Goal: Information Seeking & Learning: Check status

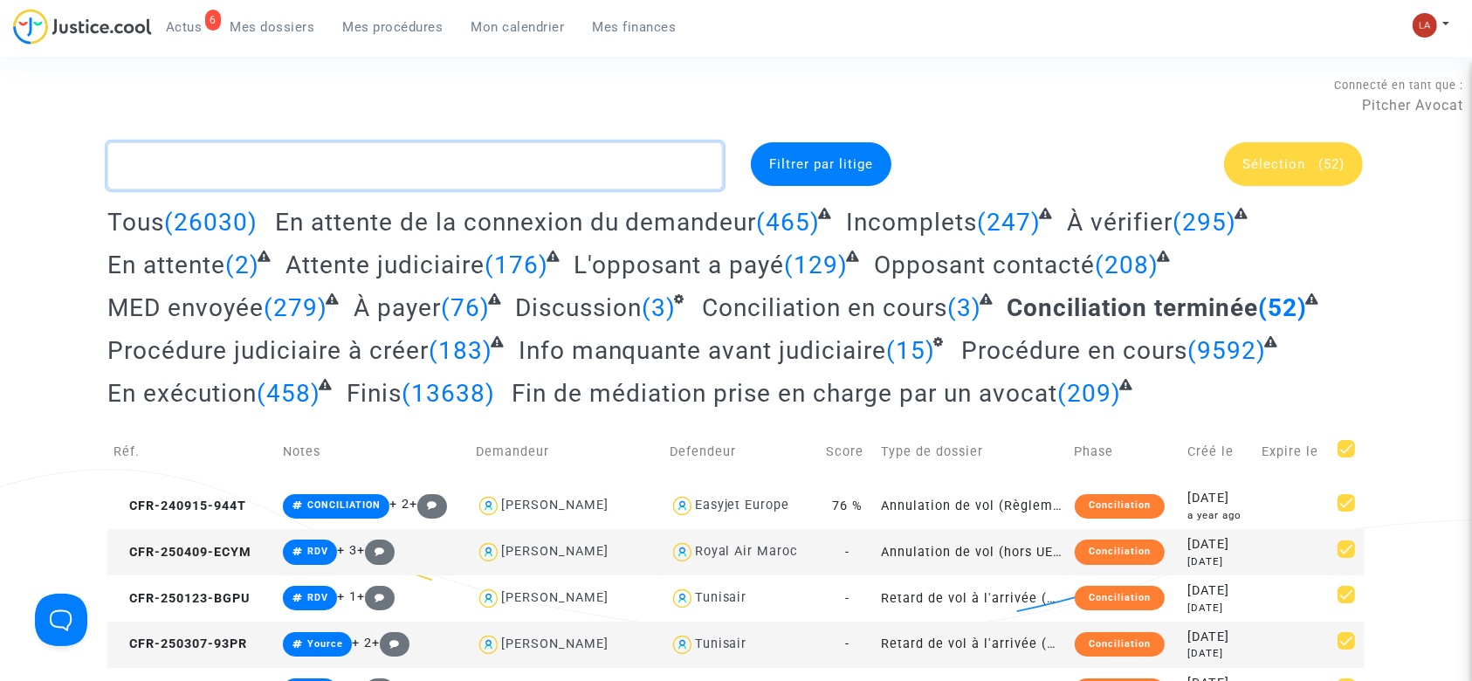
click at [566, 186] on textarea at bounding box center [415, 165] width 616 height 47
paste textarea "CFR-241219-K8RP"
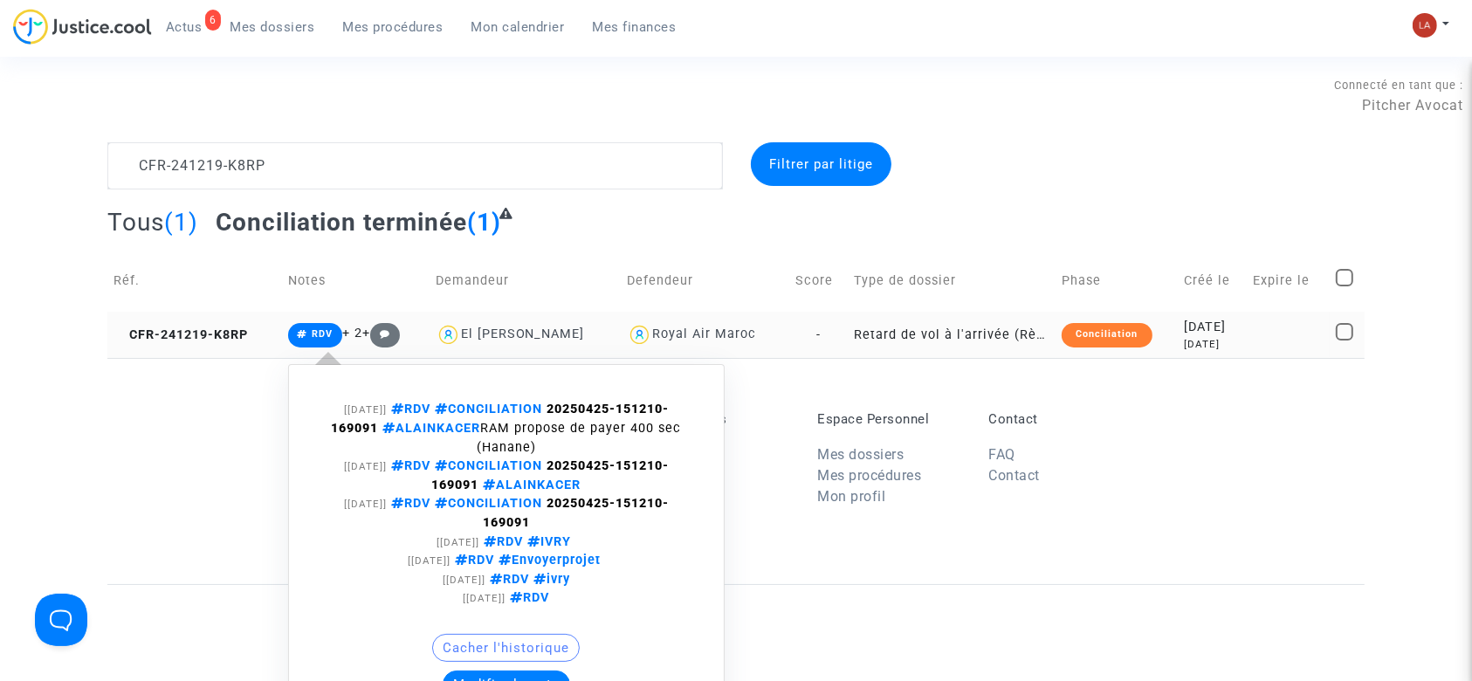
click at [563, 406] on strong "20250425-151210-169091" at bounding box center [500, 419] width 338 height 34
drag, startPoint x: 559, startPoint y: 406, endPoint x: 376, endPoint y: 430, distance: 184.1
click at [376, 430] on strong "20250425-151210-169091" at bounding box center [500, 419] width 338 height 34
copy strong "20250425-151210-169091"
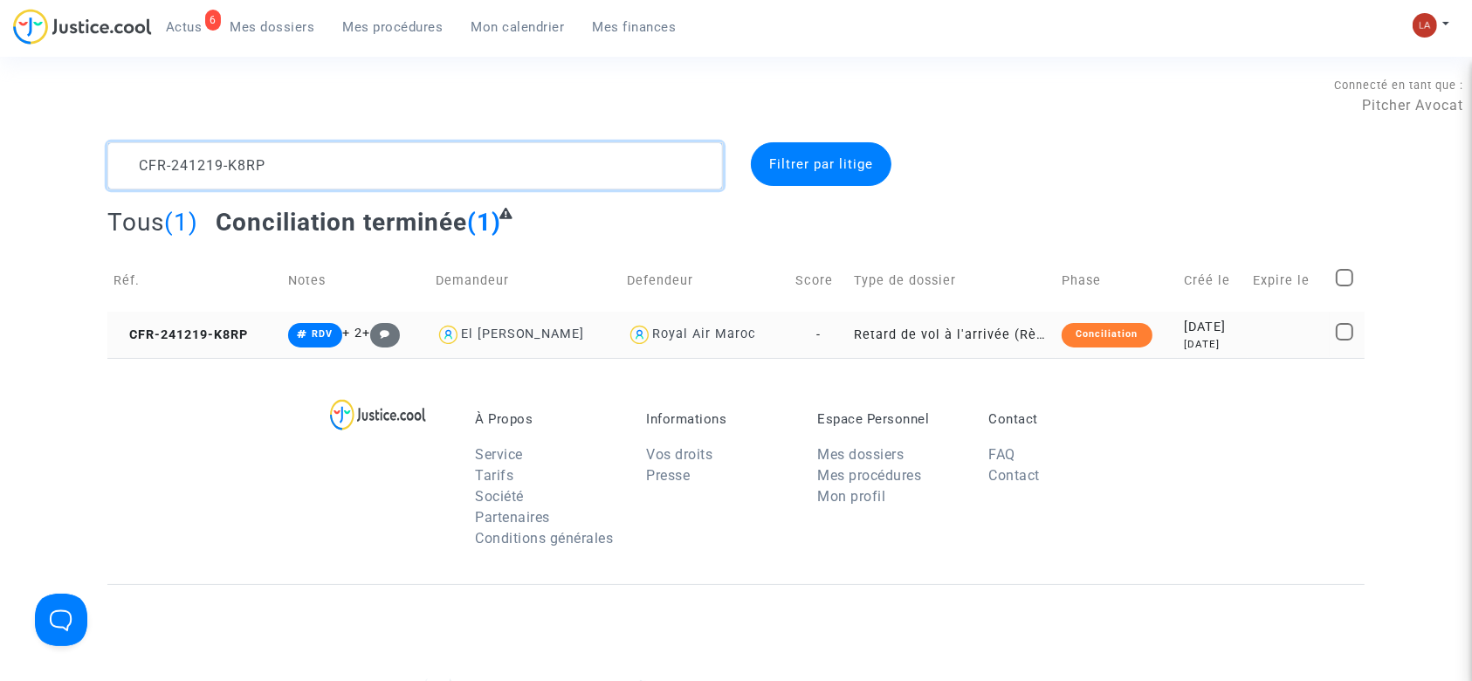
click at [375, 145] on textarea at bounding box center [415, 165] width 616 height 47
paste textarea "50228-49GY"
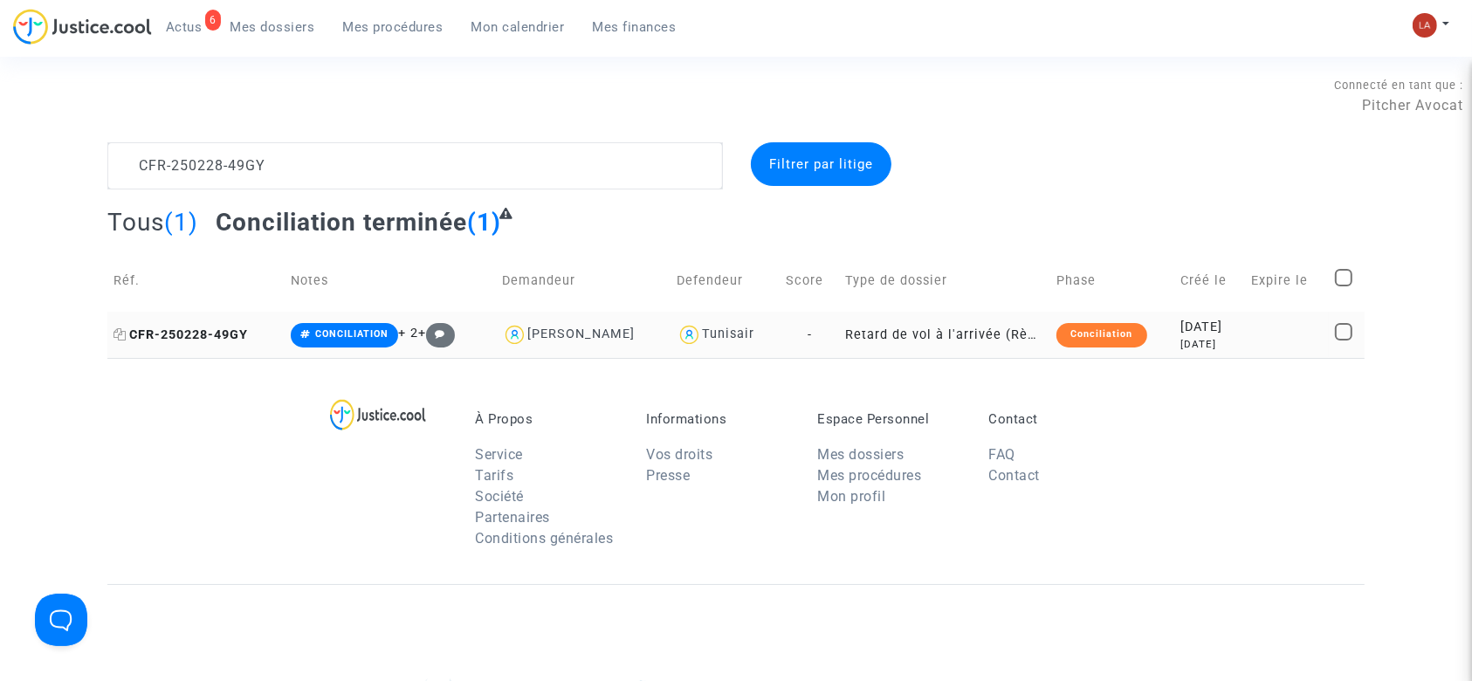
click at [190, 332] on span "CFR-250228-49GY" at bounding box center [181, 334] width 134 height 15
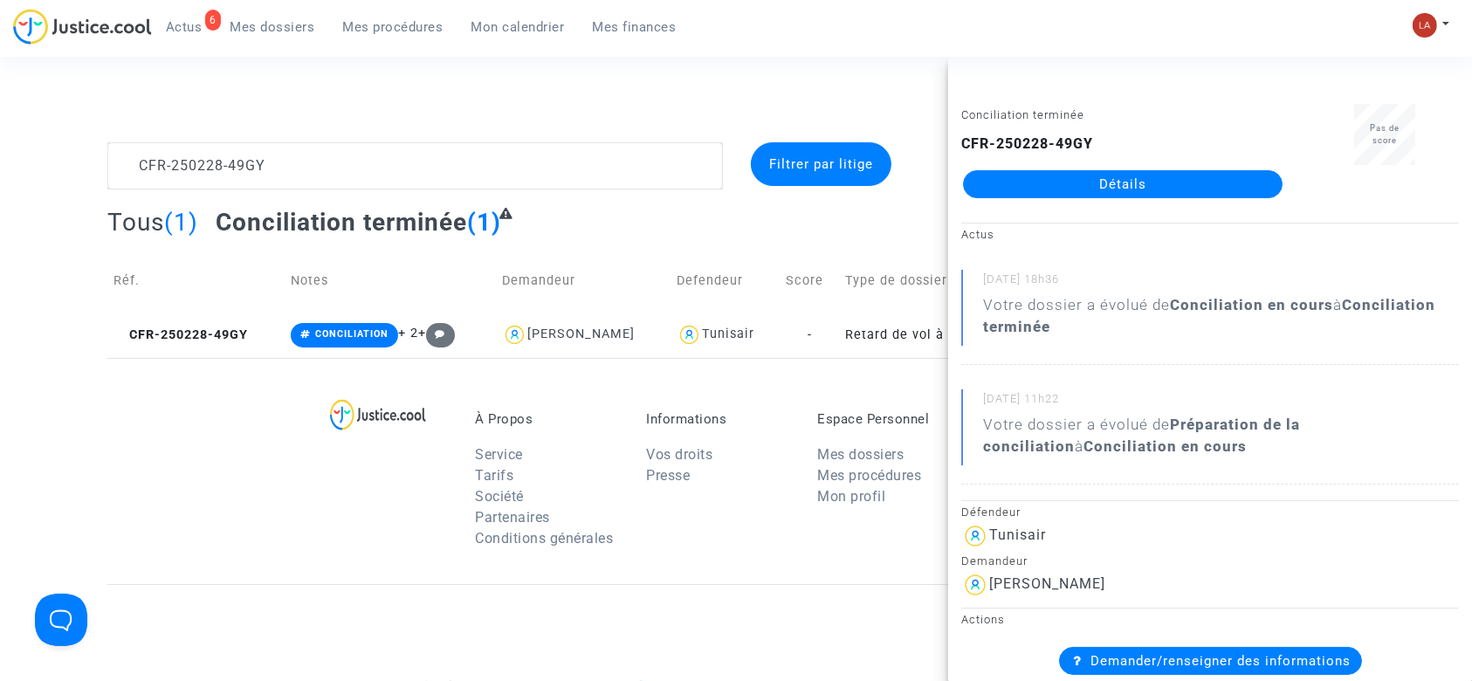
drag, startPoint x: 1125, startPoint y: 581, endPoint x: 1034, endPoint y: 589, distance: 91.2
click at [1034, 589] on div "[PERSON_NAME]" at bounding box center [1210, 585] width 498 height 28
copy div "Benzaïdi"
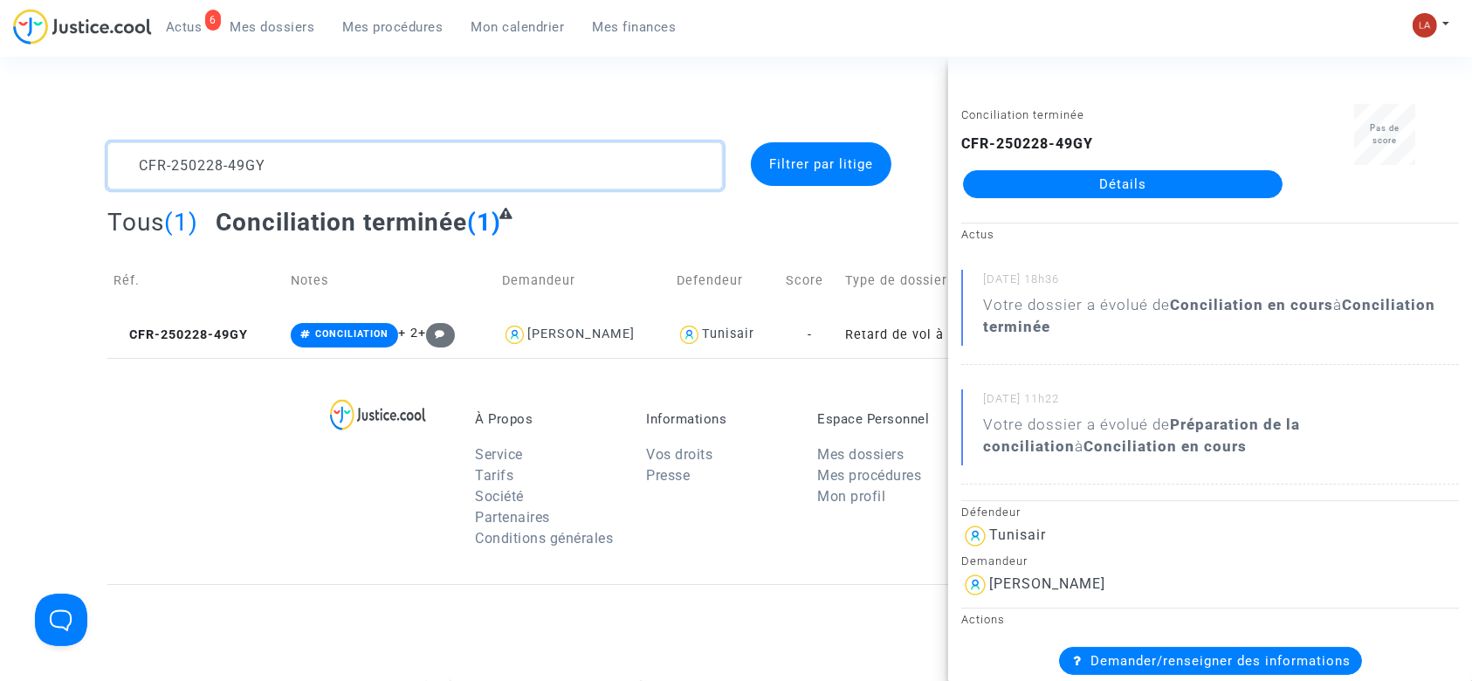
click at [372, 165] on textarea at bounding box center [415, 165] width 616 height 47
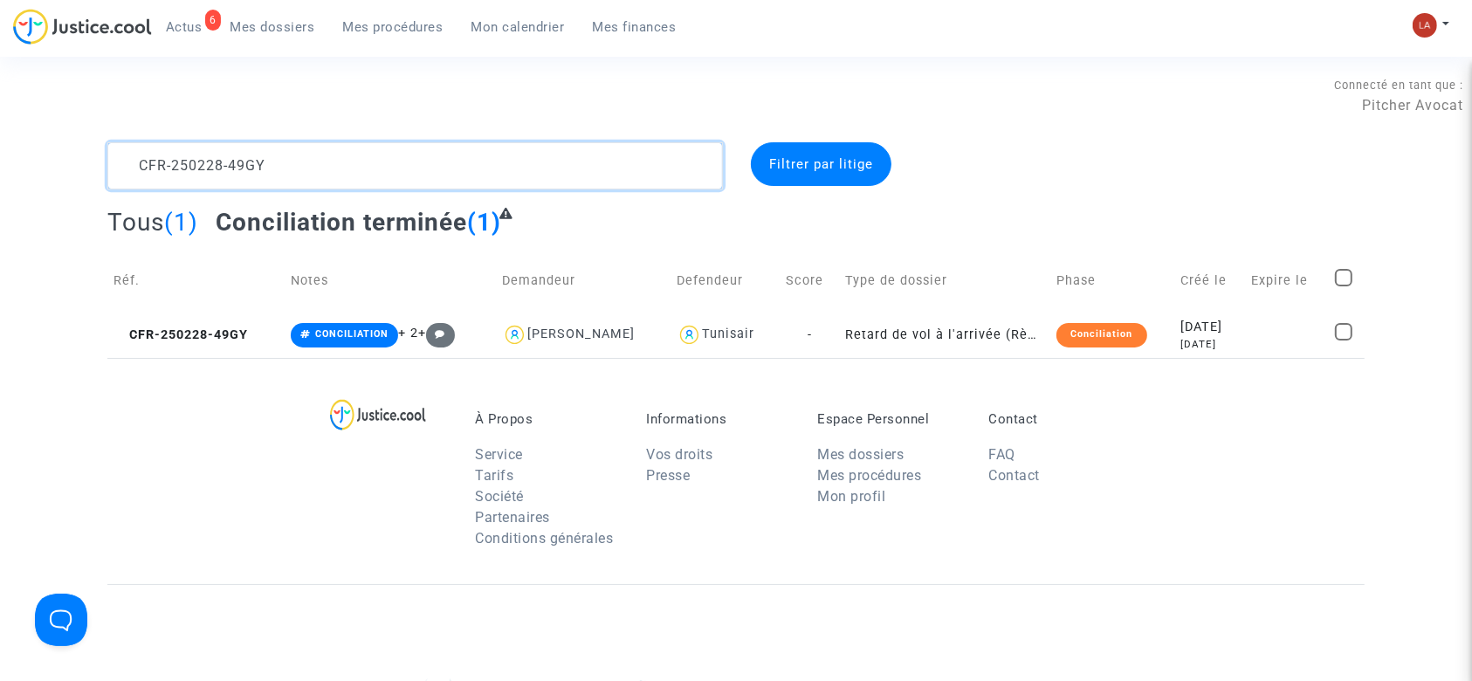
click at [372, 165] on textarea at bounding box center [415, 165] width 616 height 47
paste textarea "9K8M"
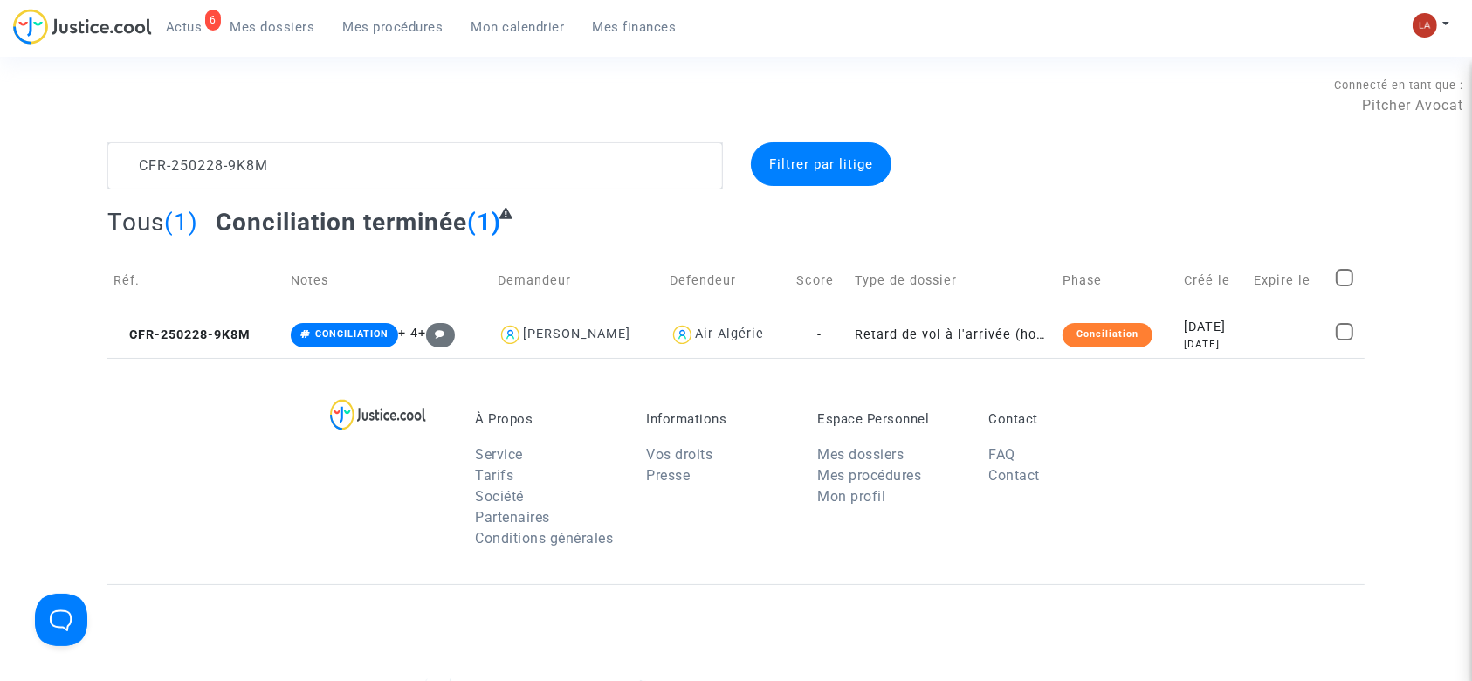
click at [195, 358] on div "À Propos Service Tarifs Société Partenaires Conditions générales Informations V…" at bounding box center [735, 471] width 1257 height 226
click at [195, 345] on td "CFR-250228-9K8M" at bounding box center [195, 335] width 177 height 46
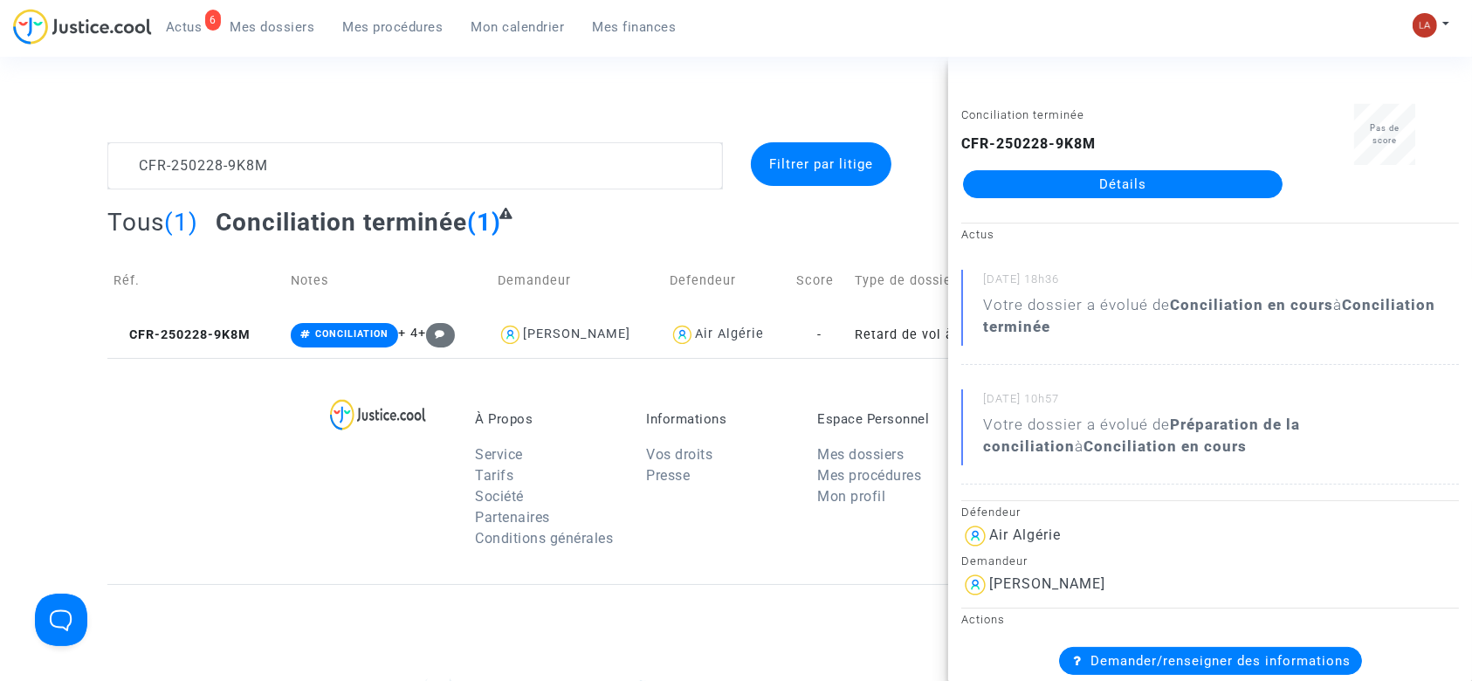
drag, startPoint x: 1120, startPoint y: 178, endPoint x: 366, endPoint y: 308, distance: 765.5
click at [295, 442] on div "À Propos Service Tarifs Société Partenaires Conditions générales Informations V…" at bounding box center [735, 471] width 1257 height 226
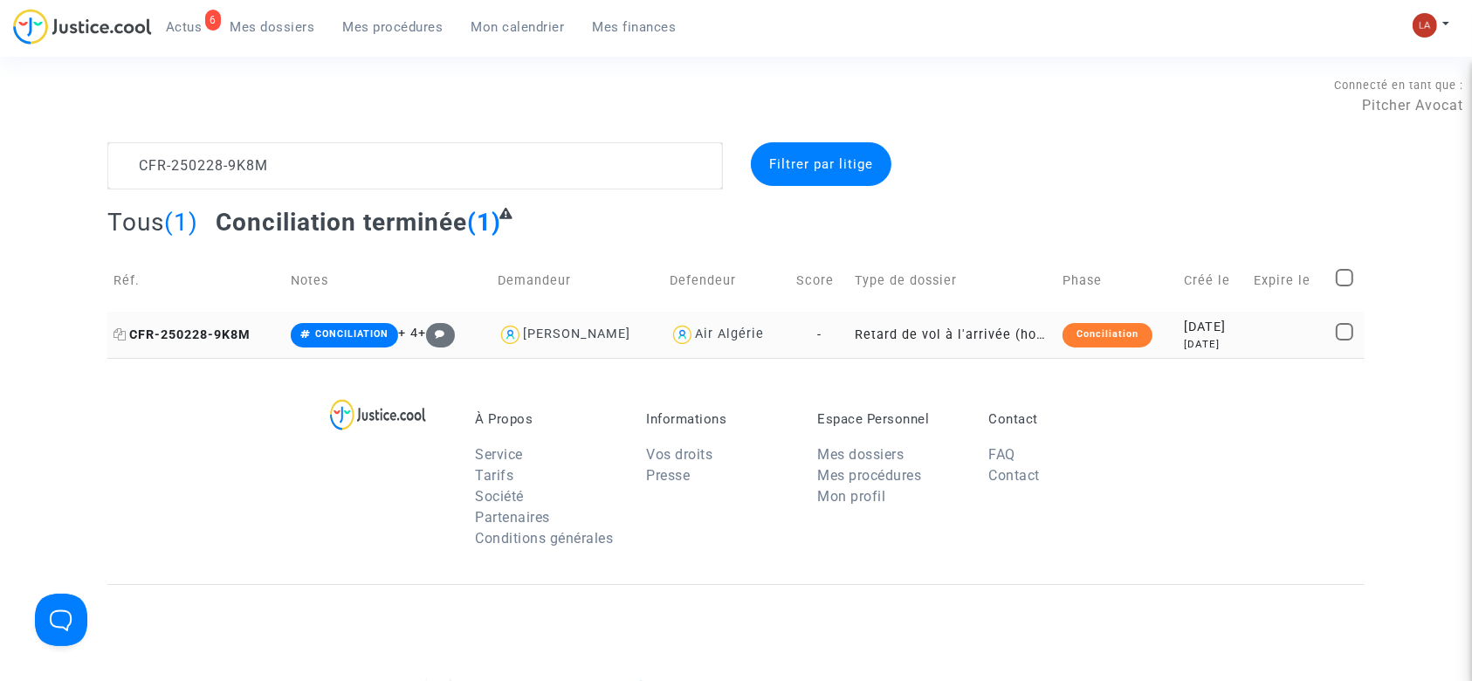
click at [225, 340] on span "CFR-250228-9K8M" at bounding box center [182, 334] width 137 height 15
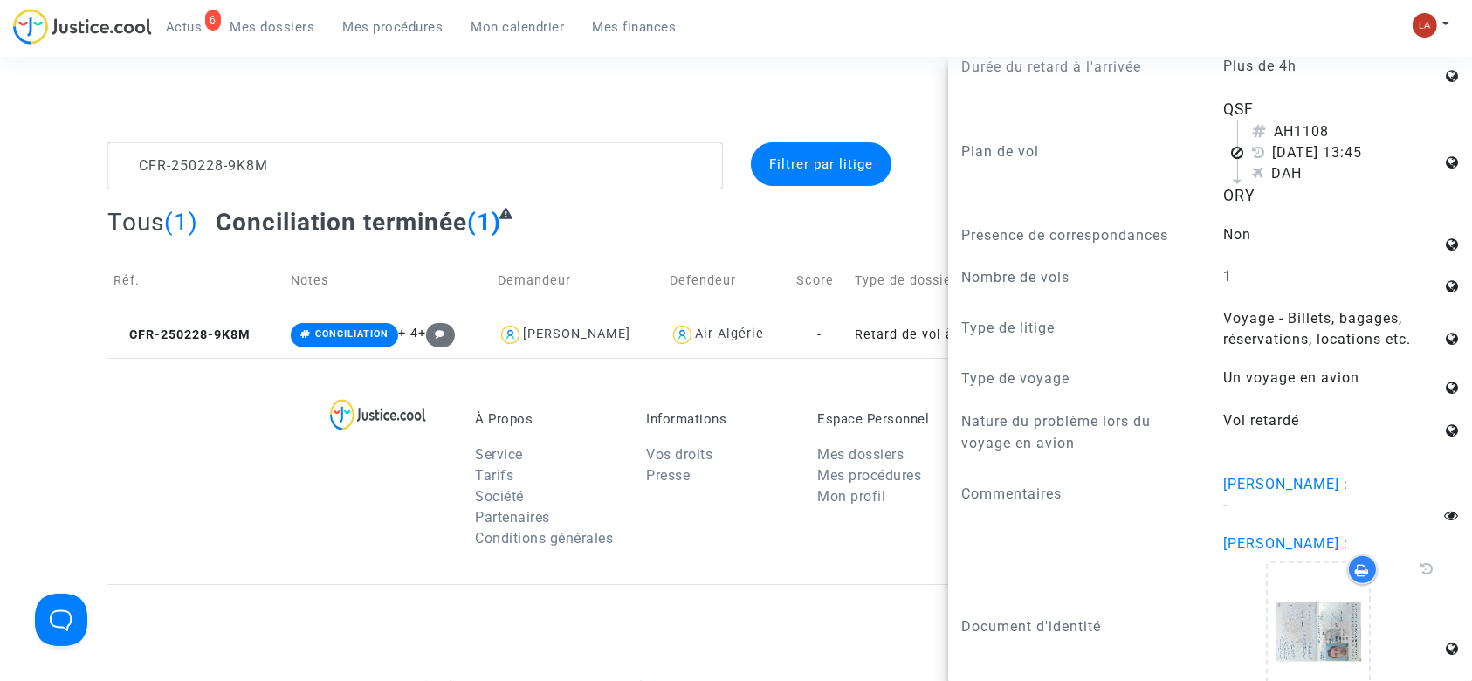
scroll to position [2095, 0]
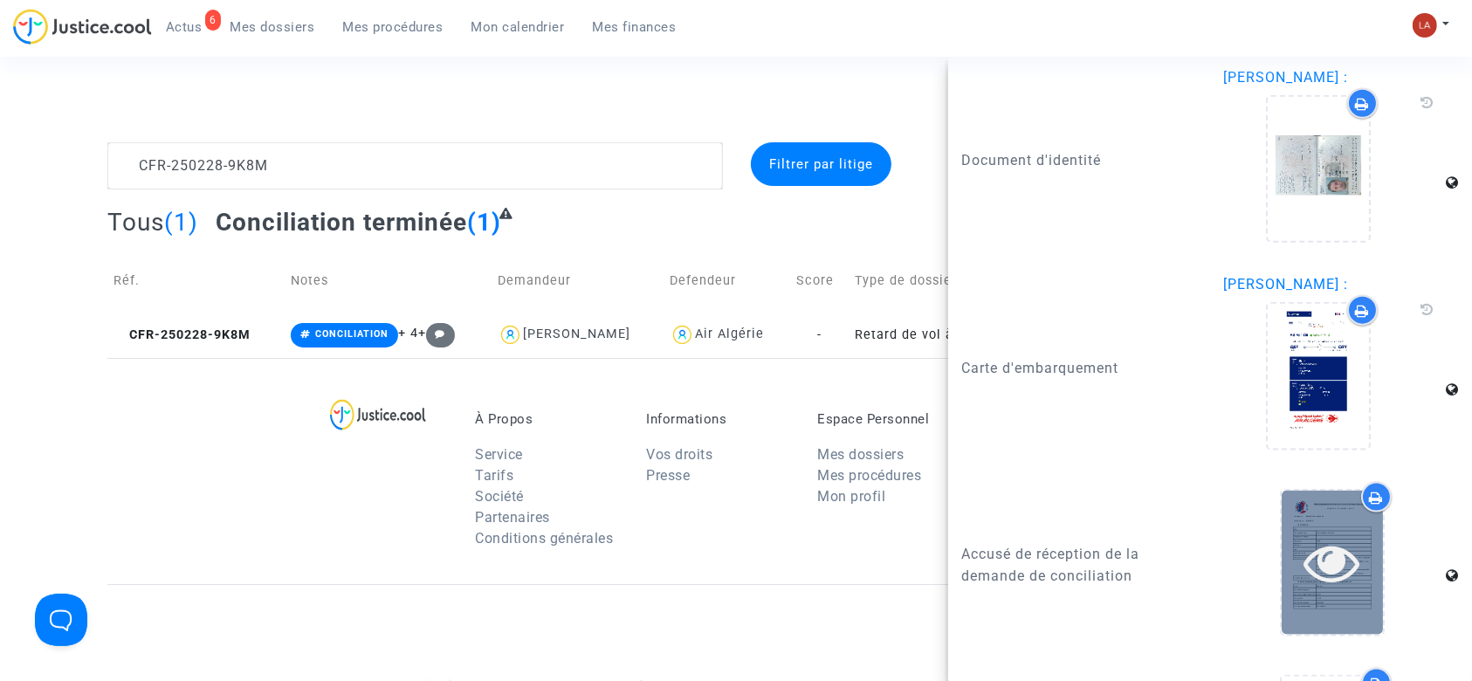
click at [1297, 539] on div at bounding box center [1332, 563] width 101 height 144
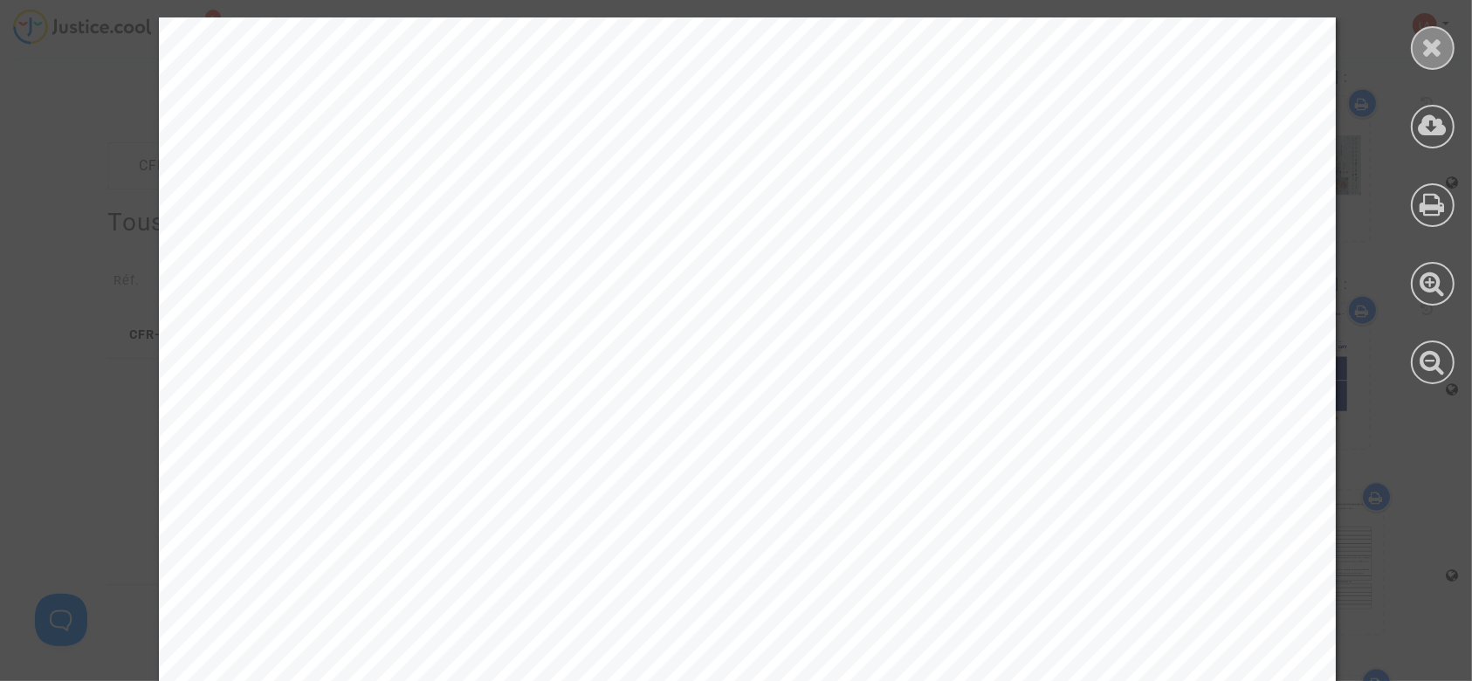
click at [1425, 39] on icon at bounding box center [1433, 47] width 22 height 26
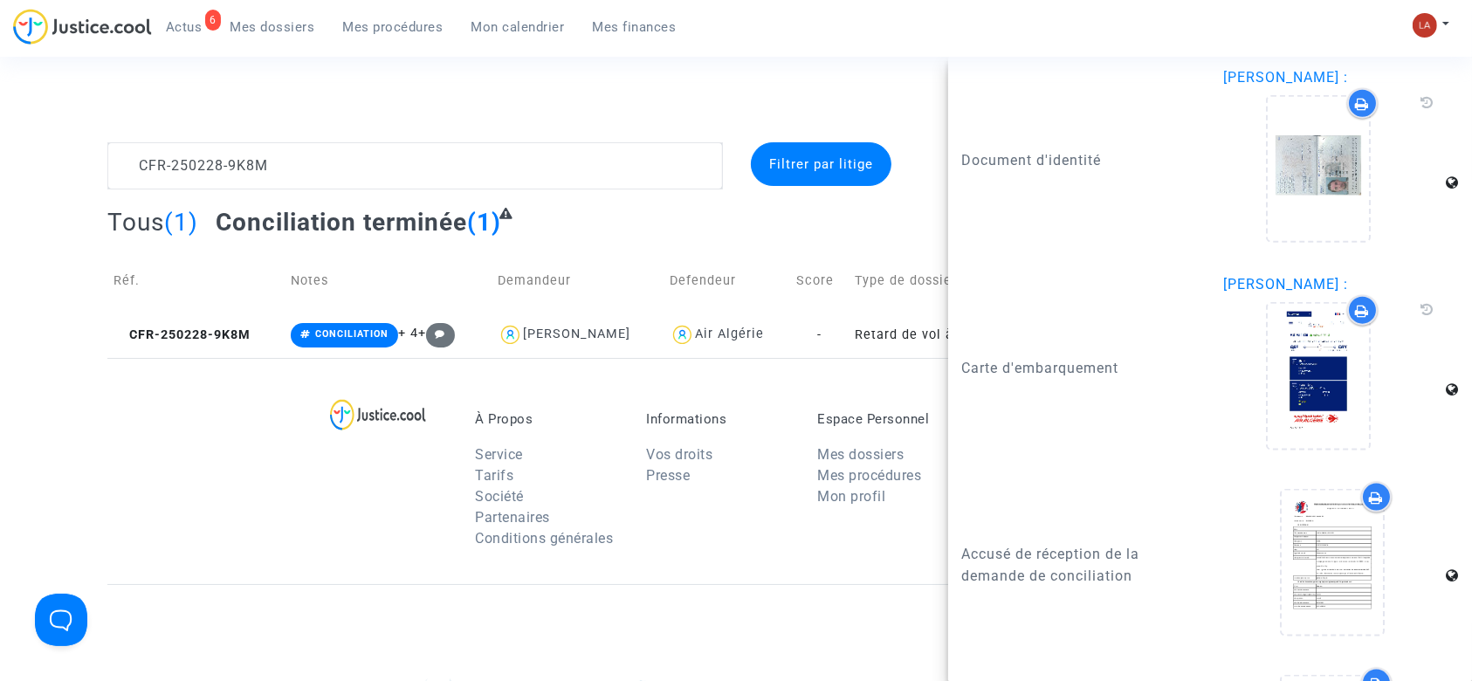
click at [376, 121] on div "Connecté en tant que : Pitcher Avocat" at bounding box center [731, 121] width 1463 height 42
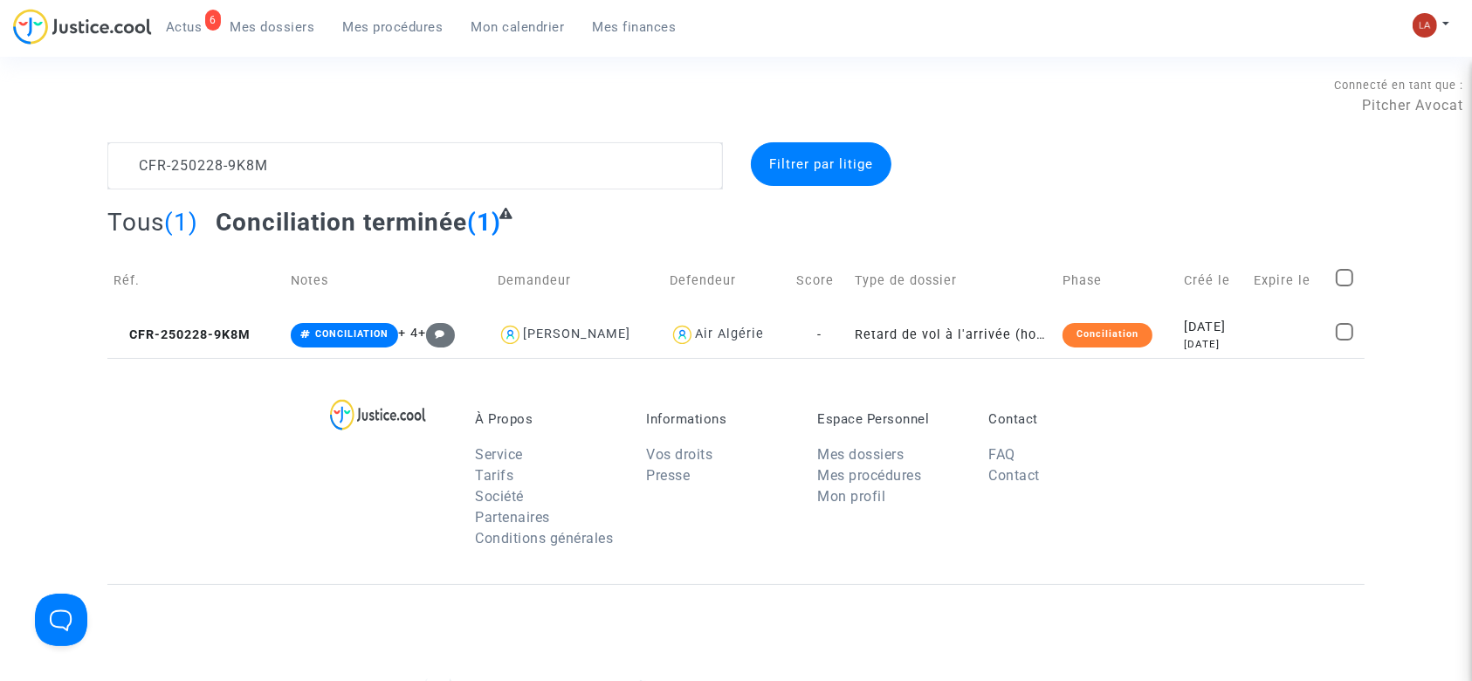
scroll to position [0, 0]
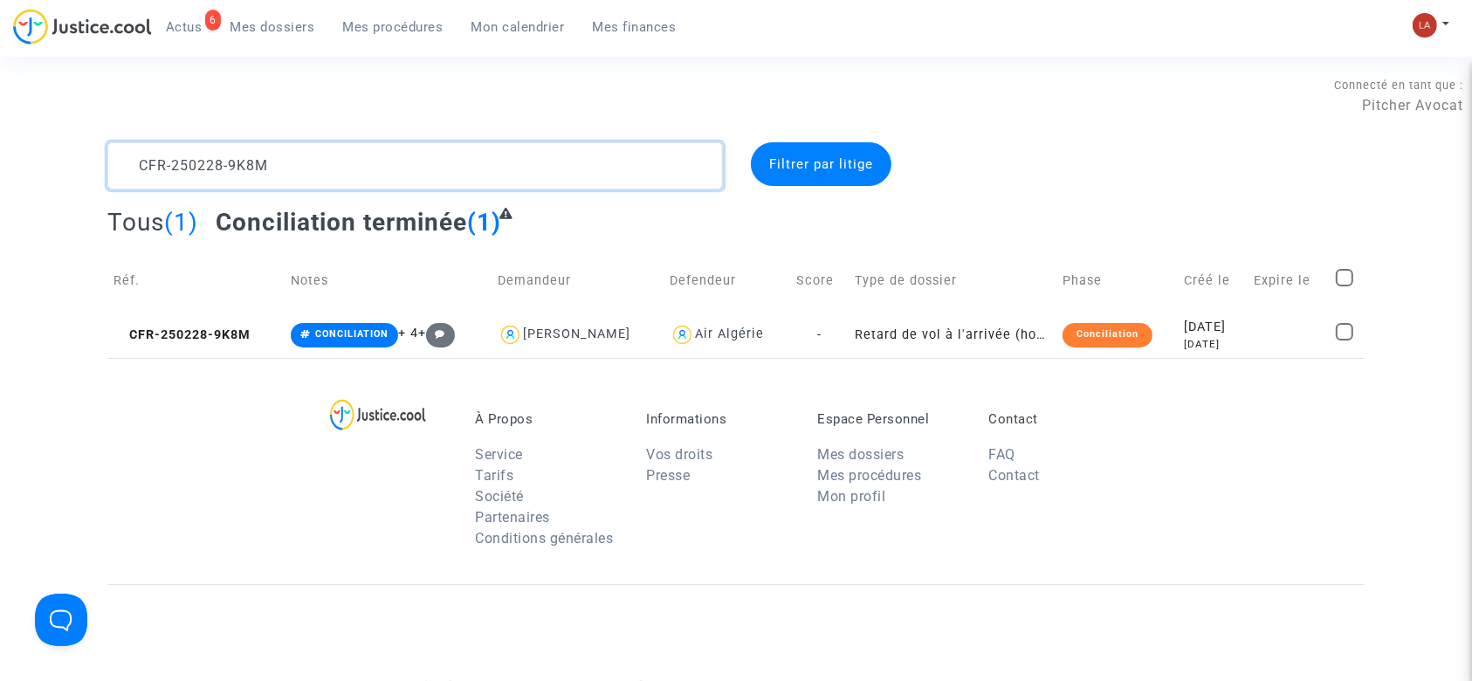
click at [332, 164] on textarea at bounding box center [415, 165] width 616 height 47
paste textarea "319-9AMY"
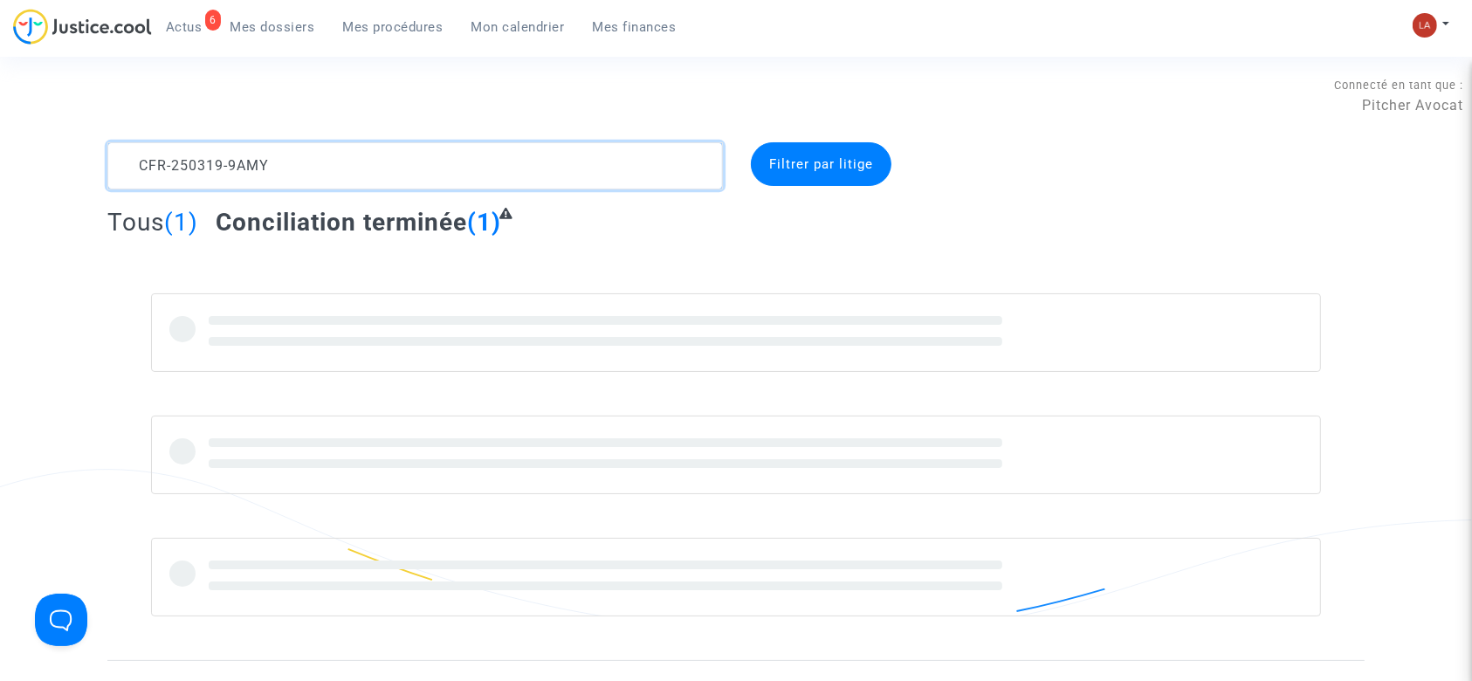
click at [332, 164] on textarea at bounding box center [415, 165] width 616 height 47
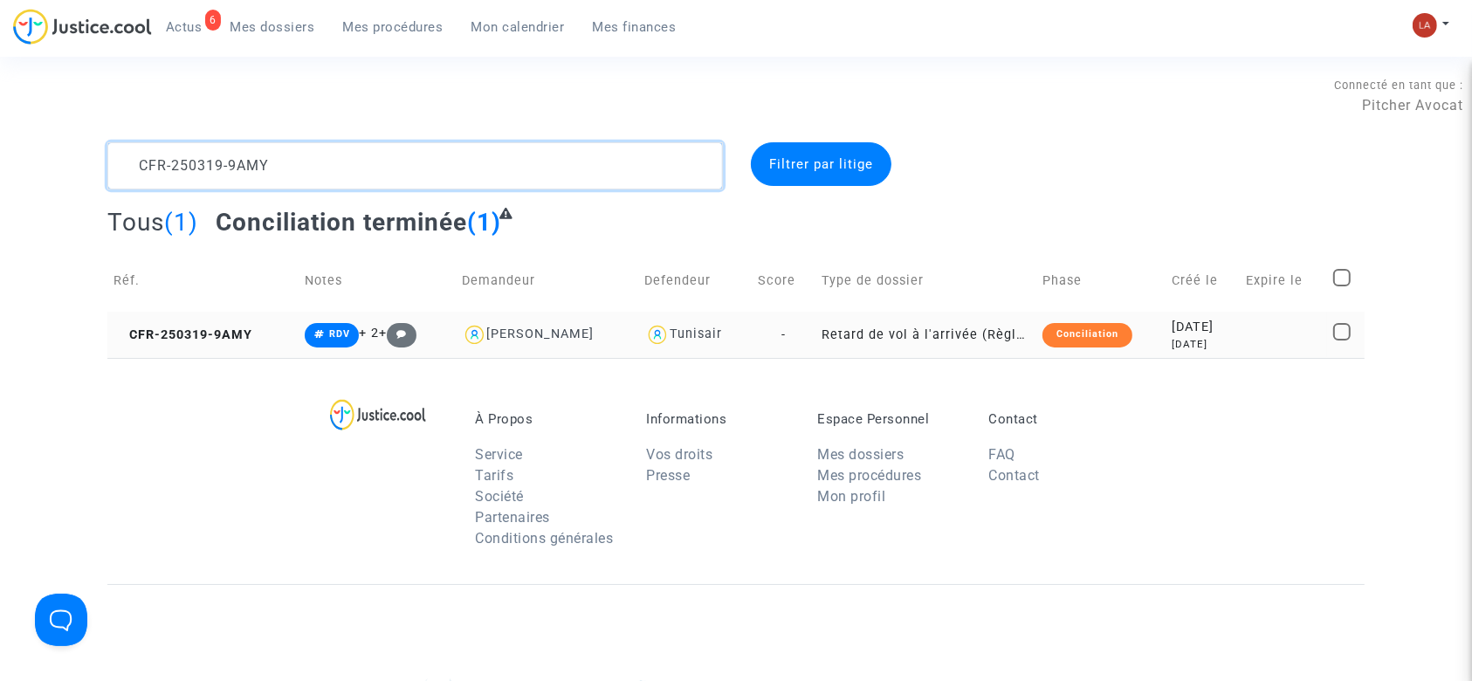
type textarea "CFR-250319-9AMY"
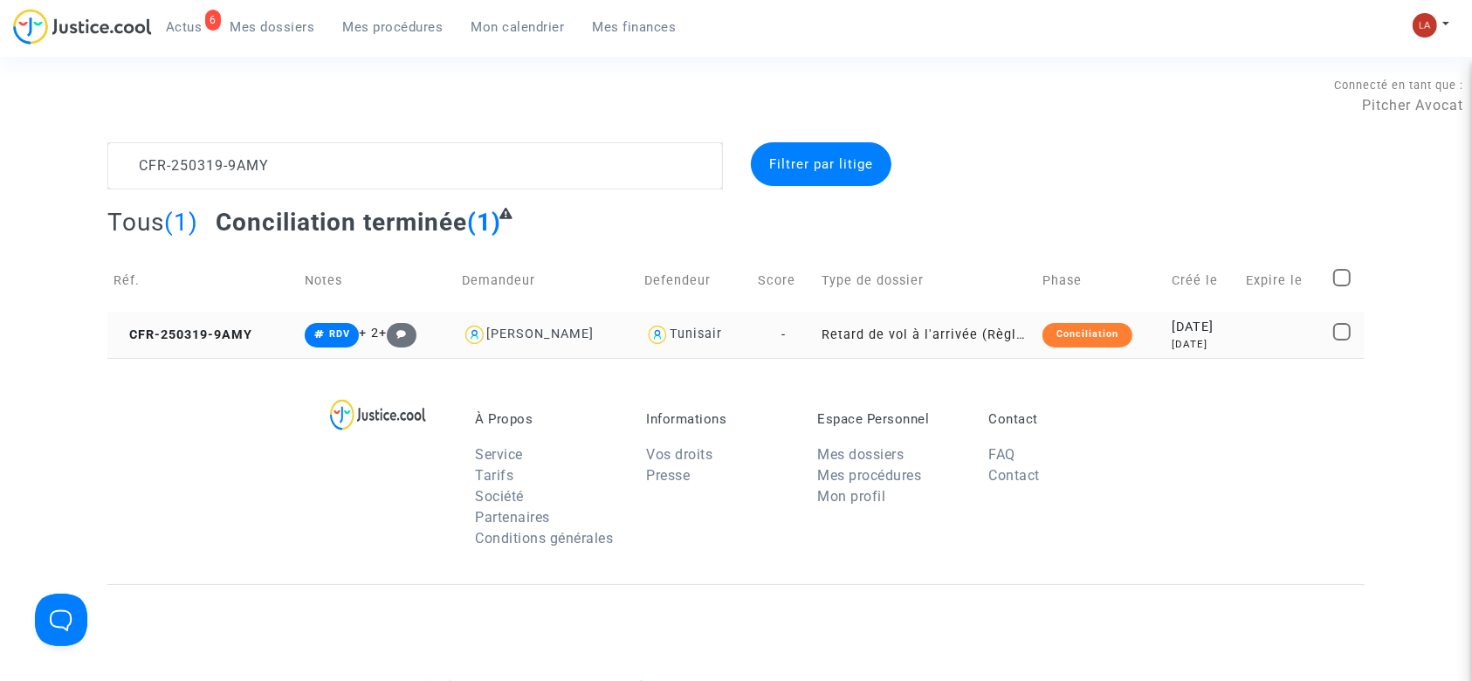
click at [219, 345] on td "CFR-250319-9AMY" at bounding box center [202, 335] width 191 height 46
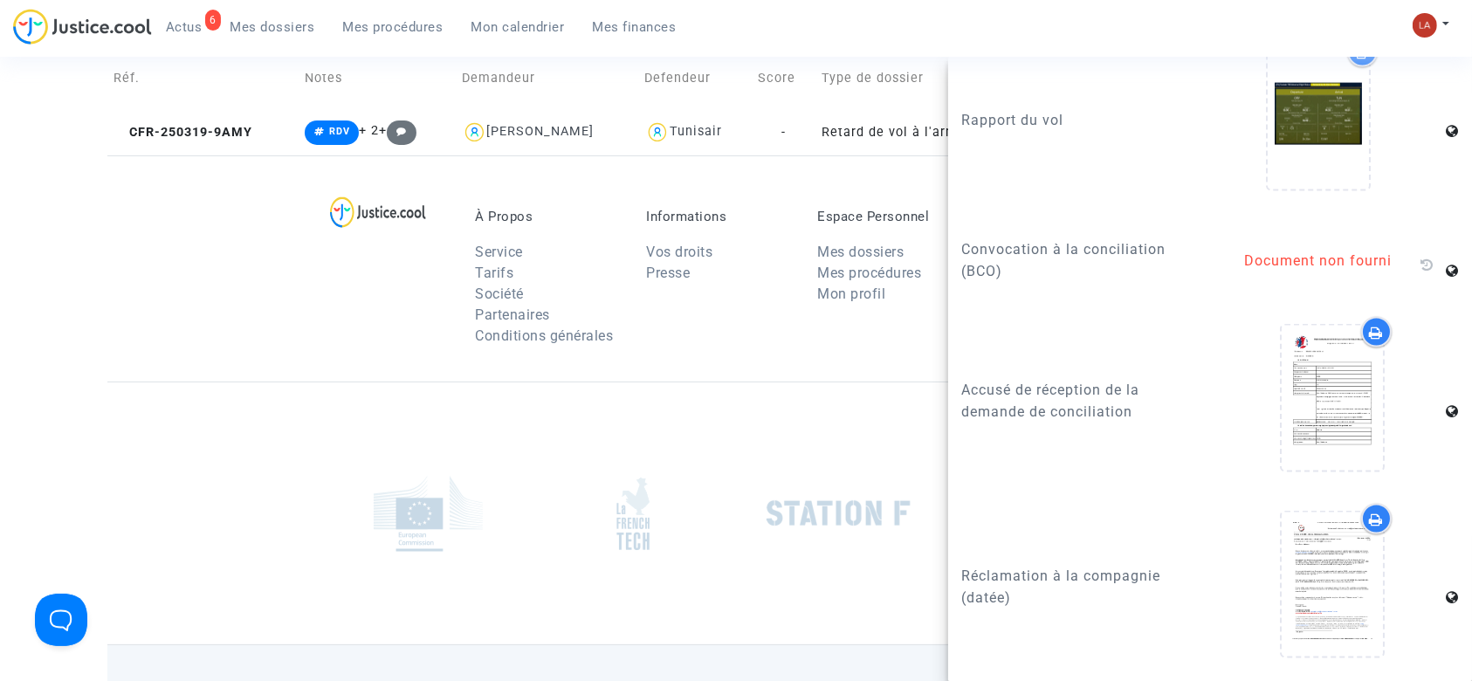
scroll to position [203, 0]
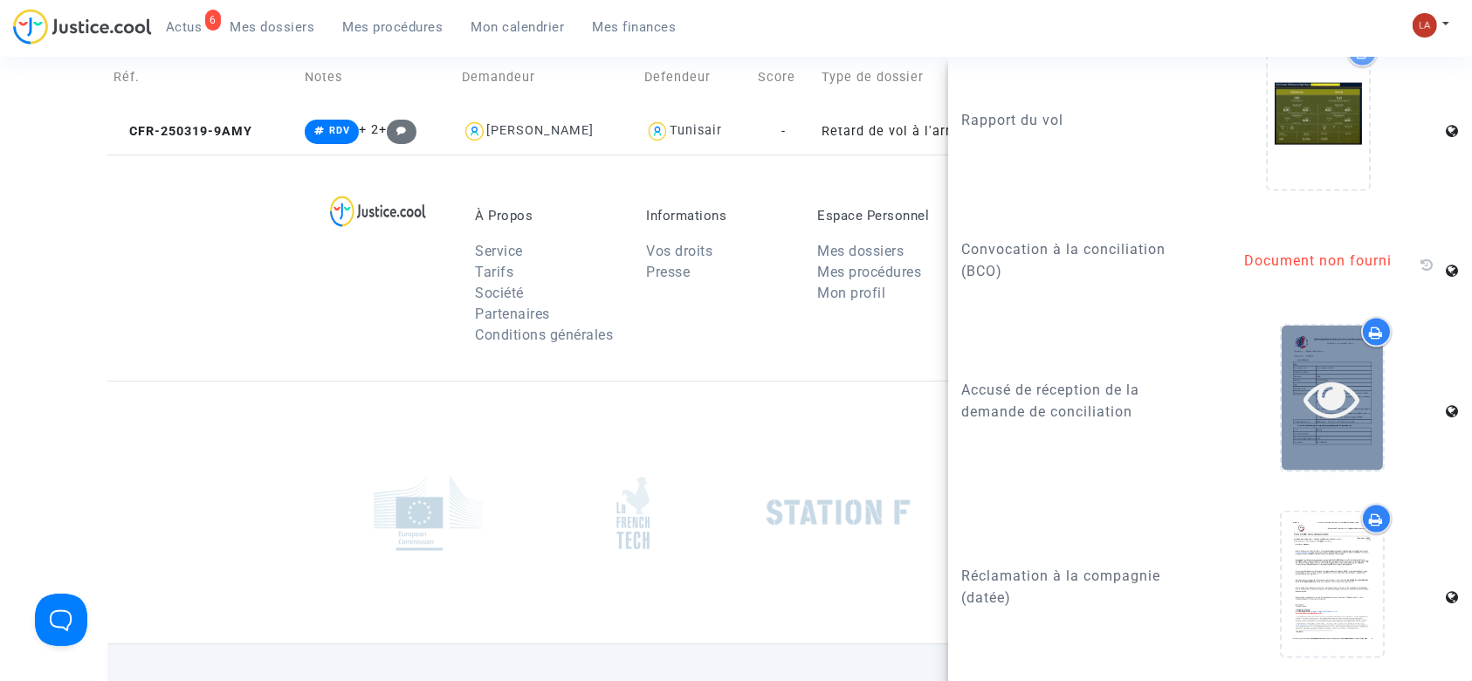
click at [1282, 388] on div at bounding box center [1332, 398] width 101 height 56
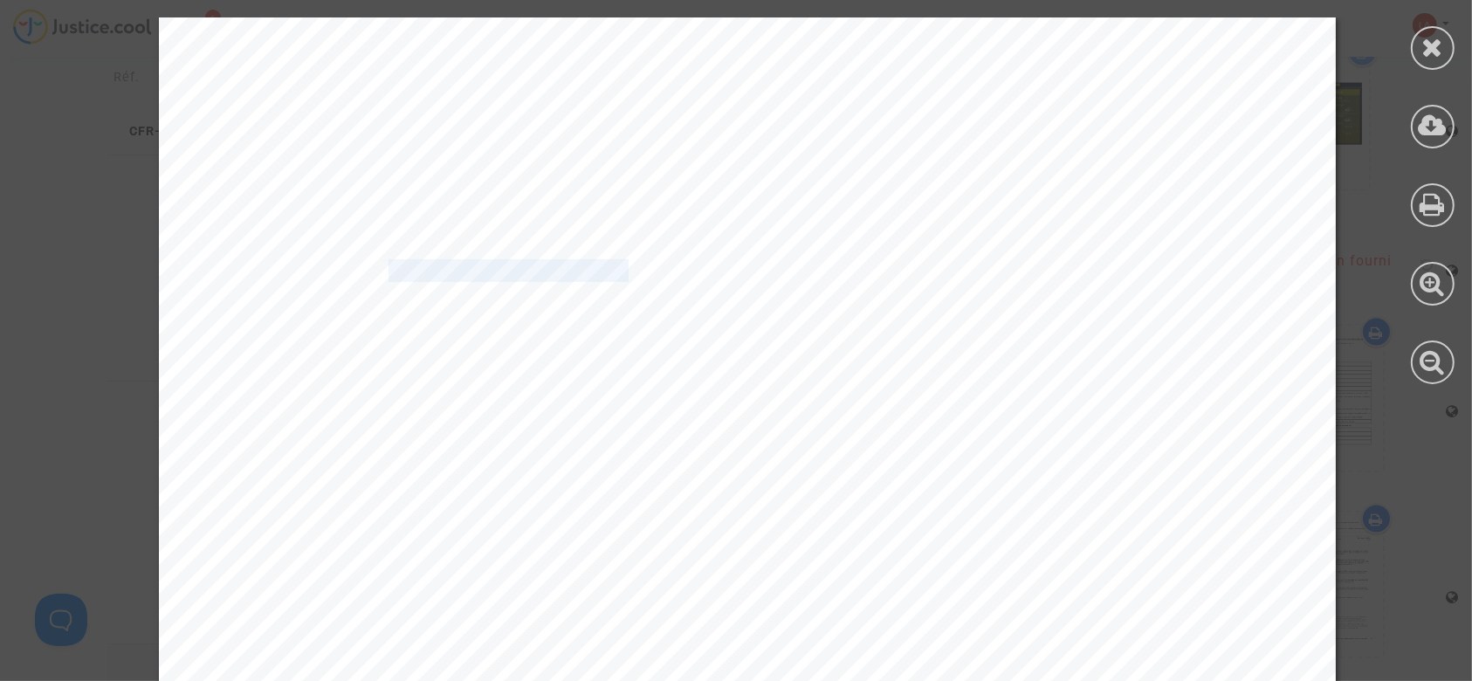
drag, startPoint x: 370, startPoint y: 266, endPoint x: 614, endPoint y: 272, distance: 243.6
click at [614, 272] on span "20250425-102834-872353" at bounding box center [515, 271] width 252 height 20
copy span "20250425-102834-87235"
drag, startPoint x: 1417, startPoint y: 54, endPoint x: 1104, endPoint y: 2, distance: 317.8
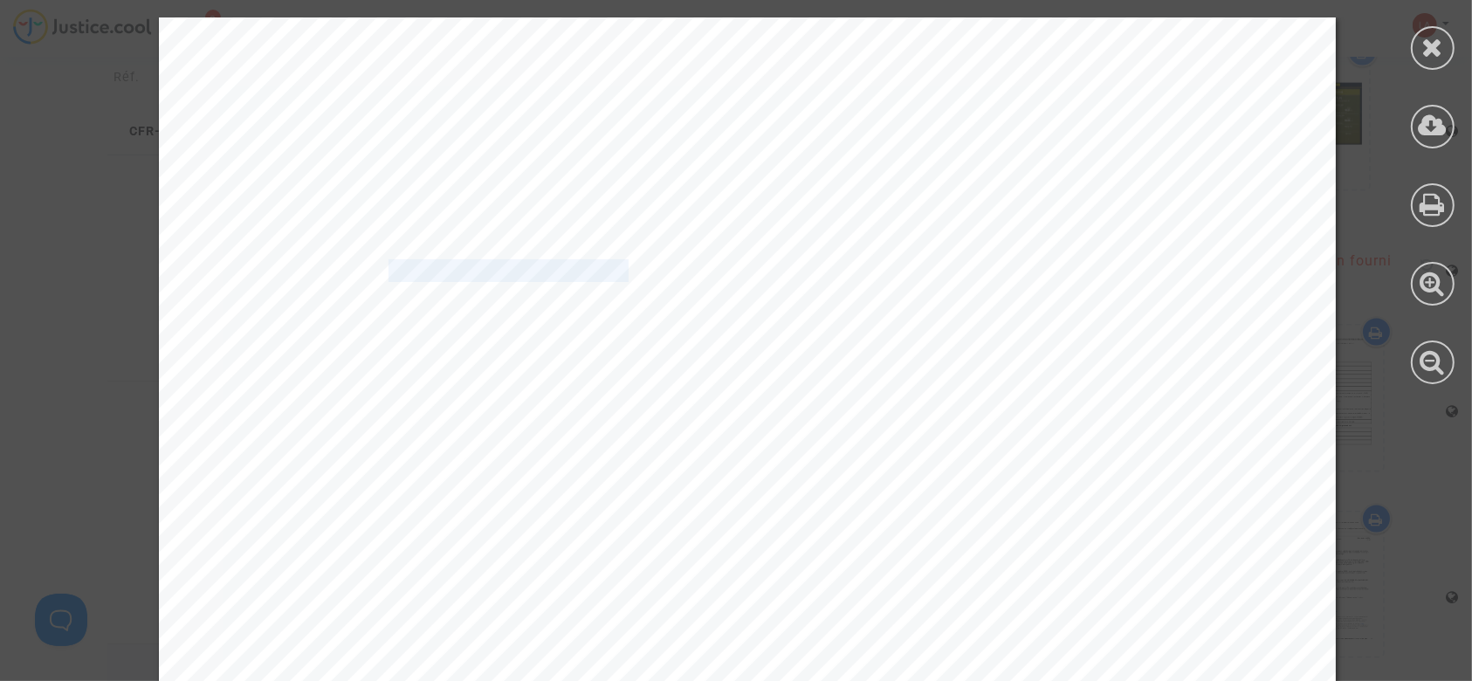
click at [1417, 54] on div at bounding box center [1433, 48] width 44 height 44
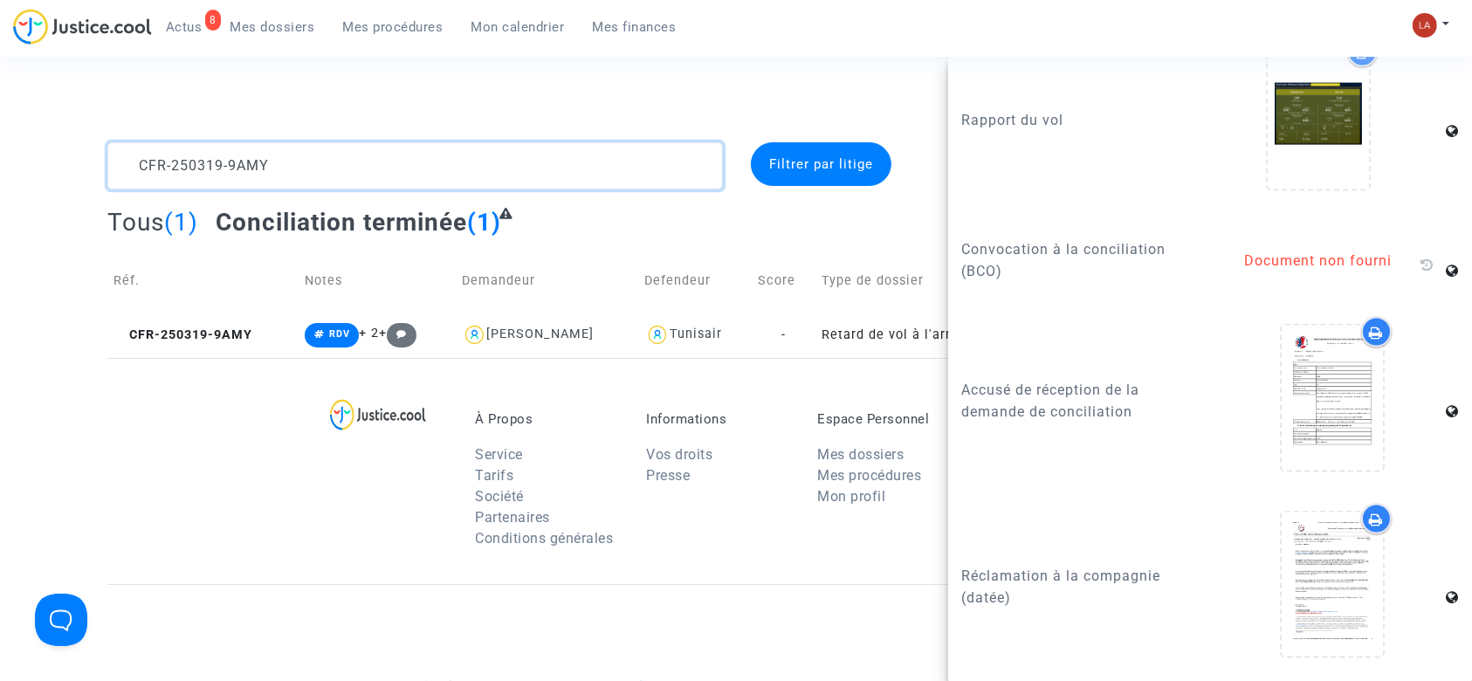
click at [242, 176] on textarea at bounding box center [415, 165] width 616 height 47
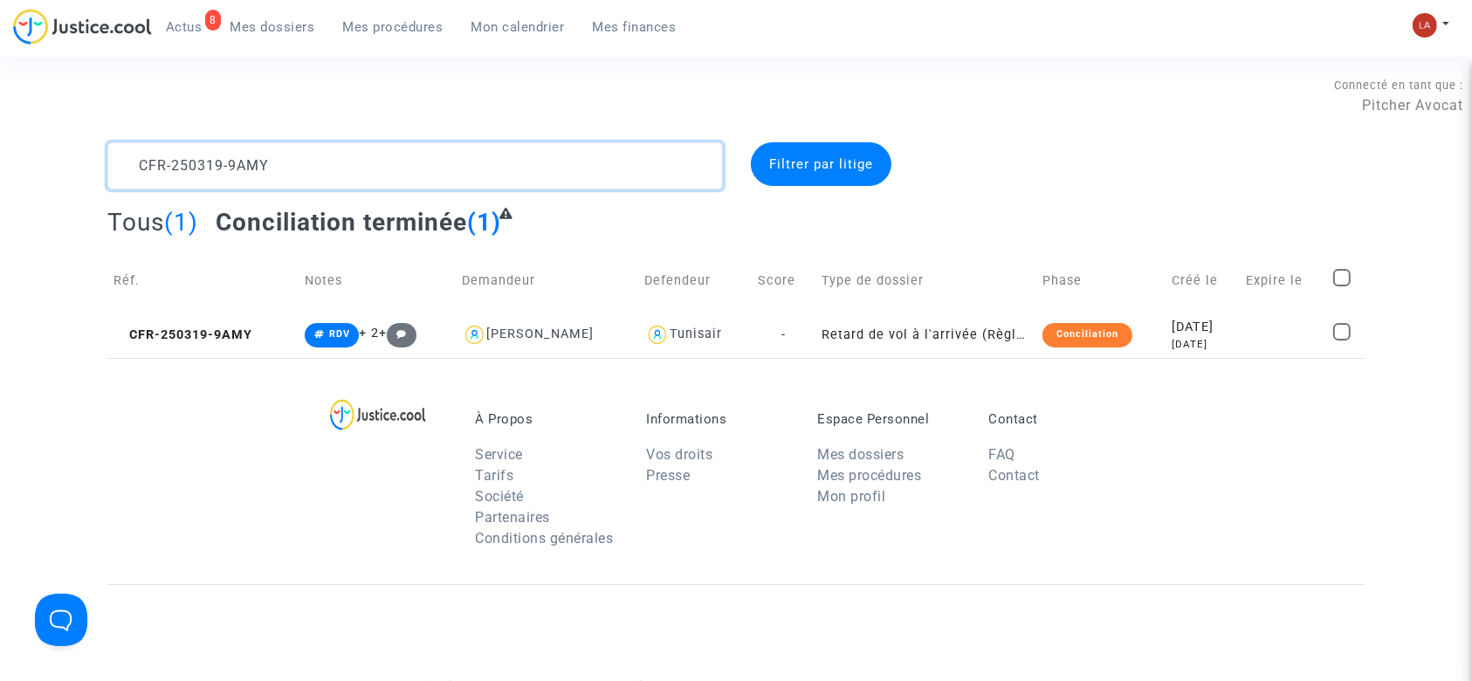
click at [242, 176] on textarea at bounding box center [415, 165] width 616 height 47
paste textarea
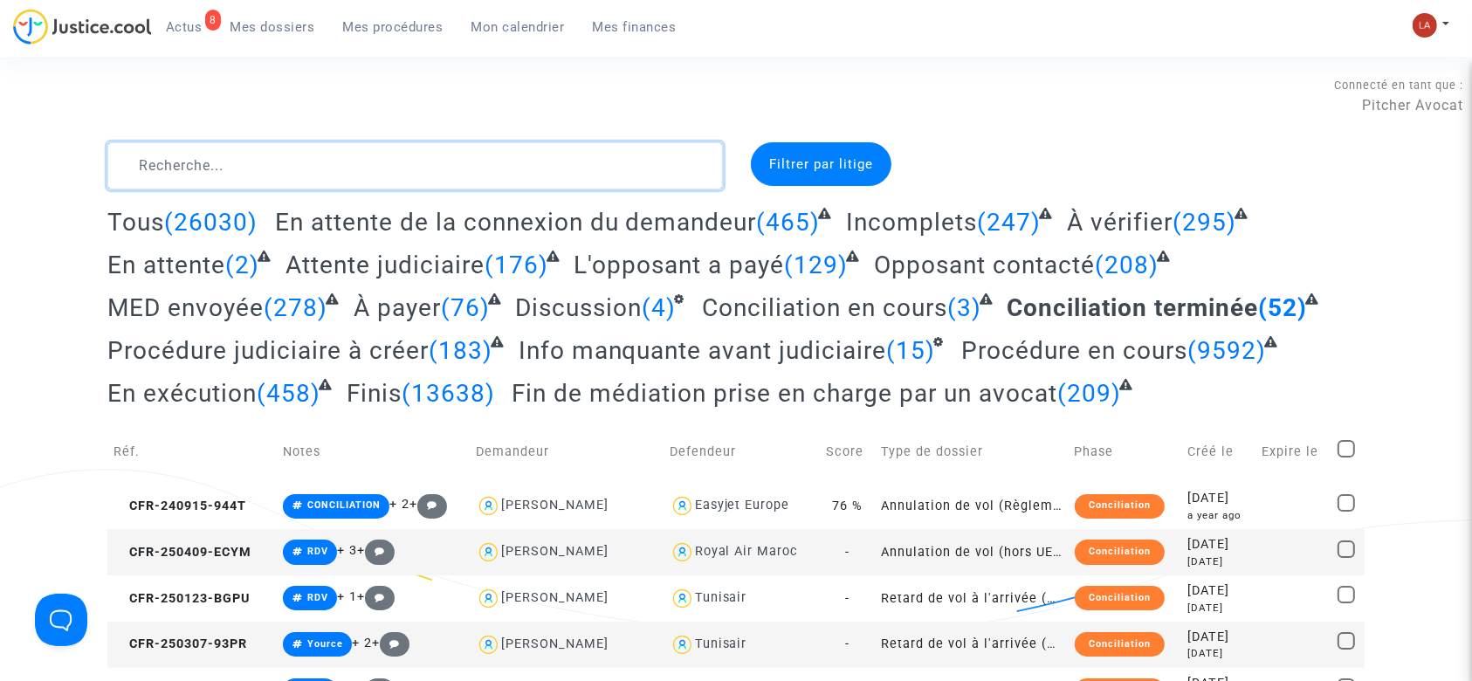
click at [174, 176] on textarea at bounding box center [415, 165] width 616 height 47
paste textarea "CFR-250415-CBGQ"
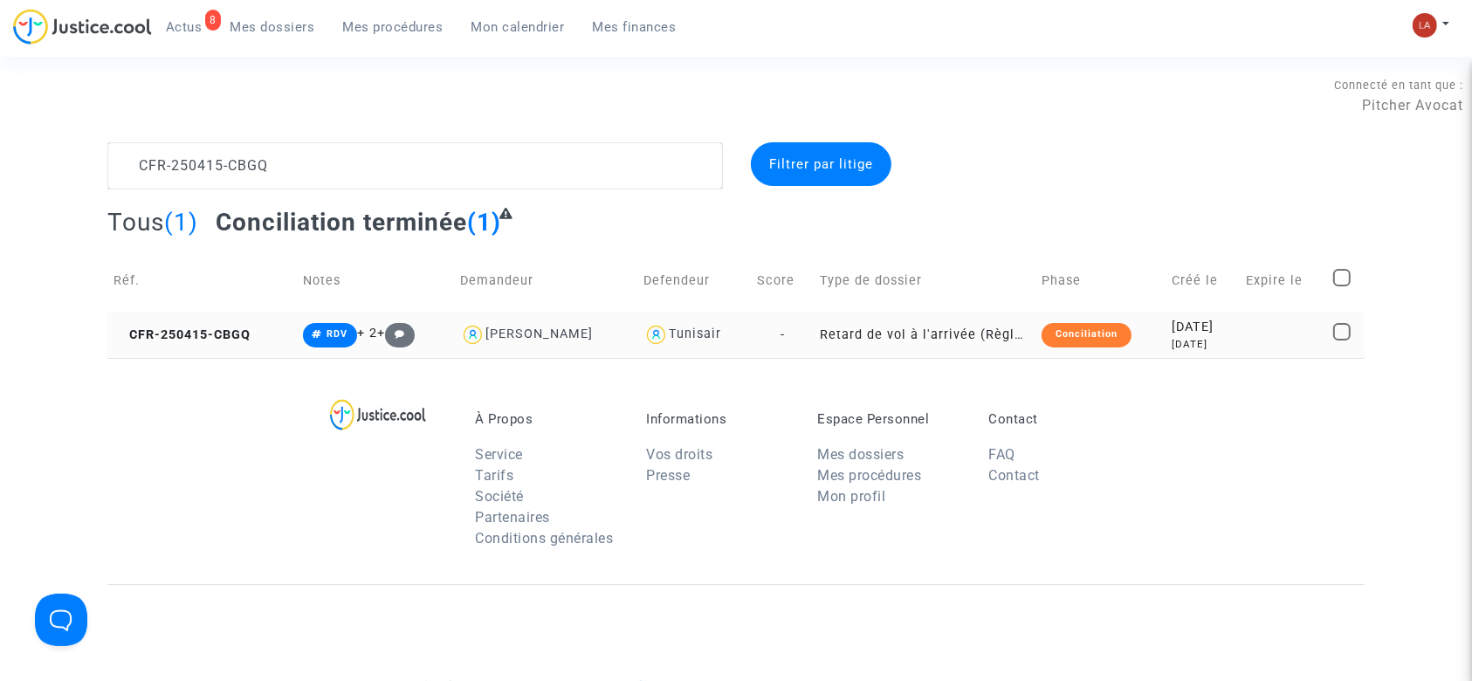
click at [217, 354] on td "CFR-250415-CBGQ" at bounding box center [201, 335] width 189 height 46
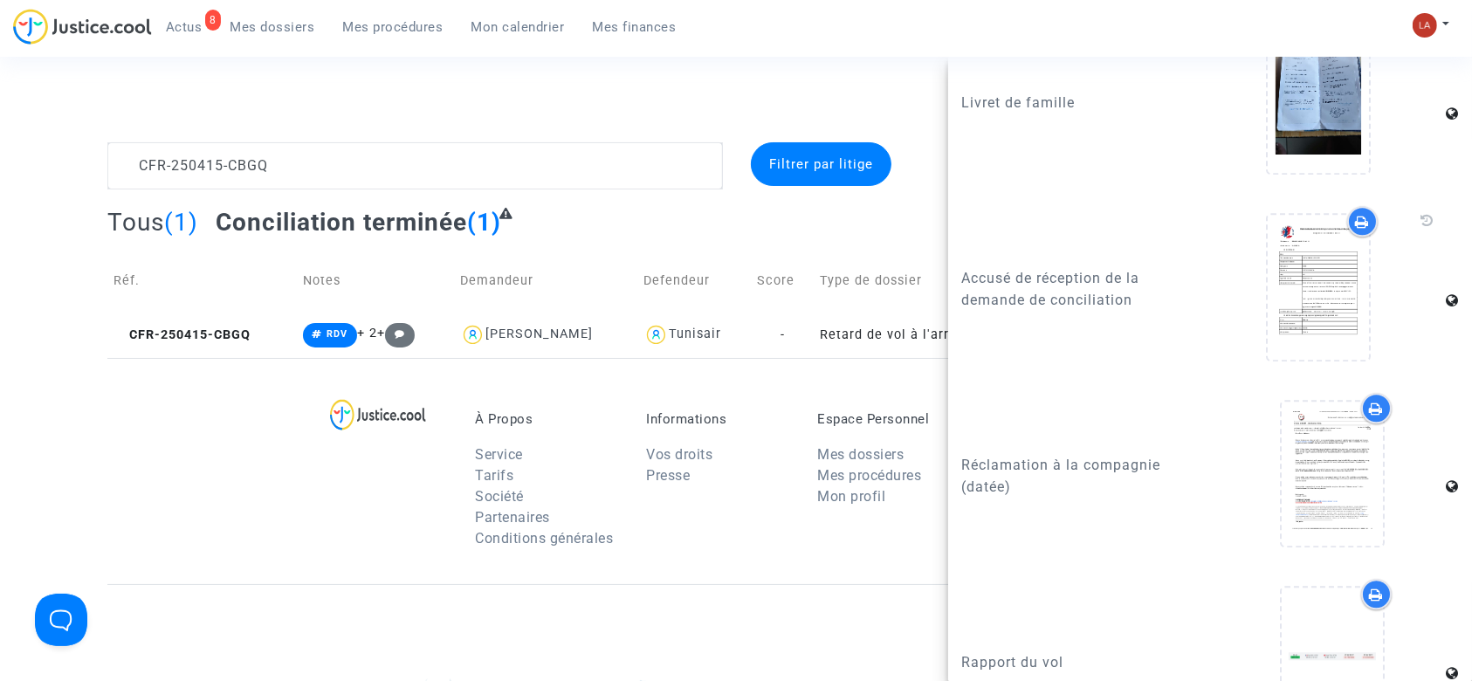
scroll to position [4420, 0]
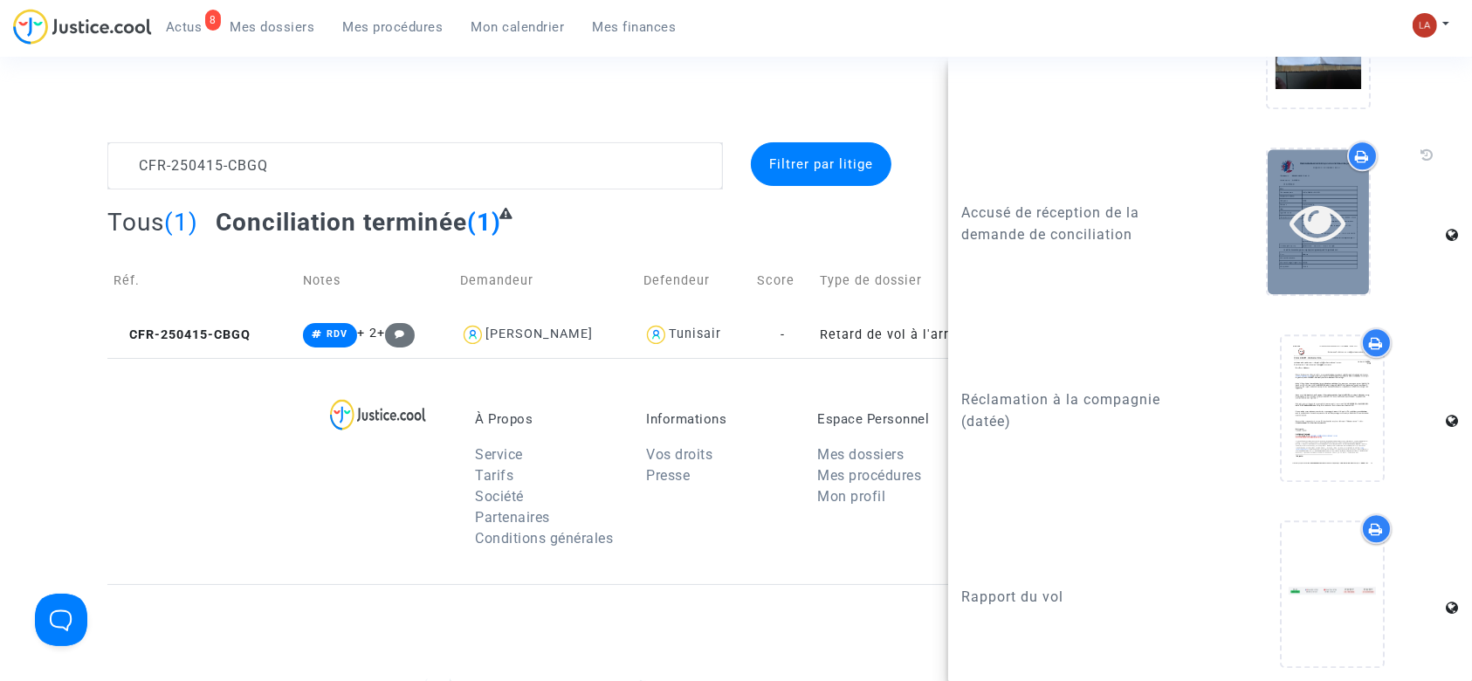
click at [1342, 200] on div at bounding box center [1318, 222] width 101 height 56
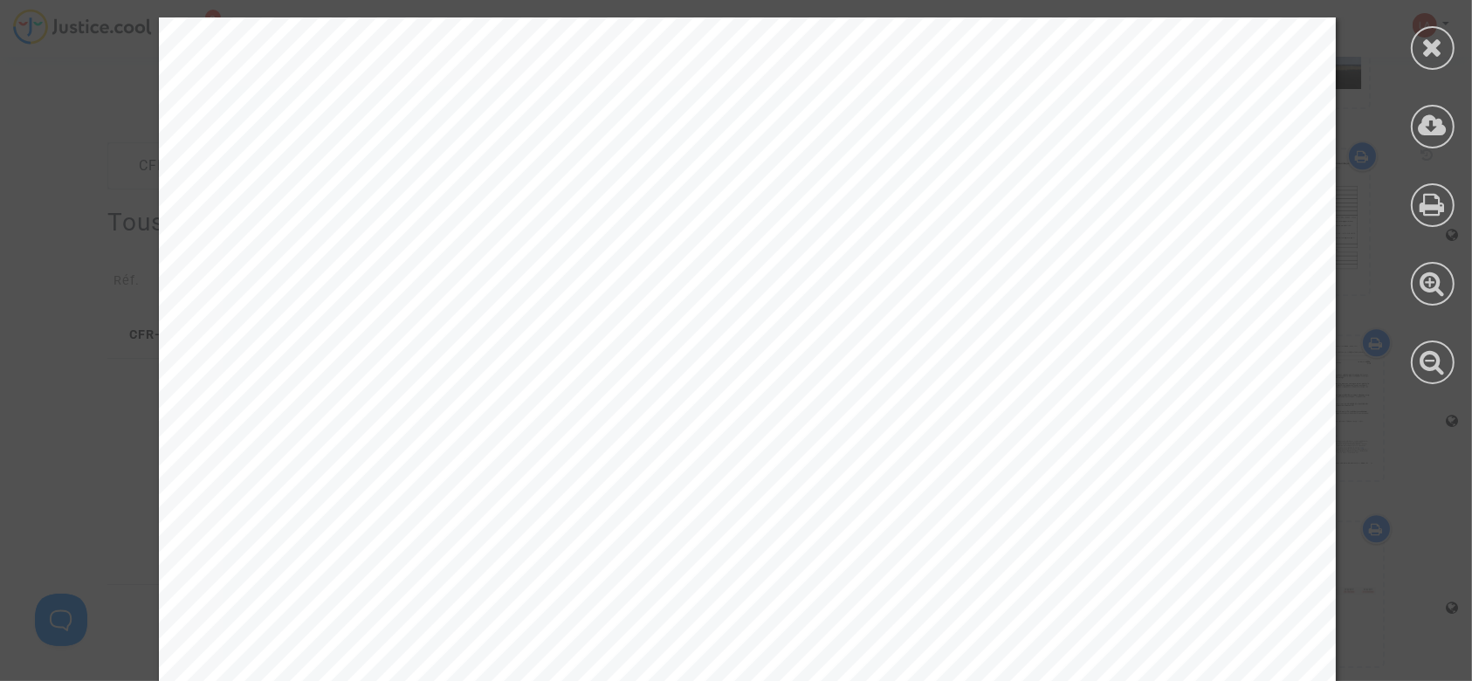
click at [389, 268] on span "20250425-094627-758114" at bounding box center [516, 271] width 254 height 20
drag, startPoint x: 375, startPoint y: 265, endPoint x: 623, endPoint y: 265, distance: 247.1
click at [623, 265] on span "20250425-094627-758114" at bounding box center [516, 271] width 254 height 20
copy span "20250425-094627-758114"
click at [1440, 52] on icon at bounding box center [1433, 47] width 22 height 26
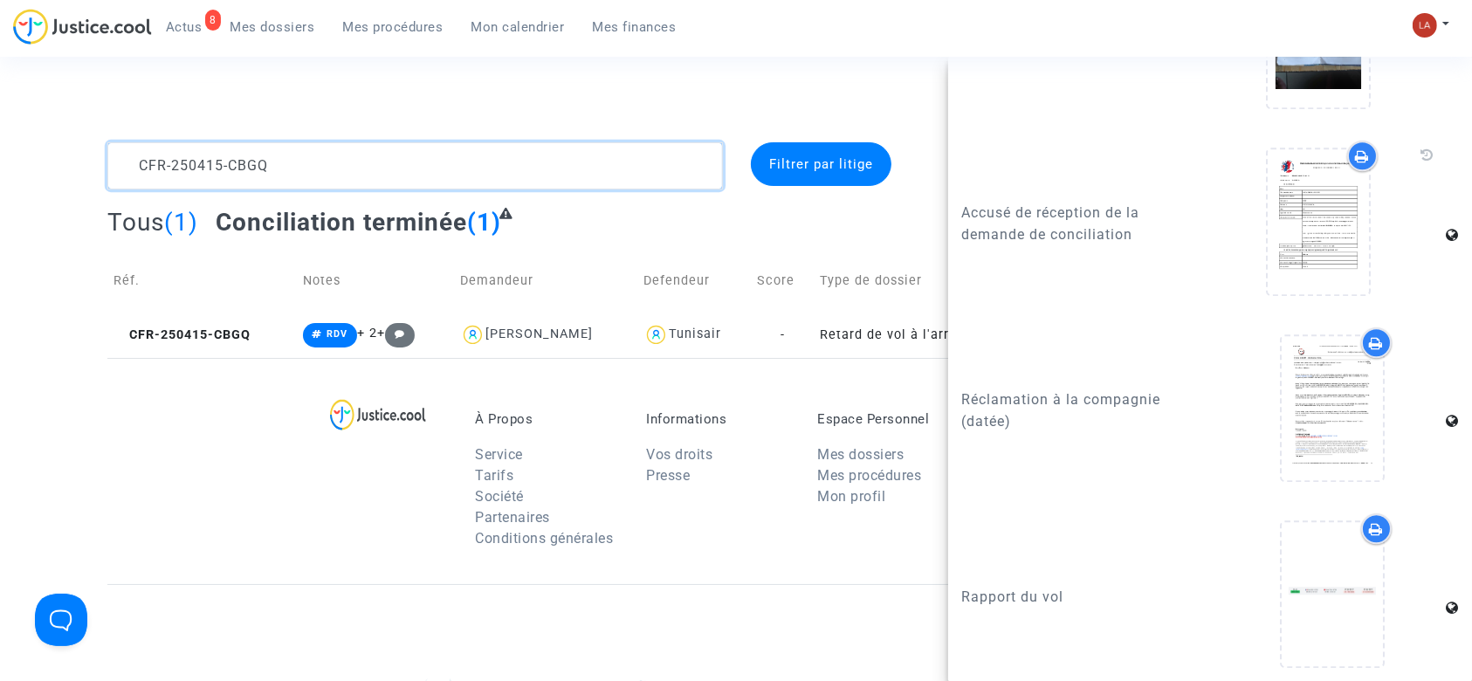
click at [177, 148] on textarea at bounding box center [415, 165] width 616 height 47
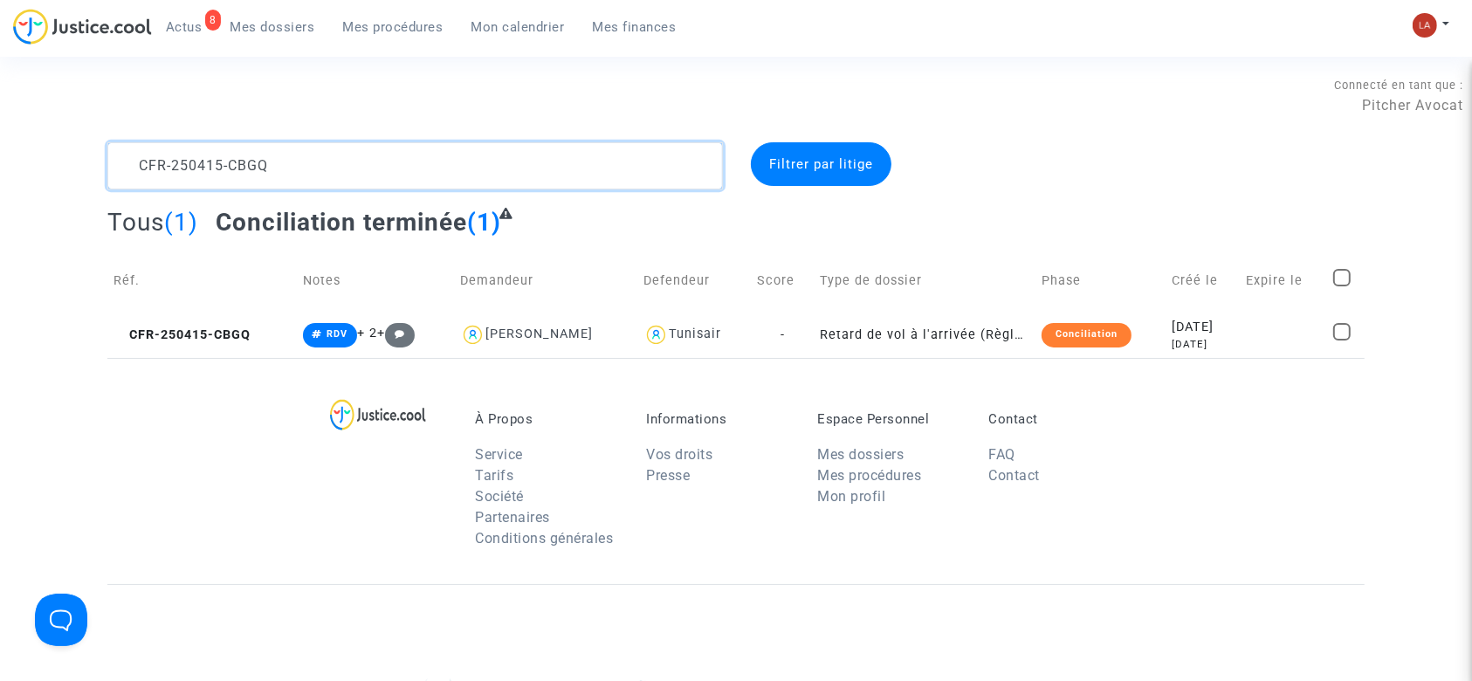
scroll to position [0, 0]
click at [177, 148] on textarea at bounding box center [415, 165] width 616 height 47
paste textarea "CFR-250130-ME98"
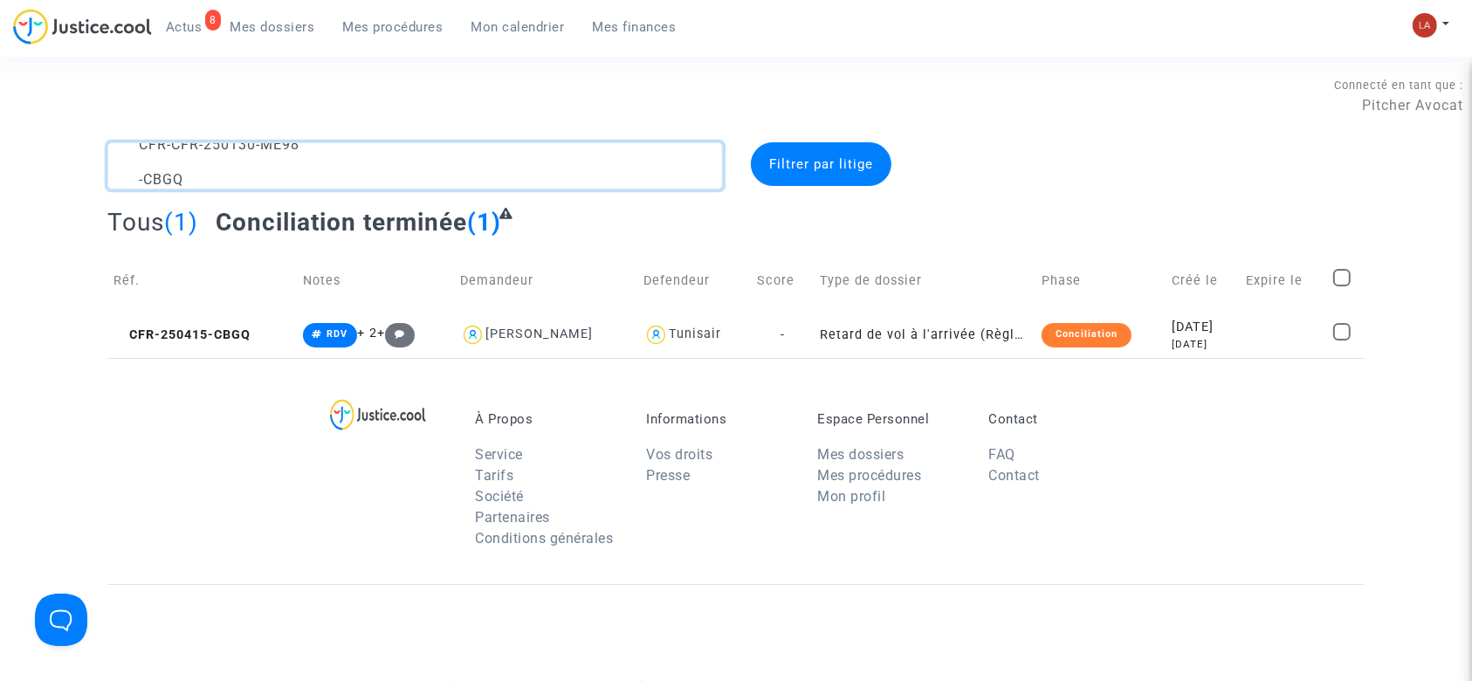
scroll to position [21, 0]
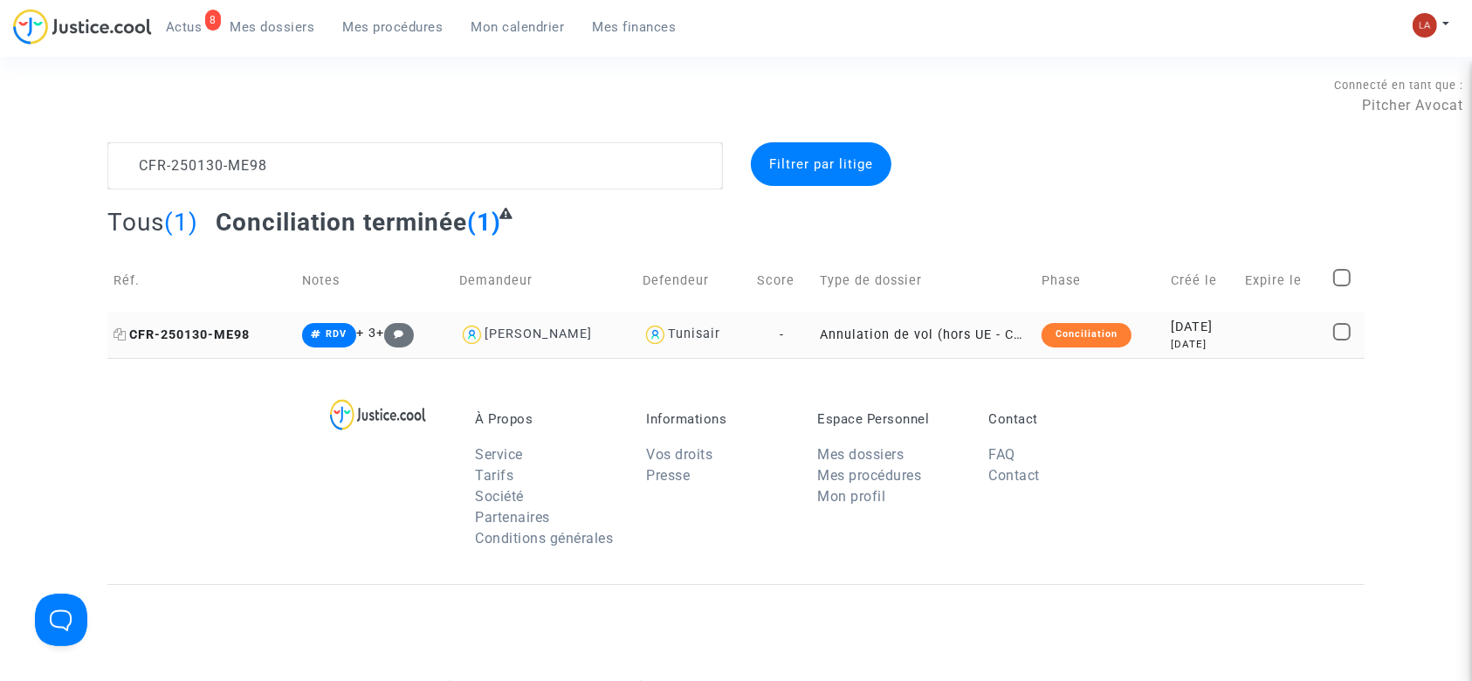
click at [220, 340] on span "CFR-250130-ME98" at bounding box center [182, 334] width 136 height 15
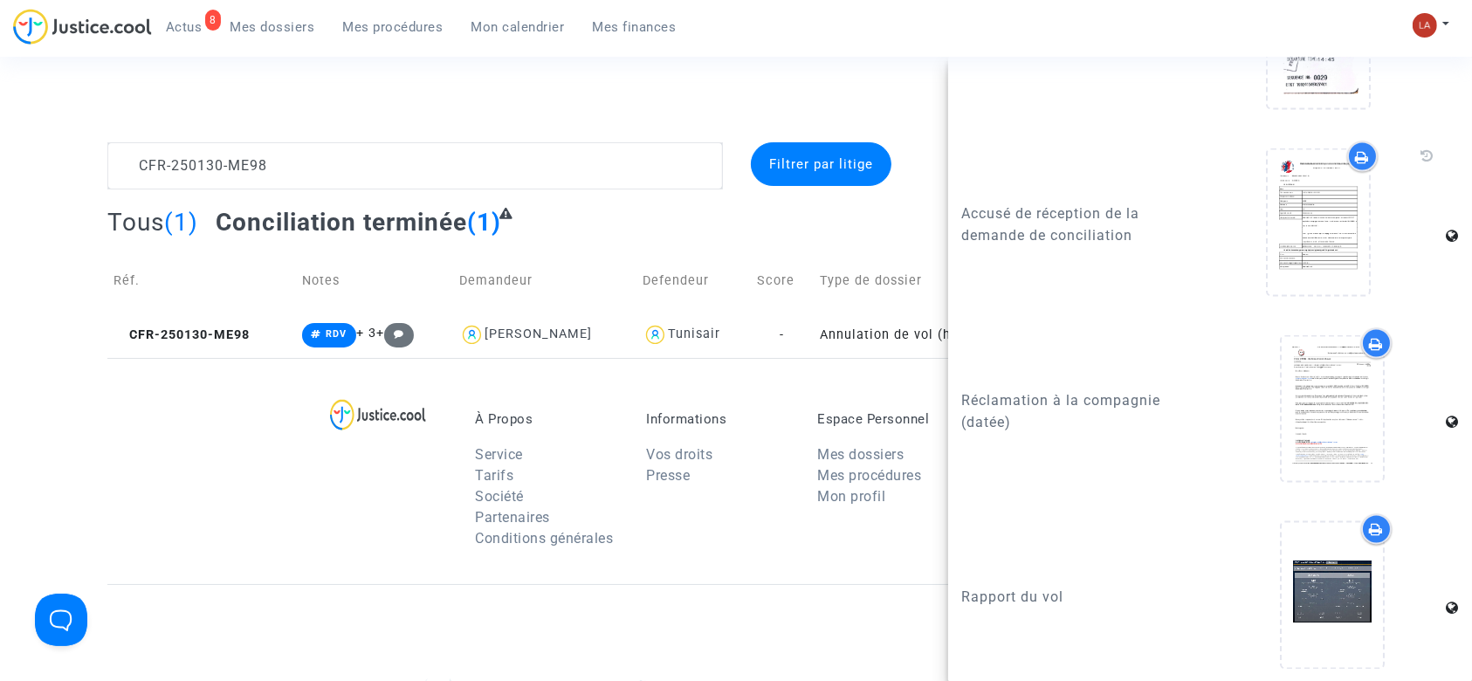
scroll to position [2899, 0]
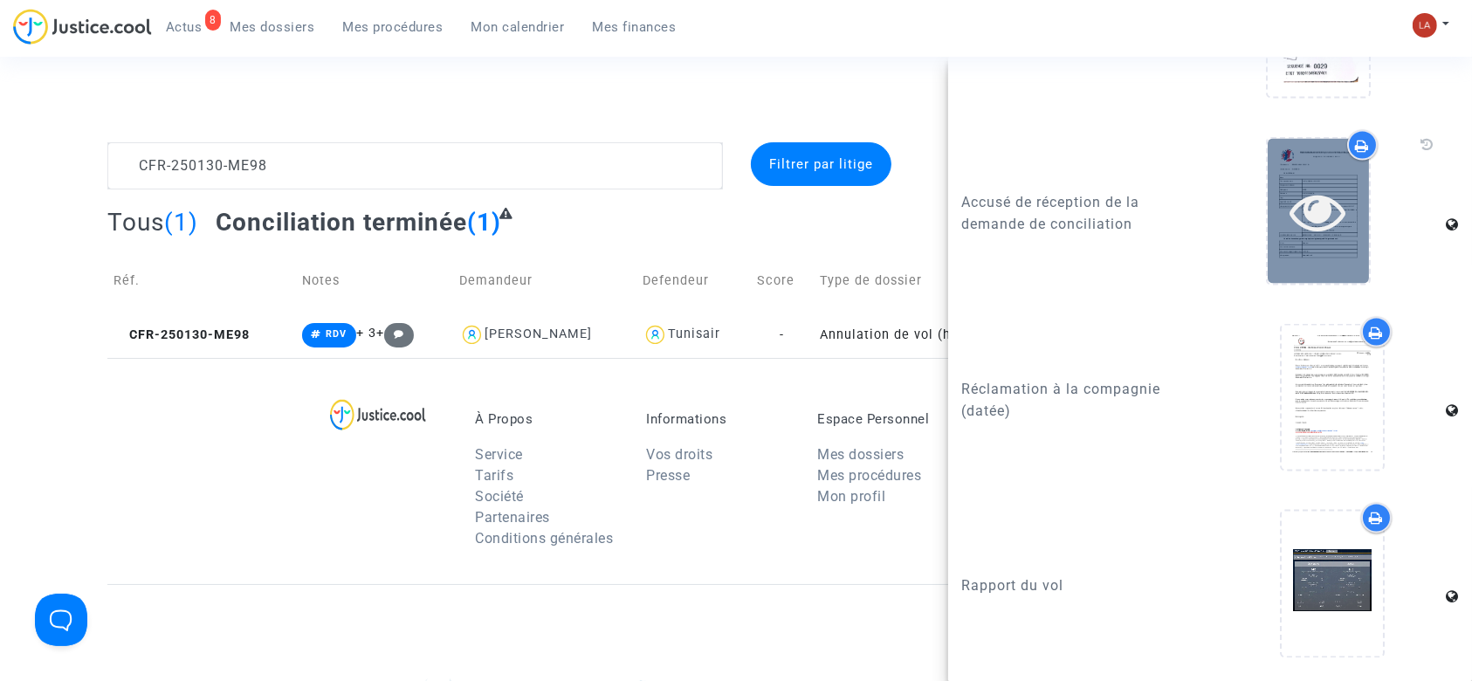
click at [1312, 219] on icon at bounding box center [1318, 211] width 57 height 56
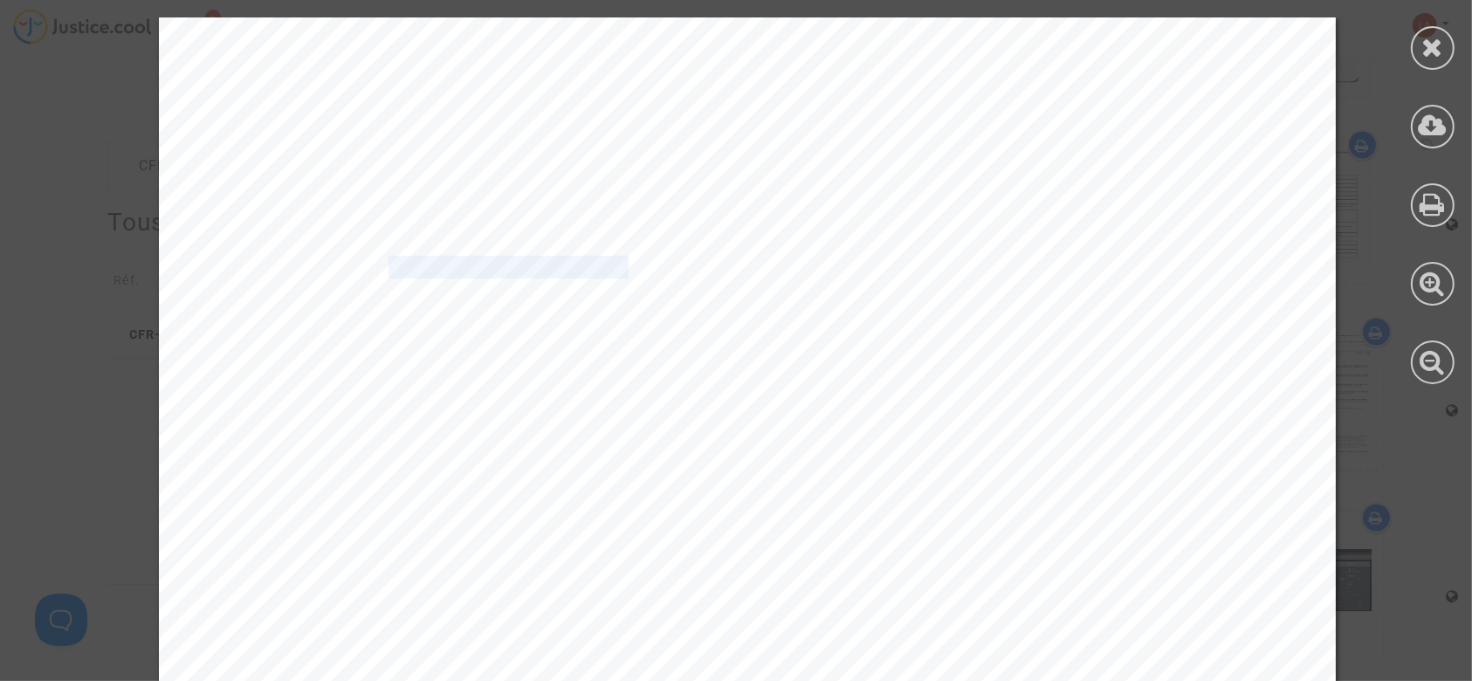
drag, startPoint x: 374, startPoint y: 273, endPoint x: 615, endPoint y: 276, distance: 241.0
click at [615, 276] on span "20250425-093410-134725" at bounding box center [515, 268] width 252 height 20
copy span "20250425-093410-13472"
click at [1433, 34] on icon at bounding box center [1433, 47] width 22 height 26
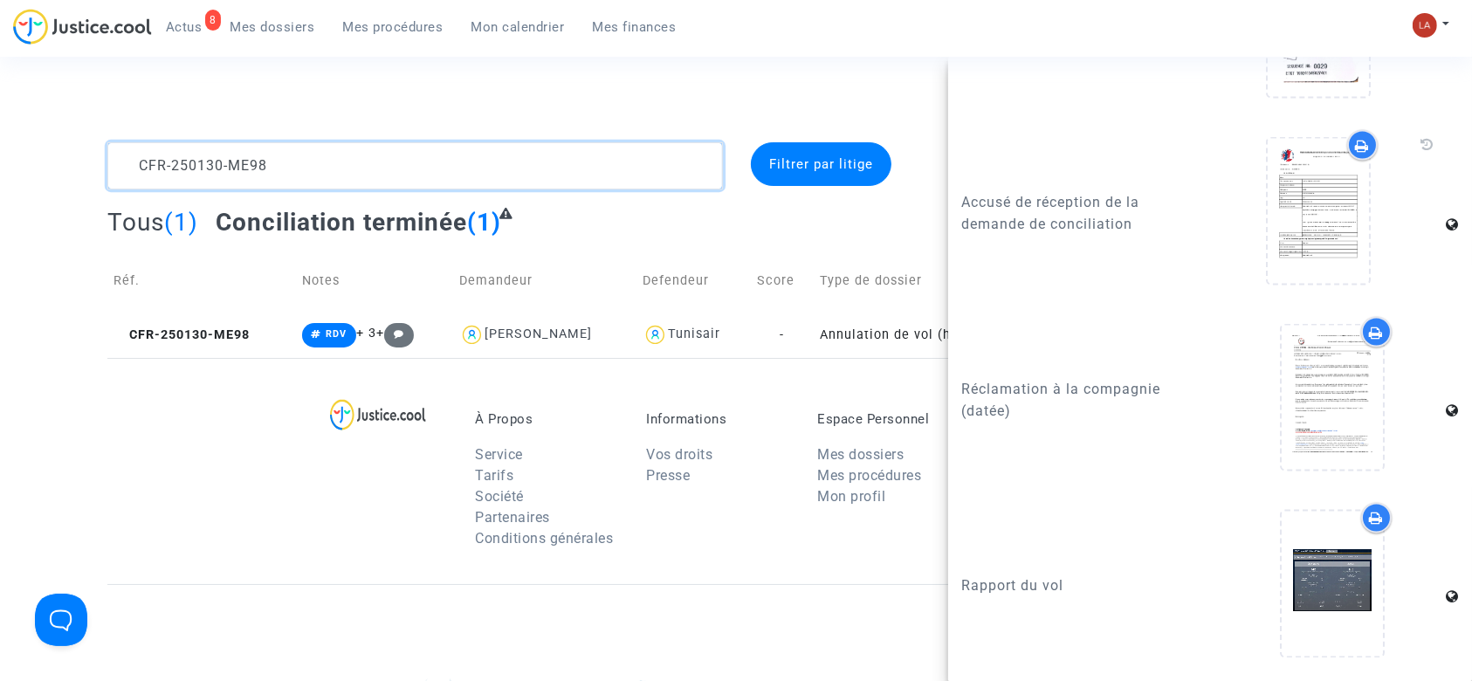
click at [499, 169] on textarea at bounding box center [415, 165] width 616 height 47
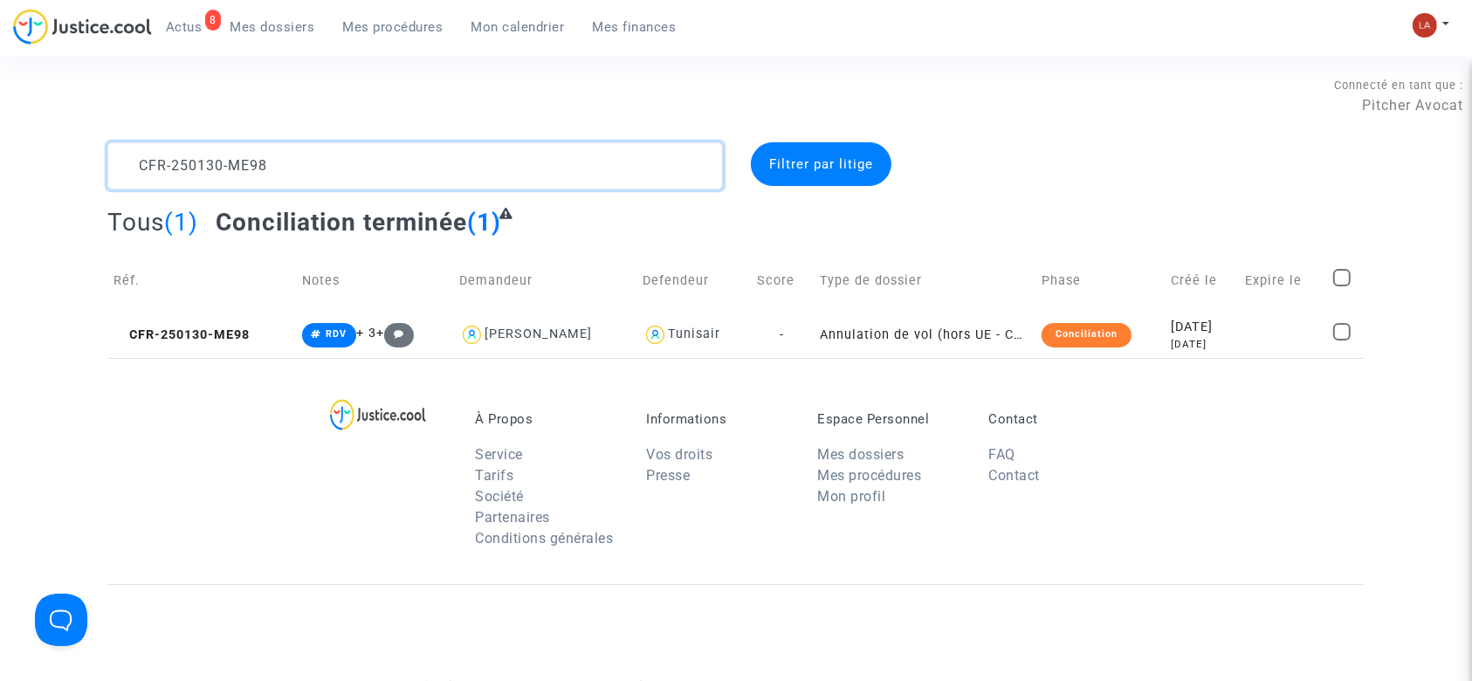
scroll to position [0, 0]
click at [499, 169] on textarea at bounding box center [415, 165] width 616 height 47
paste textarea "307-93PR"
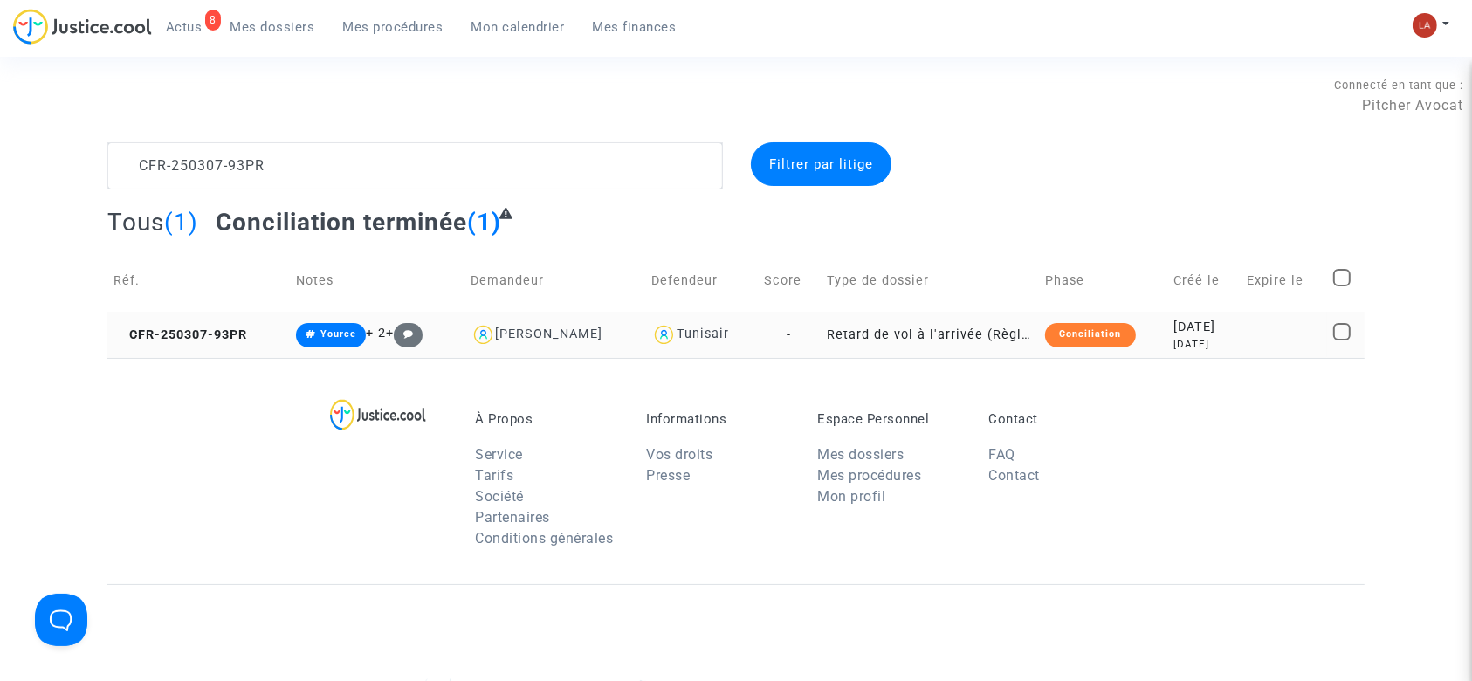
click at [219, 341] on span "CFR-250307-93PR" at bounding box center [181, 334] width 134 height 15
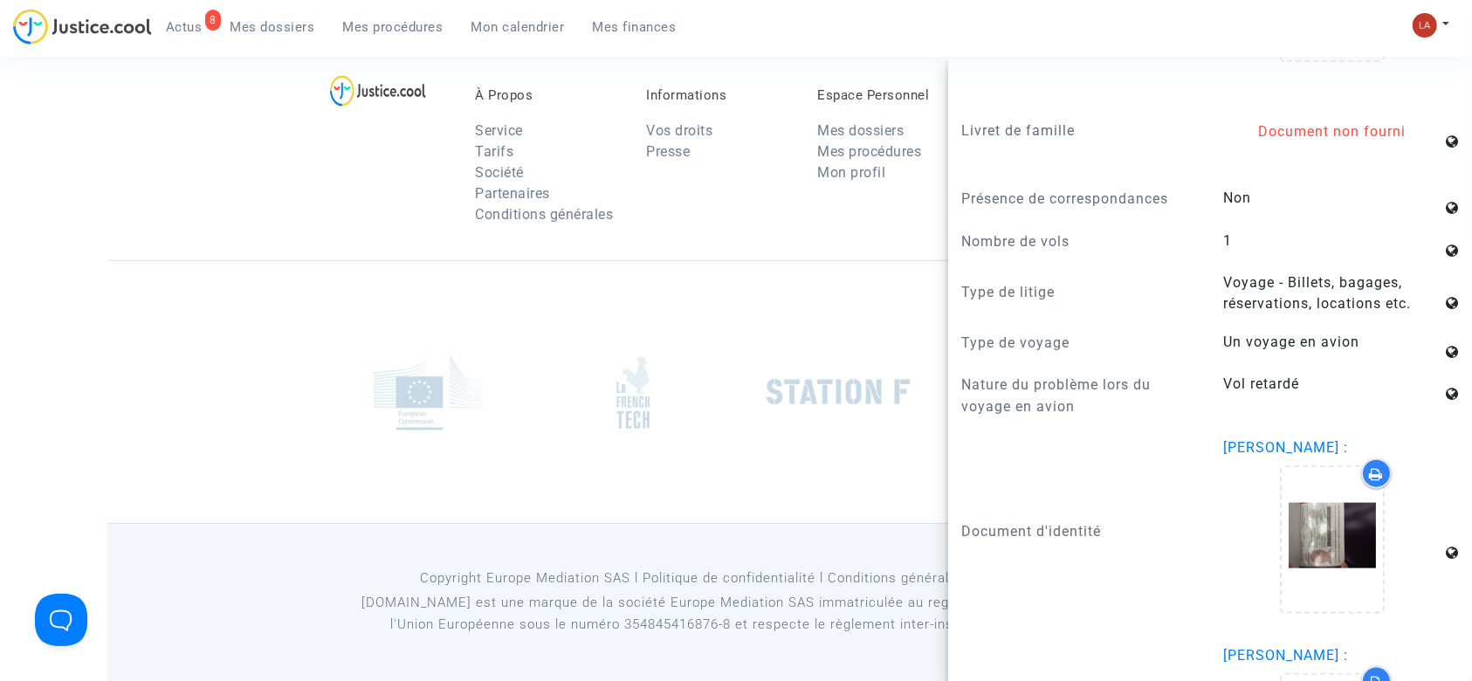
scroll to position [2404, 0]
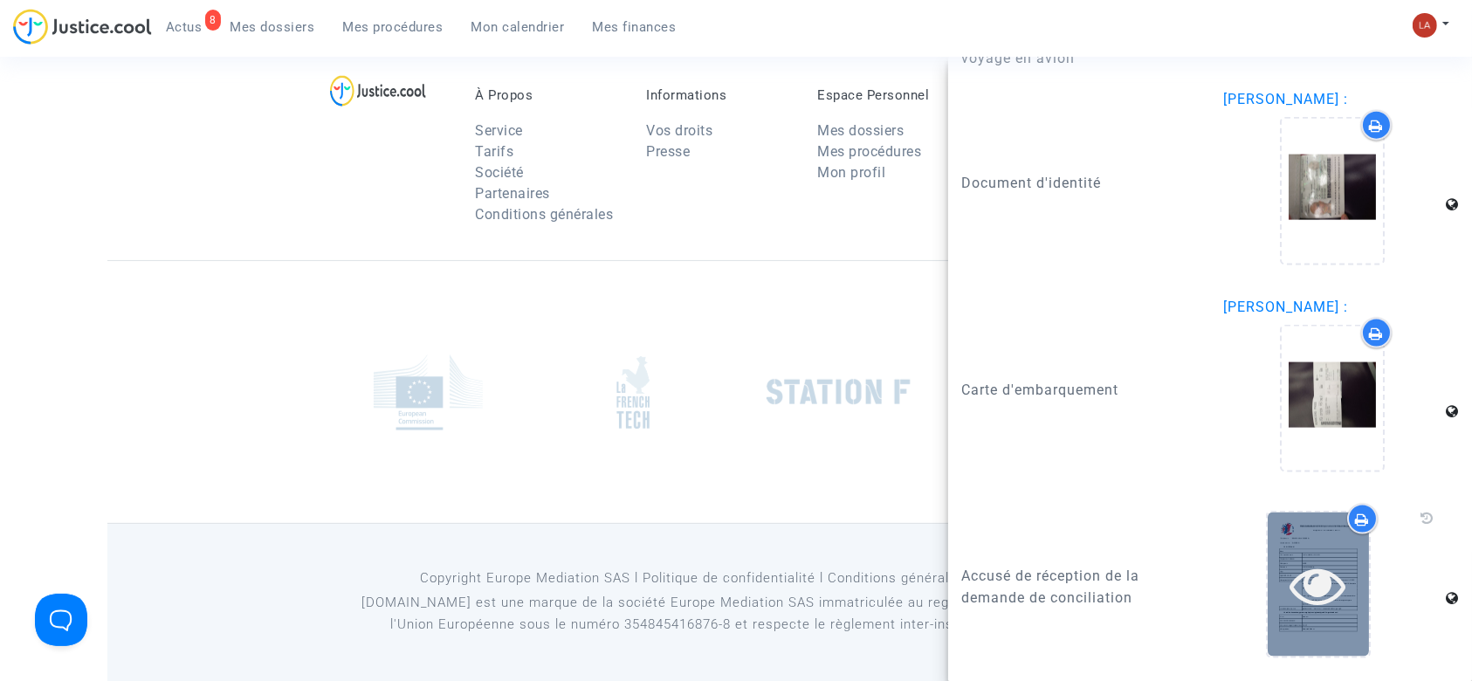
click at [1290, 576] on icon at bounding box center [1318, 585] width 57 height 56
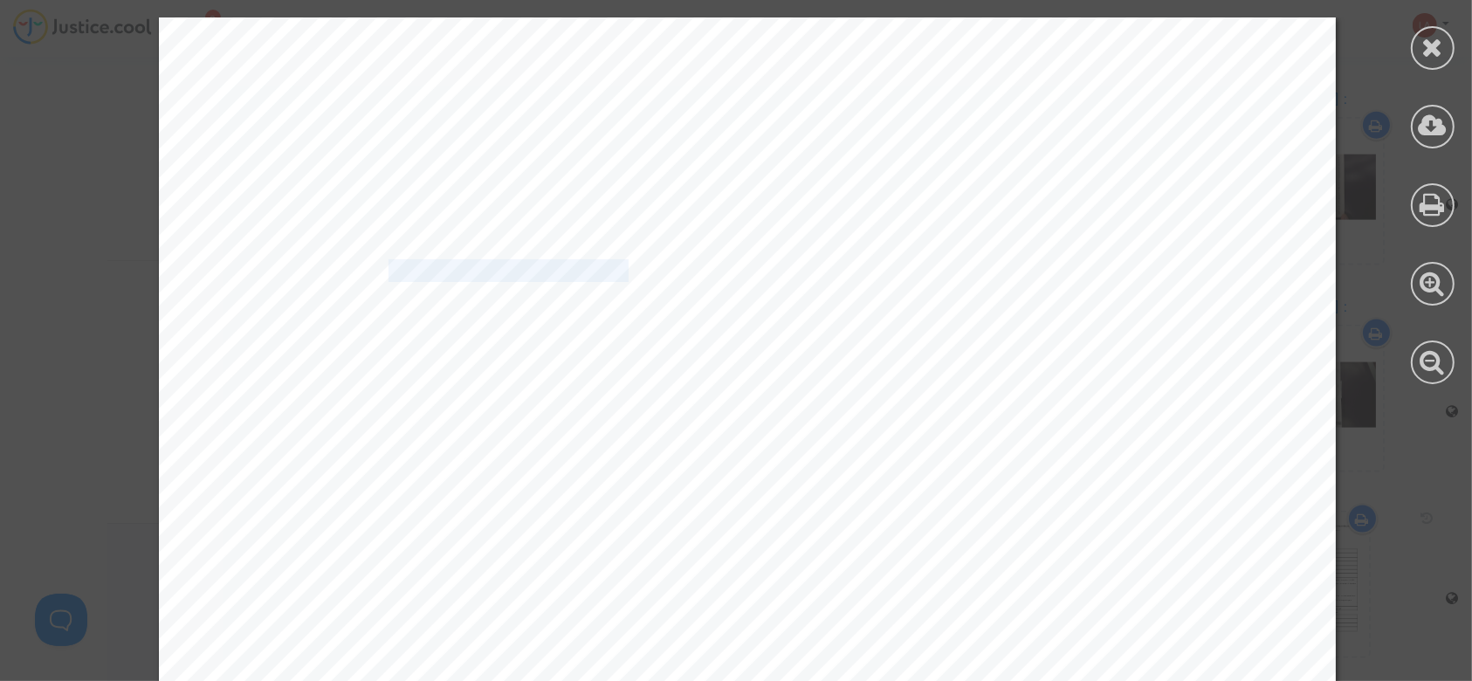
drag, startPoint x: 374, startPoint y: 267, endPoint x: 616, endPoint y: 265, distance: 241.9
click at [616, 265] on span "20250425-095301-080625" at bounding box center [515, 271] width 252 height 20
copy span "20250425-095301-08062"
click at [1446, 31] on div at bounding box center [1433, 48] width 44 height 44
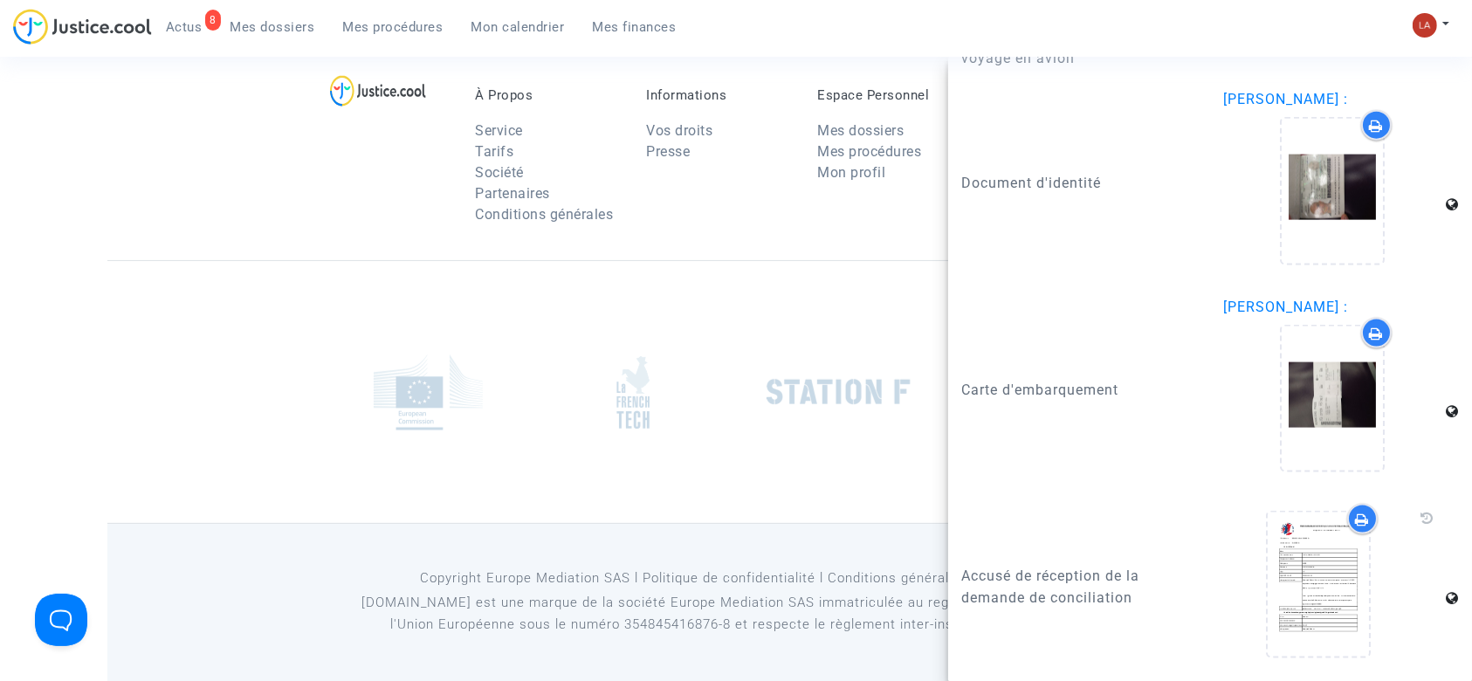
scroll to position [0, 0]
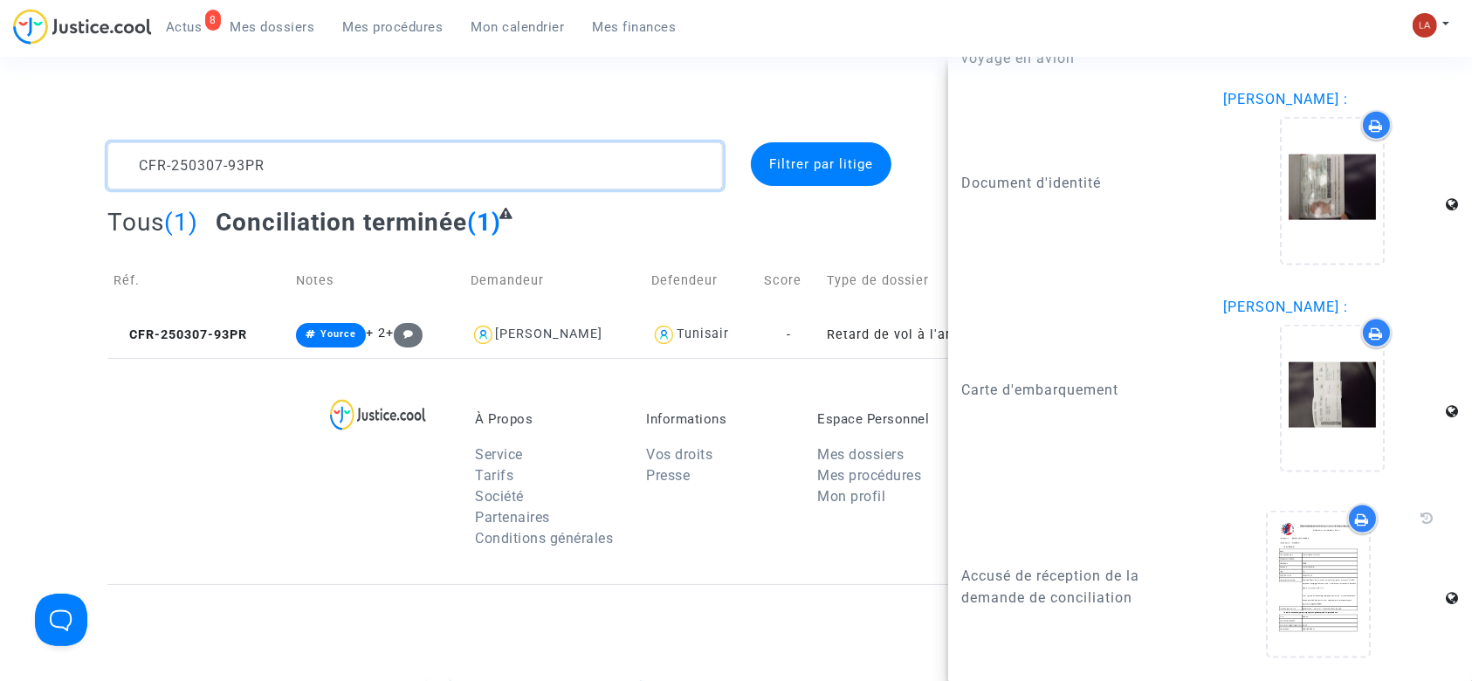
click at [261, 179] on textarea at bounding box center [415, 165] width 616 height 47
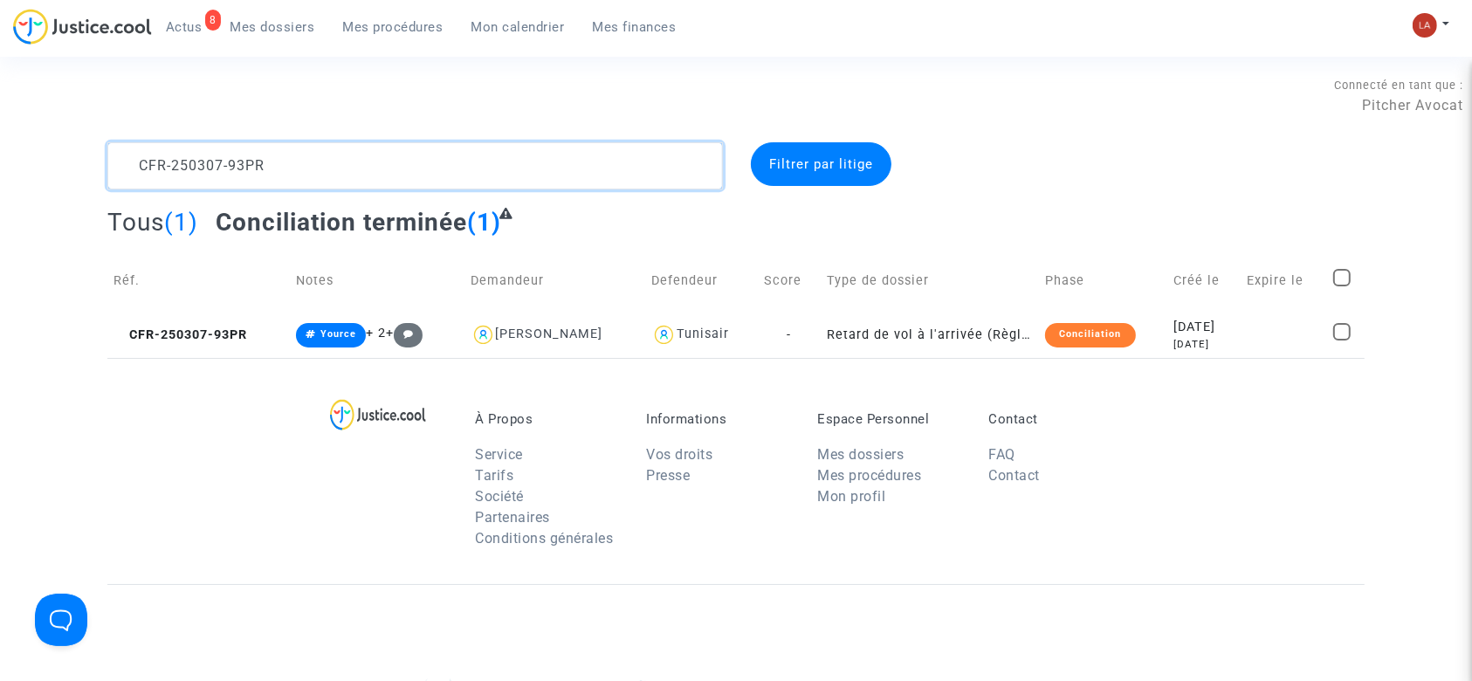
click at [261, 179] on textarea at bounding box center [415, 165] width 616 height 47
paste textarea "41227-MRDT"
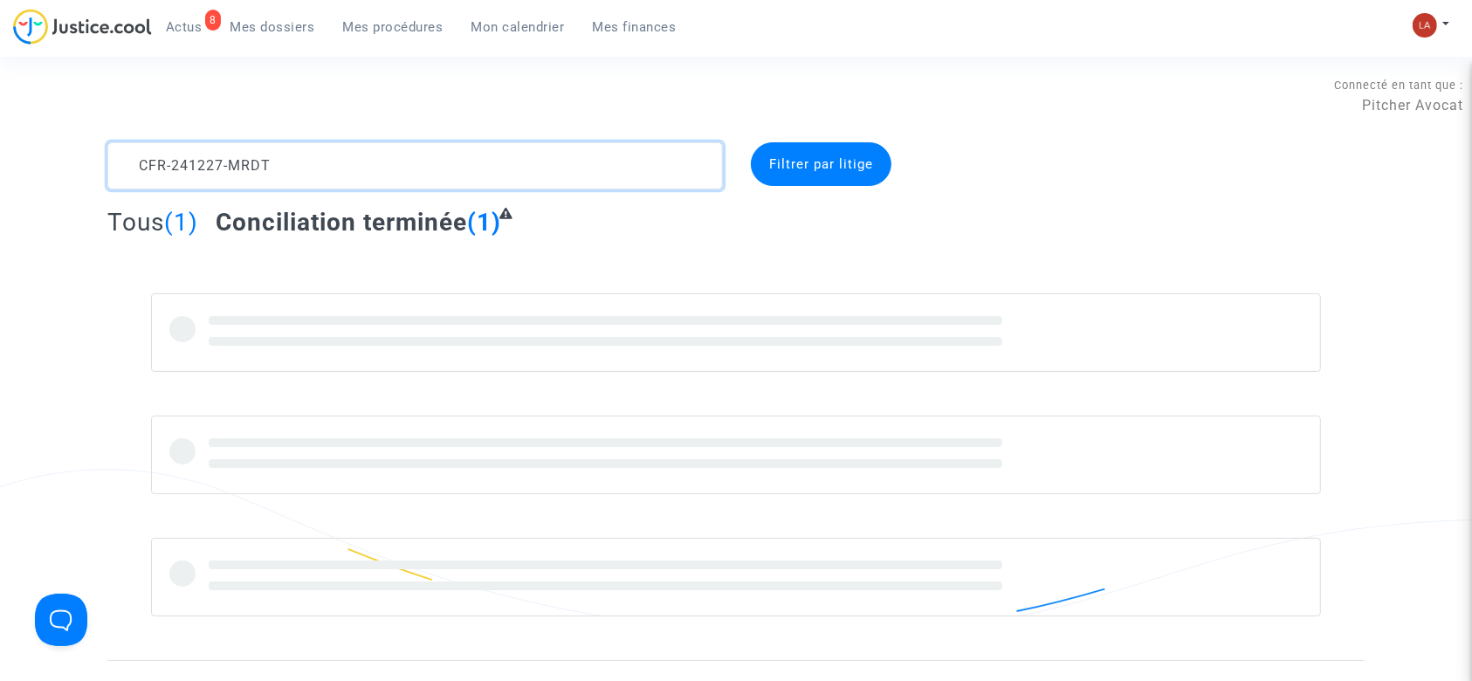
click at [331, 167] on textarea at bounding box center [415, 165] width 616 height 47
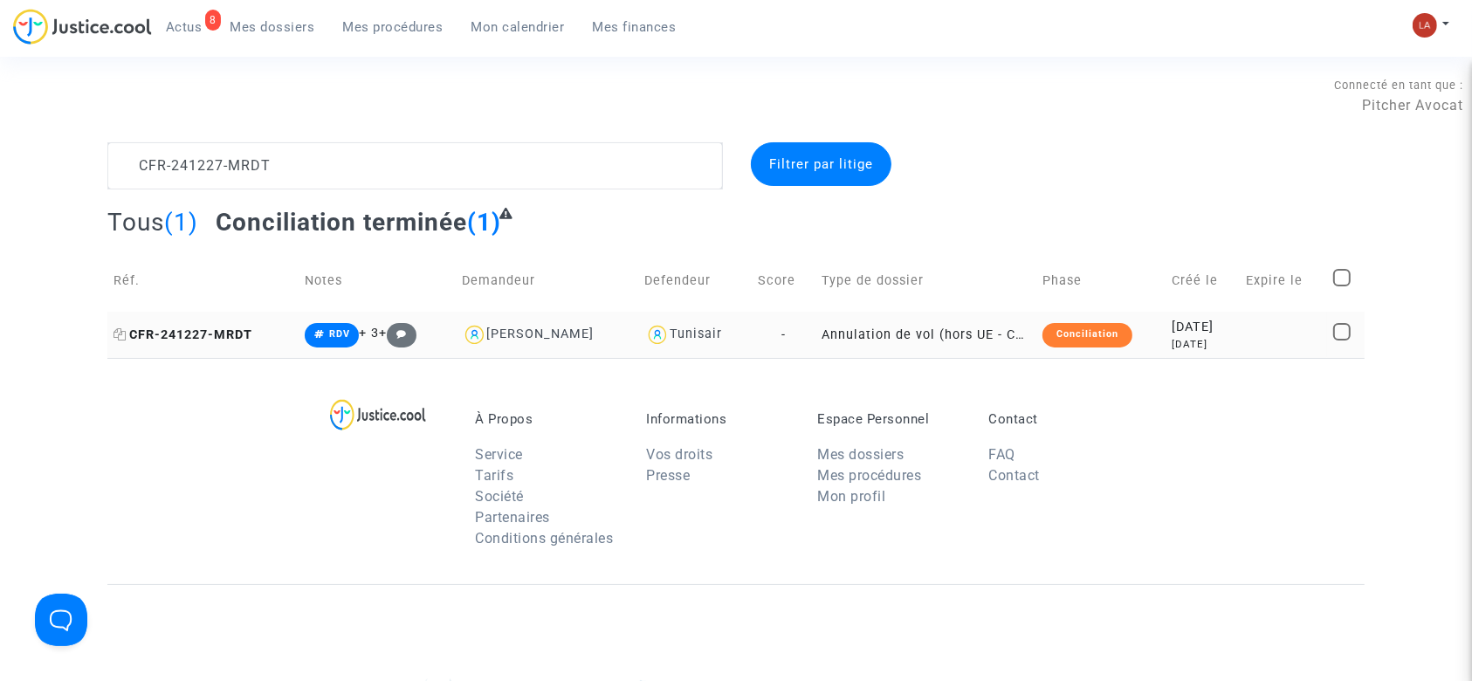
click at [227, 329] on span "CFR-241227-MRDT" at bounding box center [183, 334] width 139 height 15
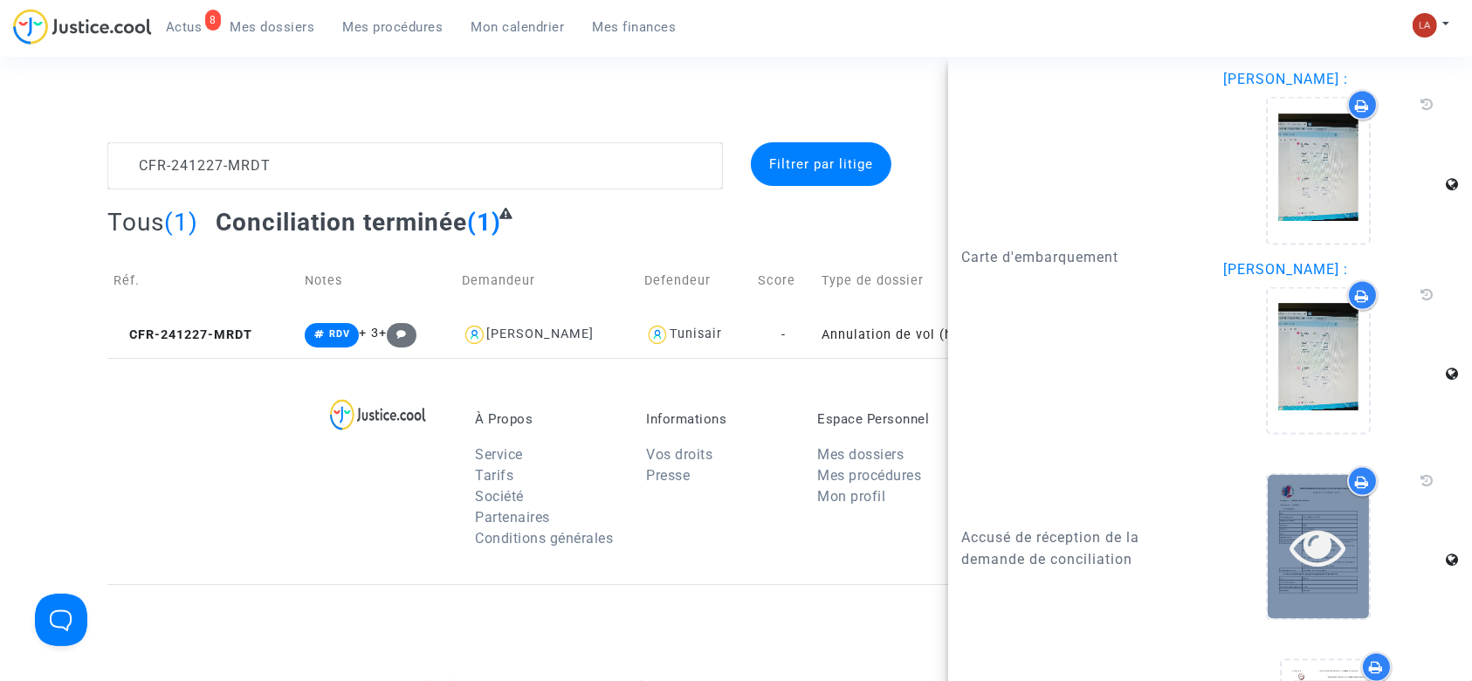
scroll to position [2910, 0]
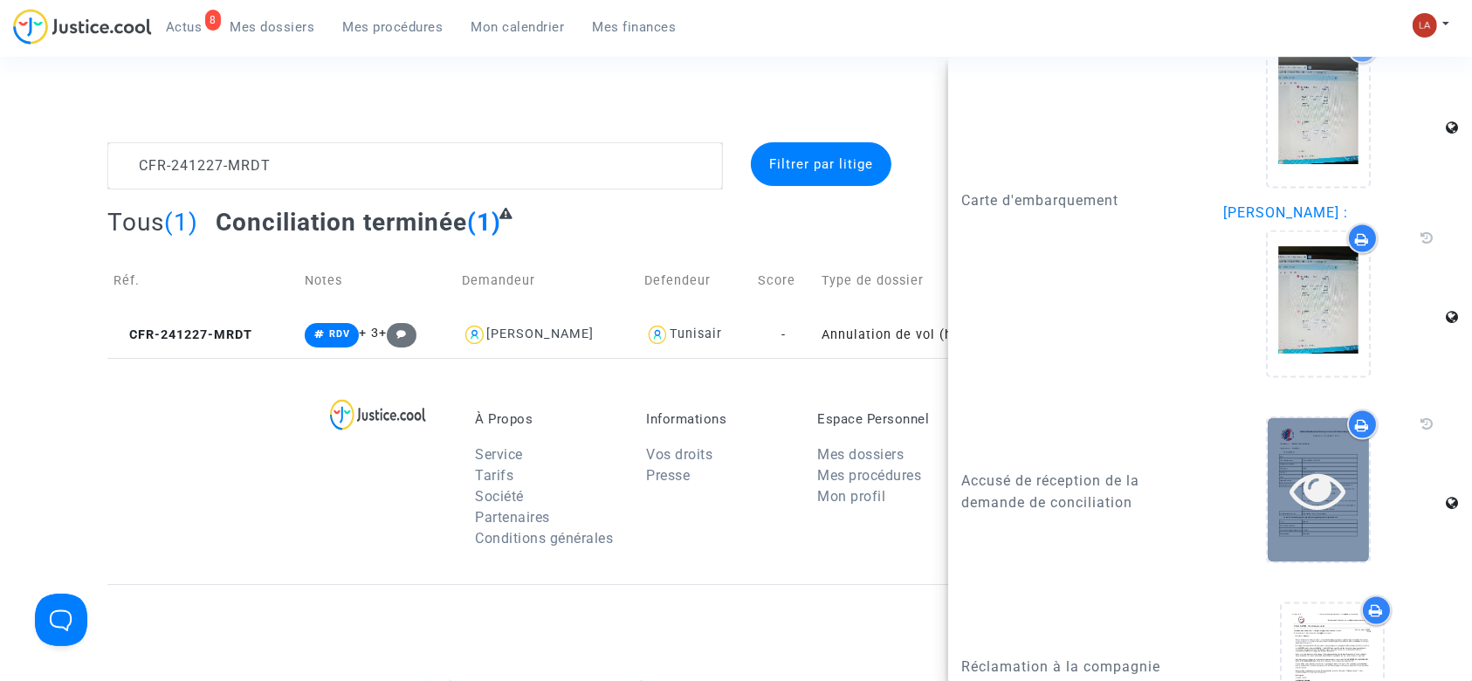
click at [1342, 519] on div at bounding box center [1318, 491] width 101 height 56
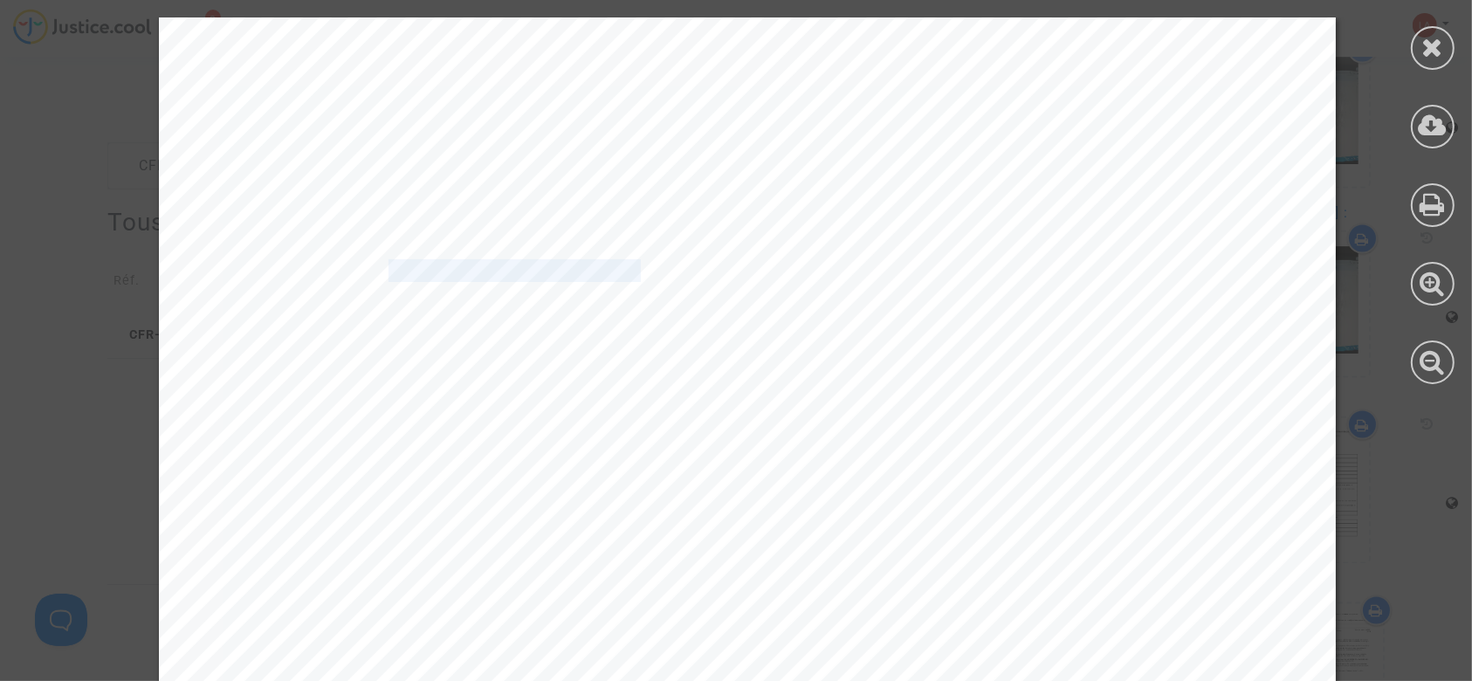
drag, startPoint x: 373, startPoint y: 273, endPoint x: 620, endPoint y: 264, distance: 247.3
click at [620, 264] on span "20250425-102109-410688" at bounding box center [515, 271] width 252 height 20
copy span "20250425-102109-410688"
click at [1432, 54] on icon at bounding box center [1433, 47] width 22 height 26
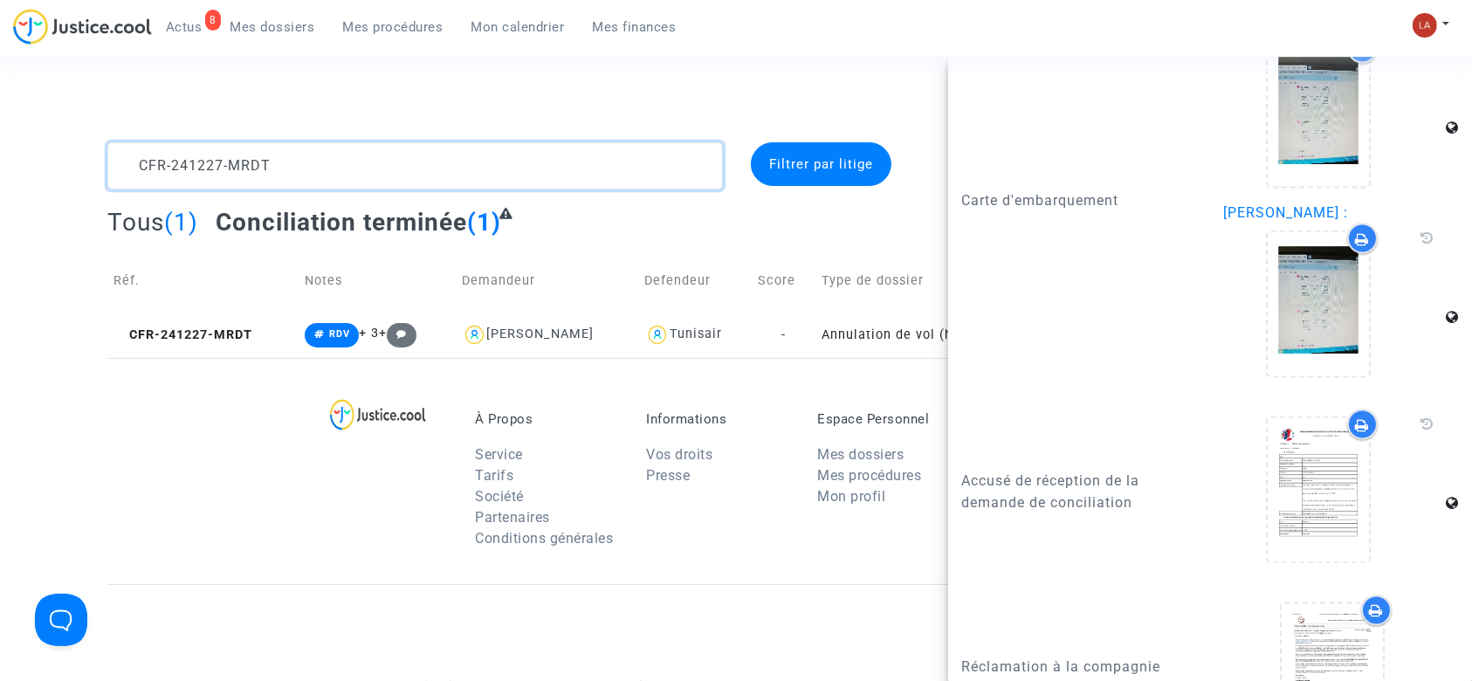
click at [393, 155] on textarea at bounding box center [415, 165] width 616 height 47
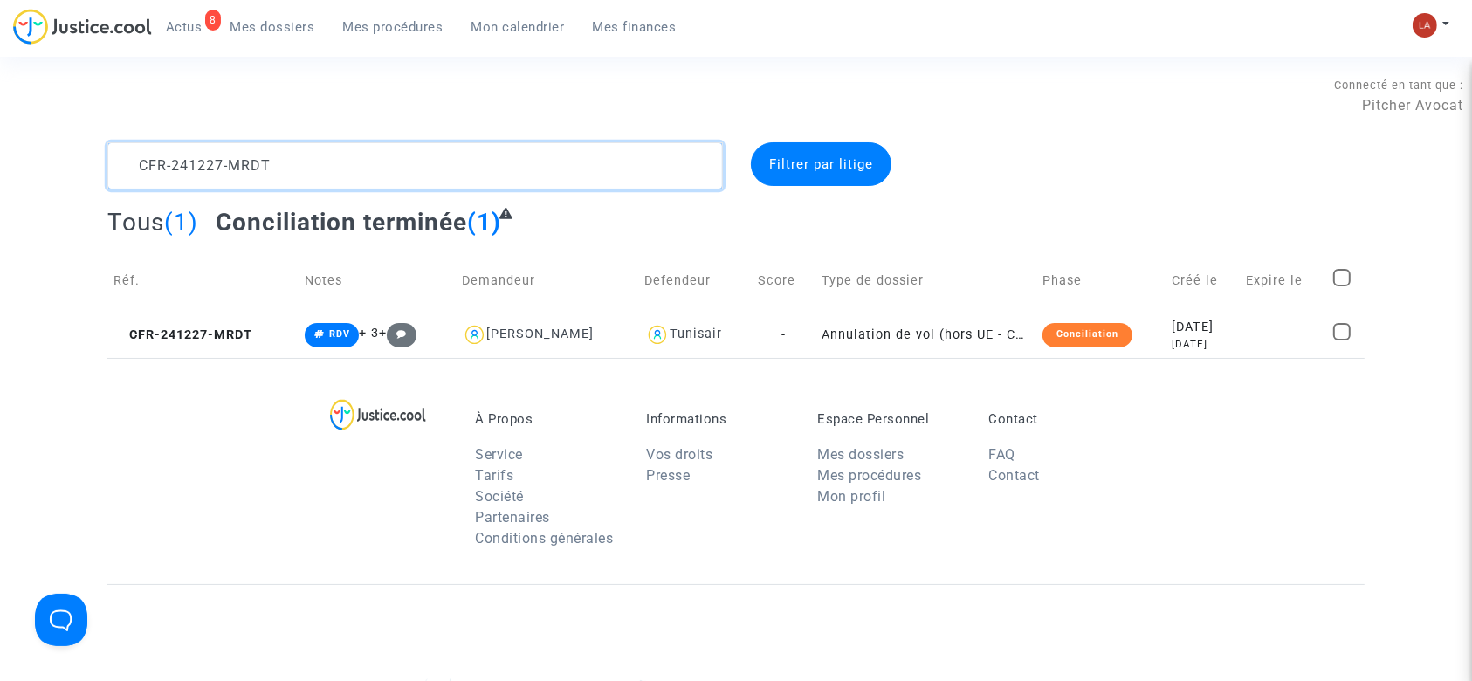
scroll to position [0, 0]
click at [393, 155] on textarea at bounding box center [415, 165] width 616 height 47
paste textarea "50130-AN9C"
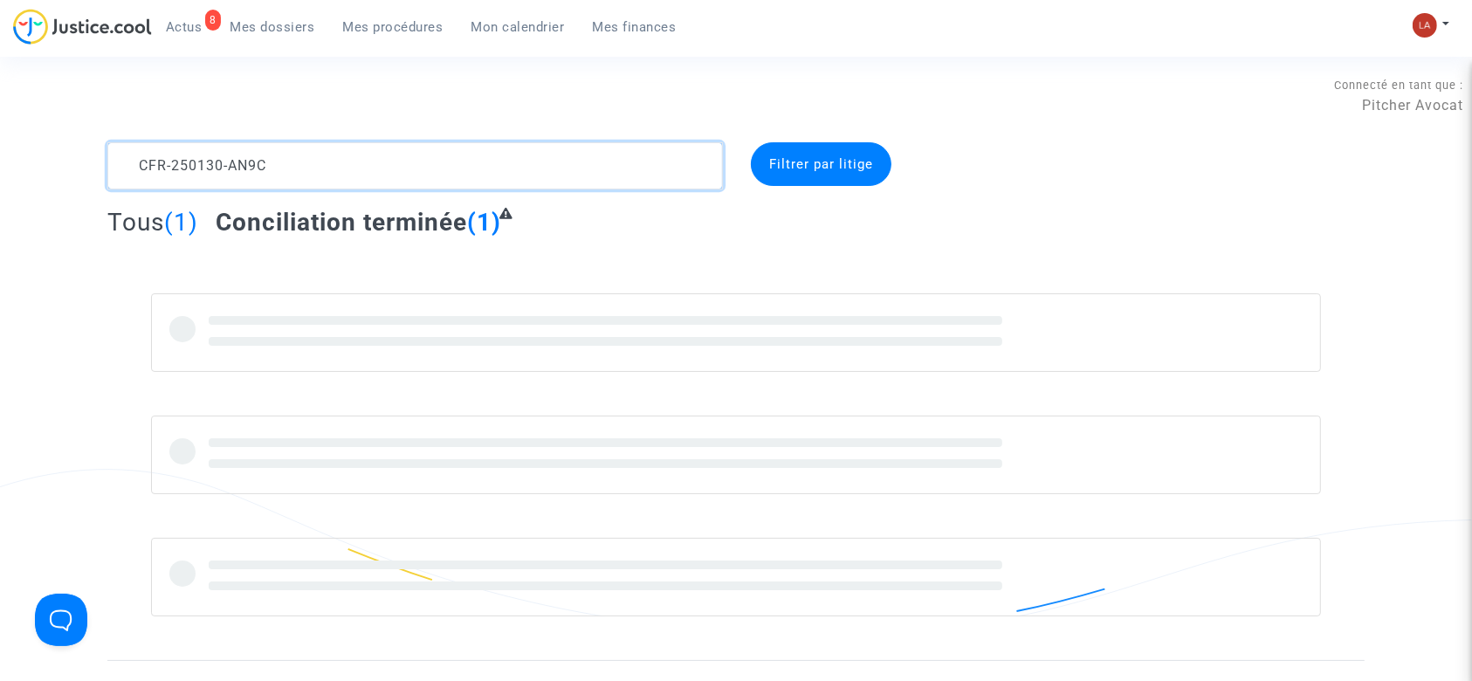
click at [393, 155] on textarea at bounding box center [415, 165] width 616 height 47
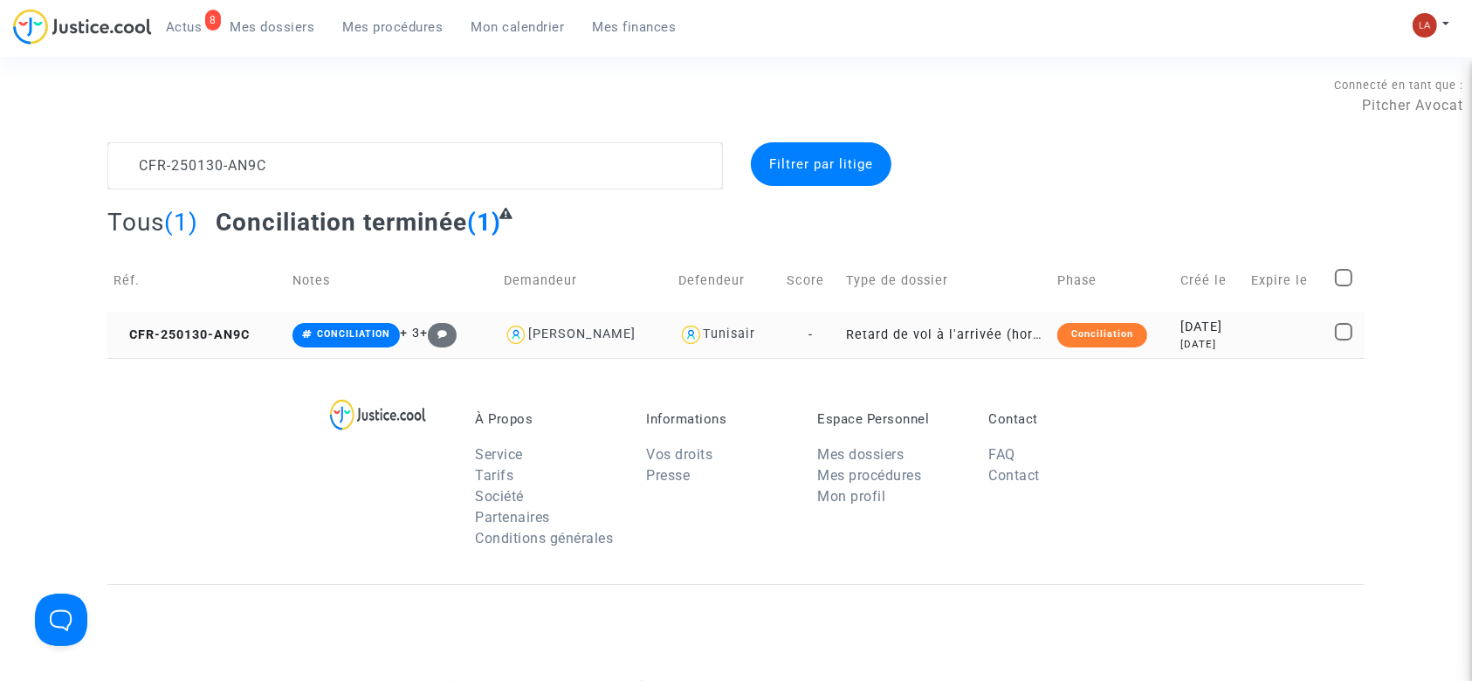
click at [225, 343] on td "CFR-250130-AN9C" at bounding box center [196, 335] width 179 height 46
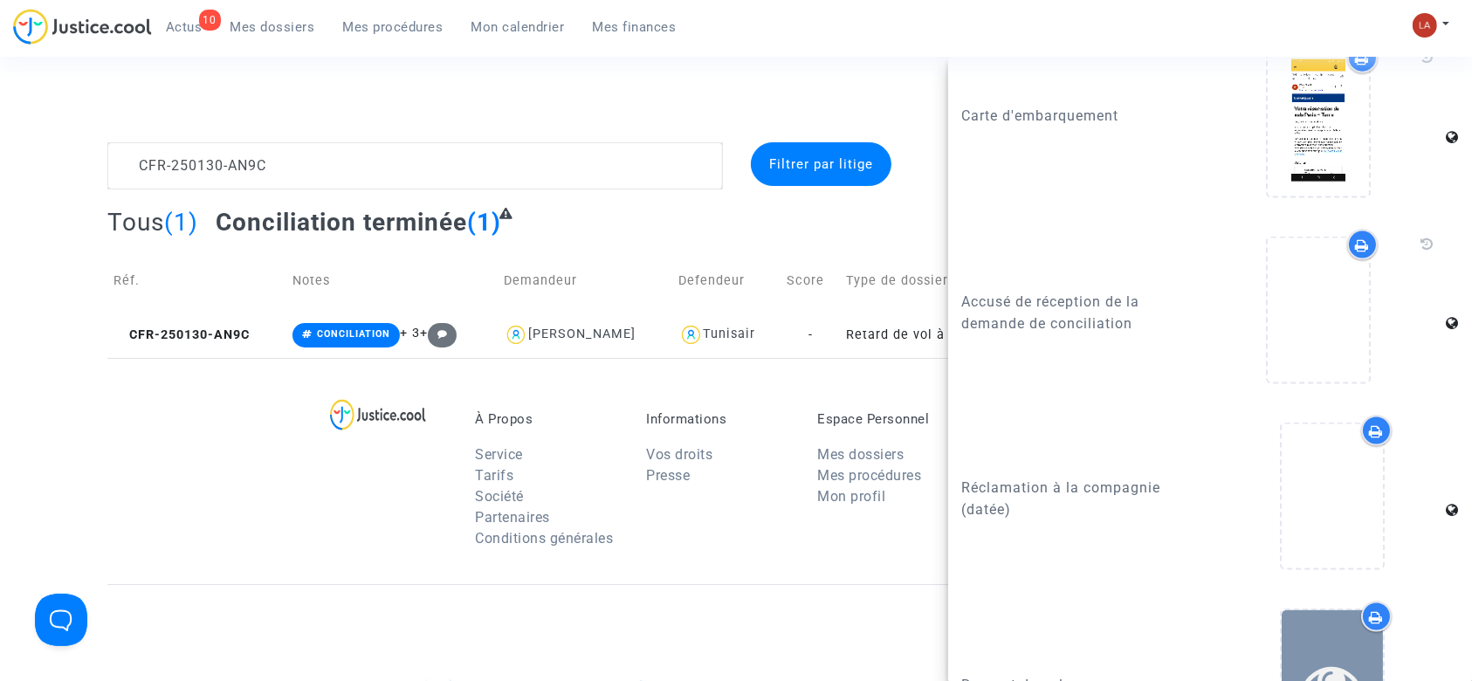
scroll to position [2388, 0]
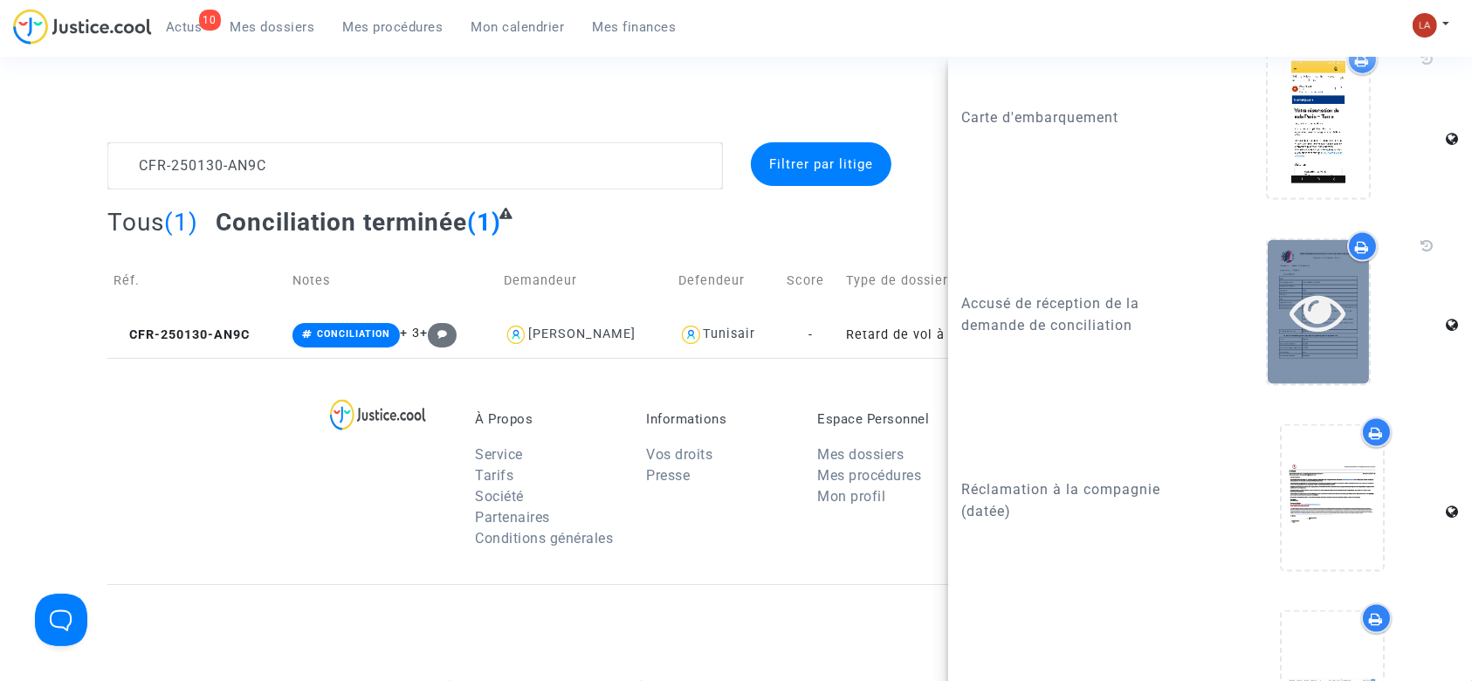
click at [1304, 364] on div at bounding box center [1318, 312] width 101 height 144
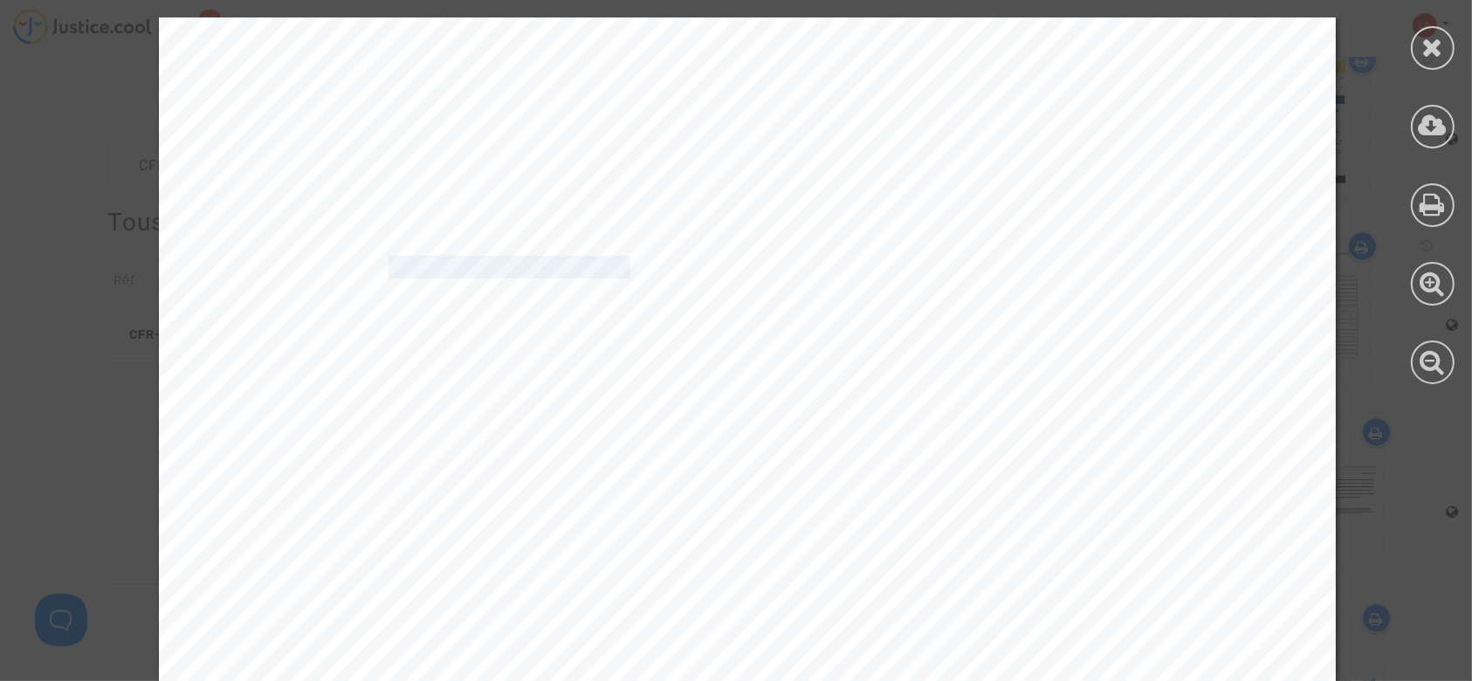
drag, startPoint x: 373, startPoint y: 269, endPoint x: 622, endPoint y: 268, distance: 248.8
click at [622, 268] on span "20250411-171622-054568" at bounding box center [516, 268] width 254 height 20
copy span "20250411-171622-054568"
click at [1434, 50] on icon at bounding box center [1433, 47] width 22 height 26
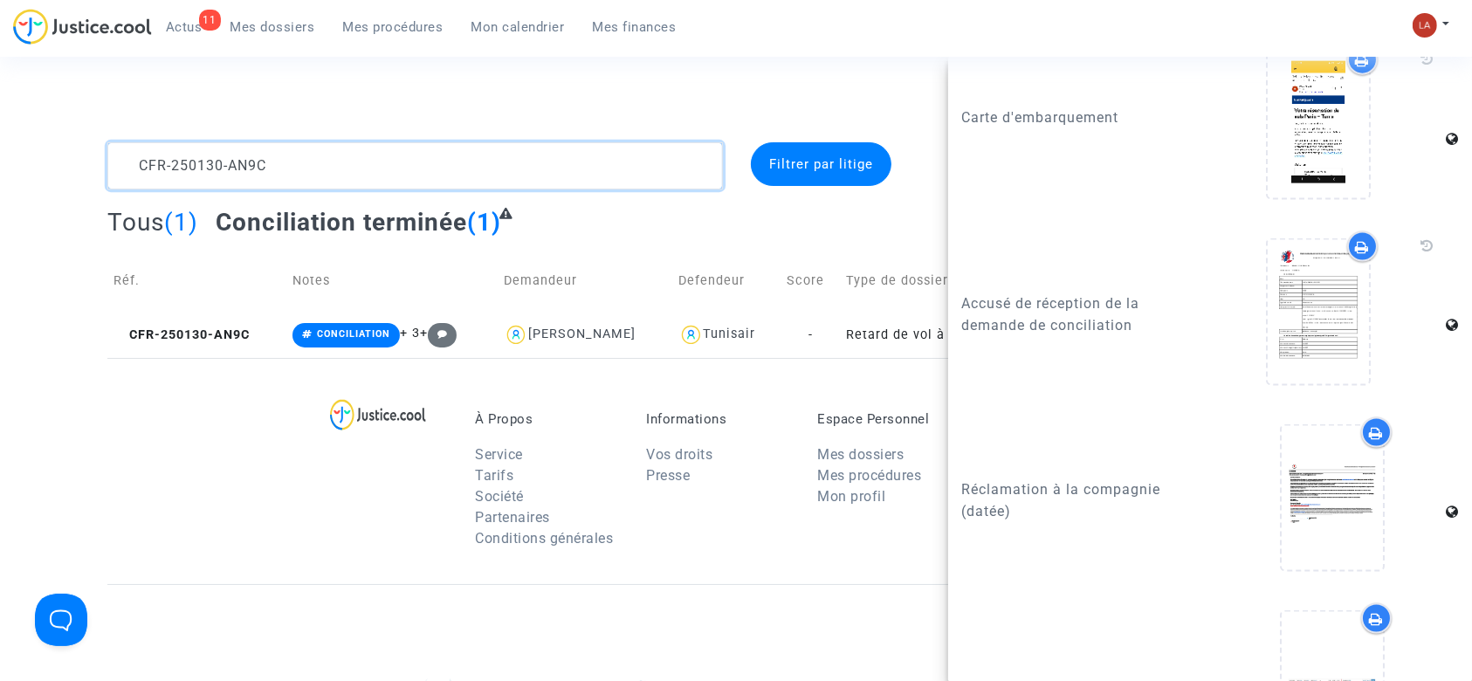
click at [239, 168] on textarea at bounding box center [415, 165] width 616 height 47
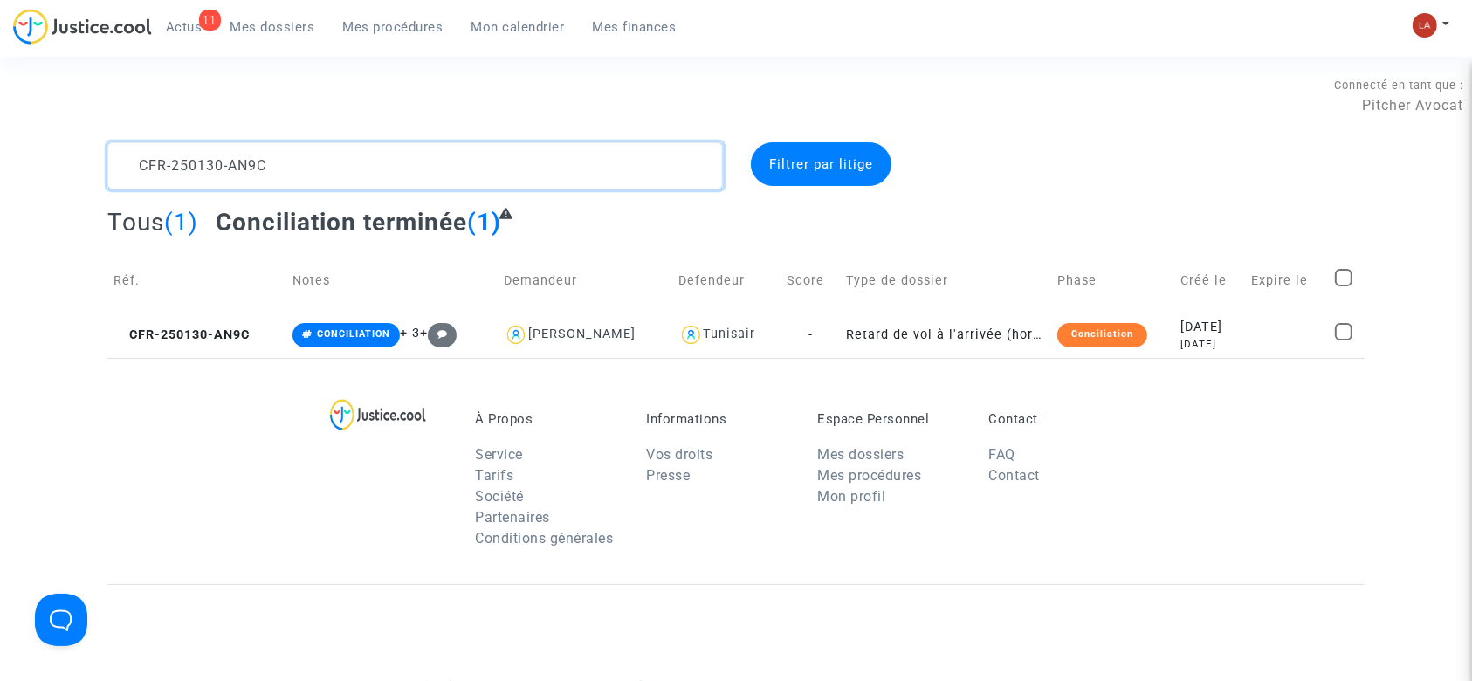
click at [239, 168] on textarea at bounding box center [415, 165] width 616 height 47
paste textarea "FJM4"
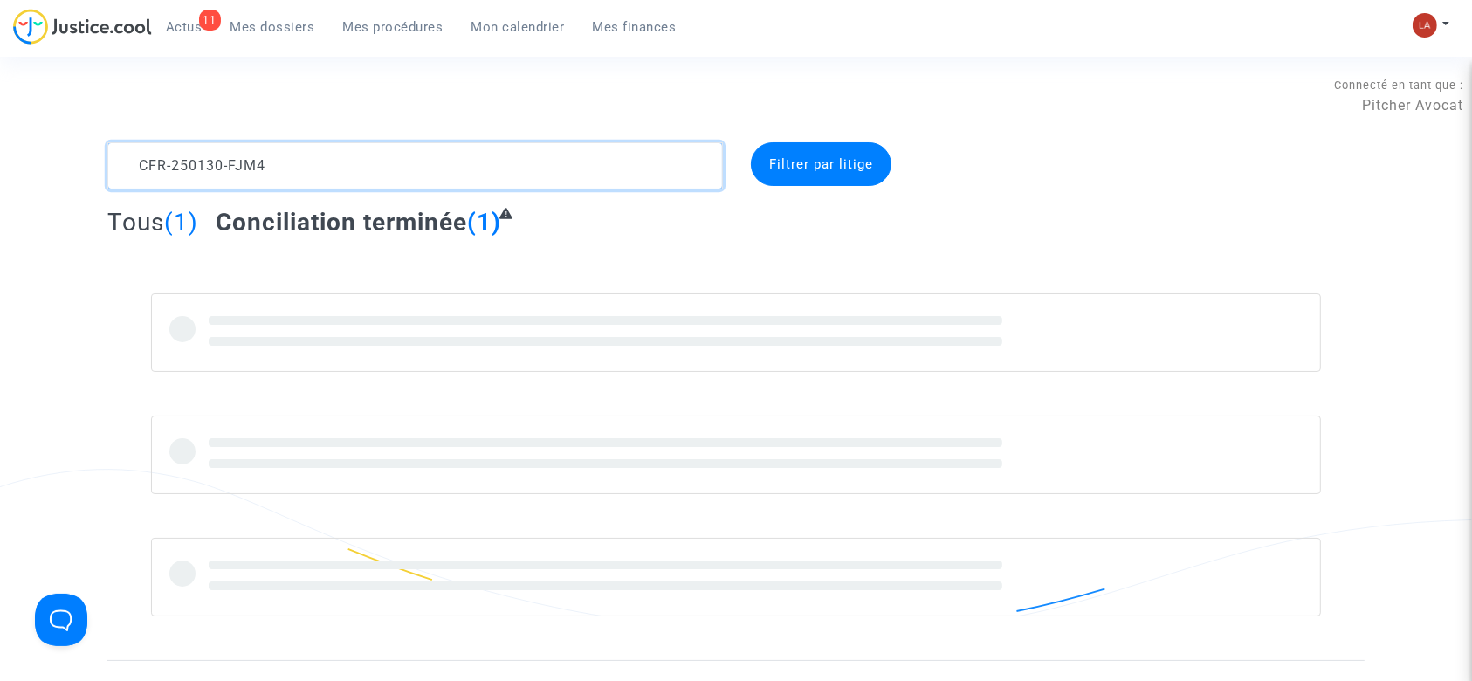
click at [478, 178] on textarea at bounding box center [415, 165] width 616 height 47
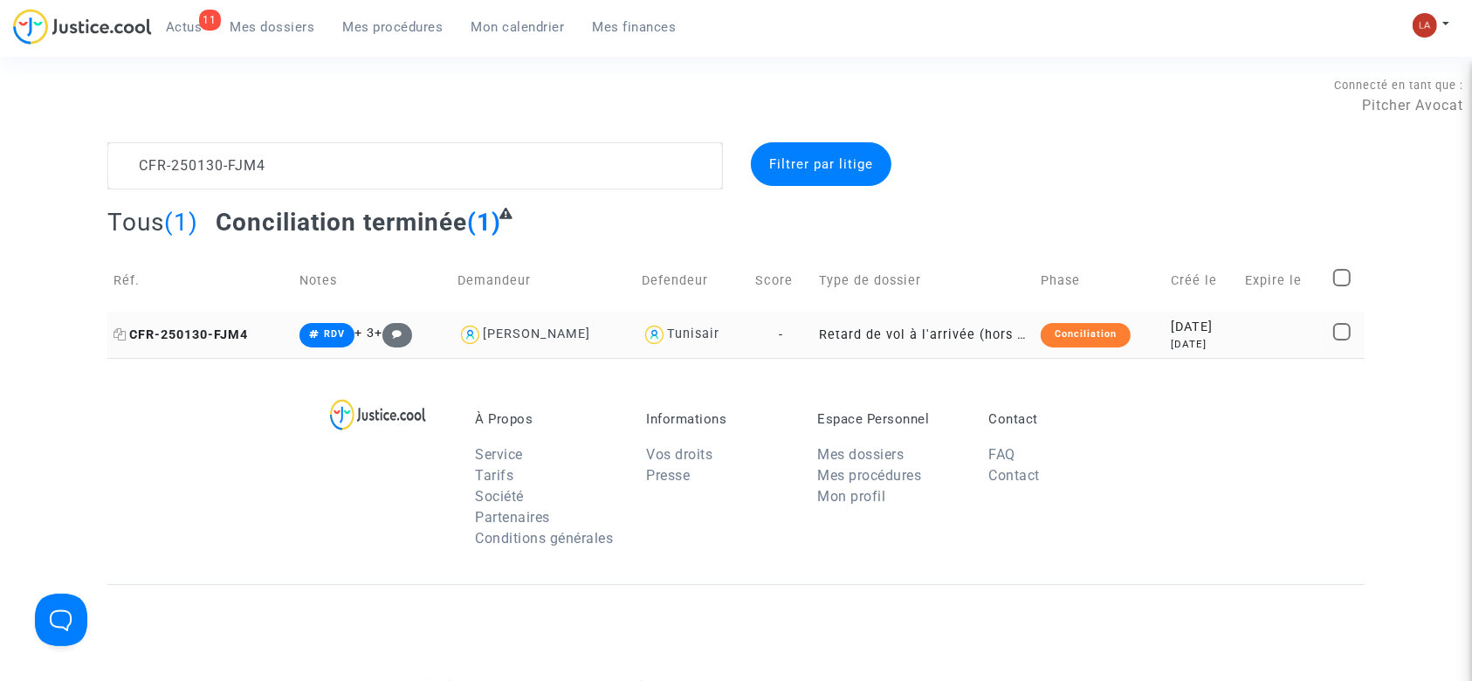
click at [217, 340] on span "CFR-250130-FJM4" at bounding box center [181, 334] width 134 height 15
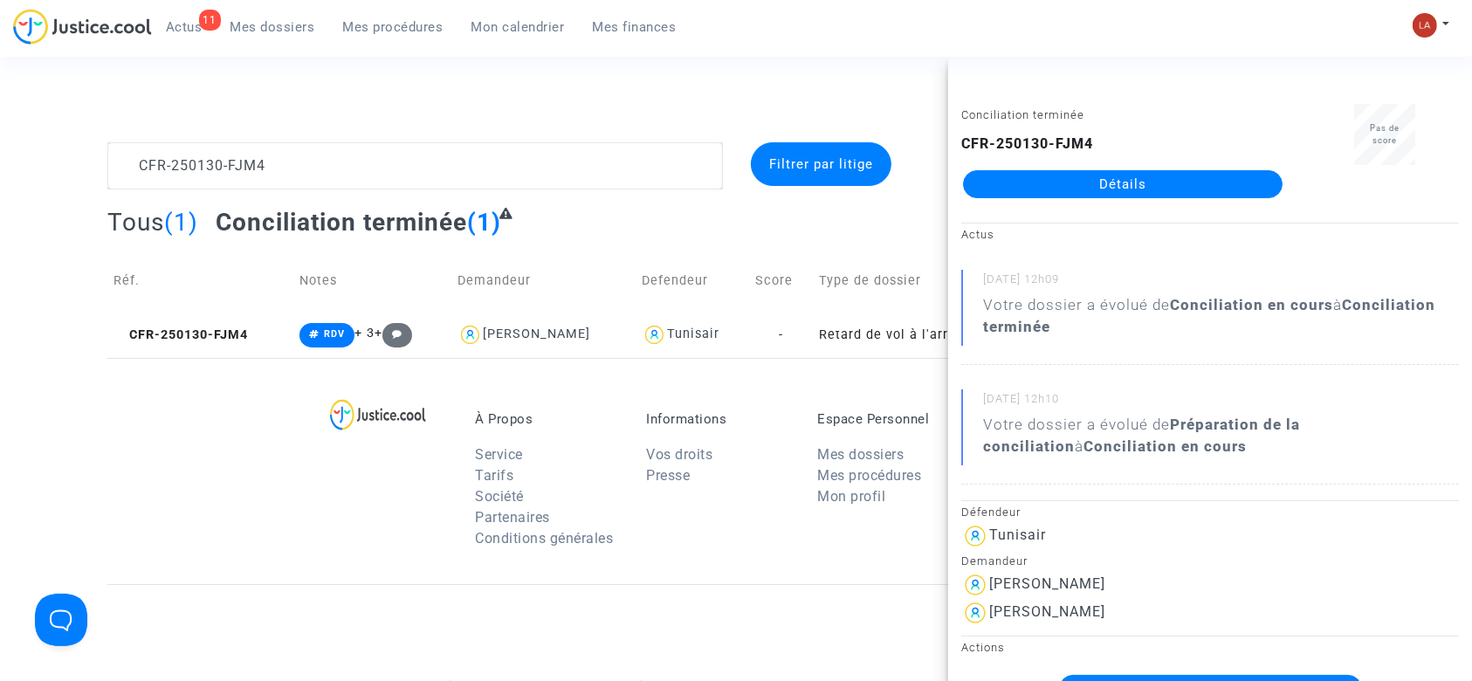
drag, startPoint x: 1118, startPoint y: 583, endPoint x: 1048, endPoint y: 591, distance: 71.2
click at [1048, 591] on div "[PERSON_NAME]" at bounding box center [1210, 585] width 498 height 28
copy div "Bouillault"
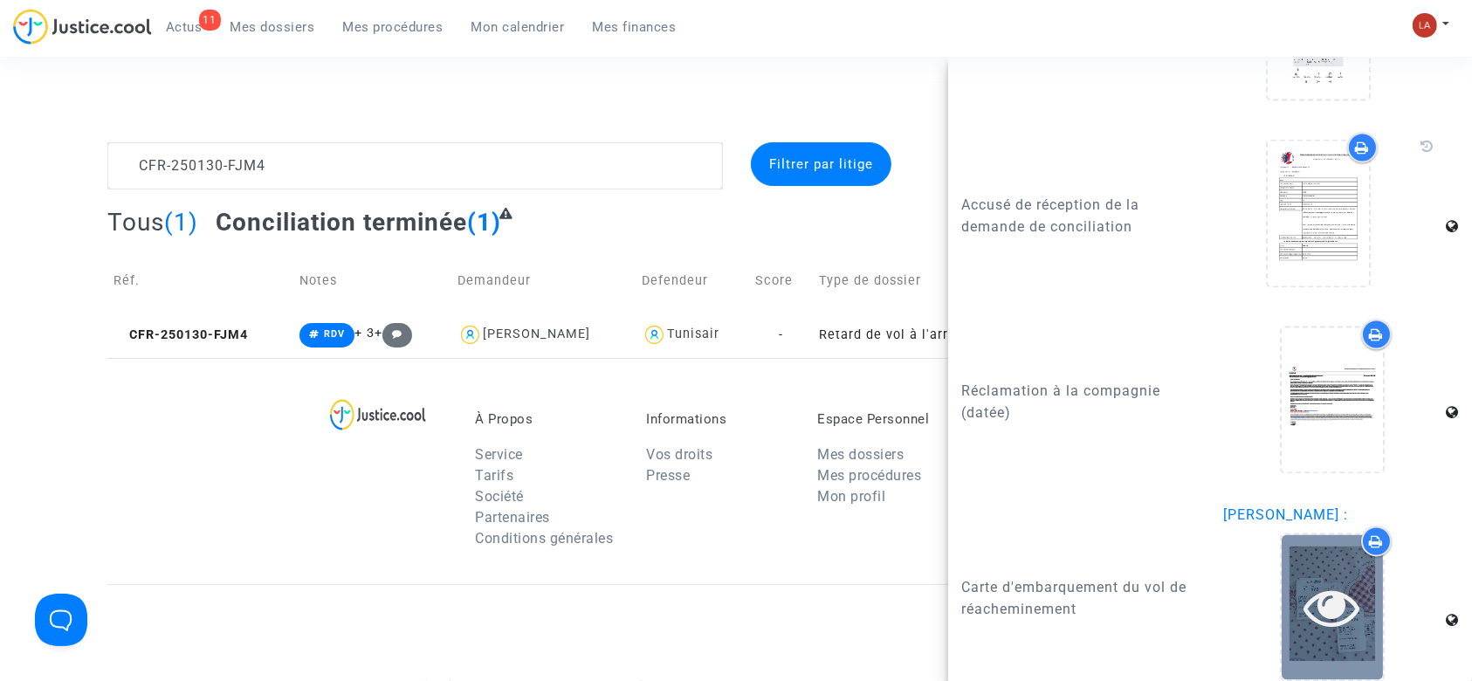
scroll to position [3307, 0]
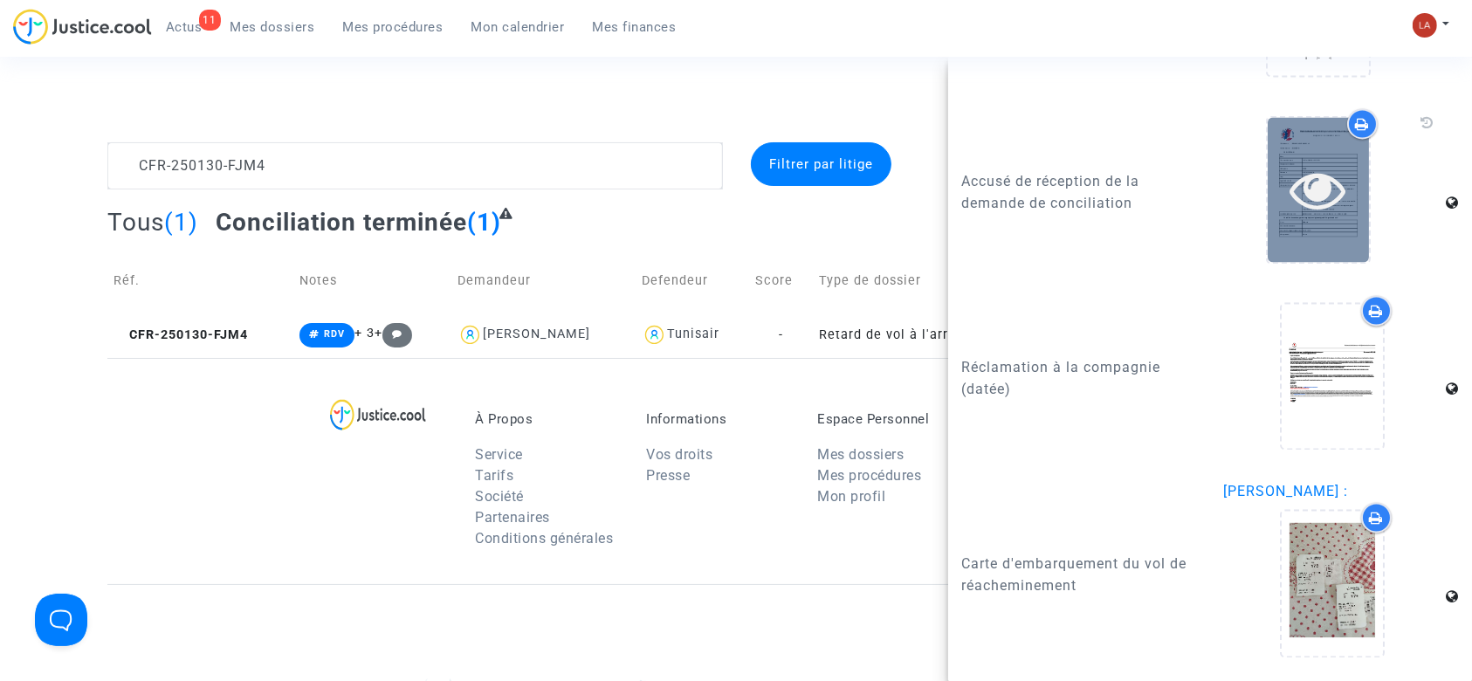
click at [1290, 224] on div at bounding box center [1318, 190] width 101 height 144
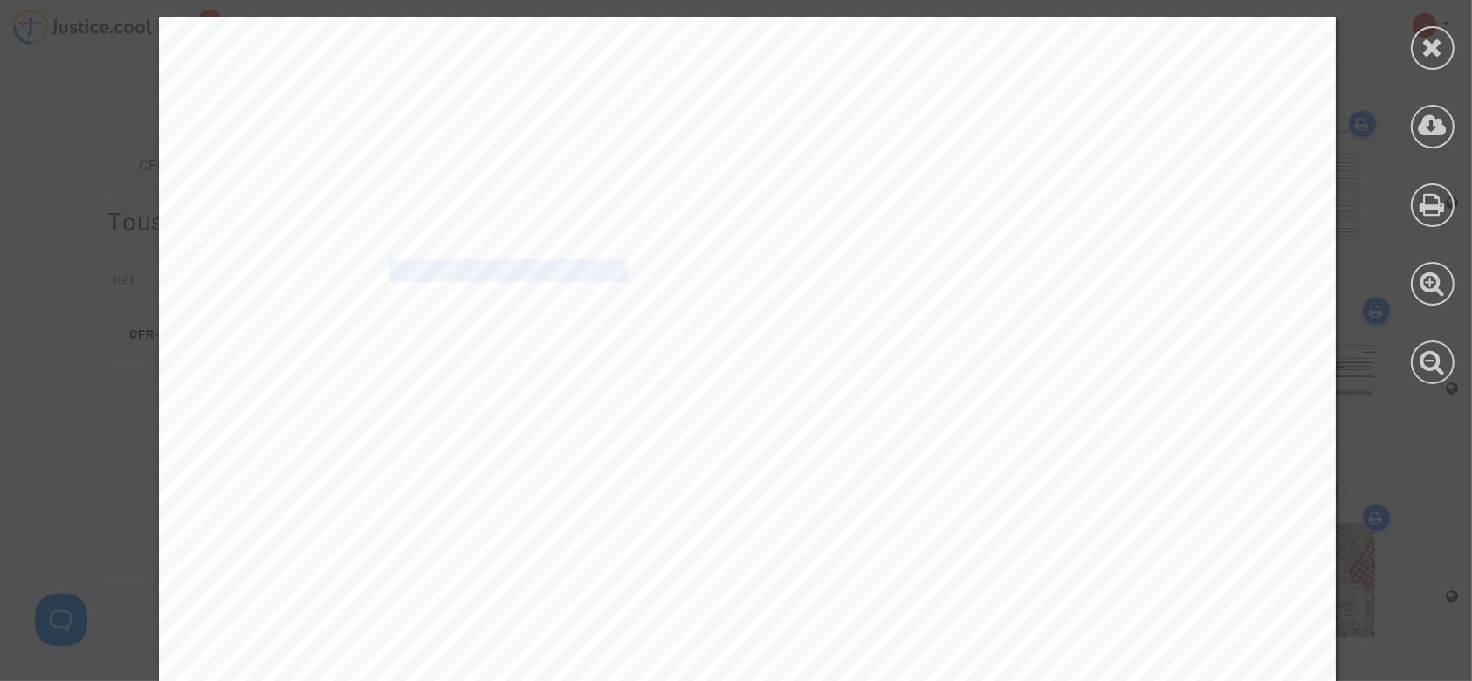
drag, startPoint x: 373, startPoint y: 262, endPoint x: 614, endPoint y: 267, distance: 241.0
click at [614, 267] on span "20250423-164238-656150" at bounding box center [515, 271] width 252 height 20
copy span "20250423-164238-65615"
click at [1417, 56] on div at bounding box center [1433, 48] width 44 height 44
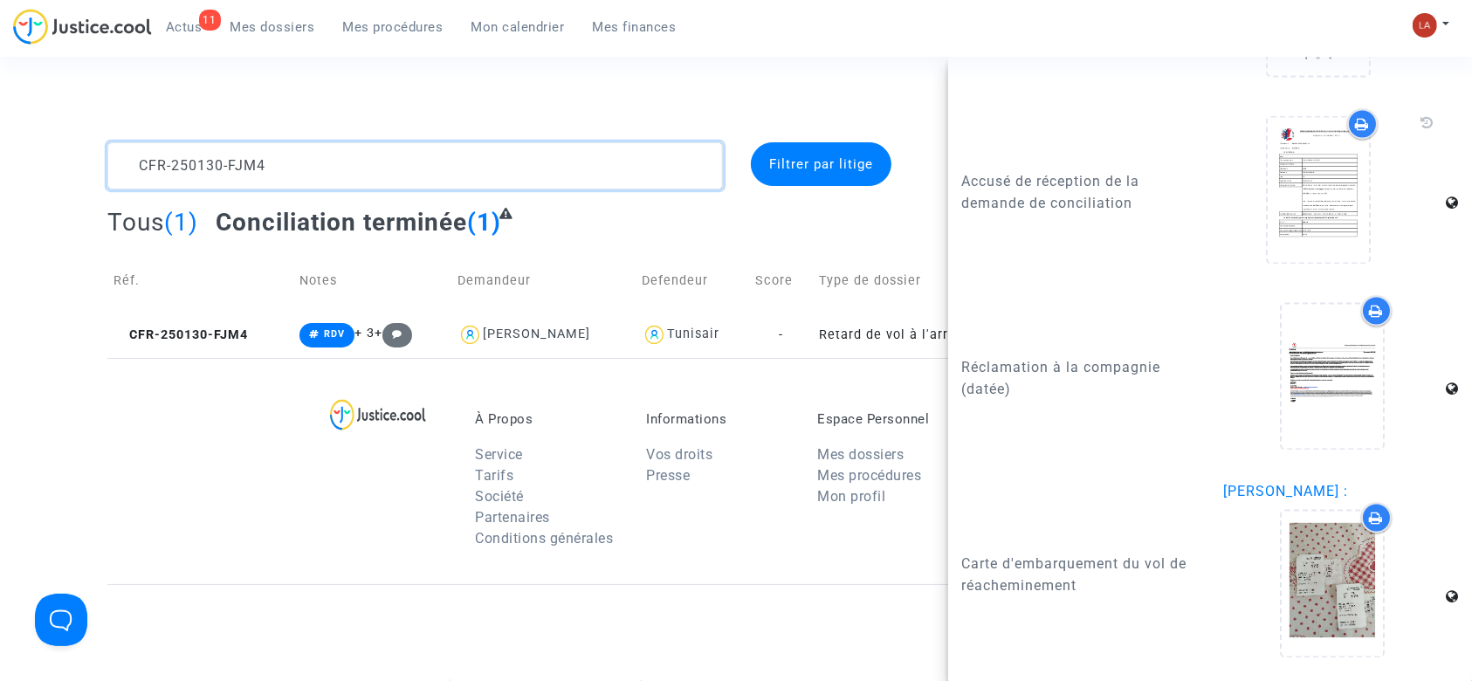
click at [451, 176] on textarea at bounding box center [415, 165] width 616 height 47
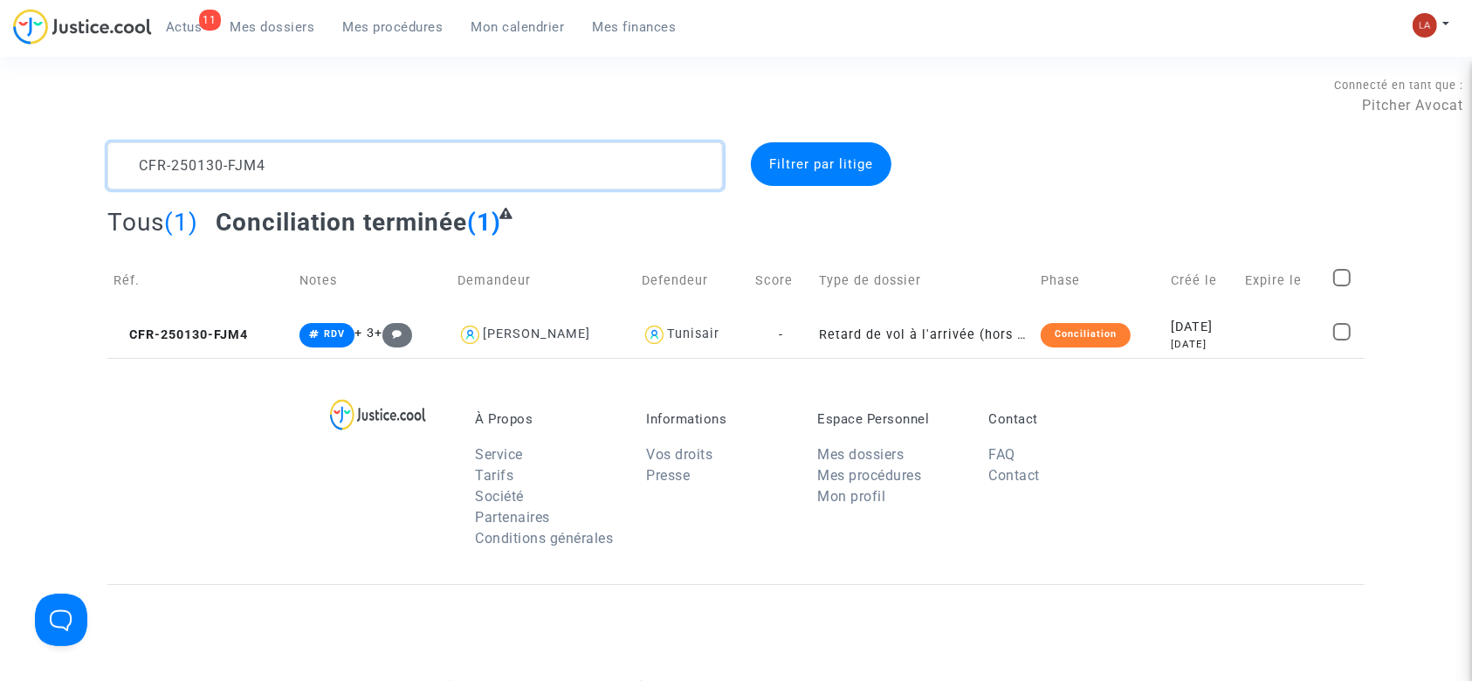
click at [451, 177] on textarea at bounding box center [415, 165] width 616 height 47
paste textarea "29-7DZ7"
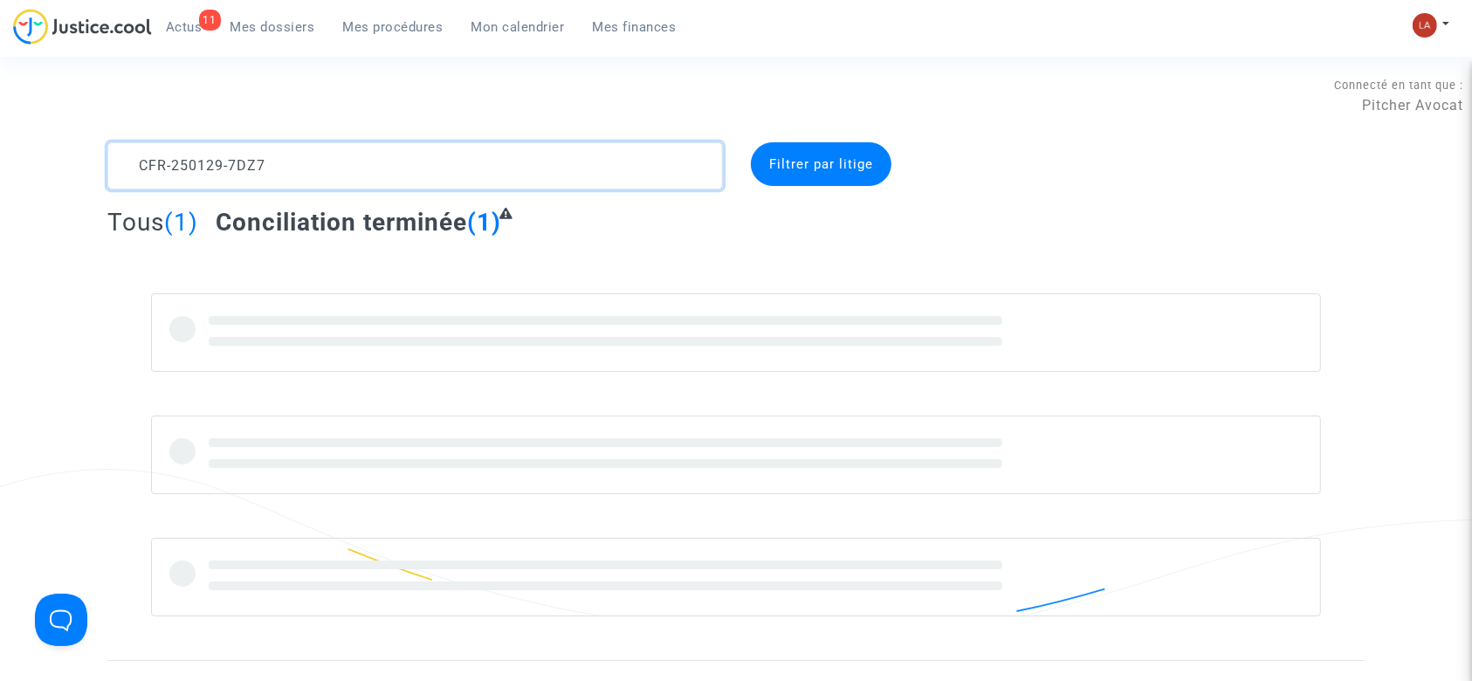
click at [546, 185] on textarea at bounding box center [415, 165] width 616 height 47
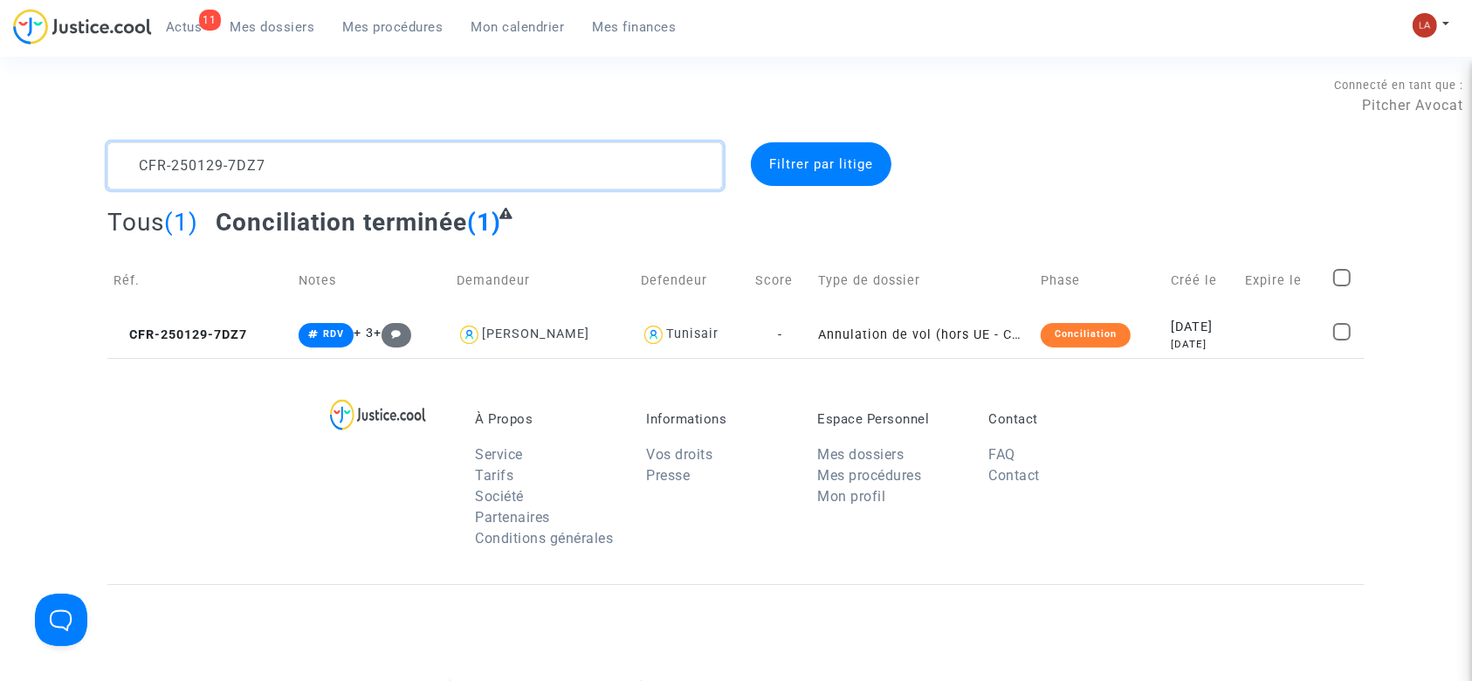
click at [543, 177] on textarea at bounding box center [415, 165] width 616 height 47
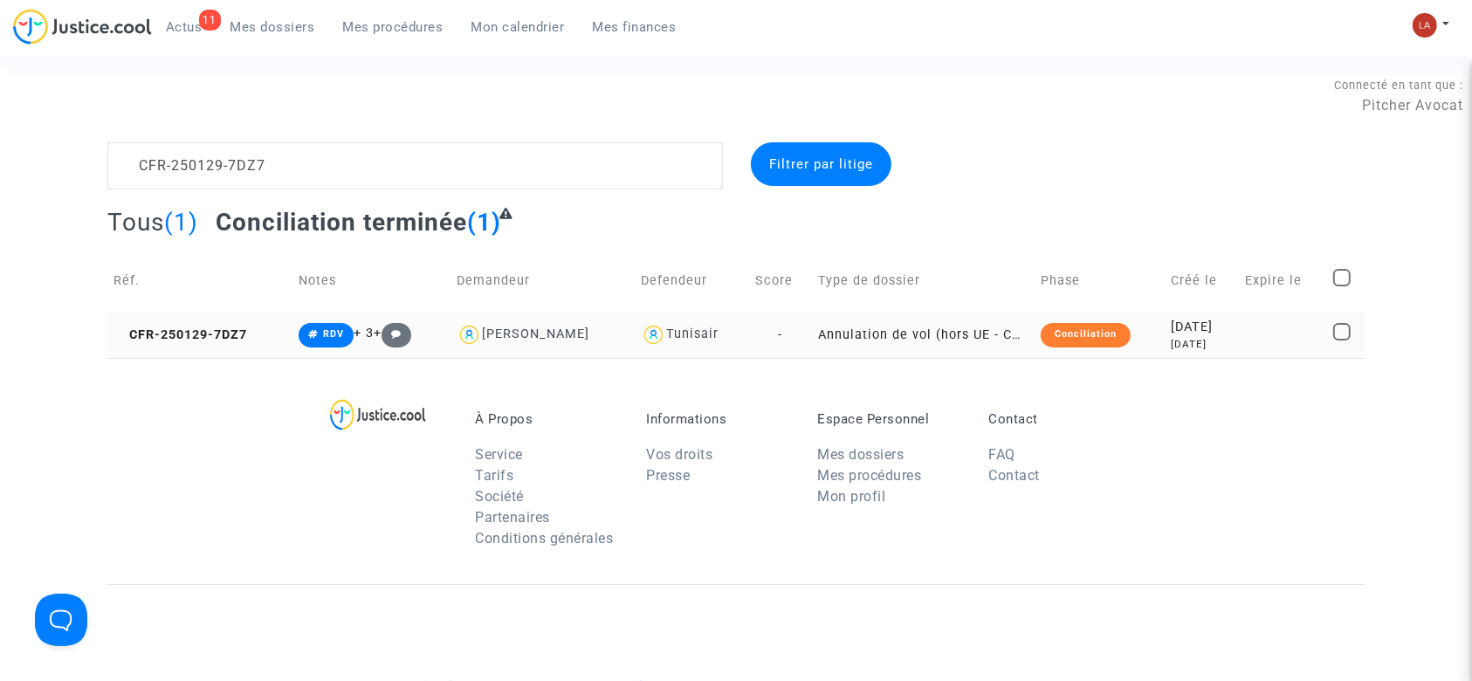
click at [189, 345] on td "CFR-250129-7DZ7" at bounding box center [199, 335] width 185 height 46
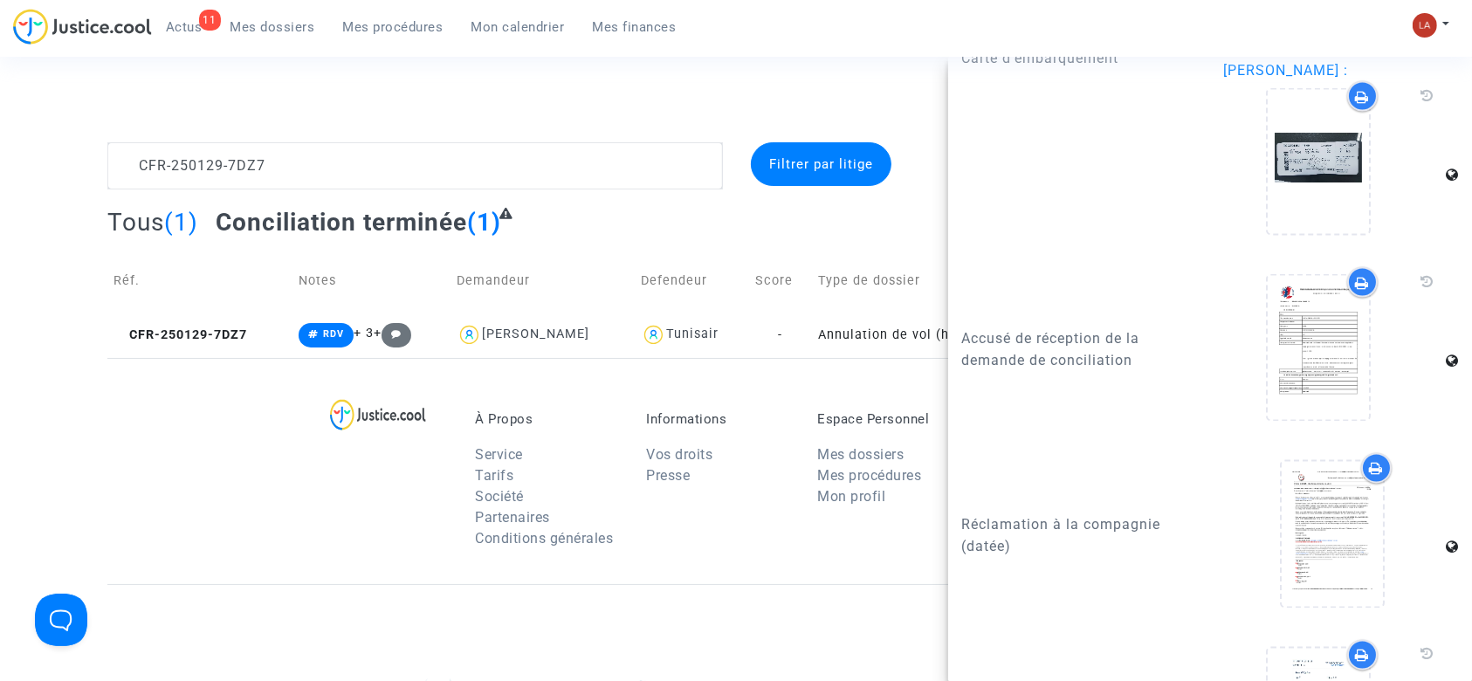
scroll to position [3203, 0]
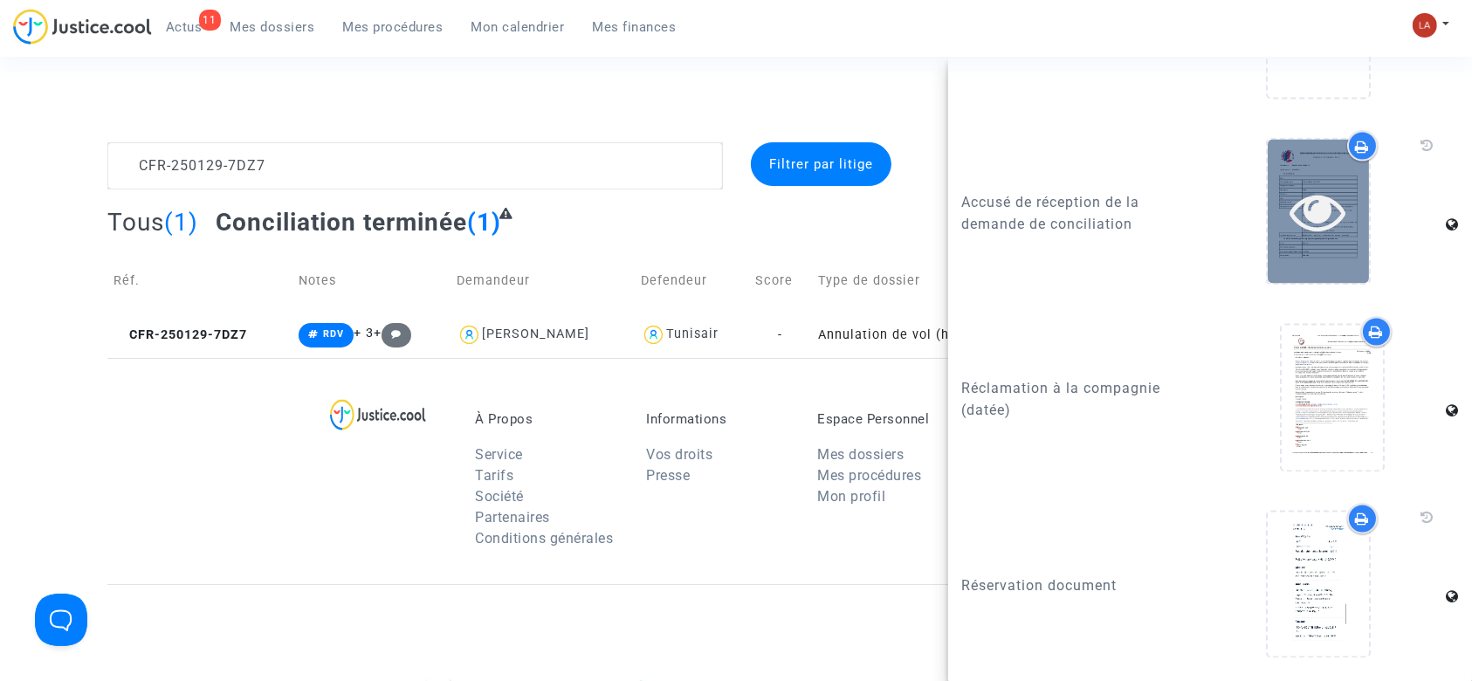
click at [1306, 246] on div at bounding box center [1318, 212] width 101 height 144
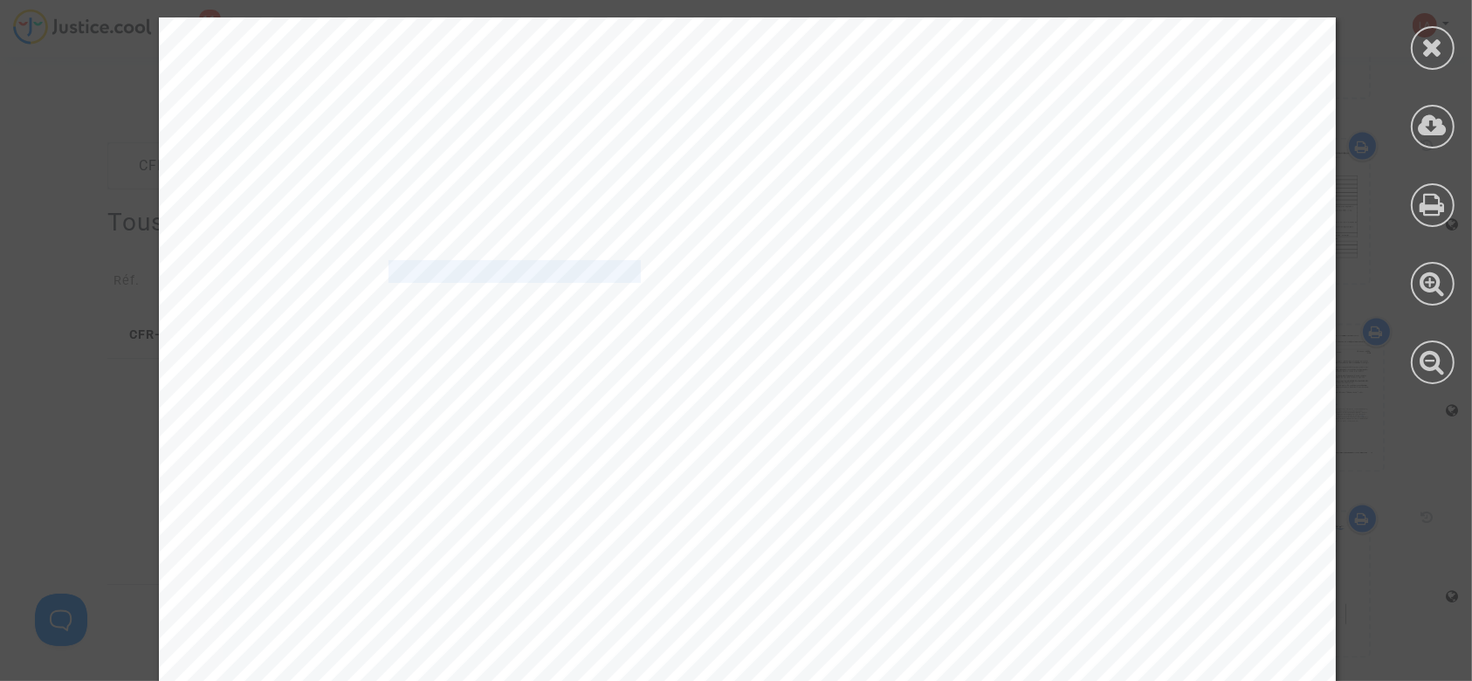
drag, startPoint x: 373, startPoint y: 269, endPoint x: 618, endPoint y: 269, distance: 245.3
click at [618, 269] on span "20250423-164812-836276" at bounding box center [515, 272] width 252 height 20
drag, startPoint x: 1421, startPoint y: 35, endPoint x: 1383, endPoint y: 44, distance: 39.4
click at [1422, 35] on icon at bounding box center [1433, 47] width 22 height 26
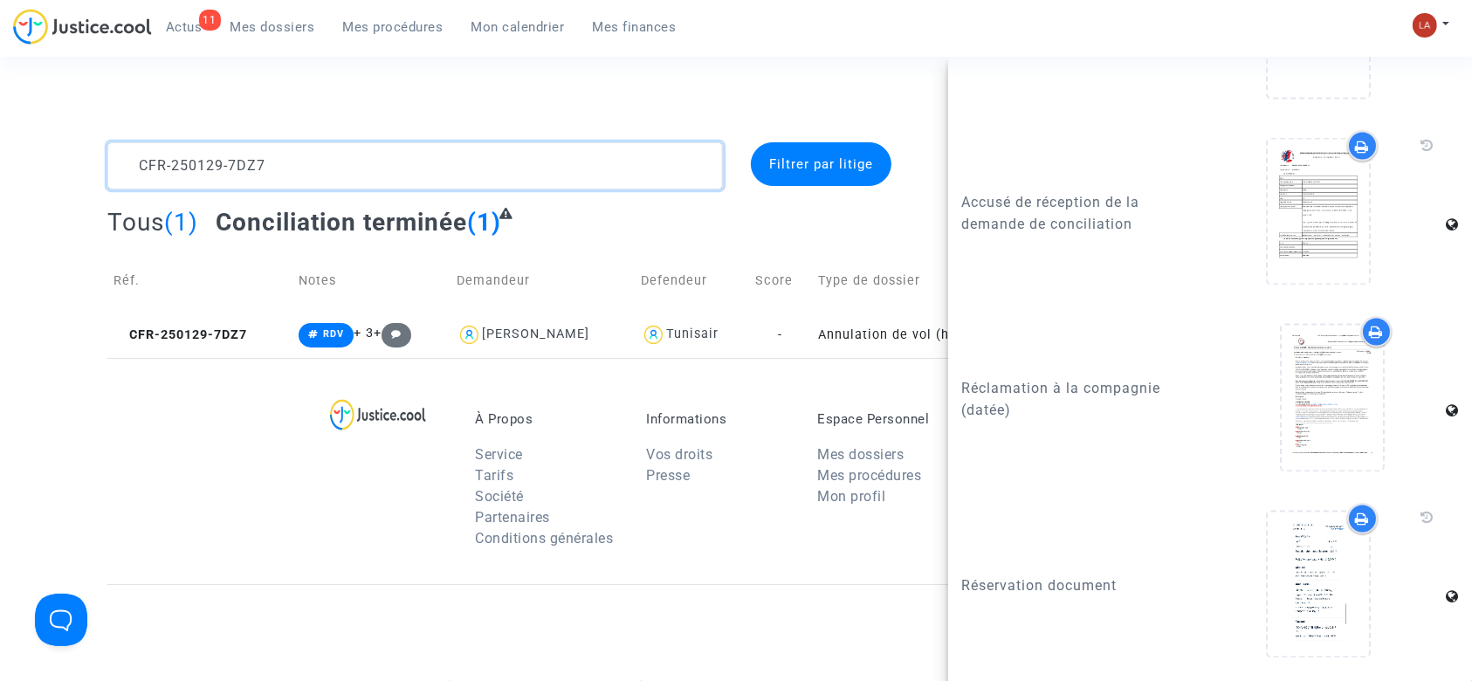
click at [326, 175] on textarea at bounding box center [415, 165] width 616 height 47
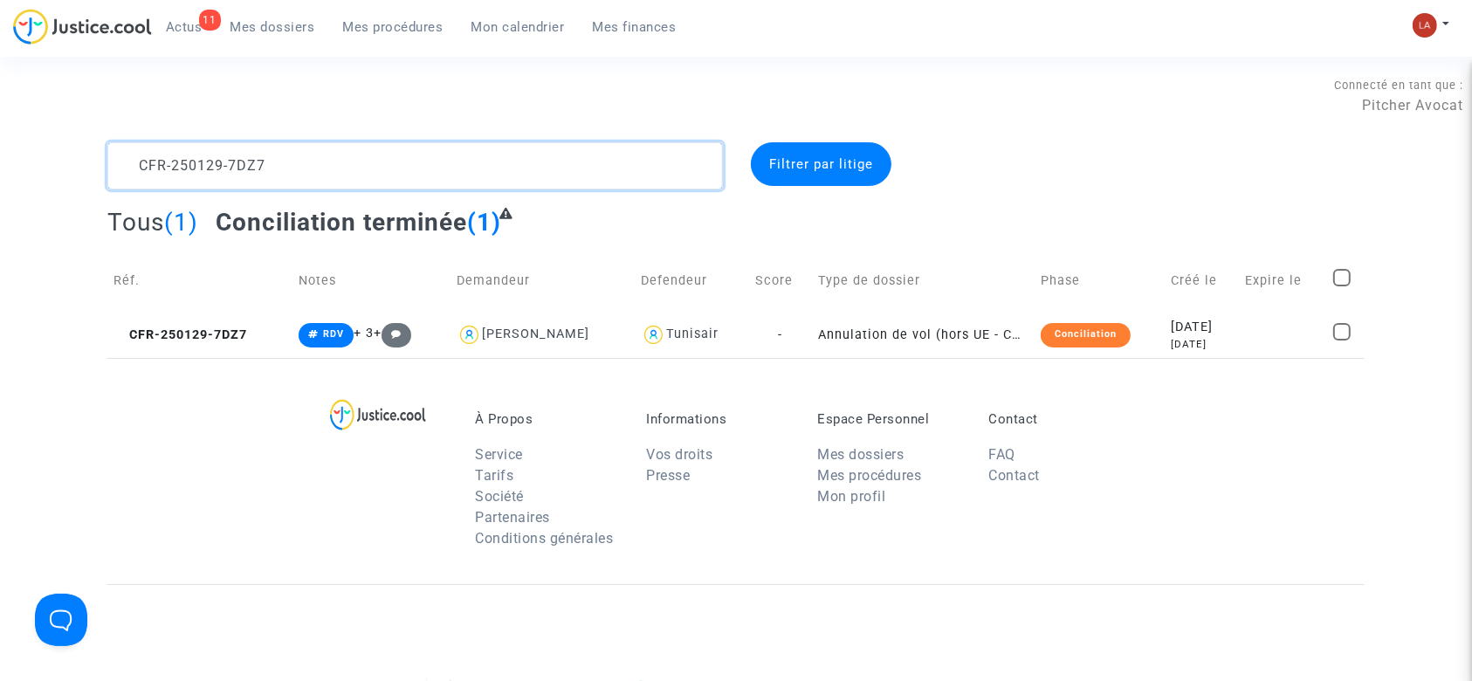
scroll to position [0, 0]
click at [326, 175] on textarea at bounding box center [415, 165] width 616 height 47
paste textarea "08-7EFB"
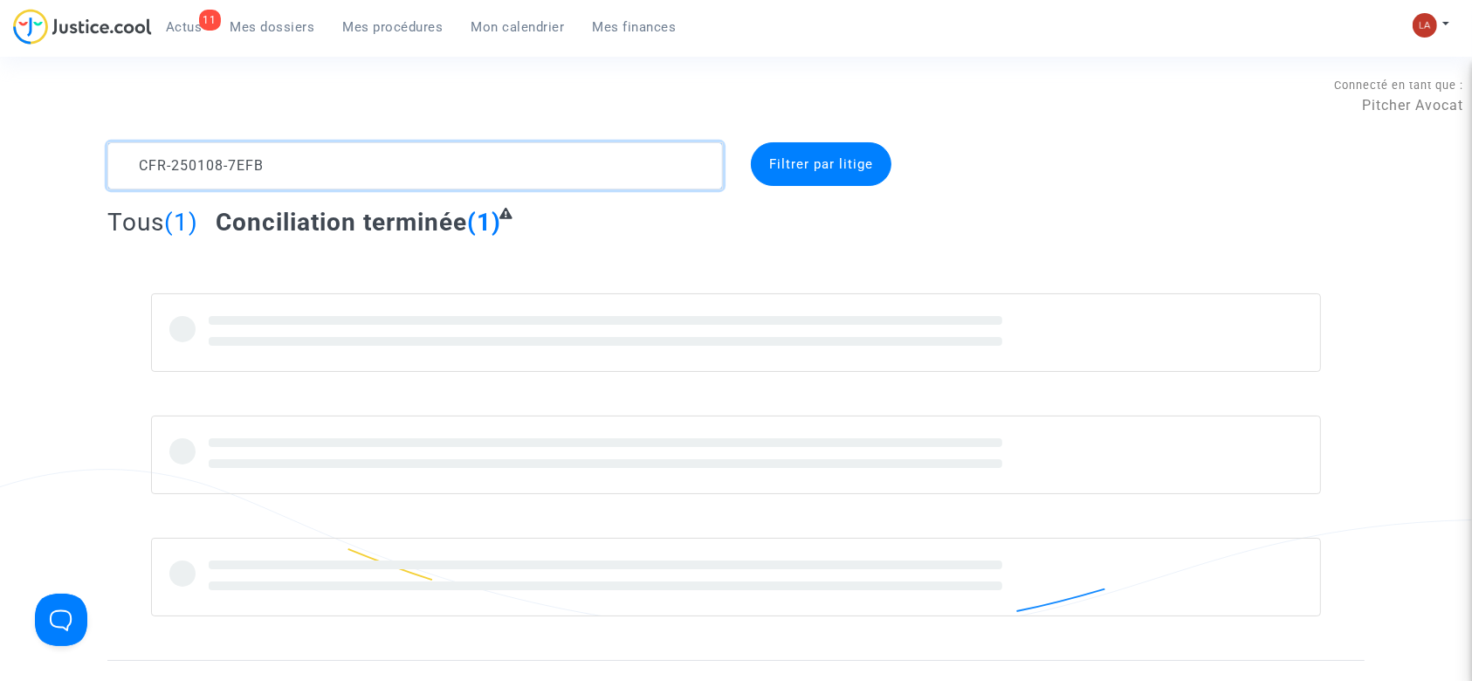
click at [403, 165] on textarea at bounding box center [415, 165] width 616 height 47
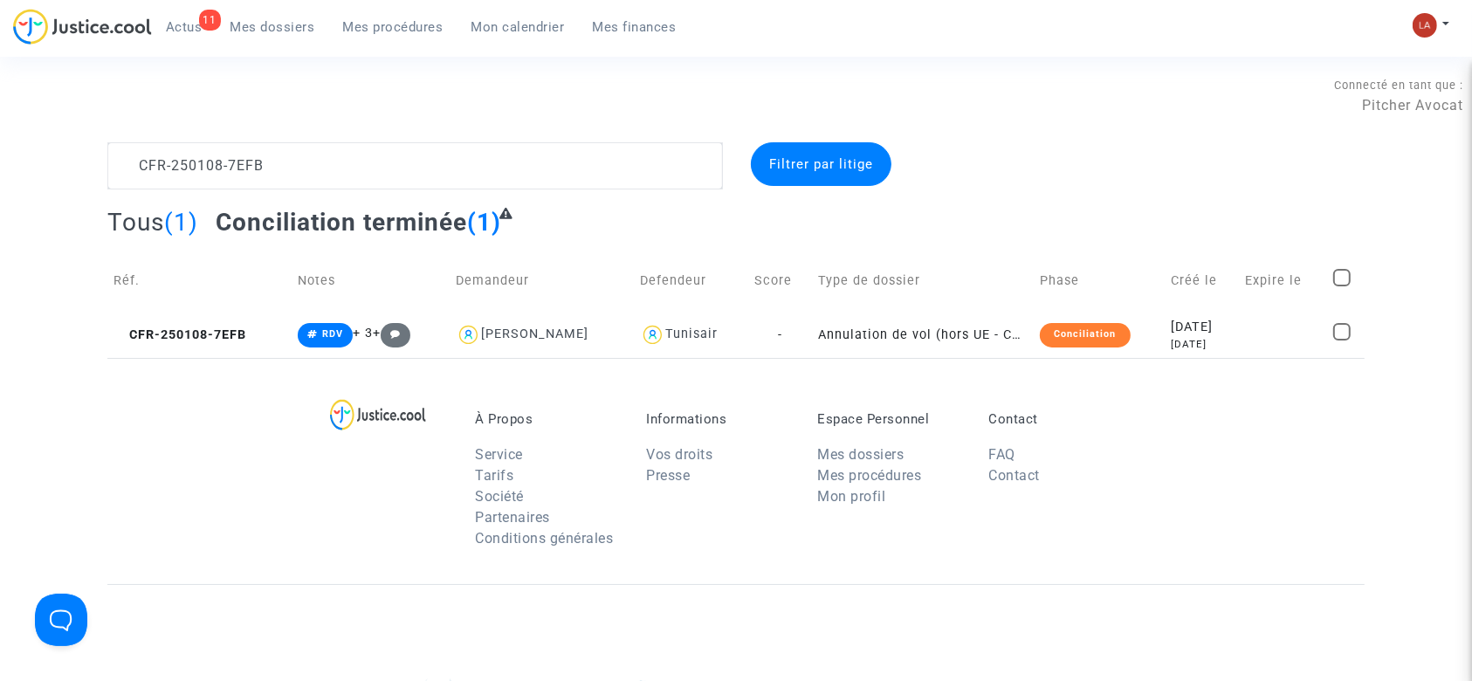
click at [211, 309] on td "Réf." at bounding box center [199, 281] width 184 height 62
click at [211, 328] on span "CFR-250108-7EFB" at bounding box center [180, 334] width 133 height 15
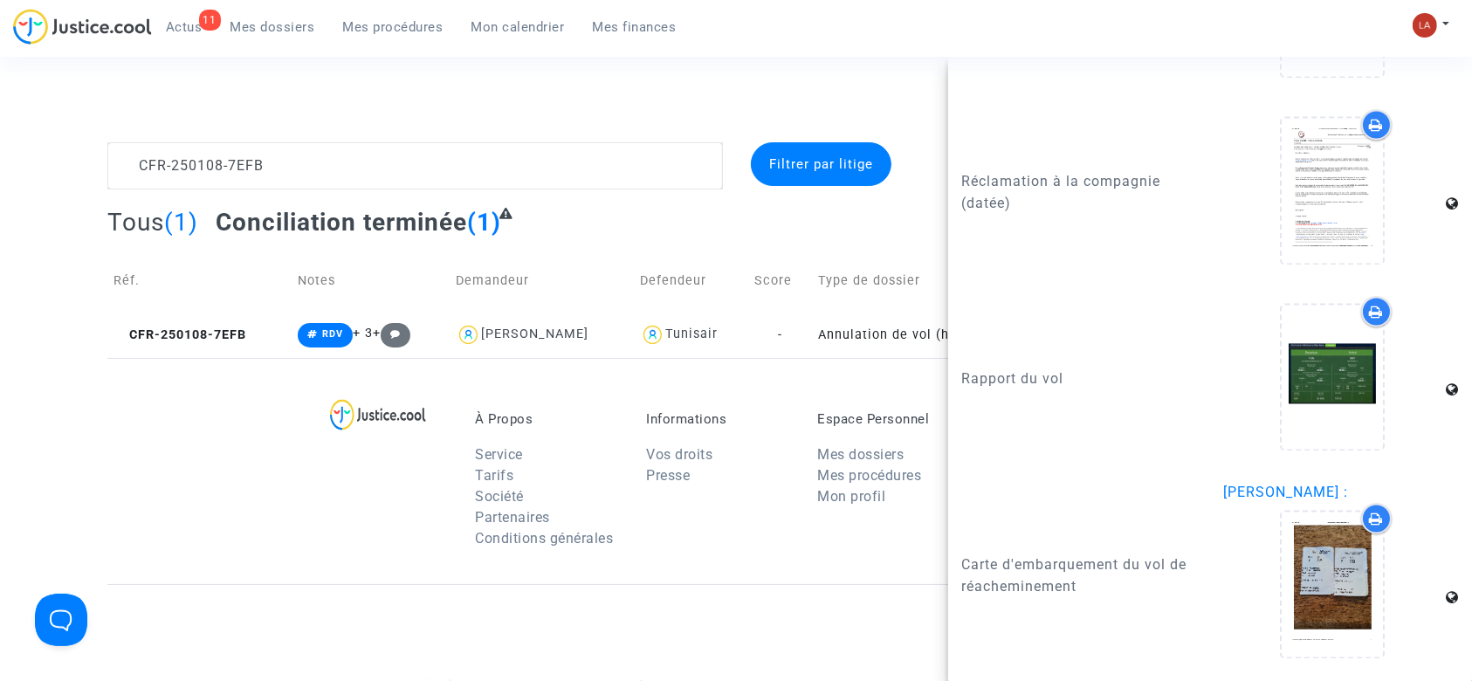
scroll to position [3176, 0]
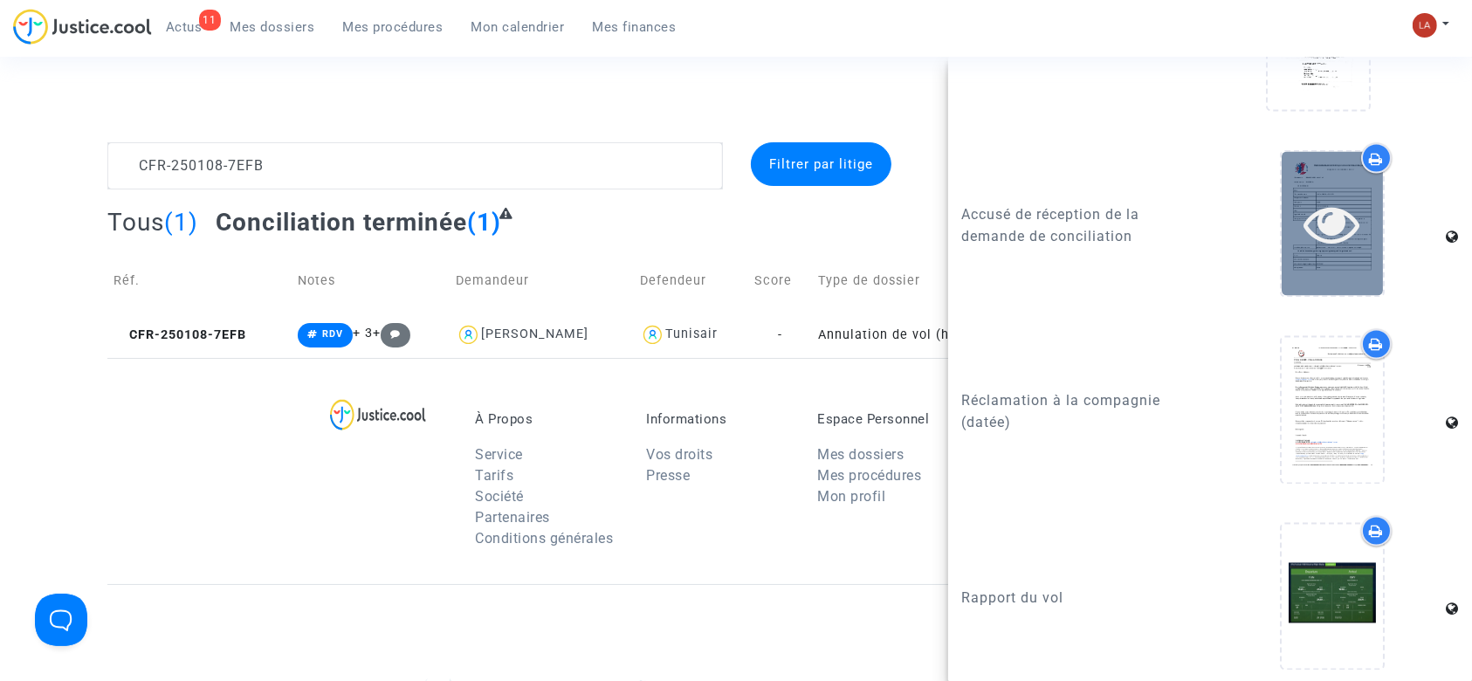
click at [1304, 247] on icon at bounding box center [1332, 224] width 57 height 56
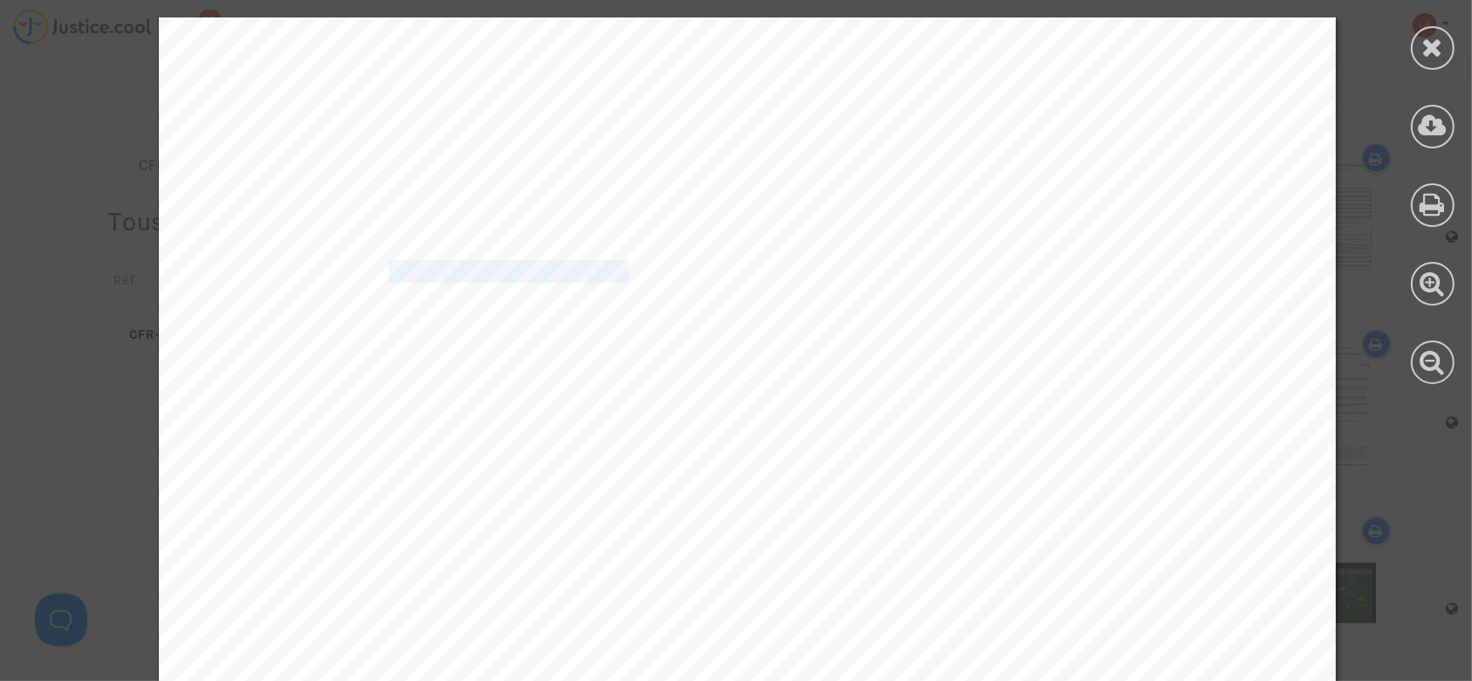
drag, startPoint x: 375, startPoint y: 265, endPoint x: 616, endPoint y: 269, distance: 241.0
click at [616, 269] on span "20250423-162153-454752" at bounding box center [515, 272] width 252 height 20
drag, startPoint x: 372, startPoint y: 265, endPoint x: 622, endPoint y: 273, distance: 249.8
click at [622, 273] on span "20250423-162153-454752" at bounding box center [515, 272] width 252 height 20
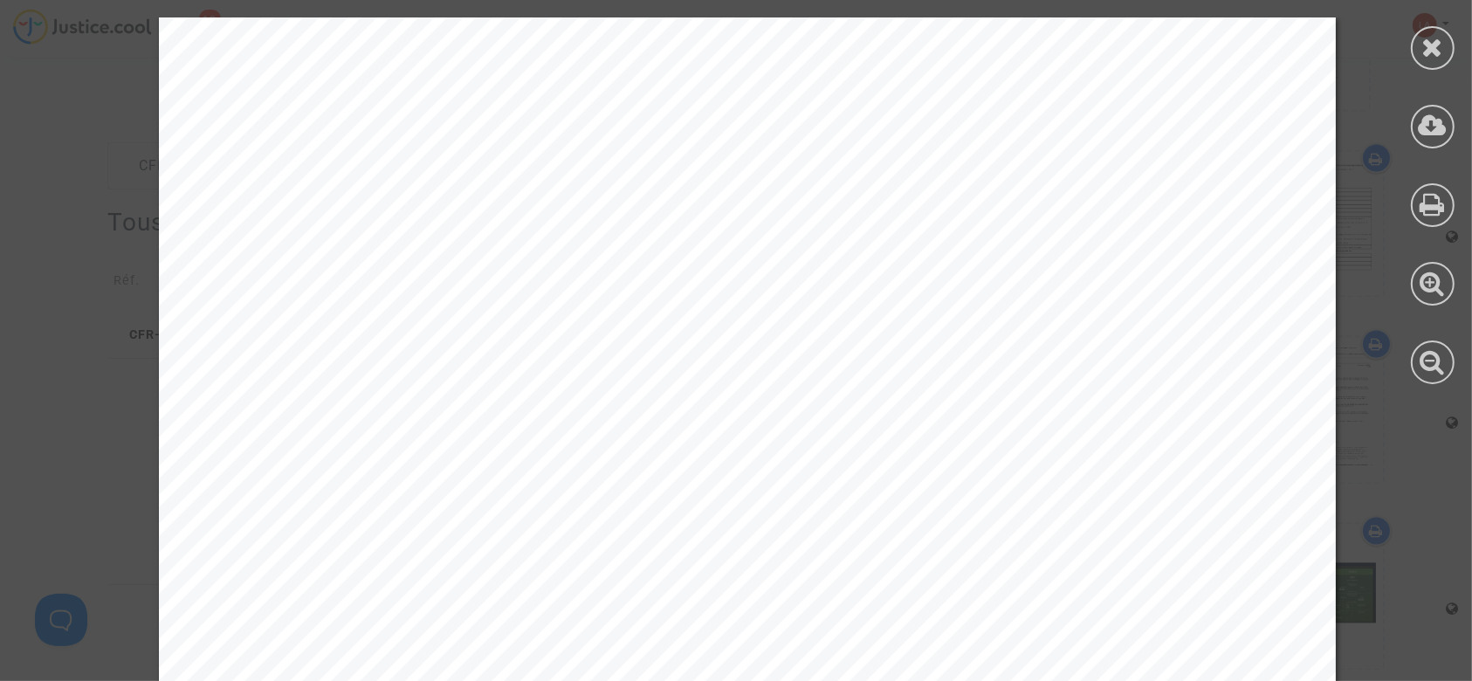
click at [1411, 37] on div at bounding box center [1432, 201] width 79 height 402
click at [1415, 38] on div at bounding box center [1433, 48] width 44 height 44
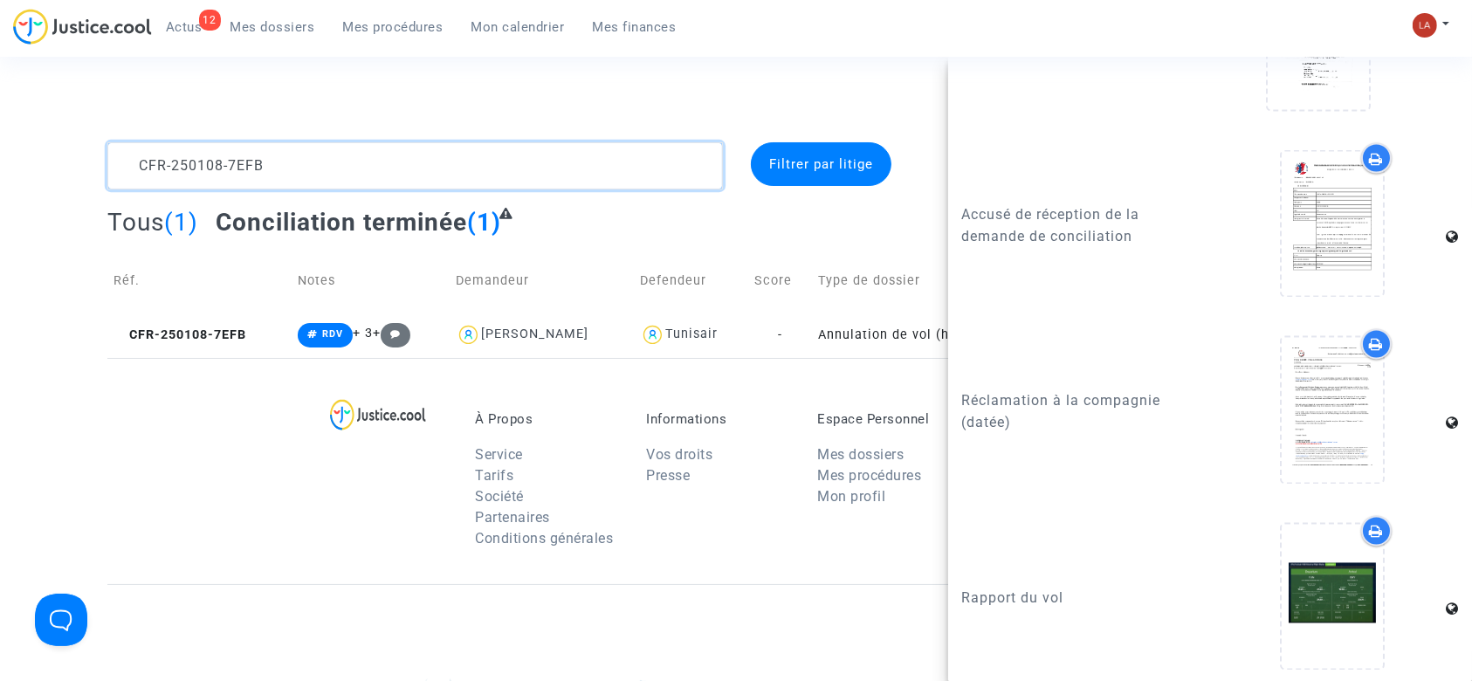
click at [551, 178] on textarea at bounding box center [415, 165] width 616 height 47
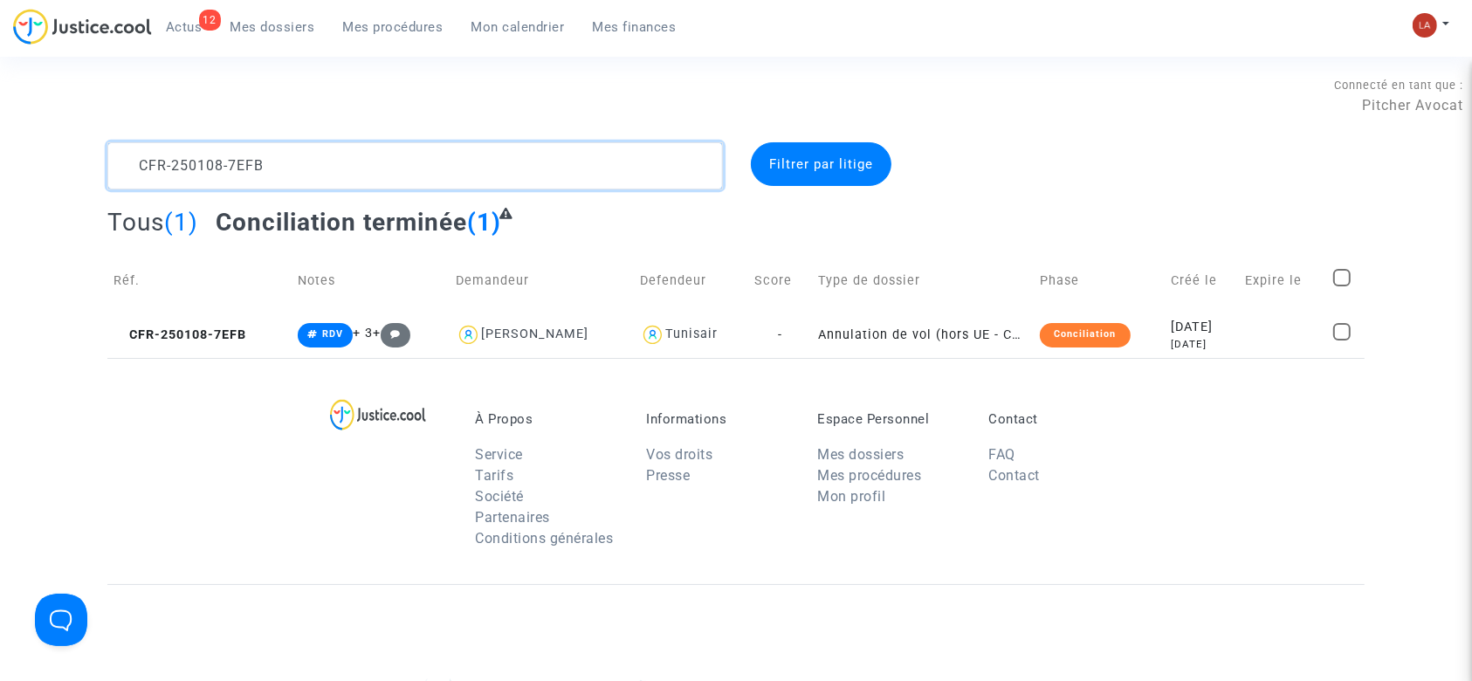
scroll to position [0, 0]
click at [551, 178] on textarea at bounding box center [415, 165] width 616 height 47
paste textarea "17-88A9"
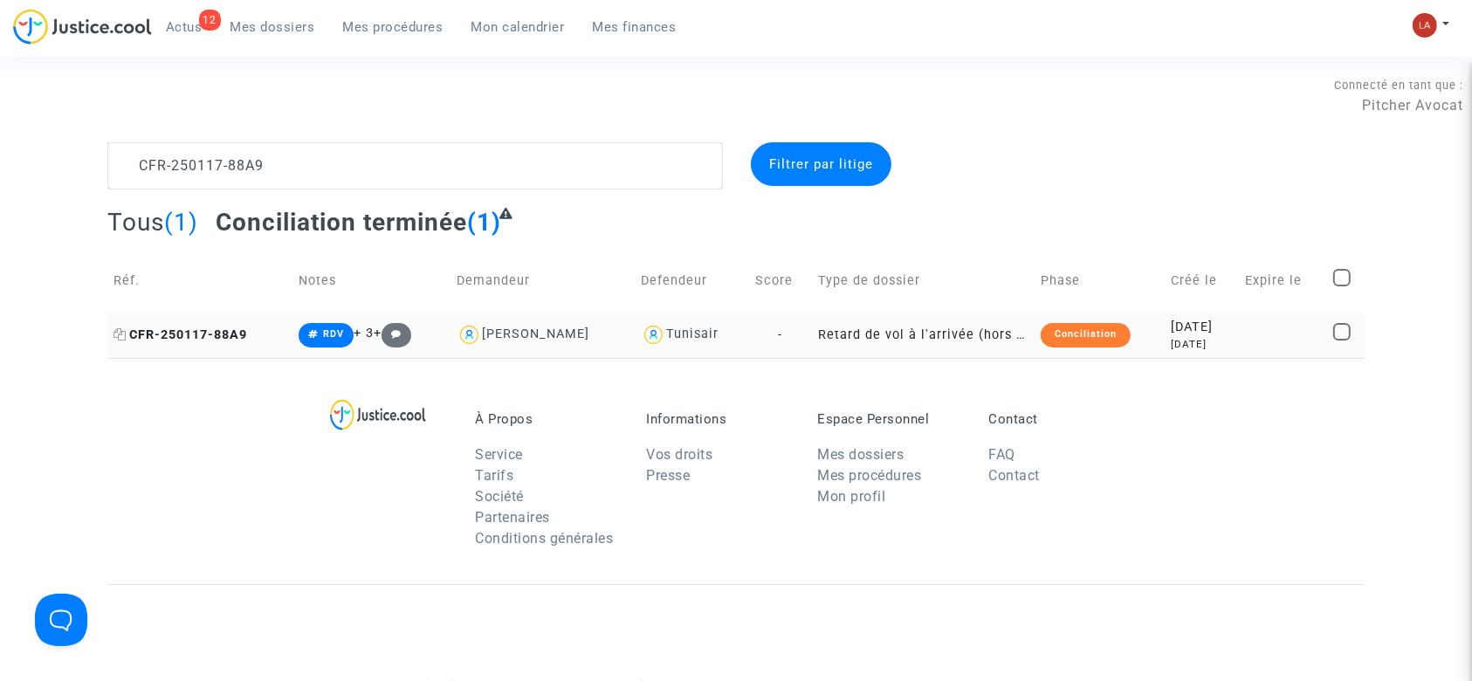
click at [186, 327] on span "CFR-250117-88A9" at bounding box center [181, 334] width 134 height 15
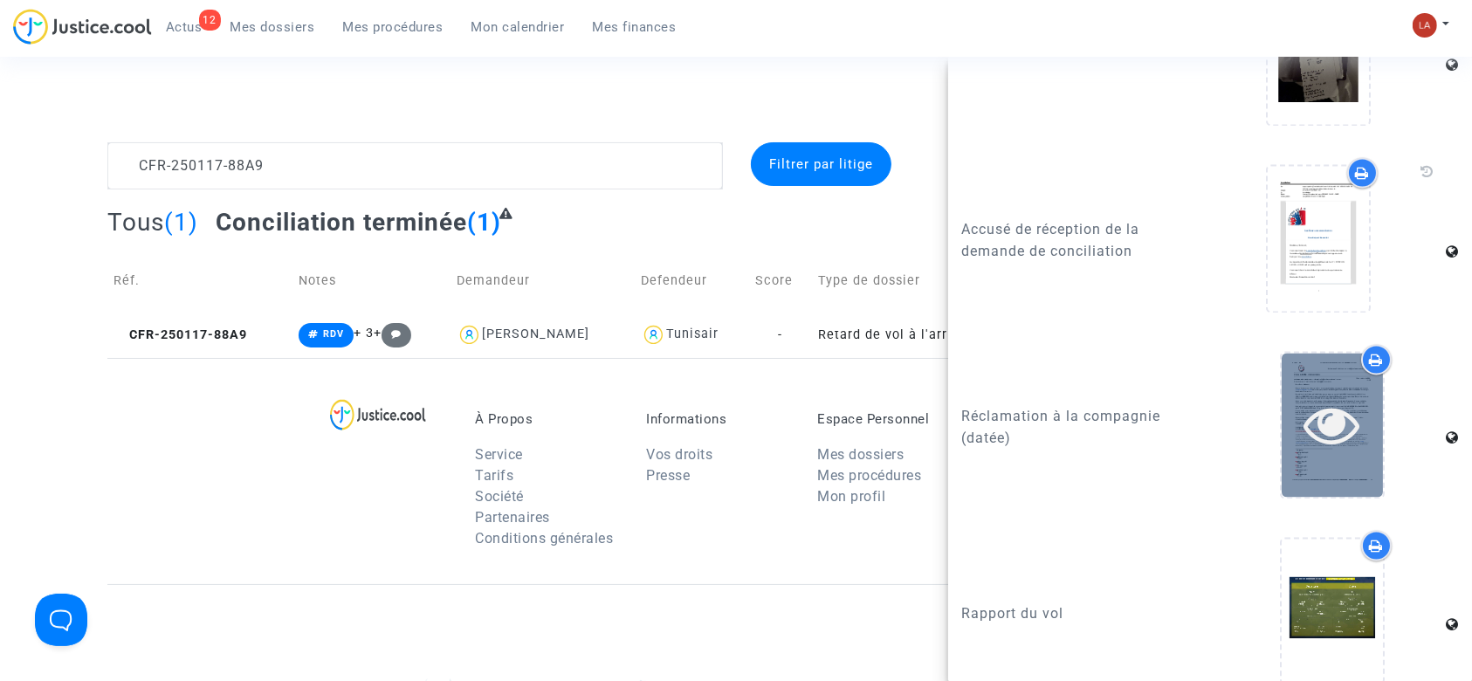
scroll to position [3492, 0]
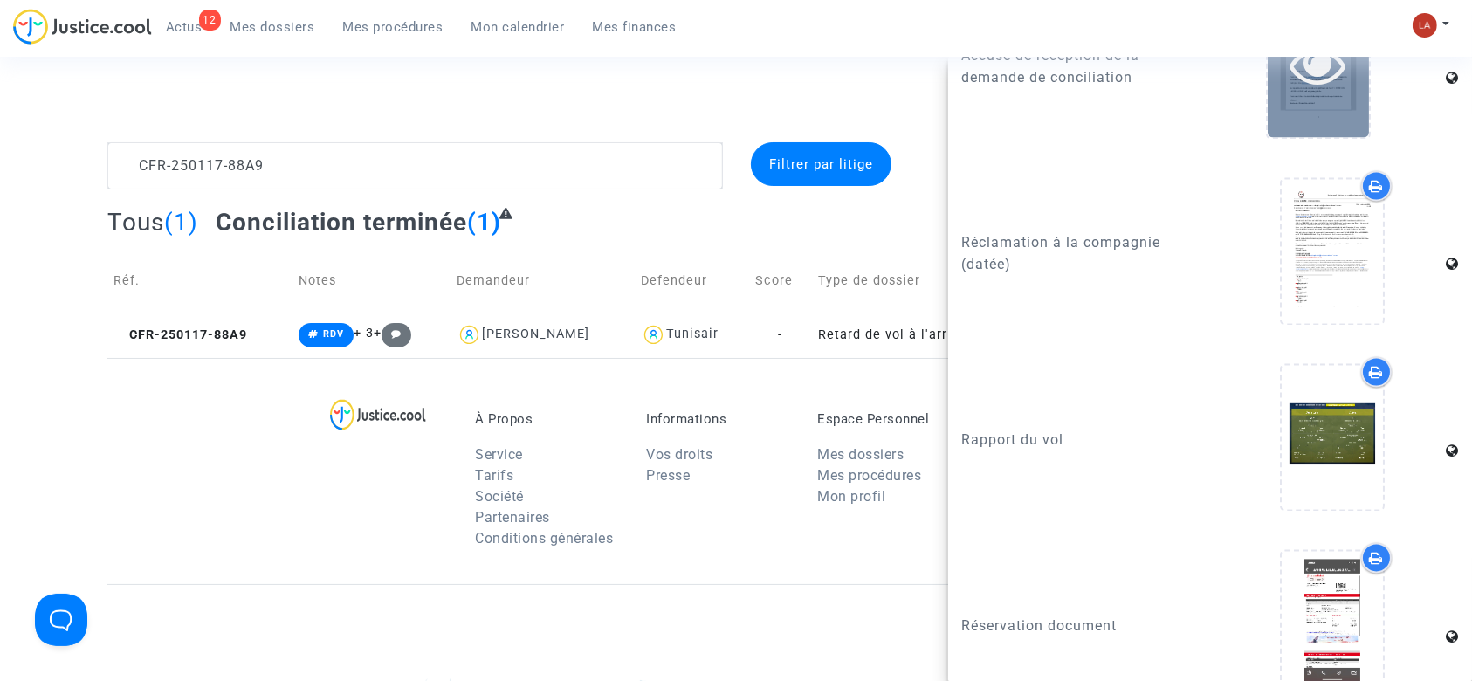
click at [1268, 57] on div at bounding box center [1318, 65] width 101 height 56
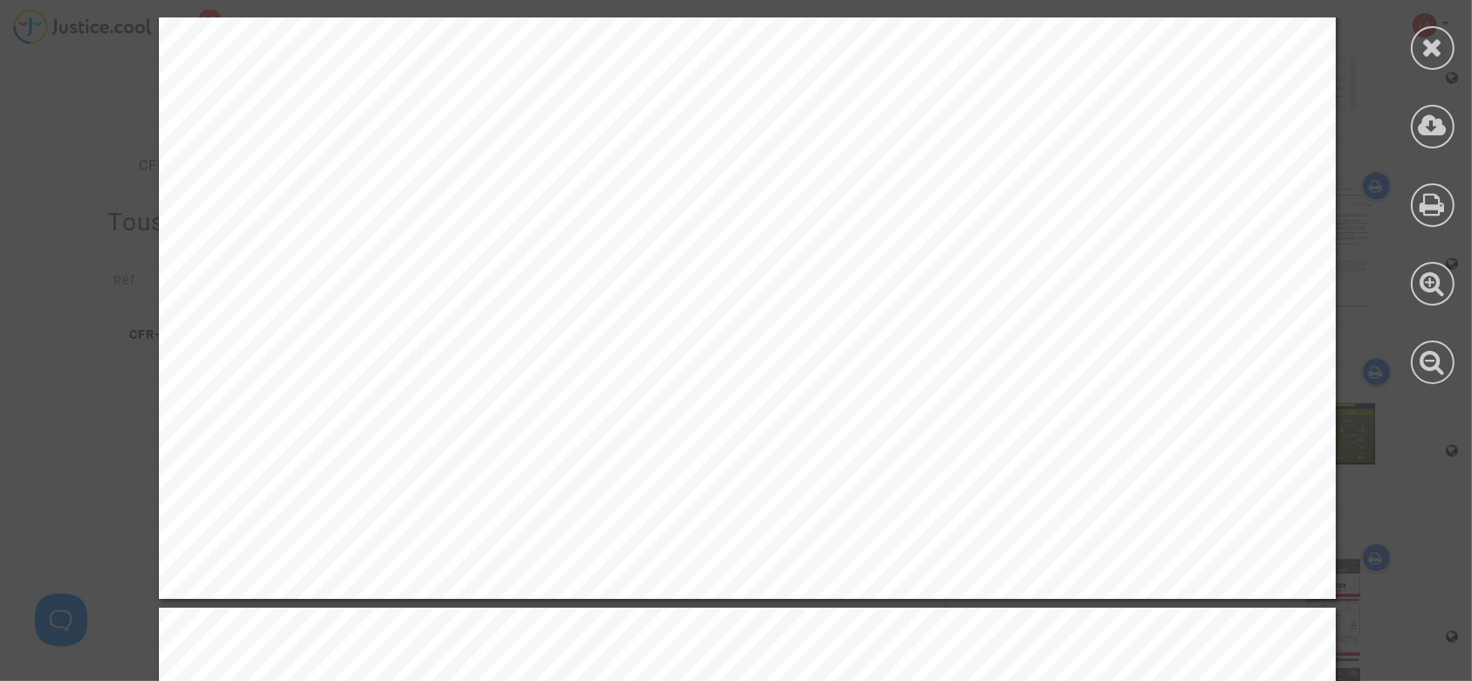
scroll to position [1048, 0]
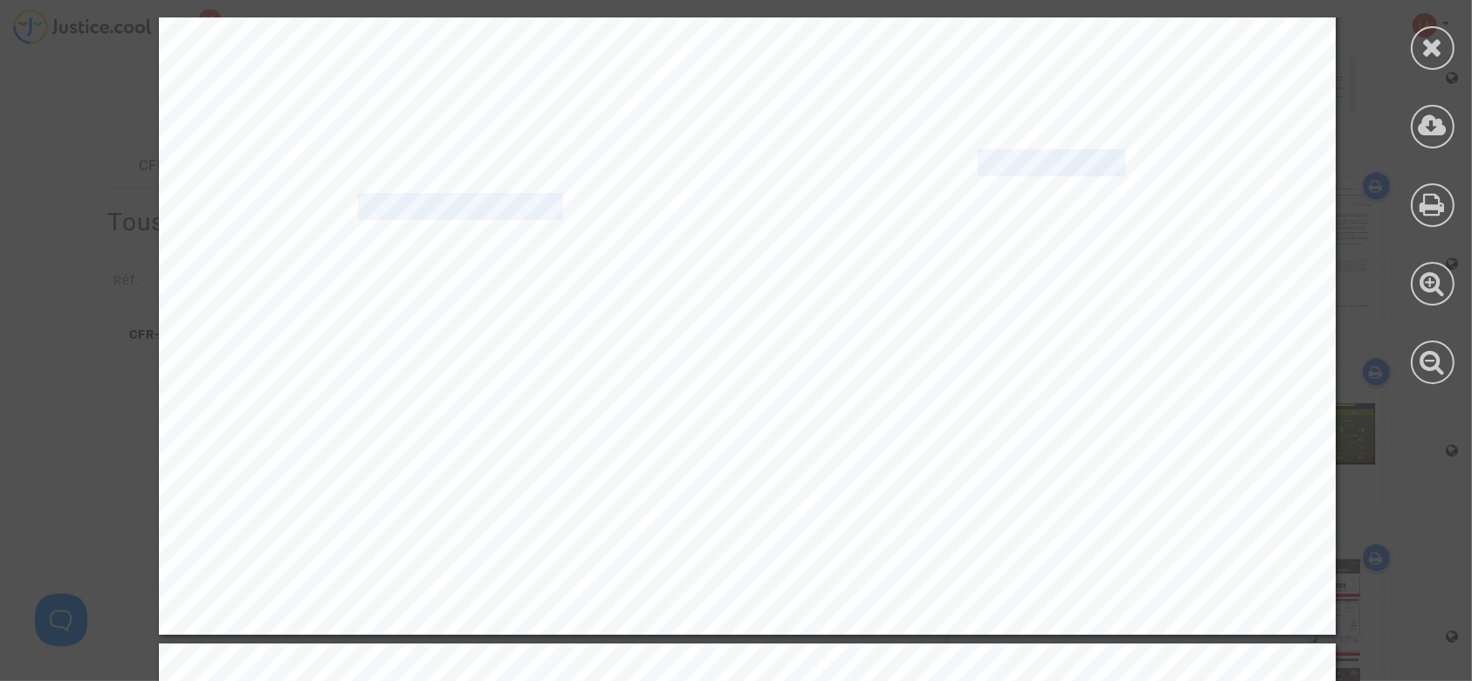
drag, startPoint x: 962, startPoint y: 169, endPoint x: 546, endPoint y: 209, distance: 418.3
drag, startPoint x: 455, startPoint y: 383, endPoint x: 538, endPoint y: 297, distance: 119.8
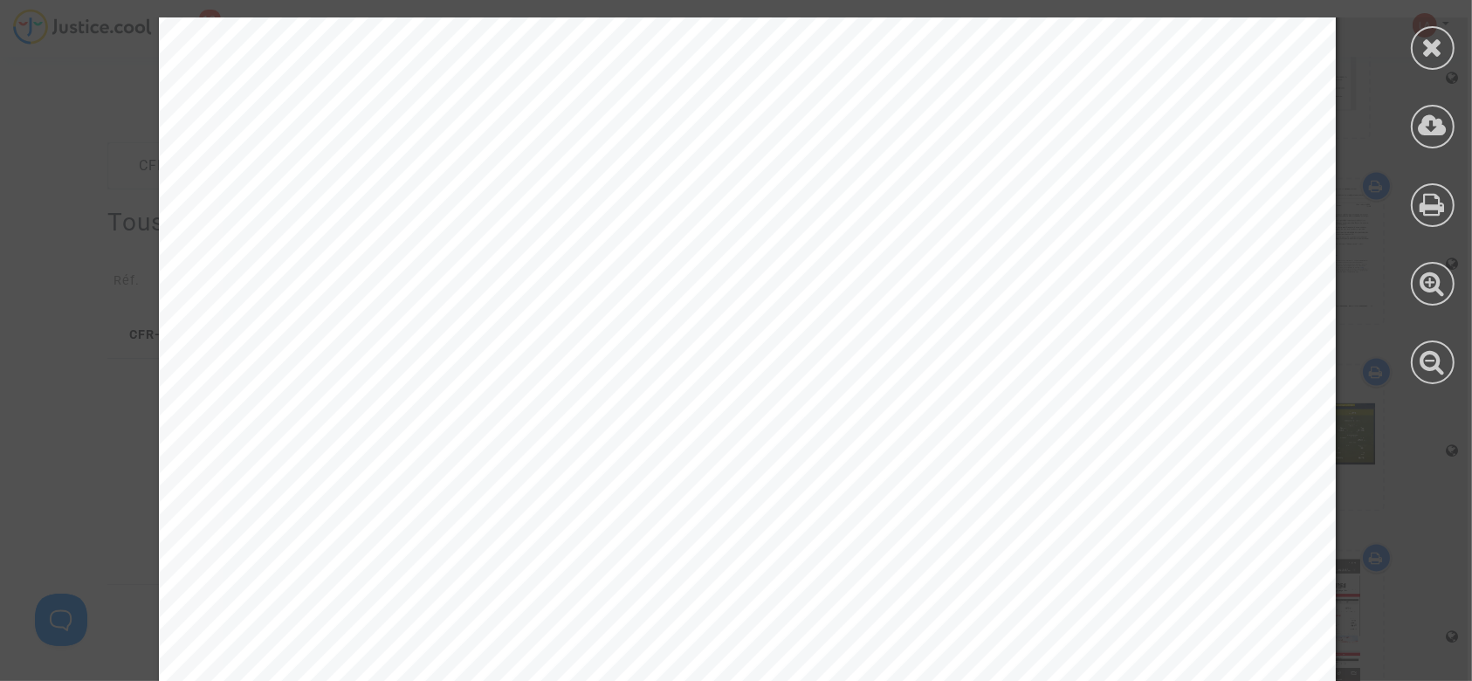
scroll to position [5005, 0]
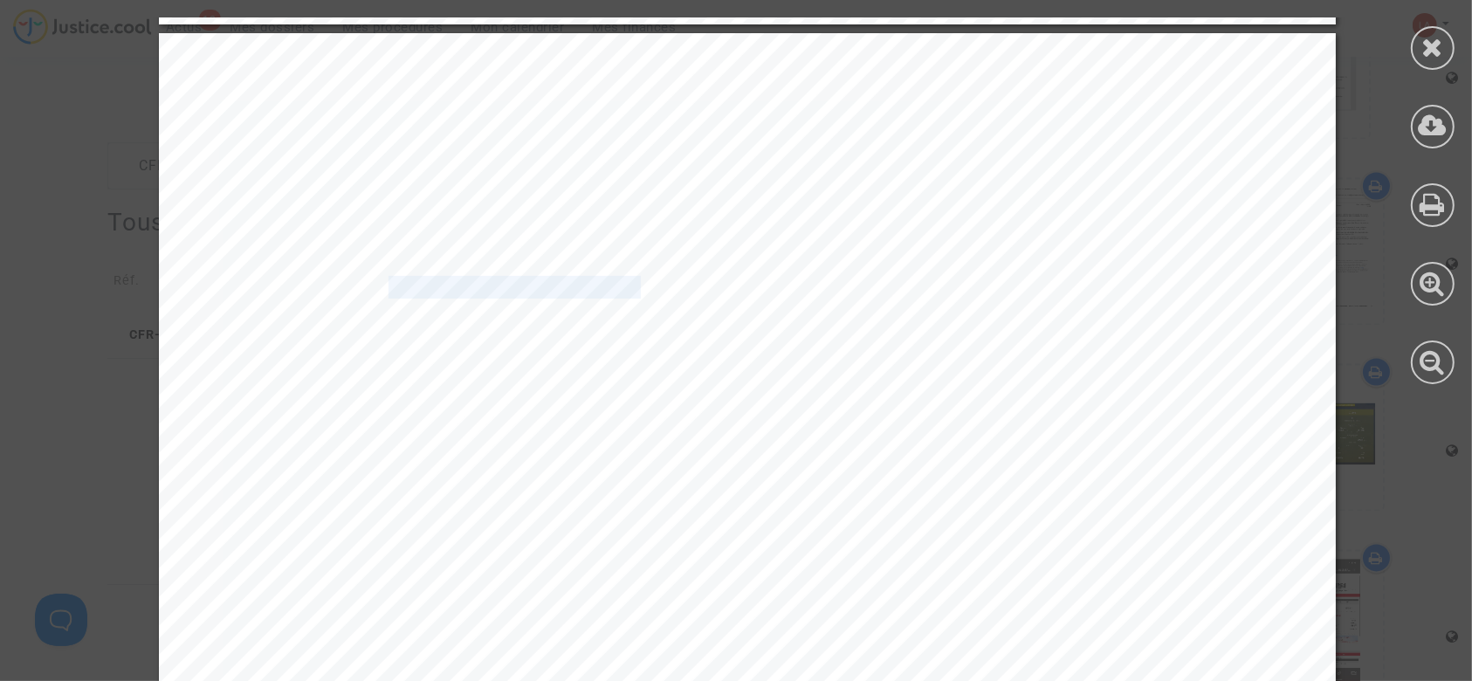
drag, startPoint x: 373, startPoint y: 288, endPoint x: 622, endPoint y: 284, distance: 248.9
click at [622, 284] on span "20250423-163539-710488" at bounding box center [515, 288] width 252 height 20
drag, startPoint x: 1442, startPoint y: 54, endPoint x: 1432, endPoint y: 50, distance: 11.4
click at [1436, 51] on icon at bounding box center [1433, 47] width 22 height 26
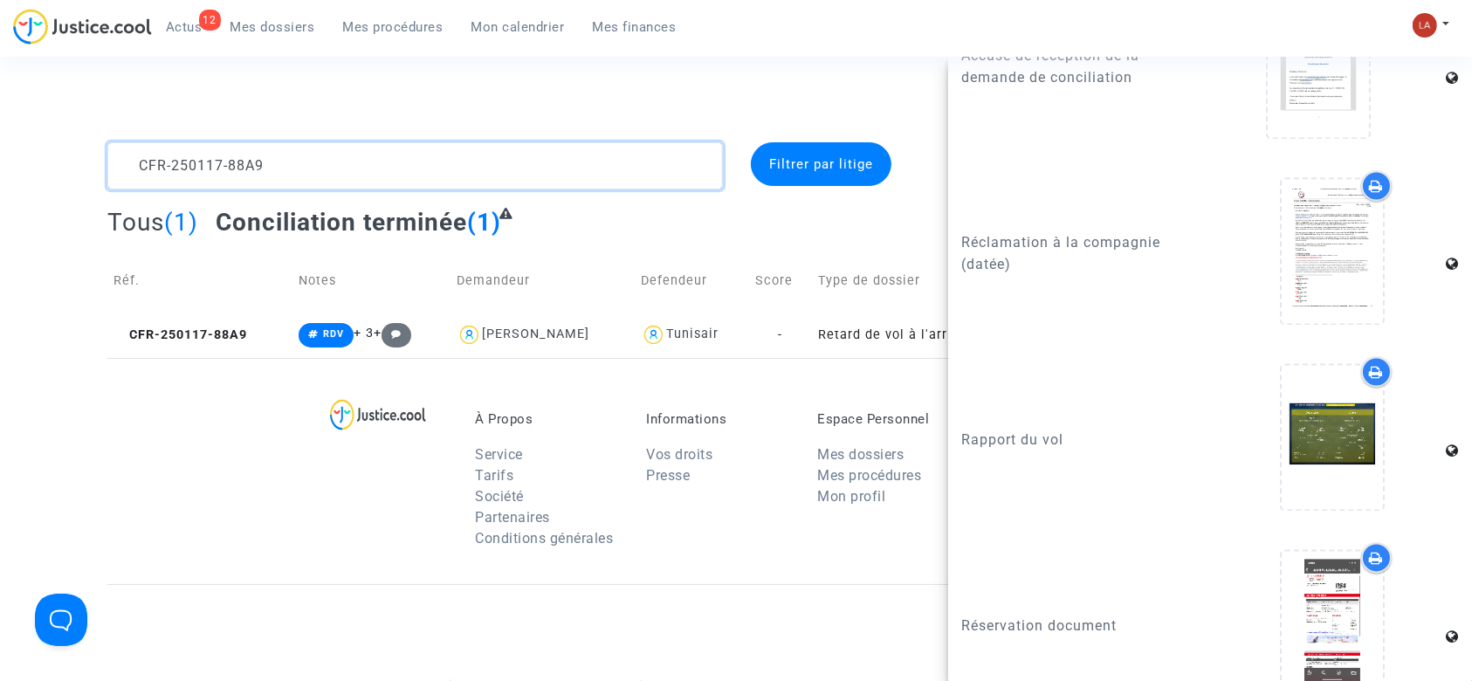
click at [291, 164] on textarea at bounding box center [415, 165] width 616 height 47
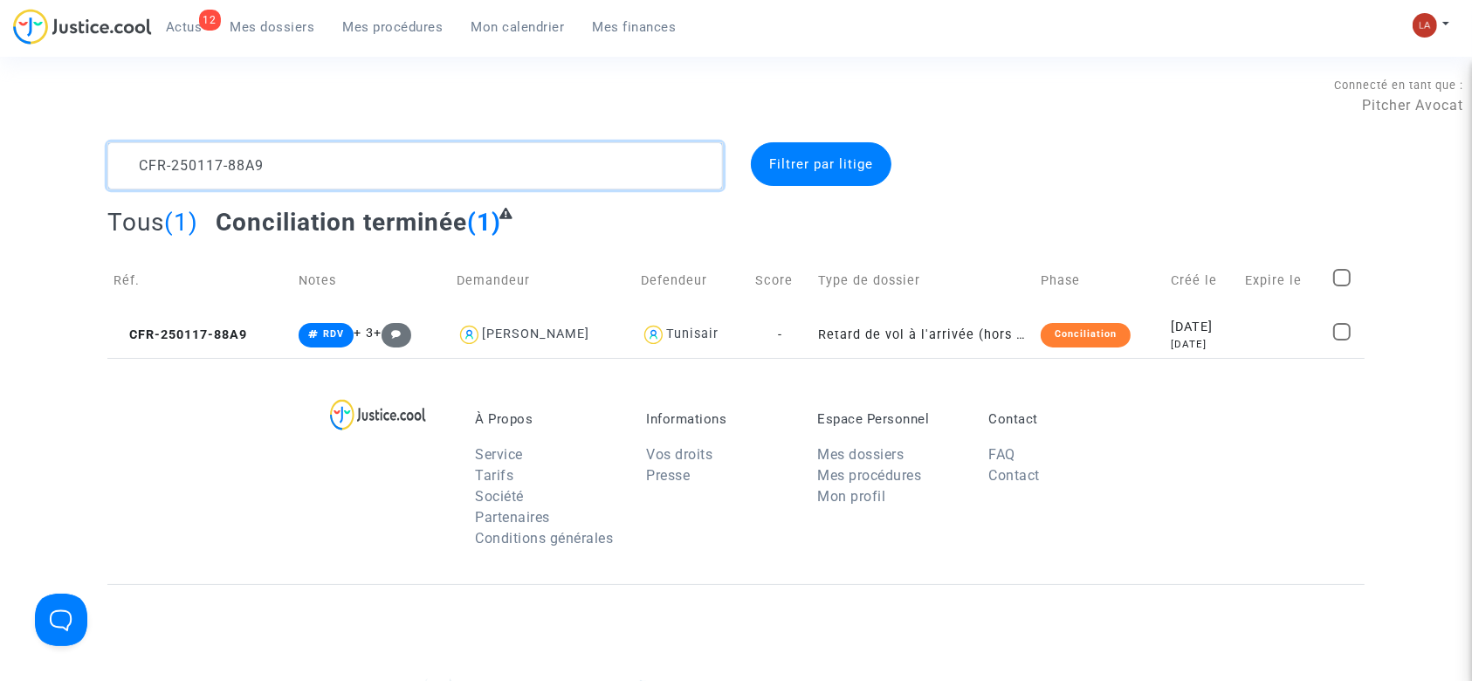
scroll to position [0, 0]
click at [291, 164] on textarea at bounding box center [415, 165] width 616 height 47
paste textarea "23-P9RN"
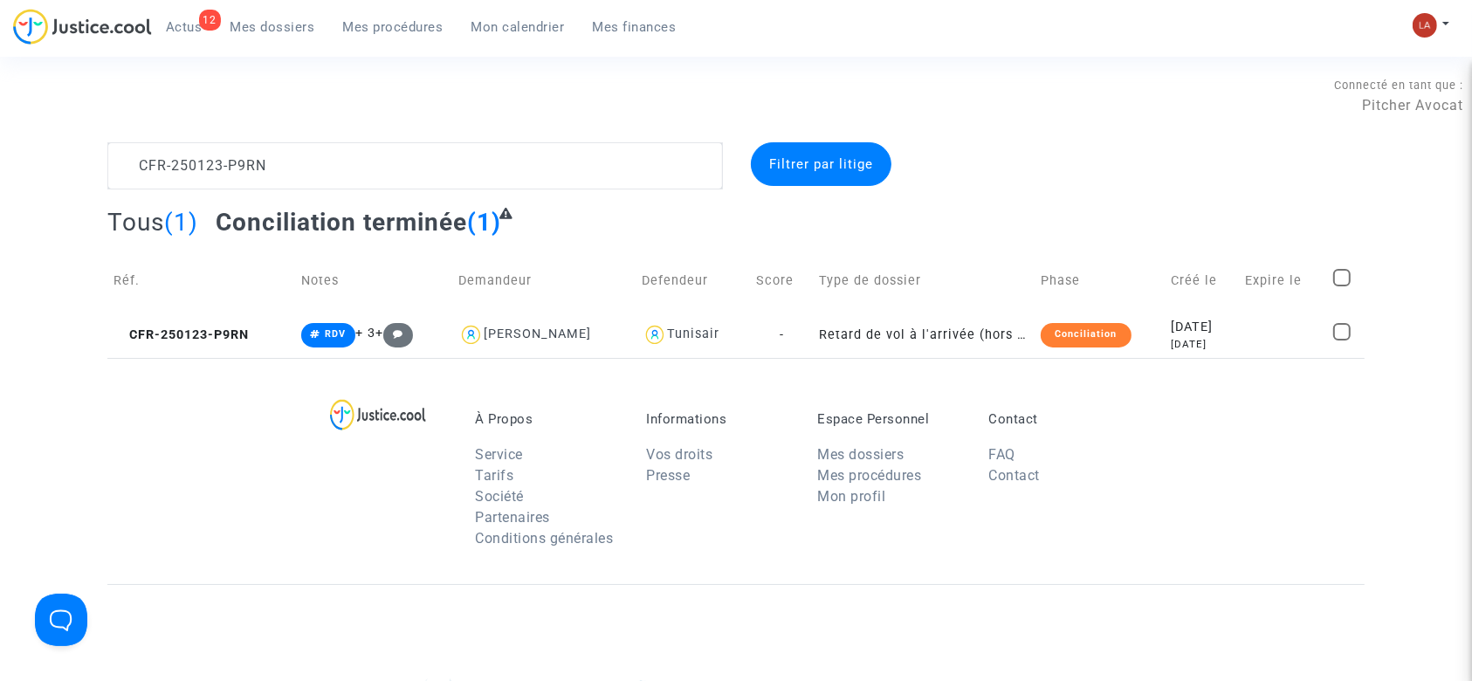
drag, startPoint x: 146, startPoint y: 325, endPoint x: 501, endPoint y: 303, distance: 356.0
click at [146, 325] on td "CFR-250123-P9RN" at bounding box center [201, 335] width 188 height 46
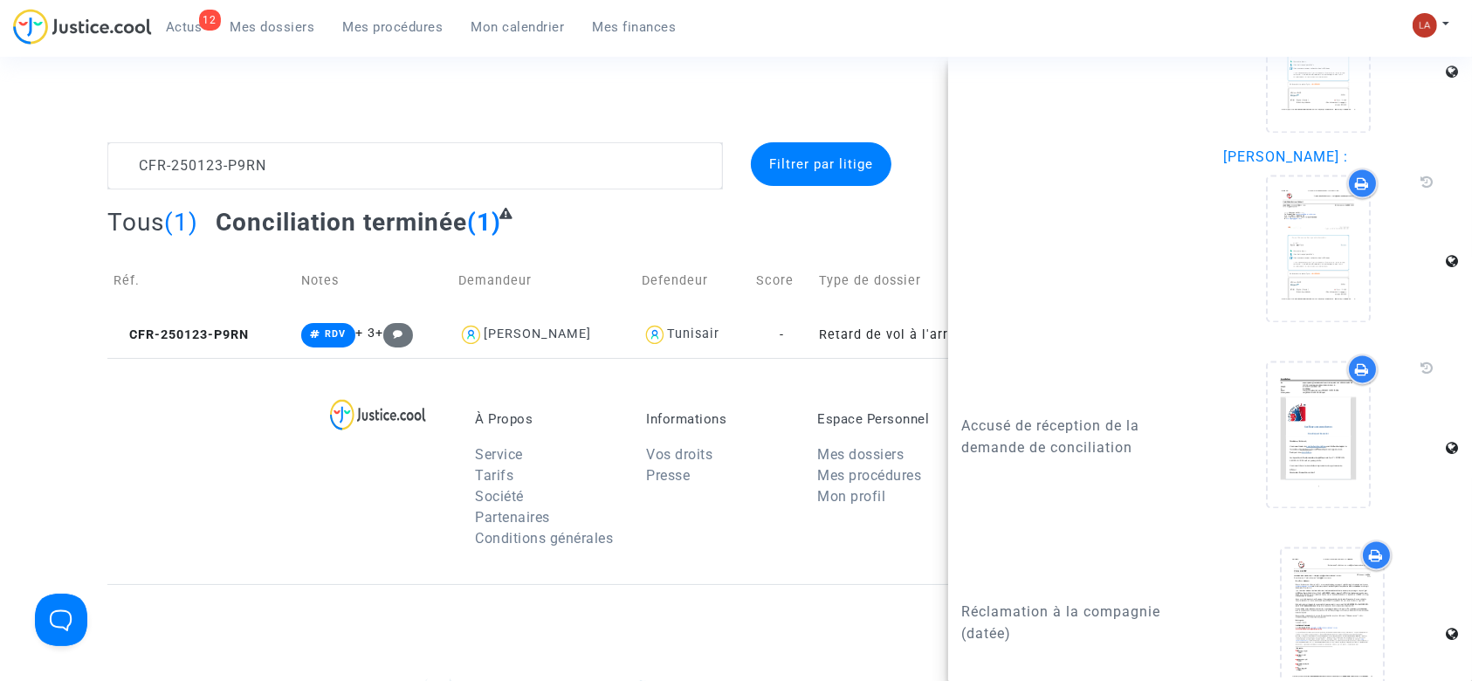
scroll to position [3786, 0]
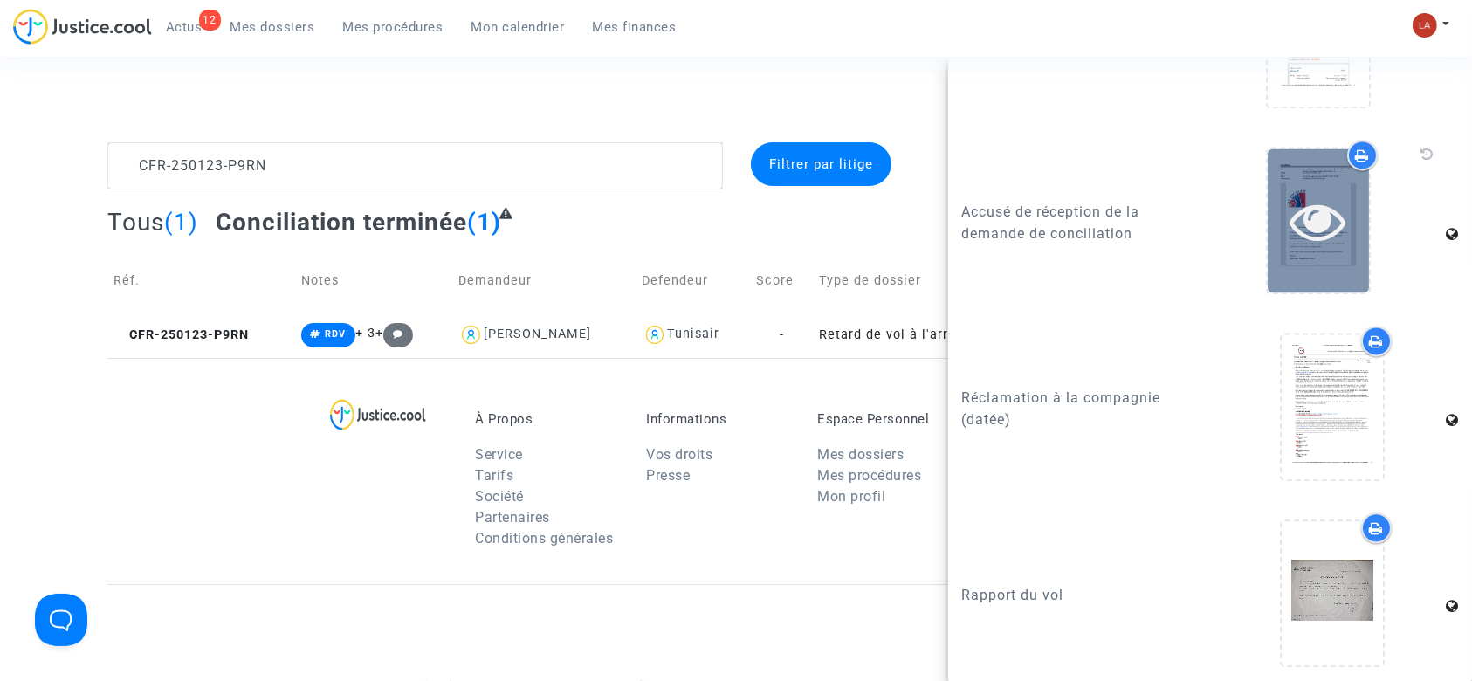
click at [1292, 233] on icon at bounding box center [1318, 221] width 57 height 56
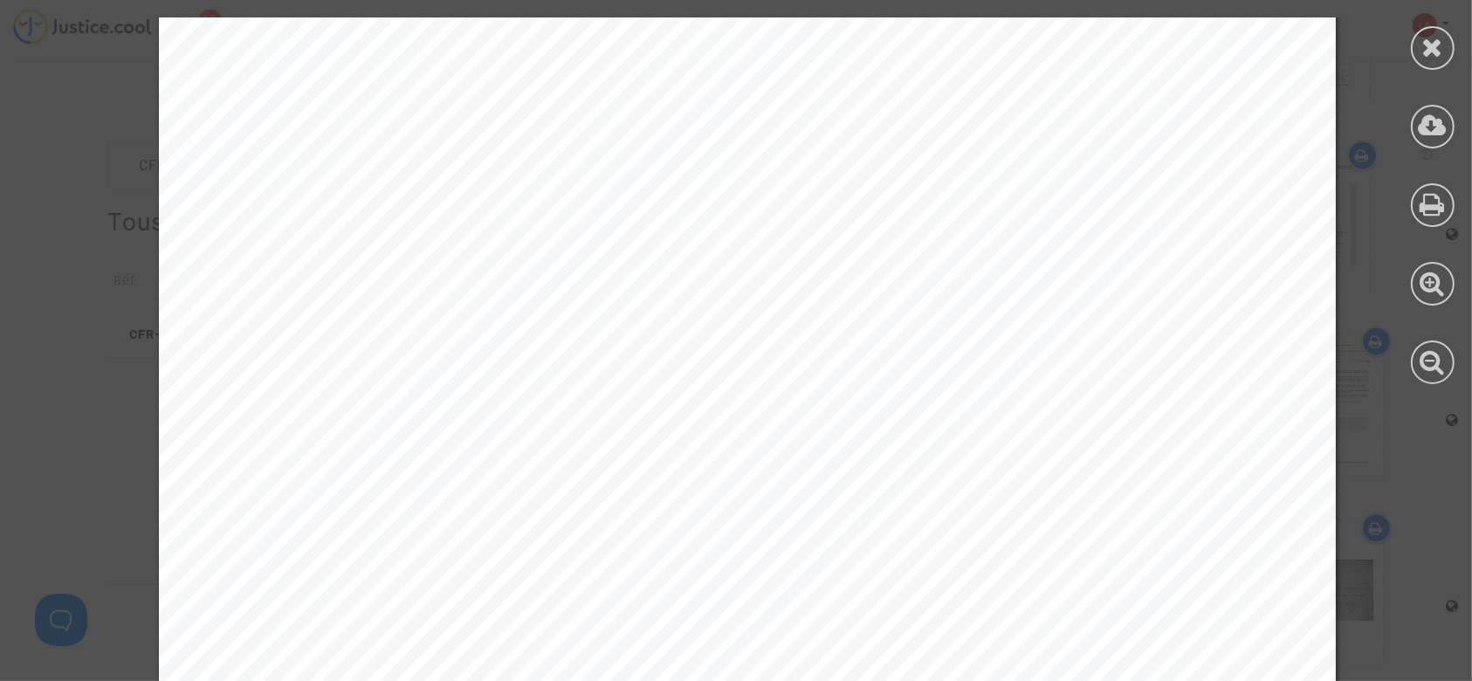
scroll to position [5005, 0]
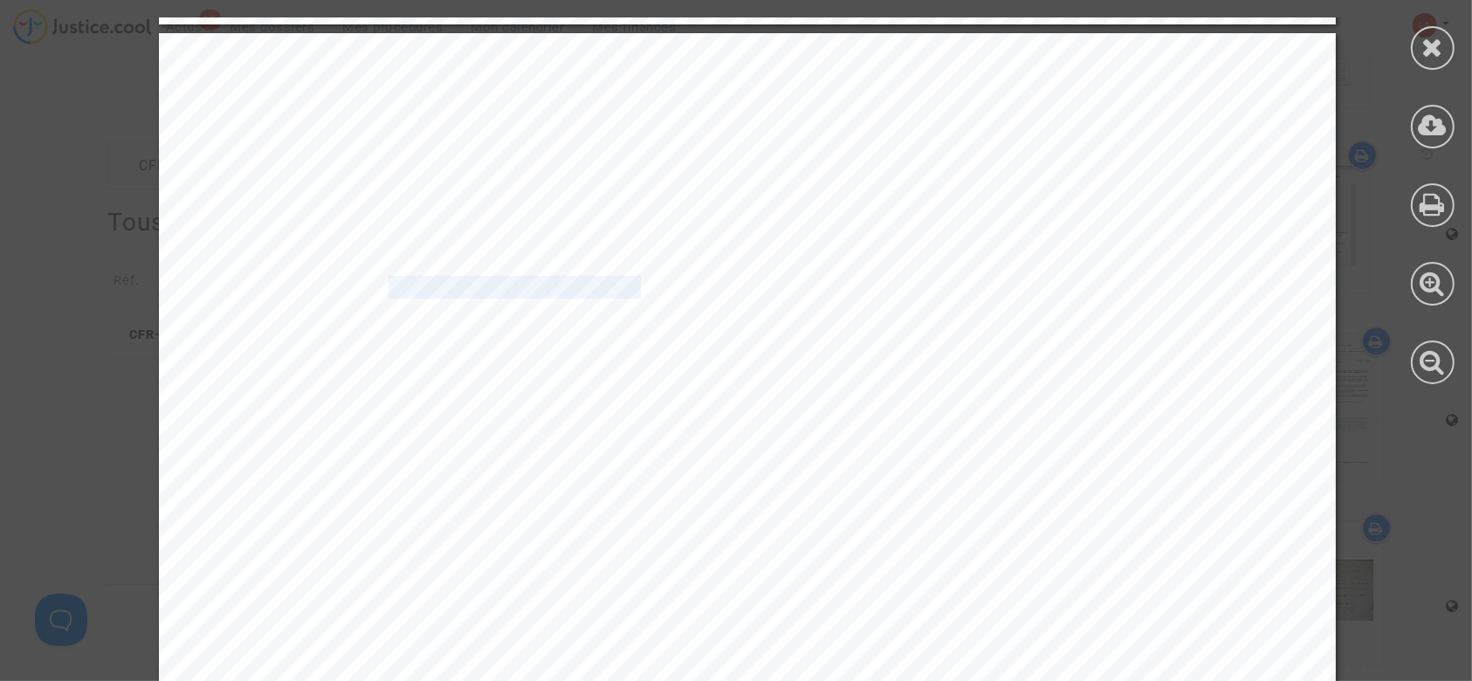
drag, startPoint x: 373, startPoint y: 287, endPoint x: 617, endPoint y: 276, distance: 244.7
click at [617, 278] on span "20250423-162923-873084" at bounding box center [515, 288] width 252 height 20
drag, startPoint x: 1414, startPoint y: 47, endPoint x: 1078, endPoint y: 105, distance: 341.0
click at [1407, 48] on div at bounding box center [1432, 201] width 79 height 402
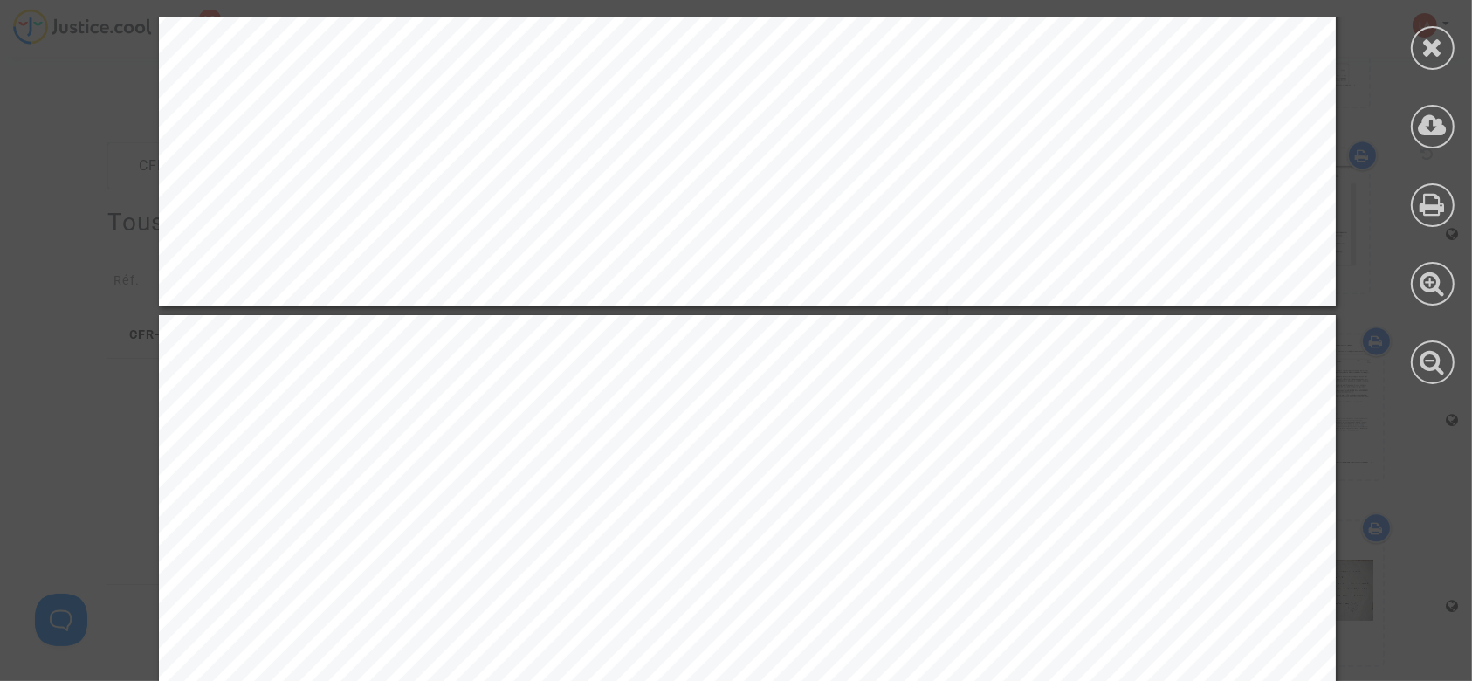
scroll to position [4191, 0]
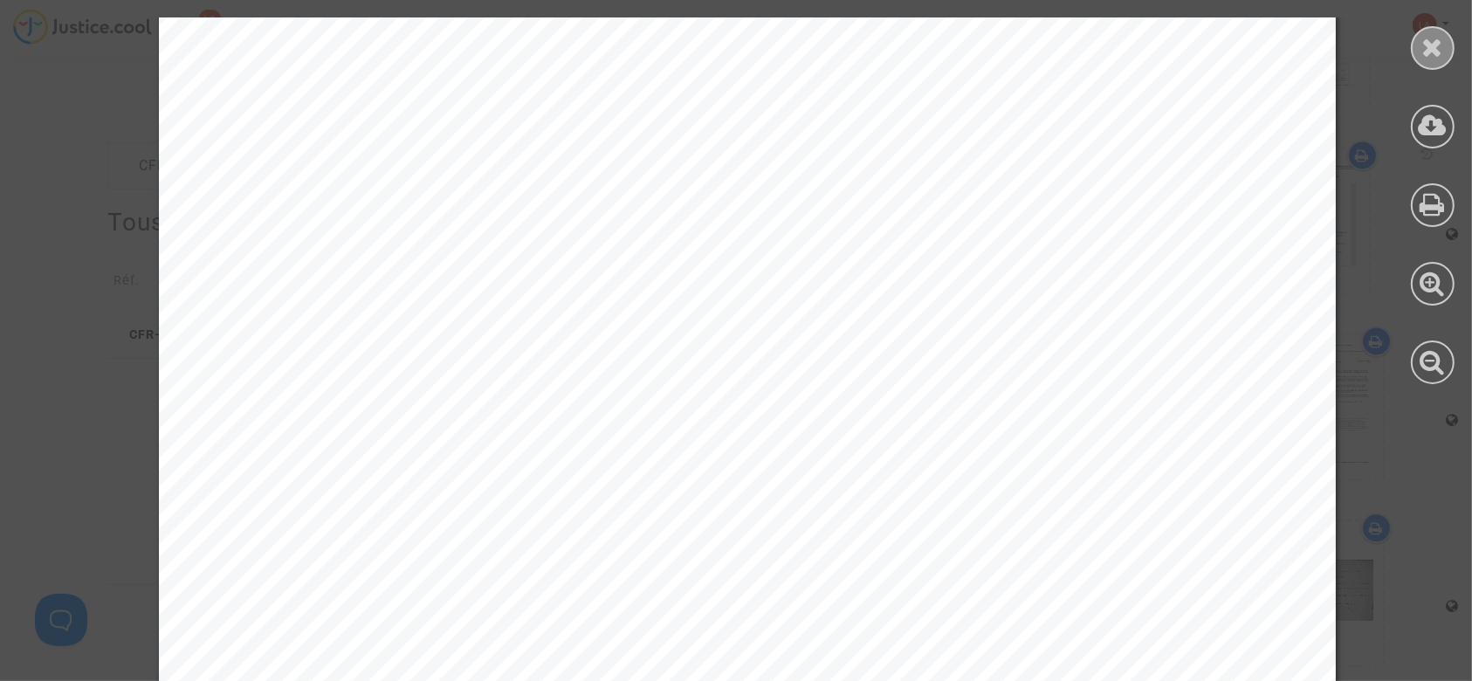
click at [1427, 58] on icon at bounding box center [1433, 47] width 22 height 26
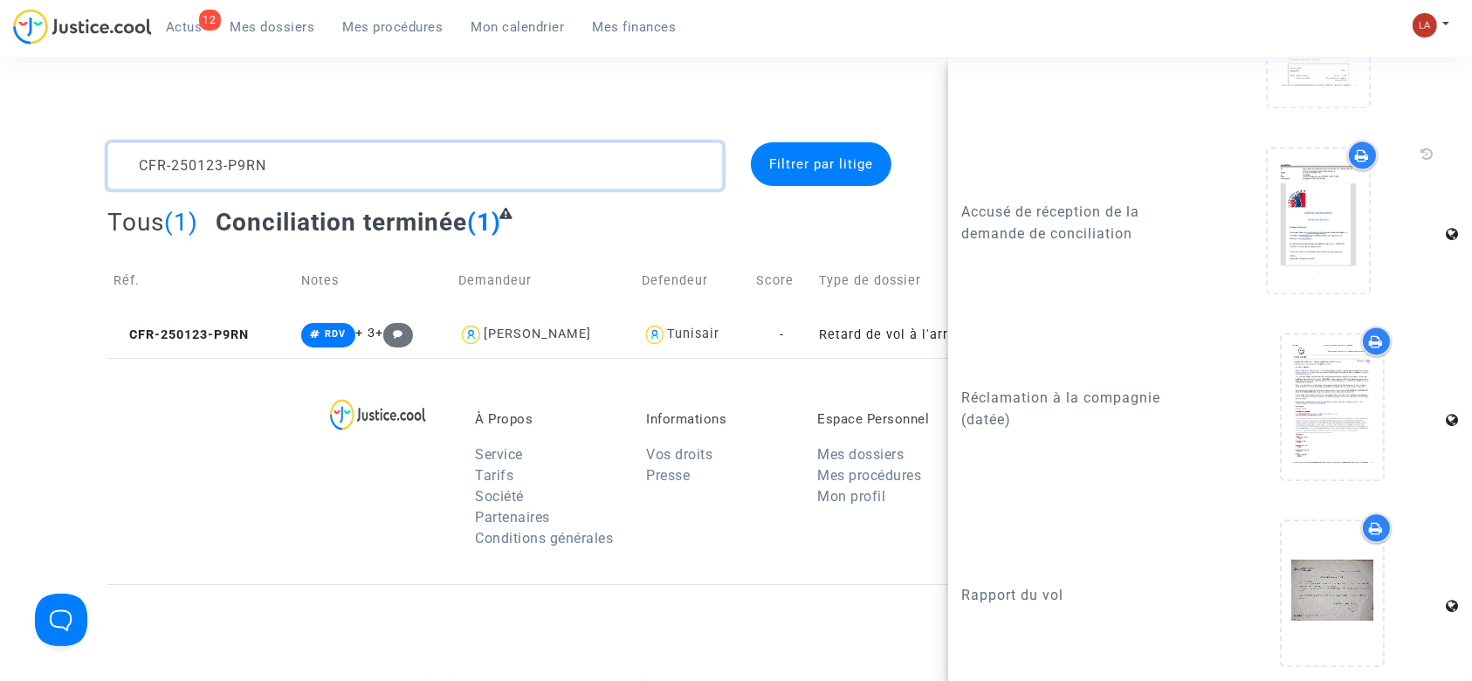
click at [475, 162] on textarea at bounding box center [415, 165] width 616 height 47
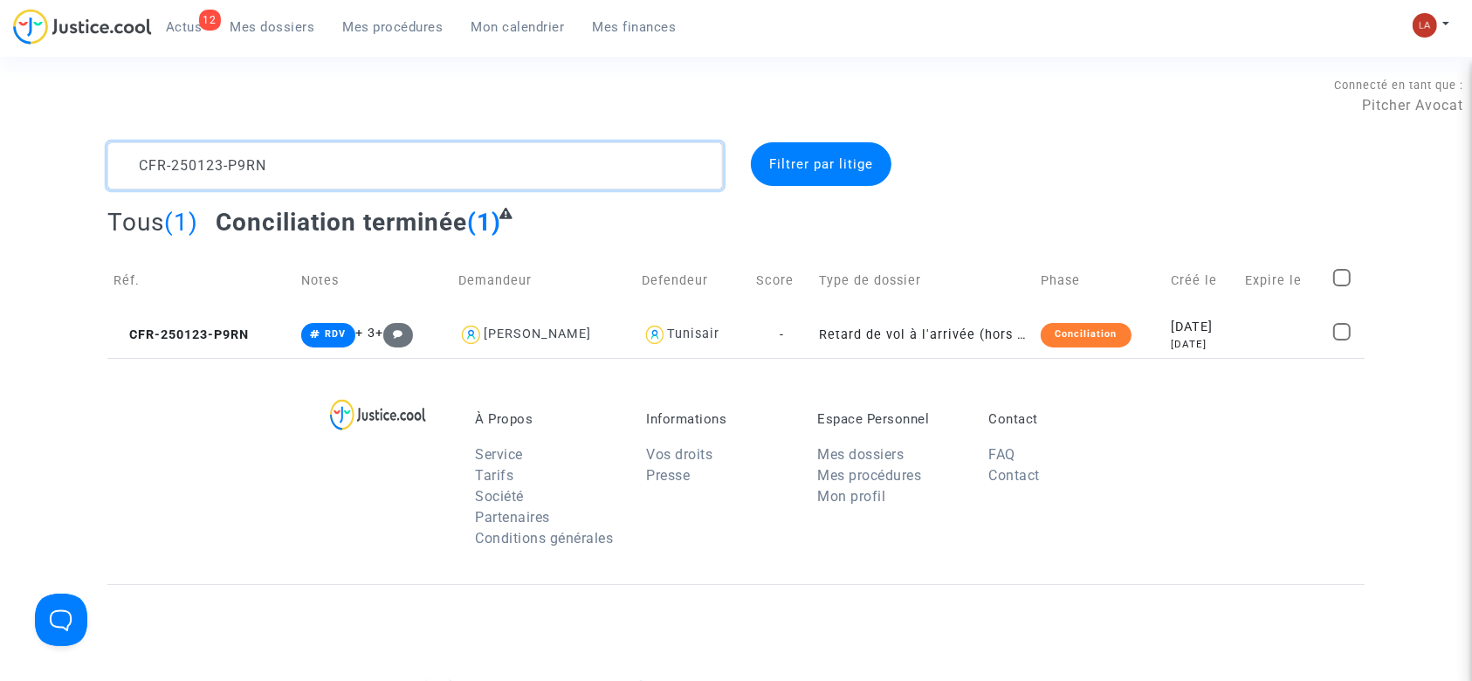
click at [475, 162] on textarea at bounding box center [415, 165] width 616 height 47
paste textarea "205-VHUD"
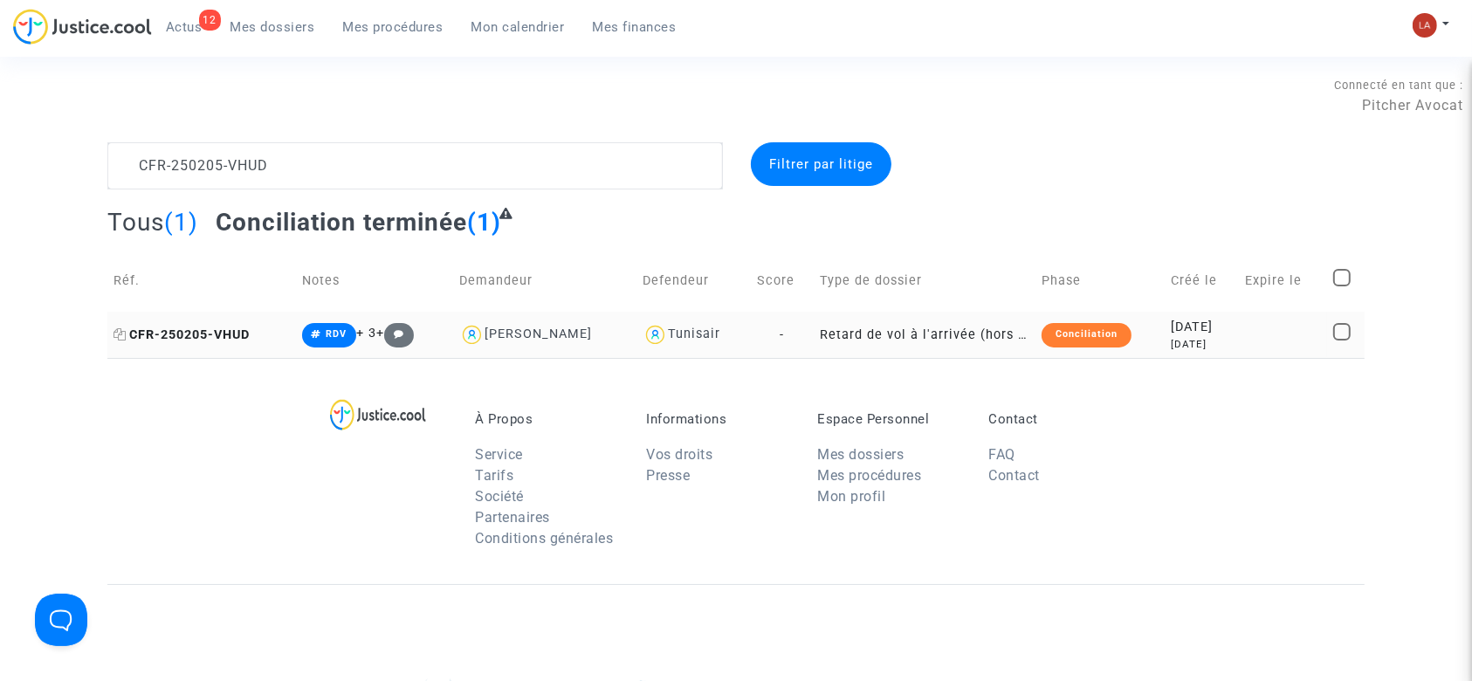
click at [225, 338] on span "CFR-250205-VHUD" at bounding box center [182, 334] width 136 height 15
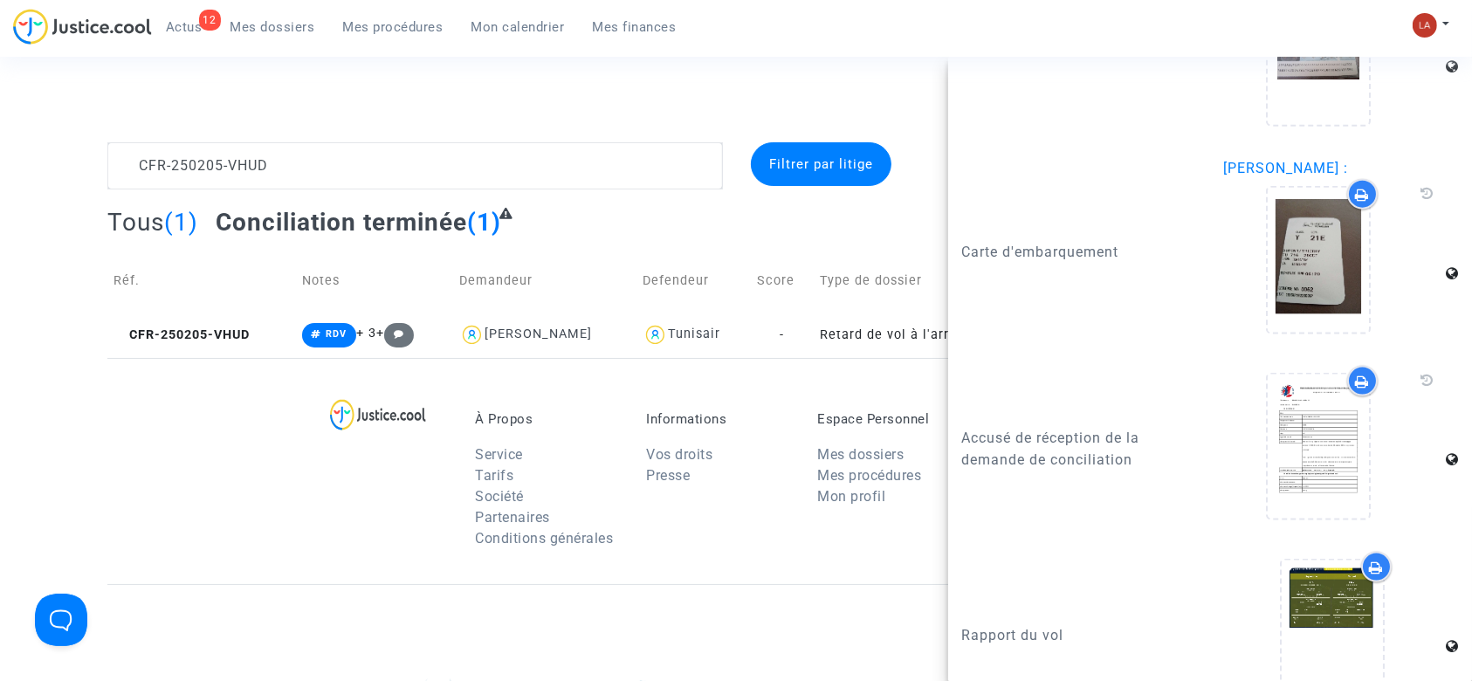
scroll to position [2460, 0]
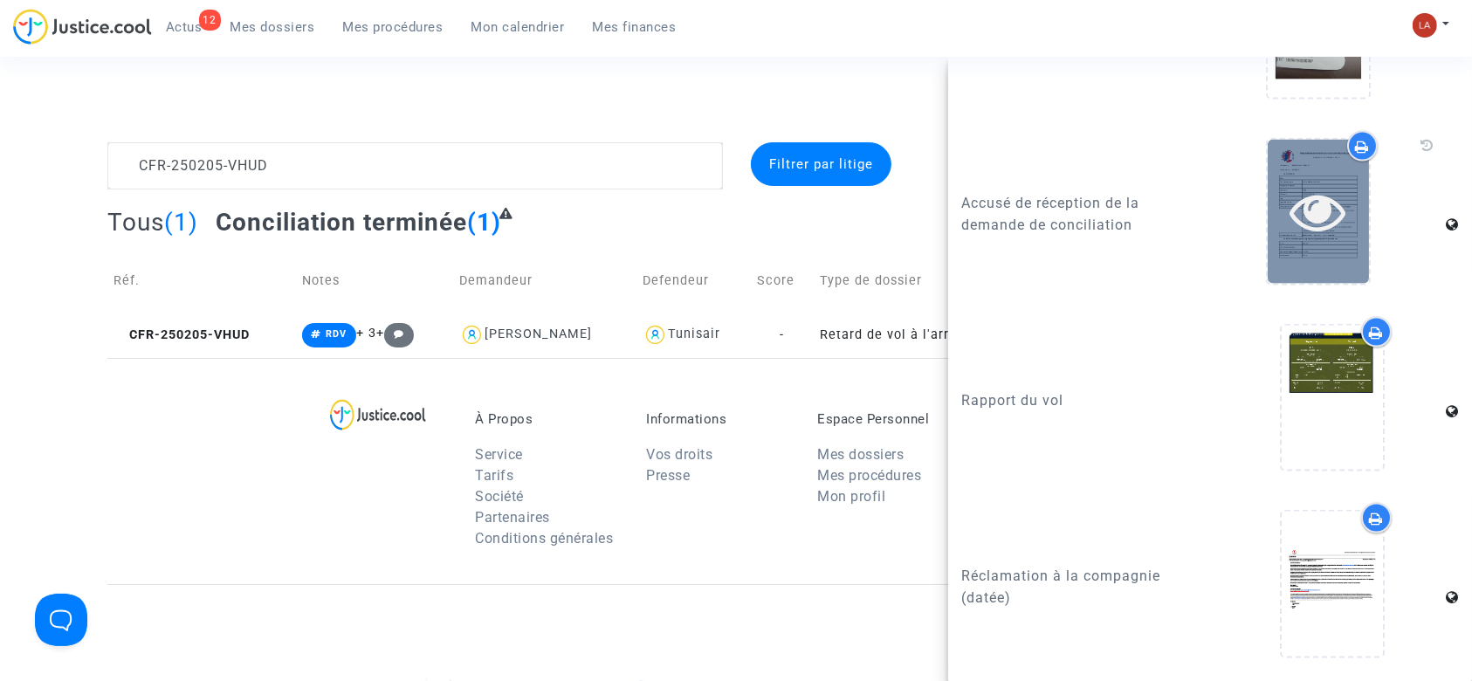
click at [1290, 231] on icon at bounding box center [1318, 211] width 57 height 56
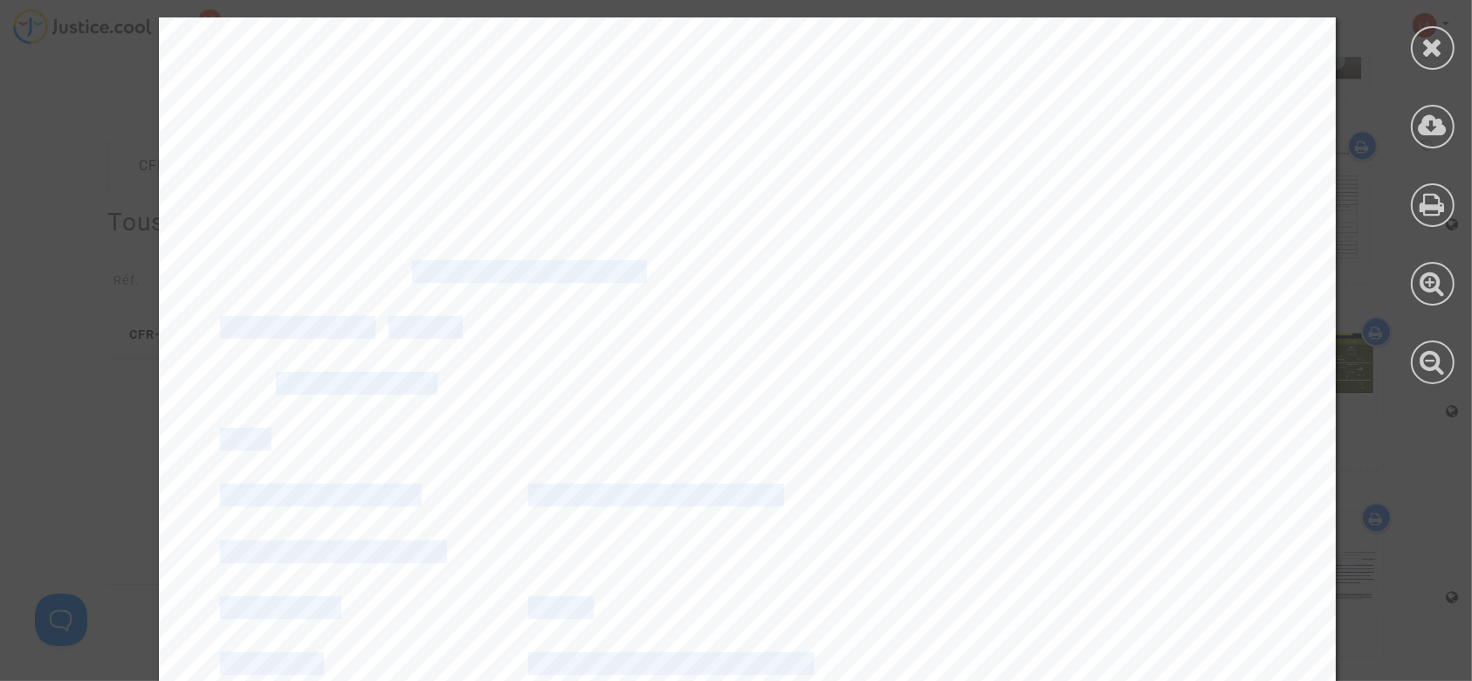
drag, startPoint x: 370, startPoint y: 272, endPoint x: 400, endPoint y: 265, distance: 30.7
click at [402, 263] on span "20250423-153451-966512" at bounding box center [515, 272] width 252 height 20
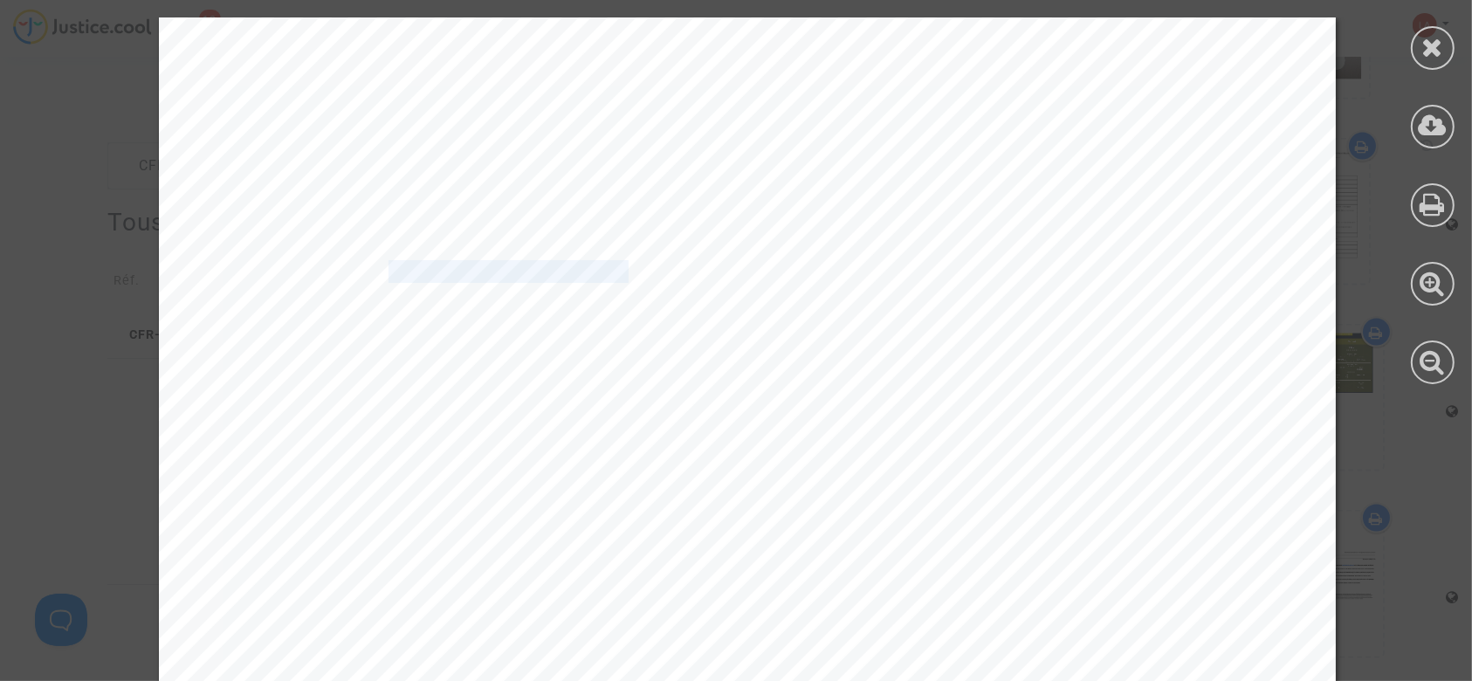
drag, startPoint x: 372, startPoint y: 265, endPoint x: 616, endPoint y: 264, distance: 243.6
click at [616, 264] on span "20250423-153451-966512" at bounding box center [515, 272] width 252 height 20
drag, startPoint x: 1436, startPoint y: 31, endPoint x: 1277, endPoint y: 80, distance: 166.3
click at [1436, 31] on div at bounding box center [1433, 48] width 44 height 44
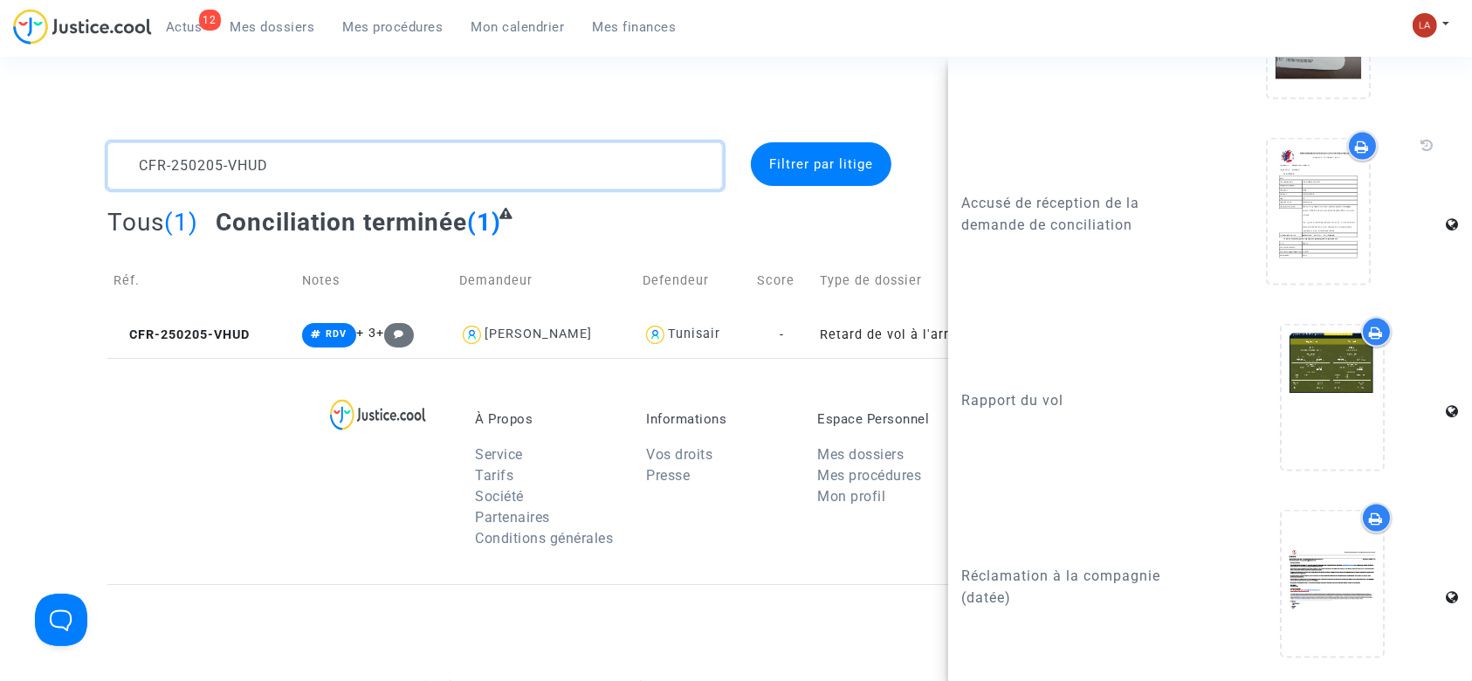
click at [144, 166] on textarea at bounding box center [415, 165] width 616 height 47
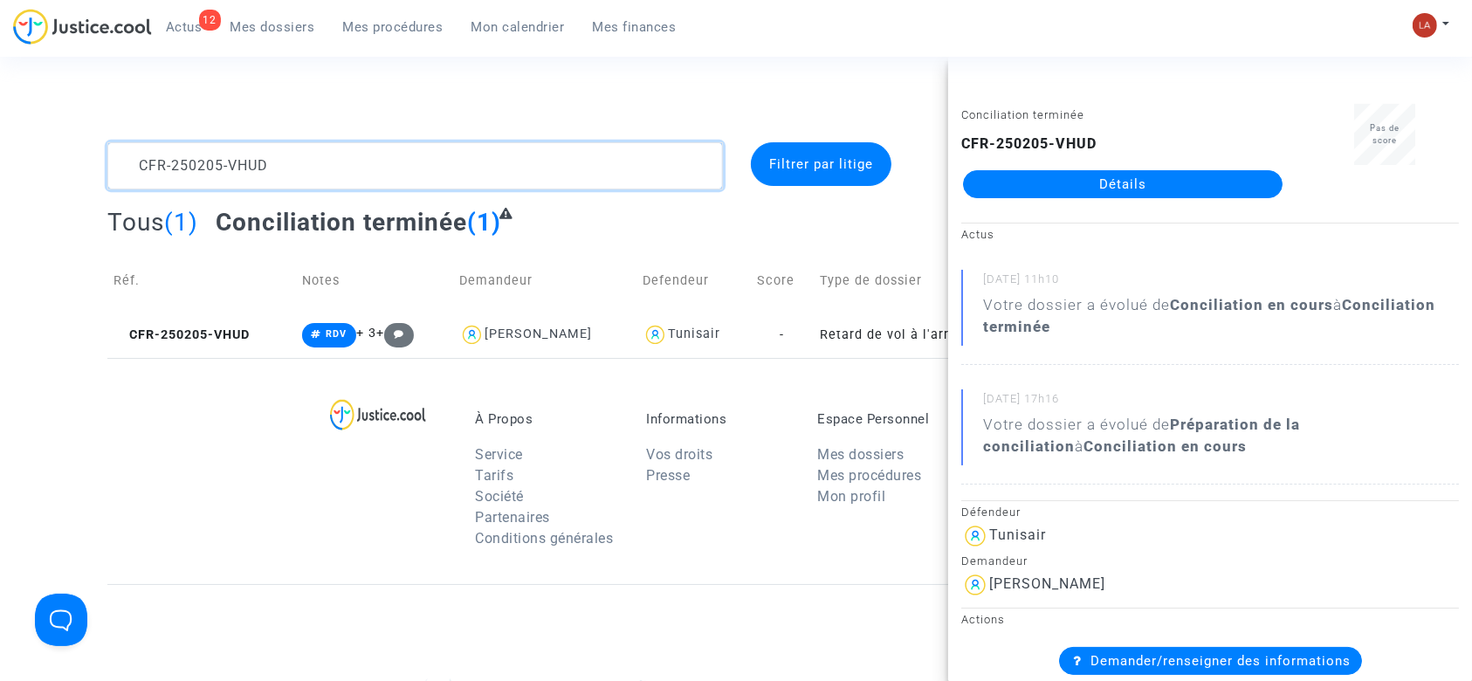
click at [144, 166] on textarea at bounding box center [415, 165] width 616 height 47
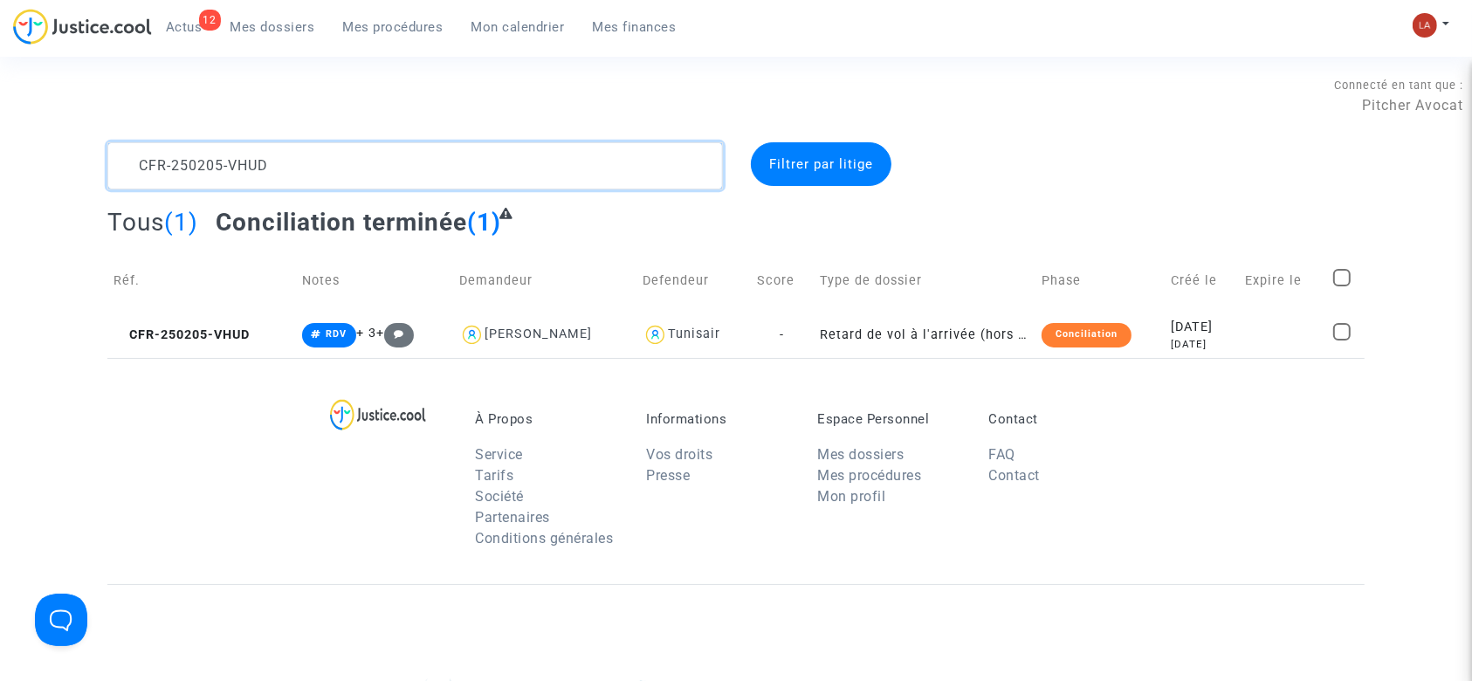
click at [144, 166] on textarea at bounding box center [415, 165] width 616 height 47
paste textarea "12-VDPQ"
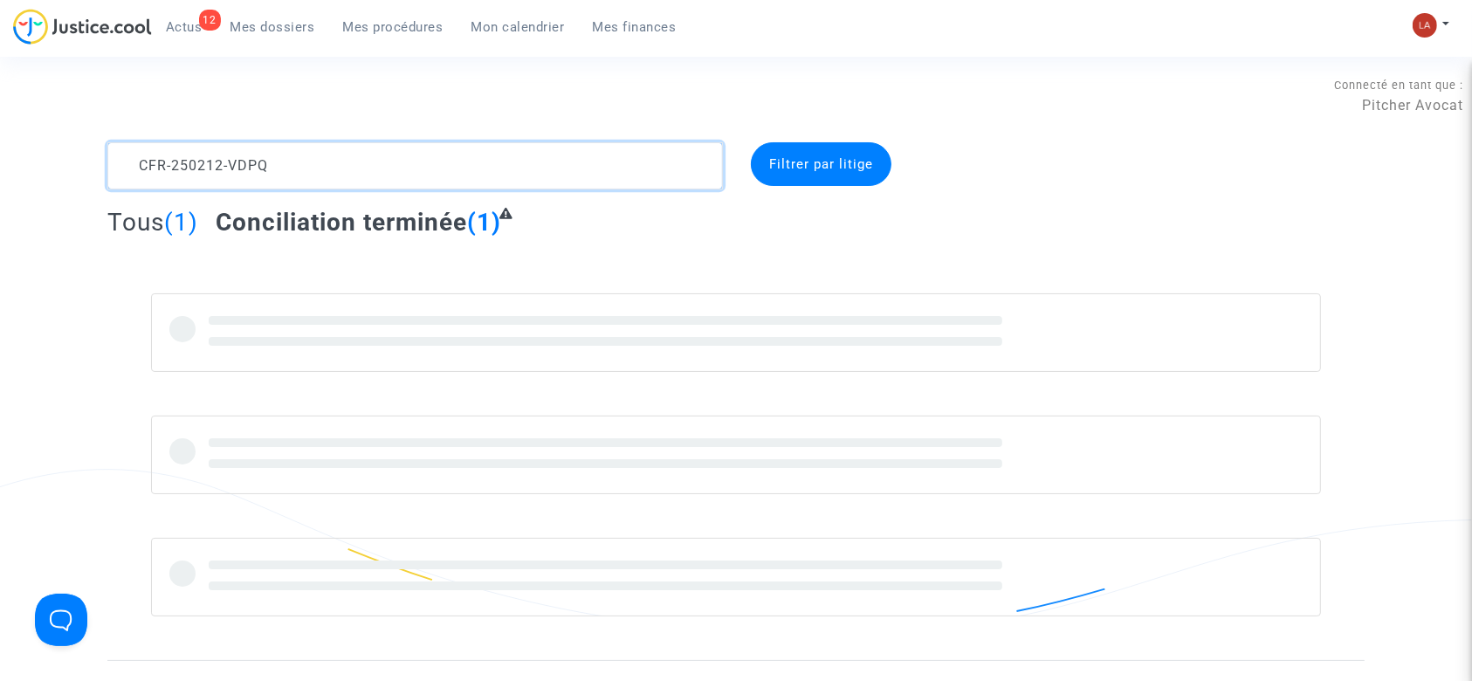
drag, startPoint x: 492, startPoint y: 155, endPoint x: 573, endPoint y: 257, distance: 130.5
click at [573, 257] on complex-dispute-list "CFR-250212-VDPQ Filtrer par litige Tous (1) Conciliation terminée (1)" at bounding box center [735, 379] width 1257 height 474
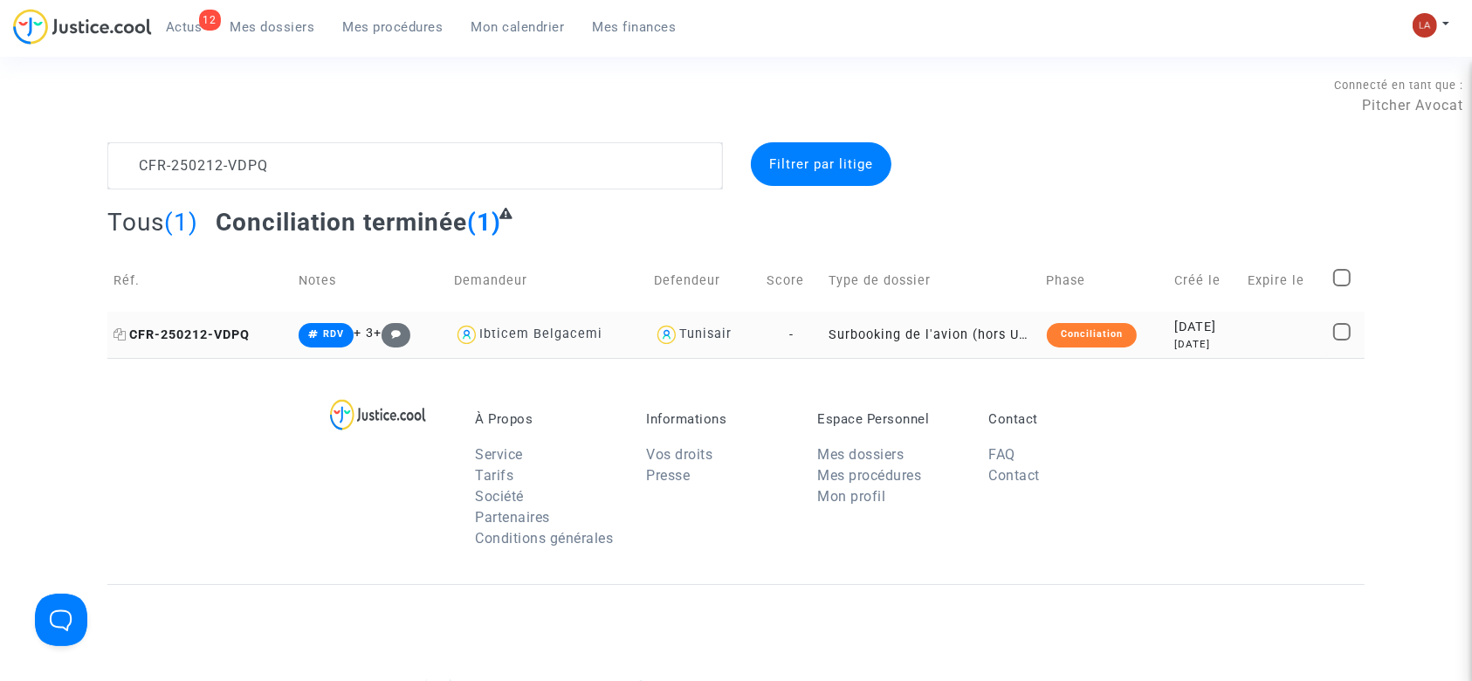
click at [249, 335] on span "CFR-250212-VDPQ" at bounding box center [182, 334] width 136 height 15
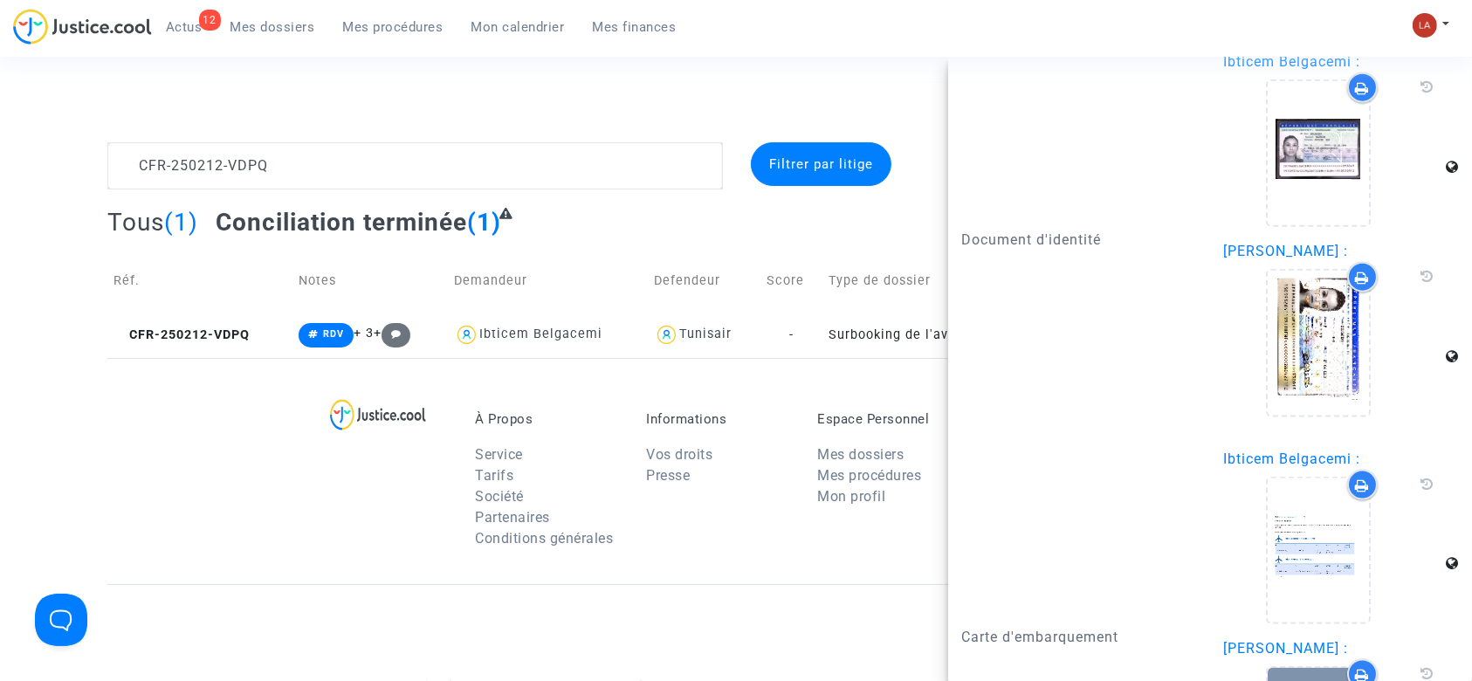
scroll to position [2561, 0]
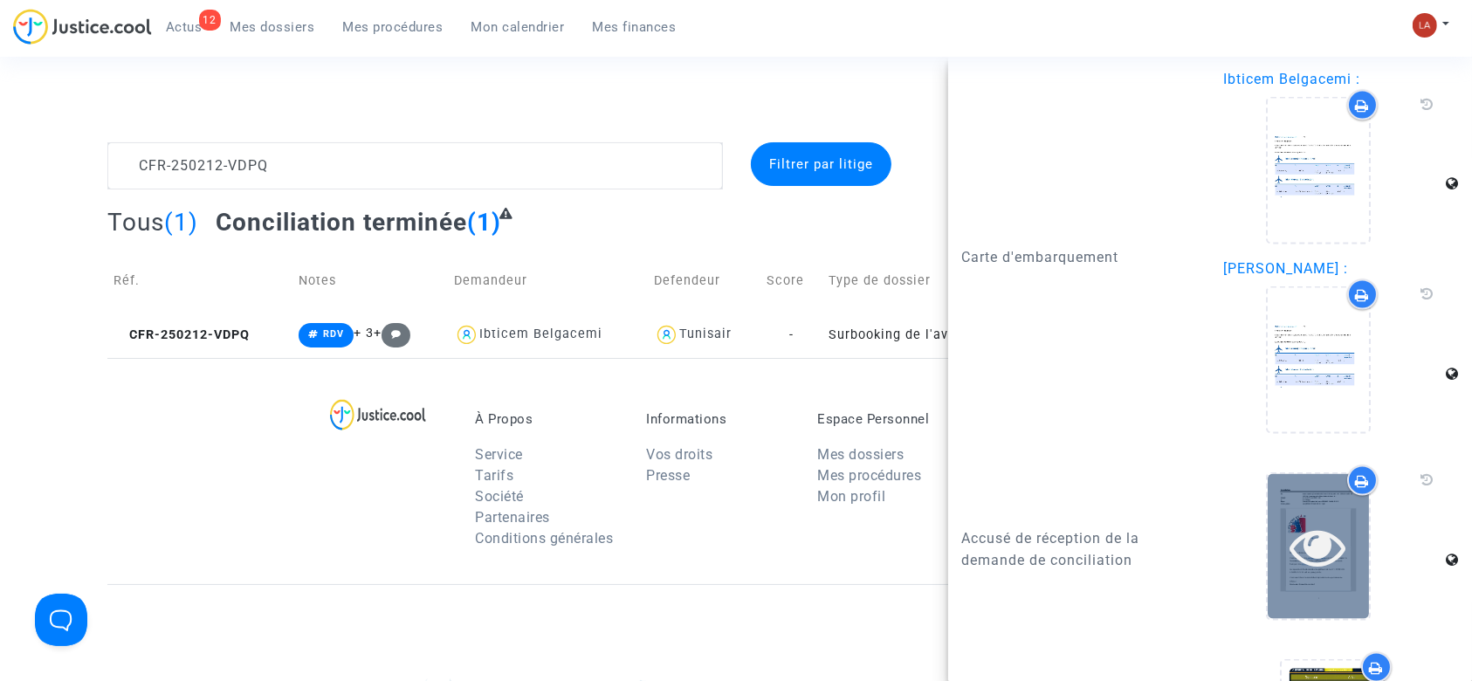
click at [1290, 553] on icon at bounding box center [1318, 547] width 57 height 56
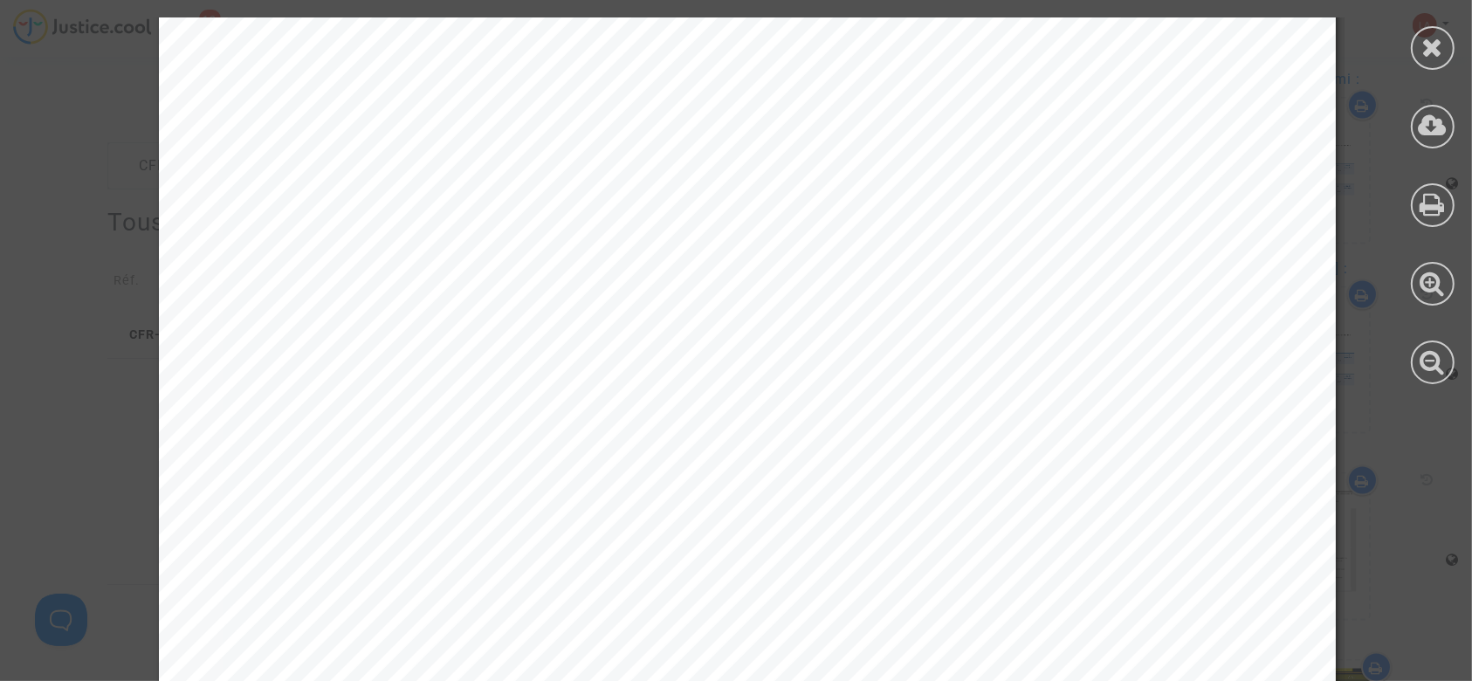
scroll to position [5122, 0]
click at [389, 163] on span "20250423-154604-979713" at bounding box center [515, 172] width 252 height 20
drag, startPoint x: 374, startPoint y: 163, endPoint x: 593, endPoint y: 158, distance: 219.2
click at [593, 162] on span "20250423-154604-979713" at bounding box center [515, 172] width 252 height 20
click at [1448, 36] on div at bounding box center [1433, 48] width 44 height 44
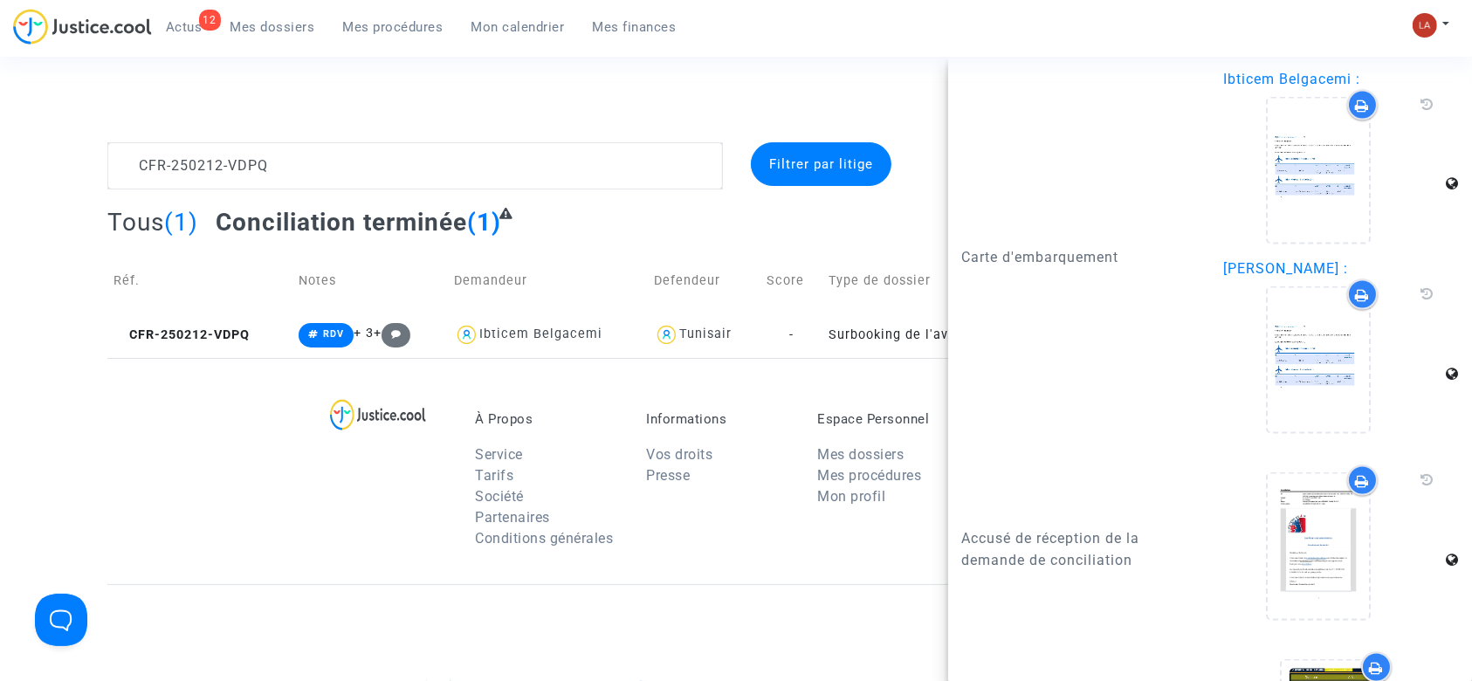
drag, startPoint x: 331, startPoint y: 132, endPoint x: 331, endPoint y: 171, distance: 39.3
click at [331, 134] on div "Connecté en tant que : Pitcher Avocat" at bounding box center [731, 121] width 1463 height 42
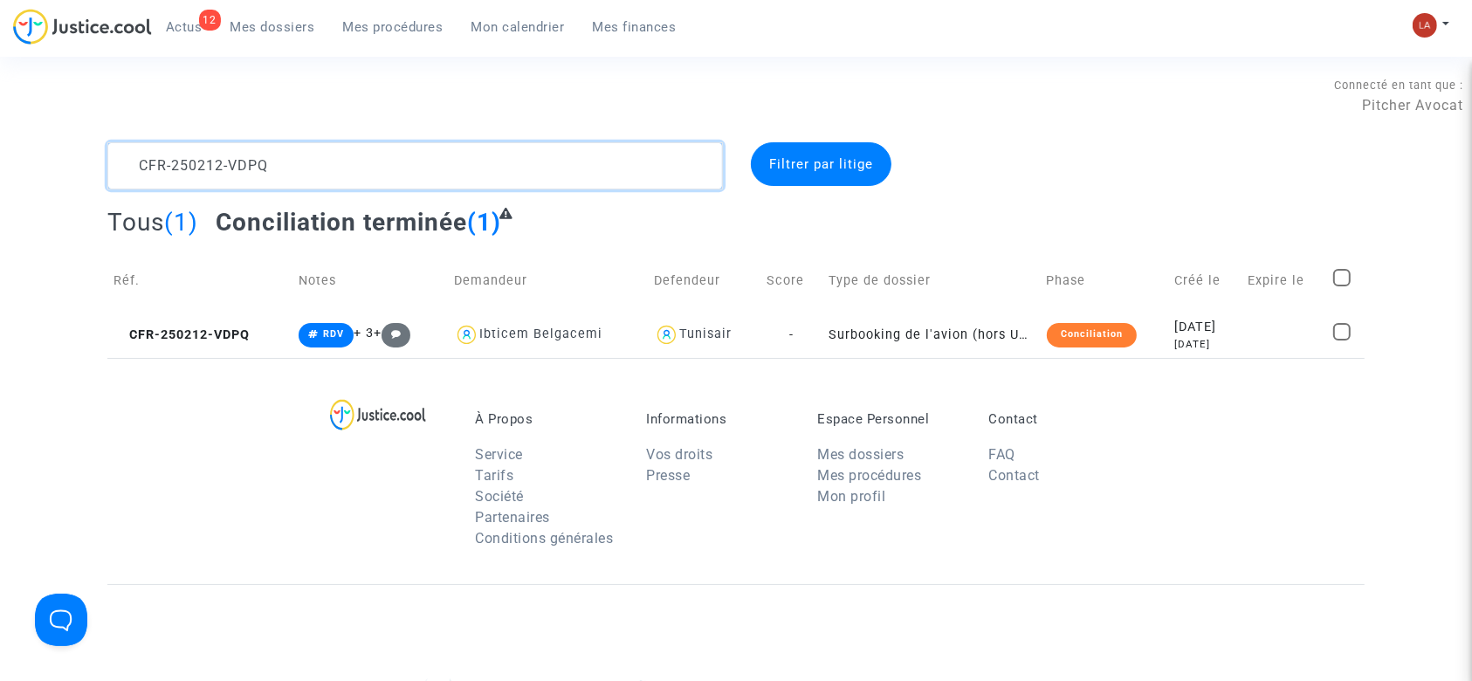
click at [331, 171] on textarea at bounding box center [415, 165] width 616 height 47
paste textarea "41227-T9JU"
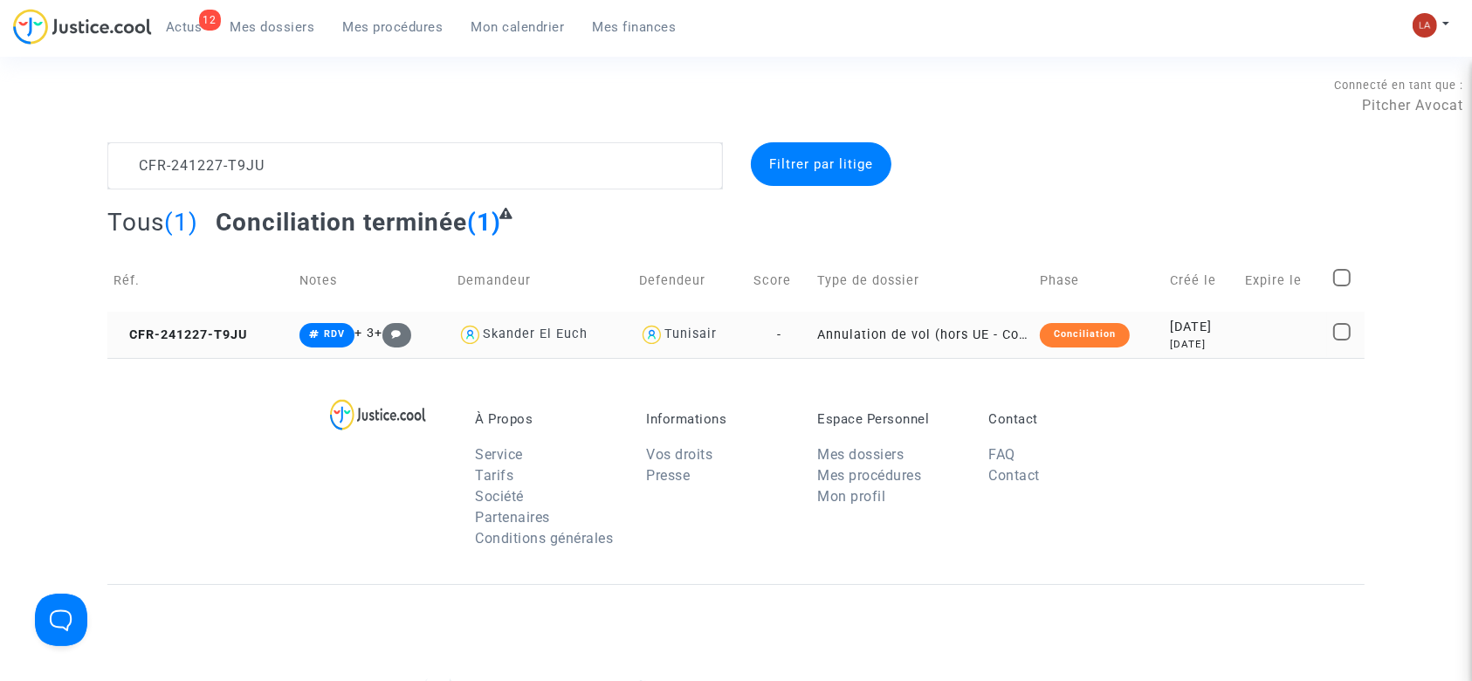
click at [234, 317] on td "CFR-241227-T9JU" at bounding box center [200, 335] width 186 height 46
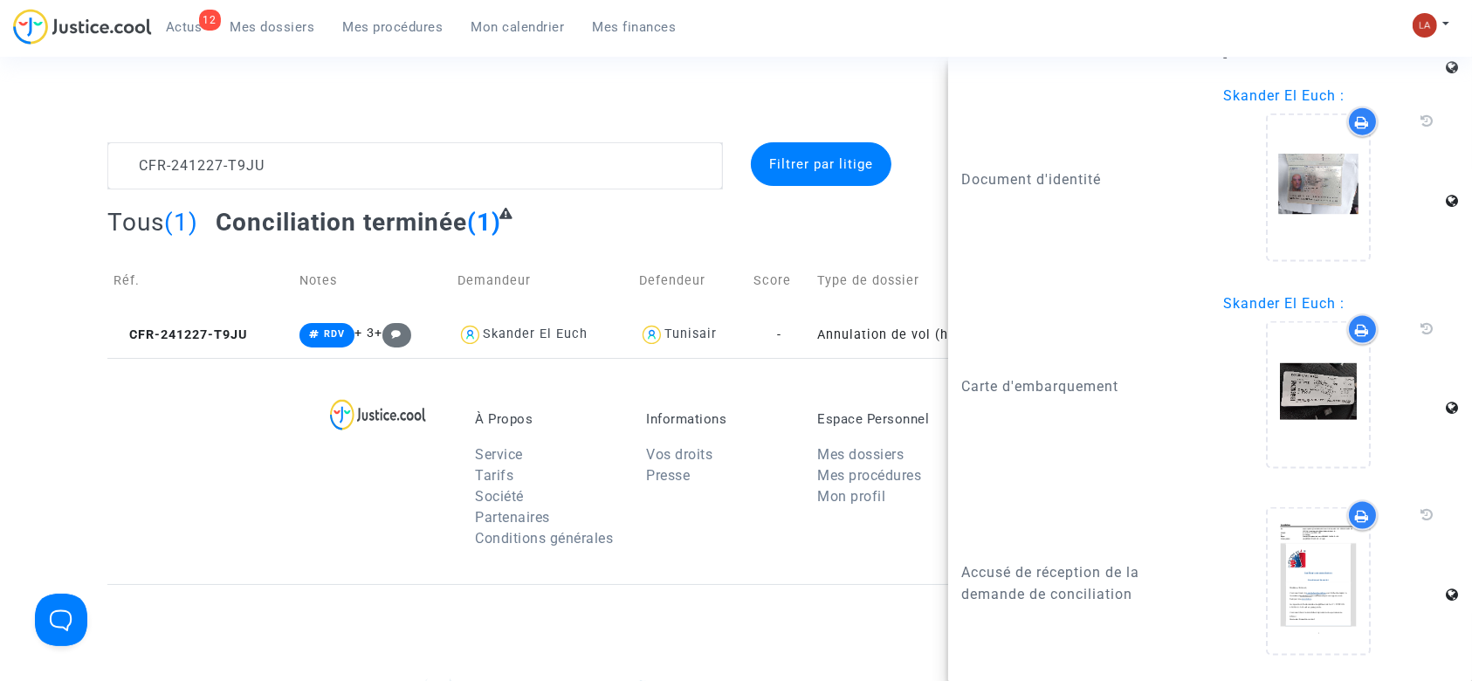
scroll to position [2733, 0]
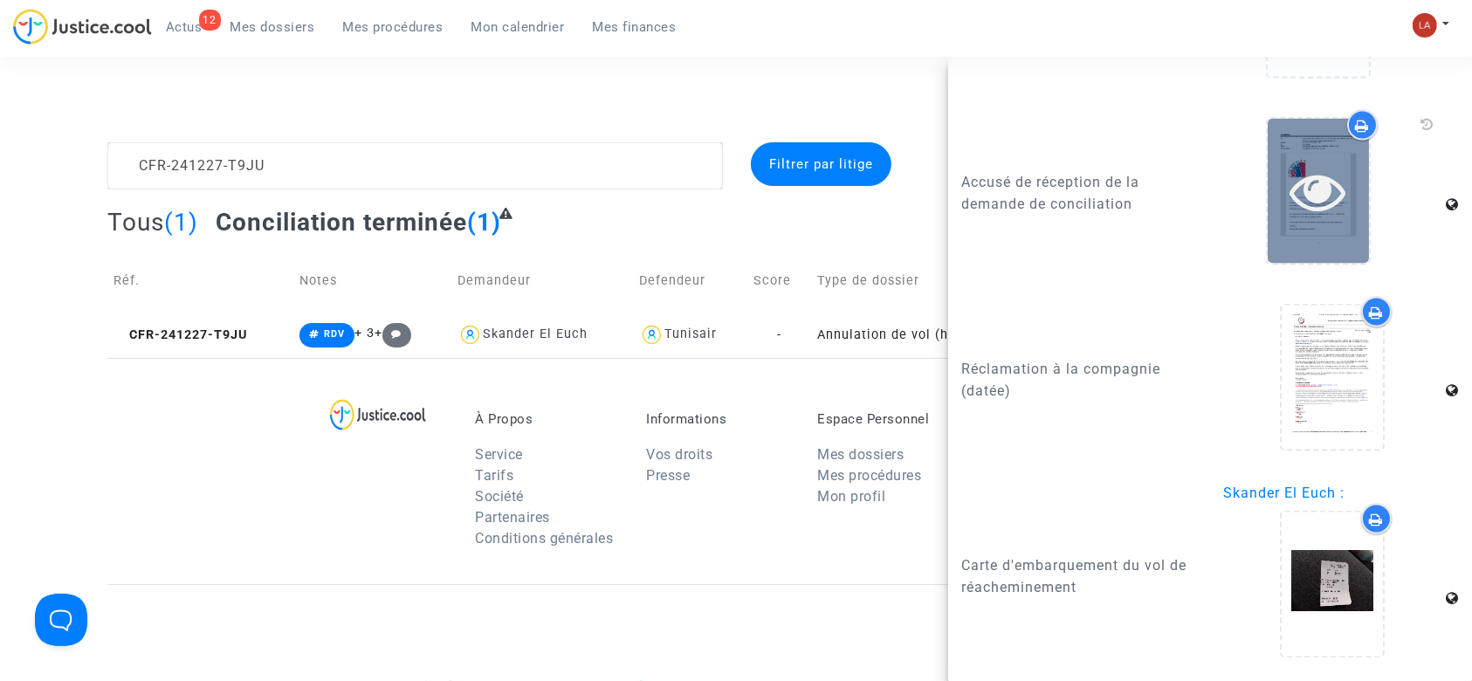
click at [1302, 255] on div at bounding box center [1318, 191] width 101 height 144
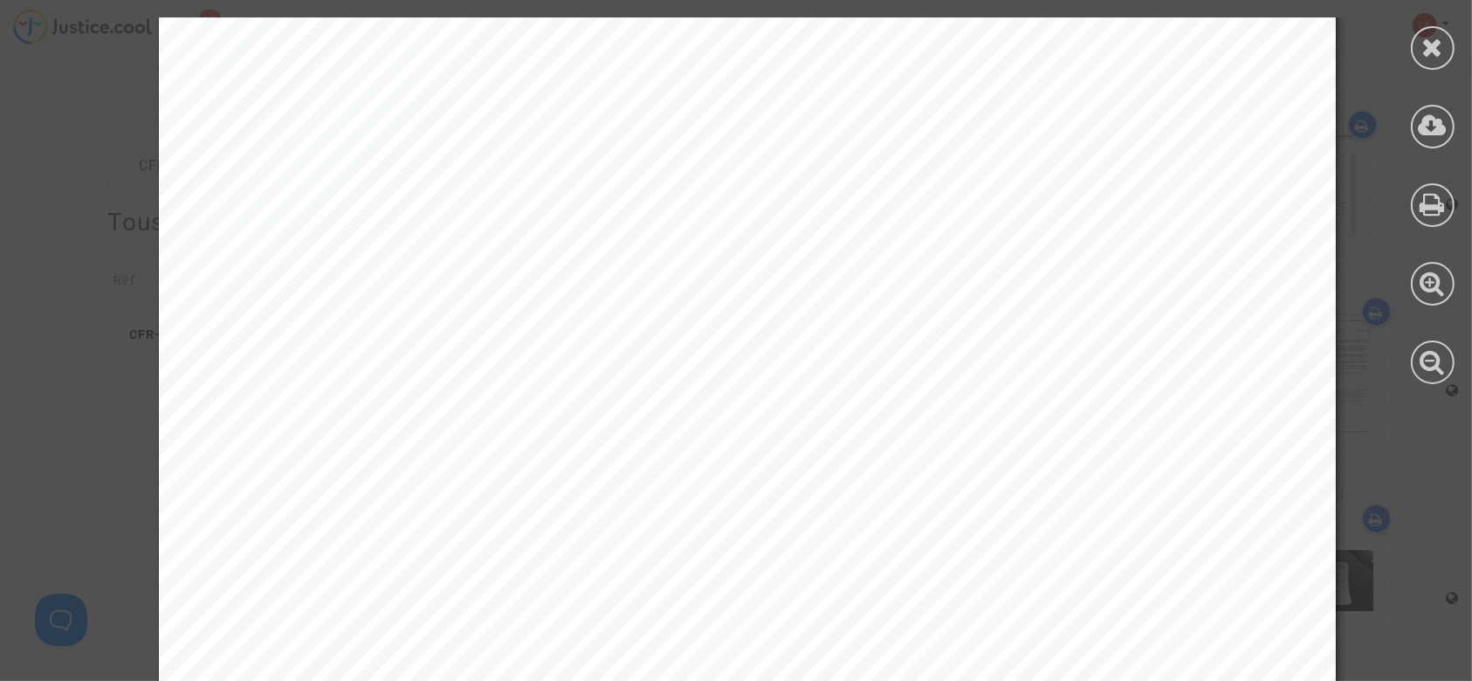
scroll to position [5122, 0]
drag, startPoint x: 378, startPoint y: 165, endPoint x: 621, endPoint y: 160, distance: 242.8
click at [621, 162] on span "20250423-155934-277525" at bounding box center [515, 172] width 252 height 20
click at [1433, 48] on icon at bounding box center [1433, 47] width 22 height 26
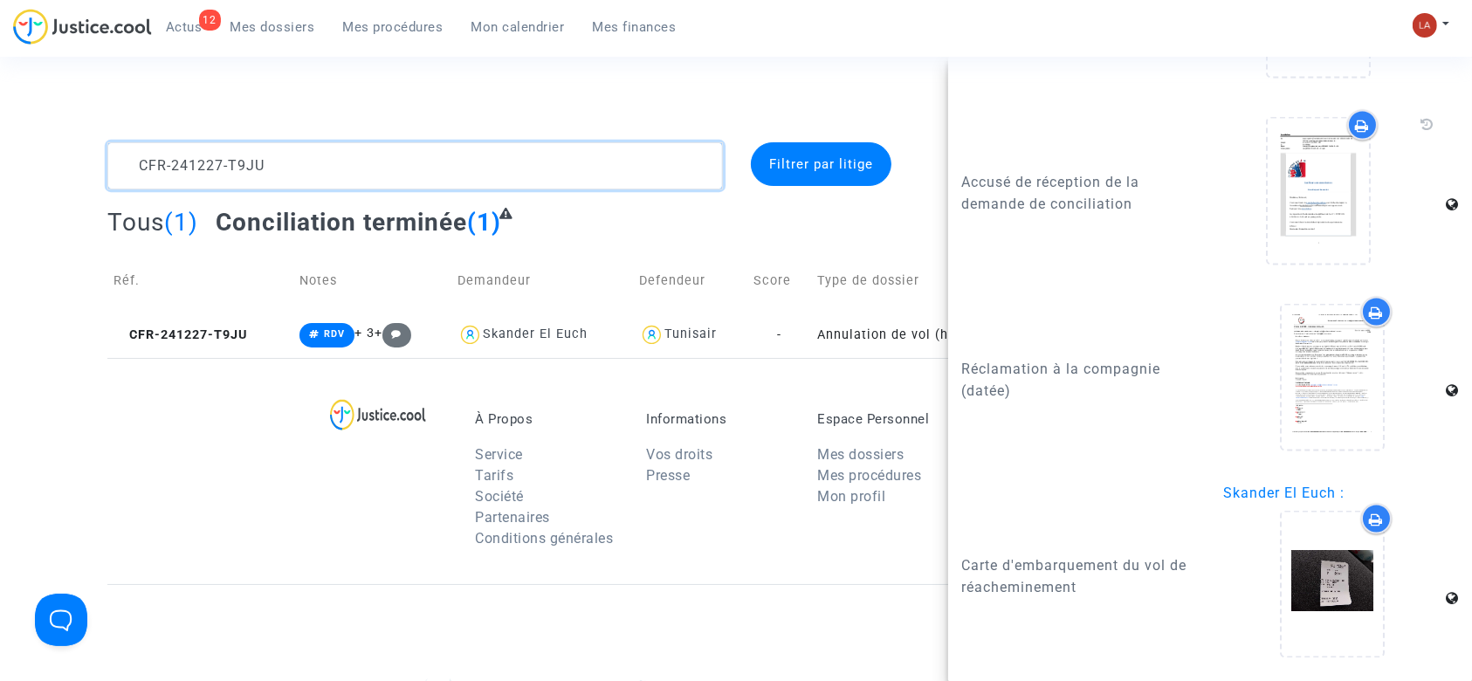
click at [439, 169] on textarea at bounding box center [415, 165] width 616 height 47
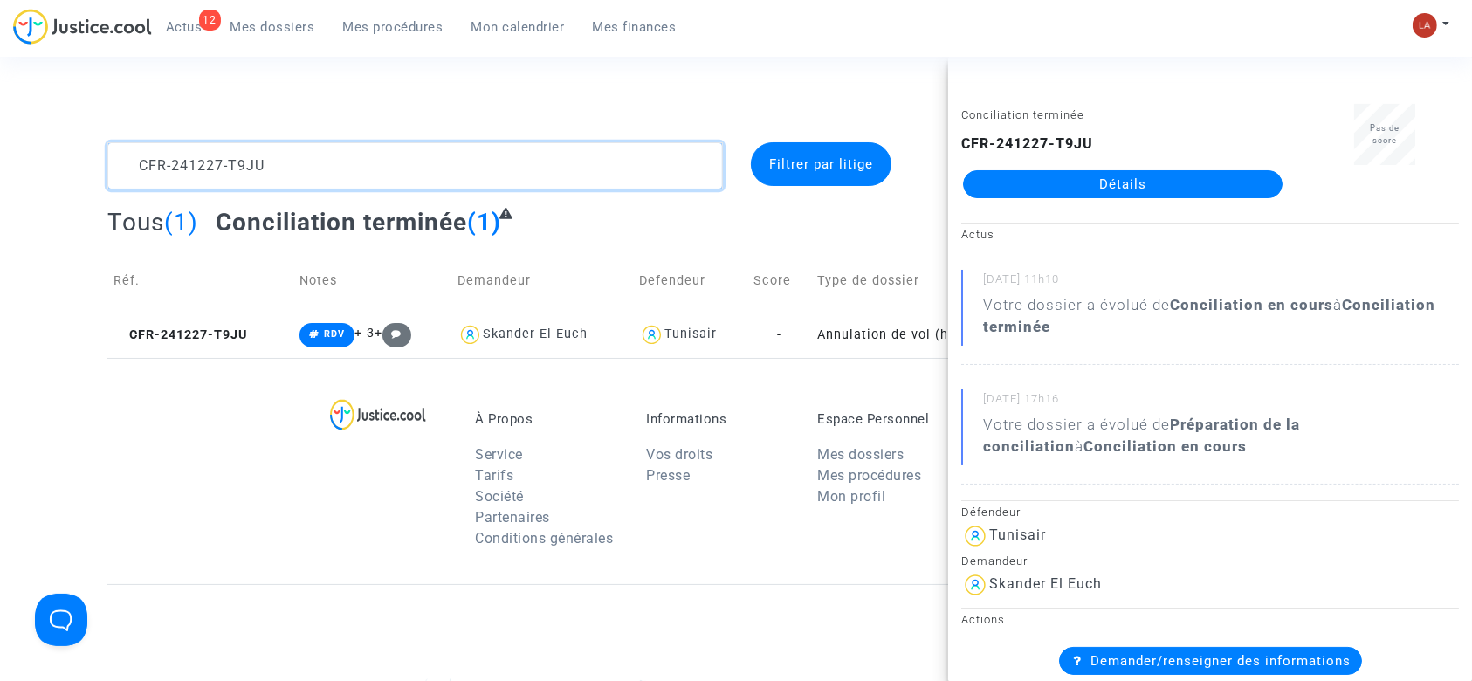
click at [439, 169] on textarea at bounding box center [415, 165] width 616 height 47
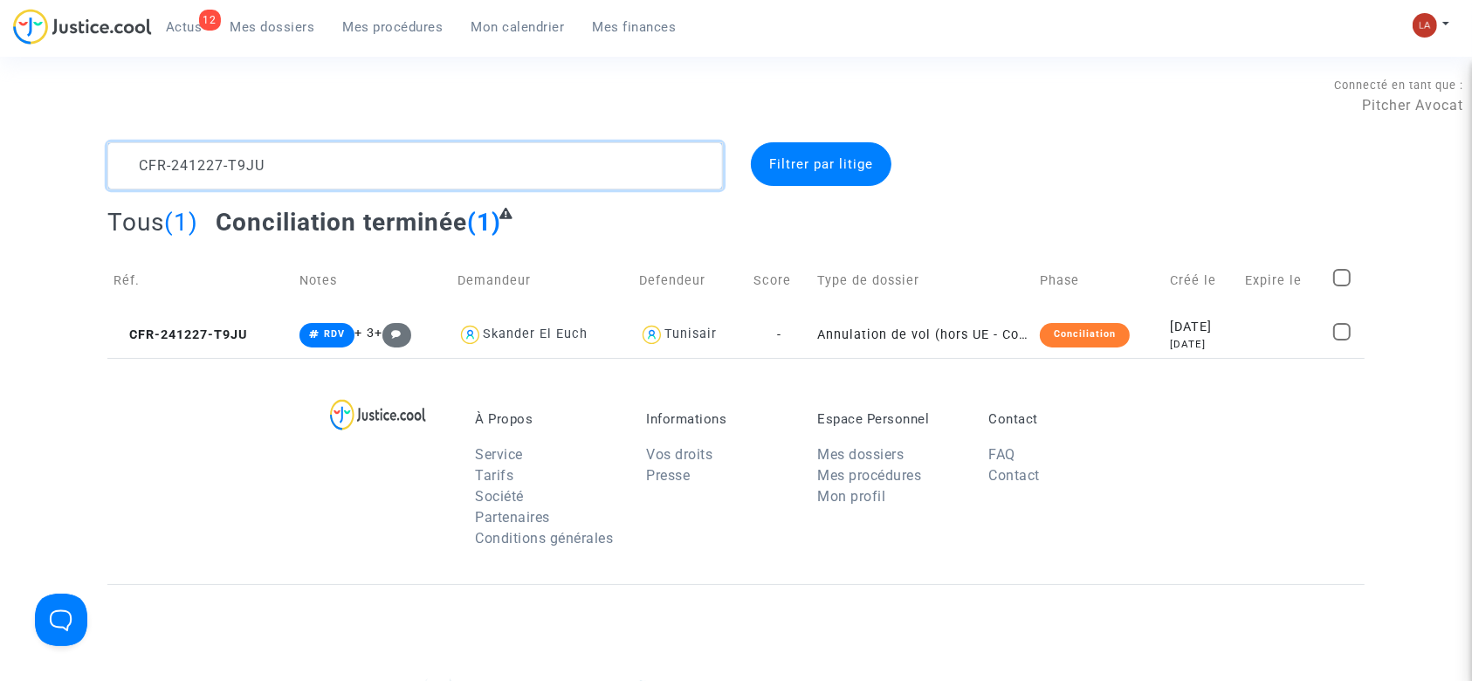
click at [439, 169] on textarea at bounding box center [415, 165] width 616 height 47
paste textarea "0915-944T"
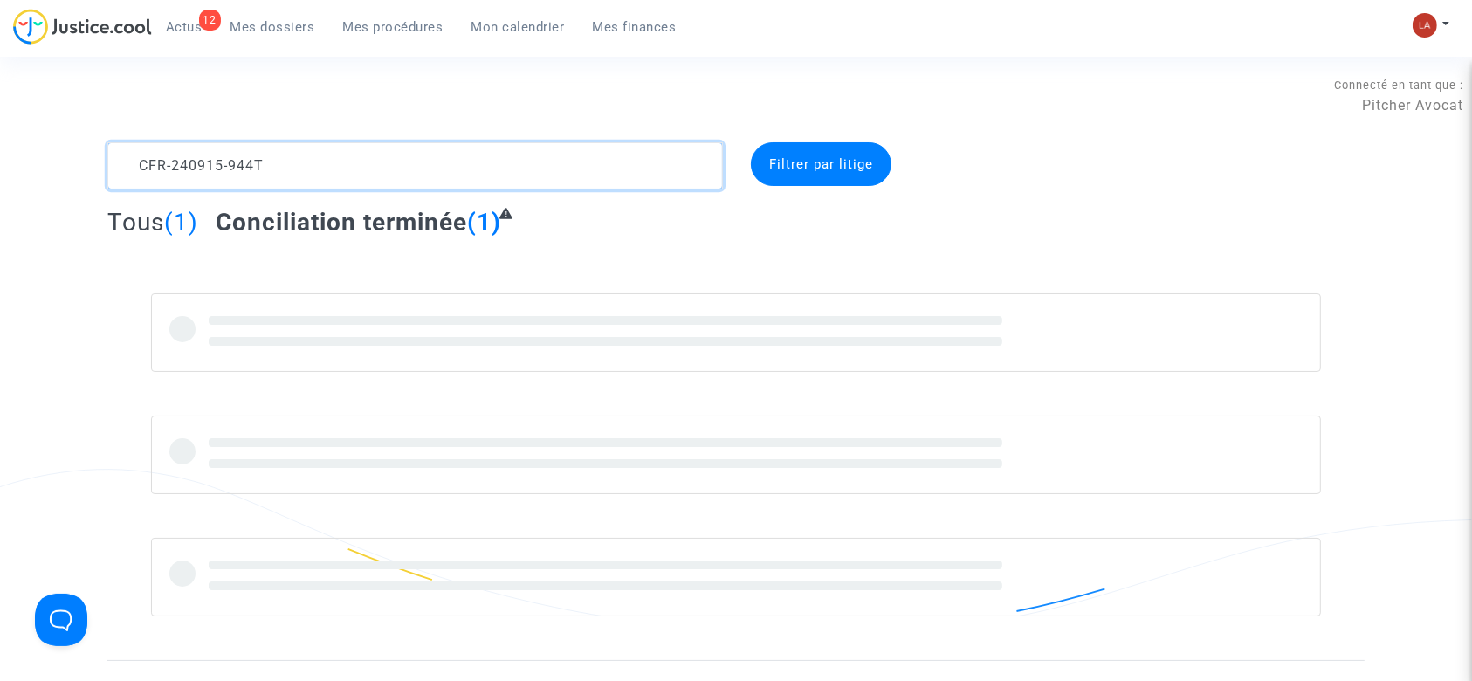
scroll to position [35, 0]
drag, startPoint x: 439, startPoint y: 169, endPoint x: 592, endPoint y: 304, distance: 203.5
click at [592, 304] on complex-dispute-list "CFR-240915-944T Filtrer par litige Tous (1) Conciliation terminée (1)" at bounding box center [735, 379] width 1257 height 474
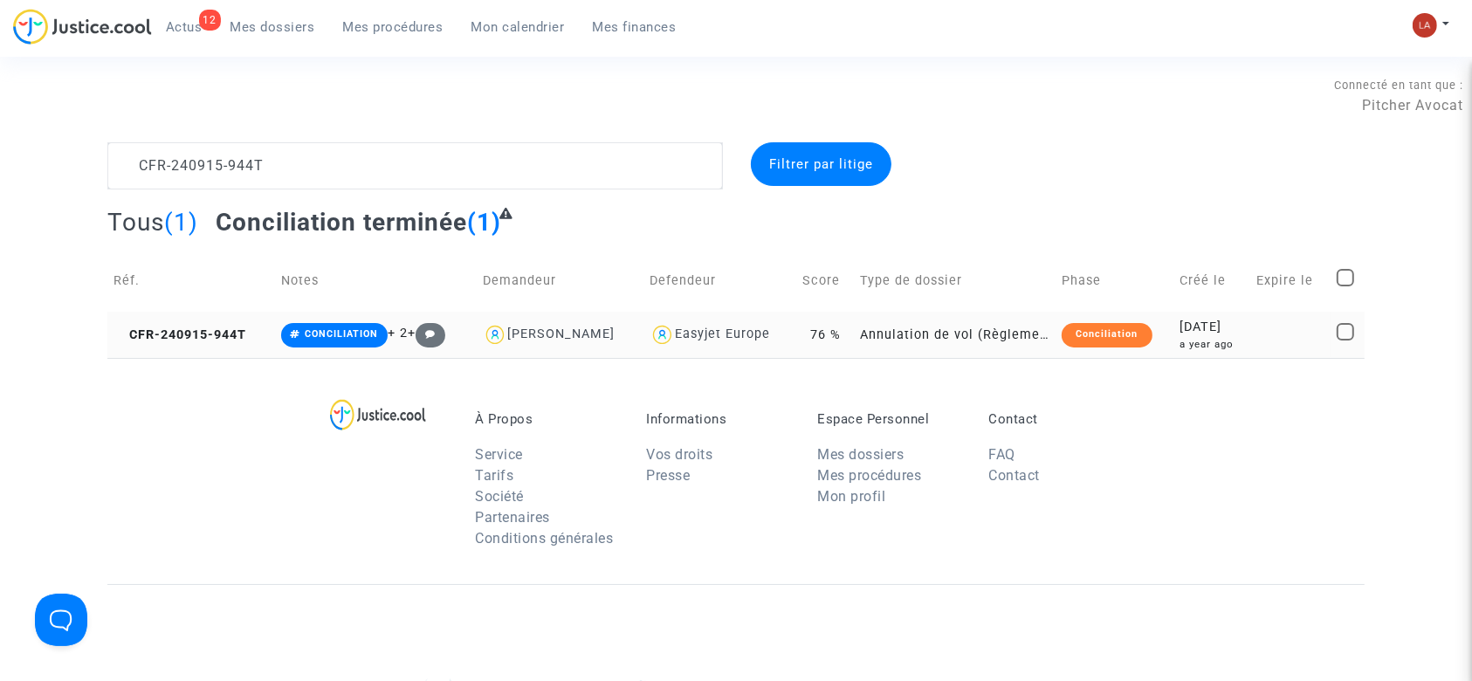
drag, startPoint x: 191, startPoint y: 335, endPoint x: 273, endPoint y: 334, distance: 82.1
click at [191, 335] on span "CFR-240915-944T" at bounding box center [180, 334] width 133 height 15
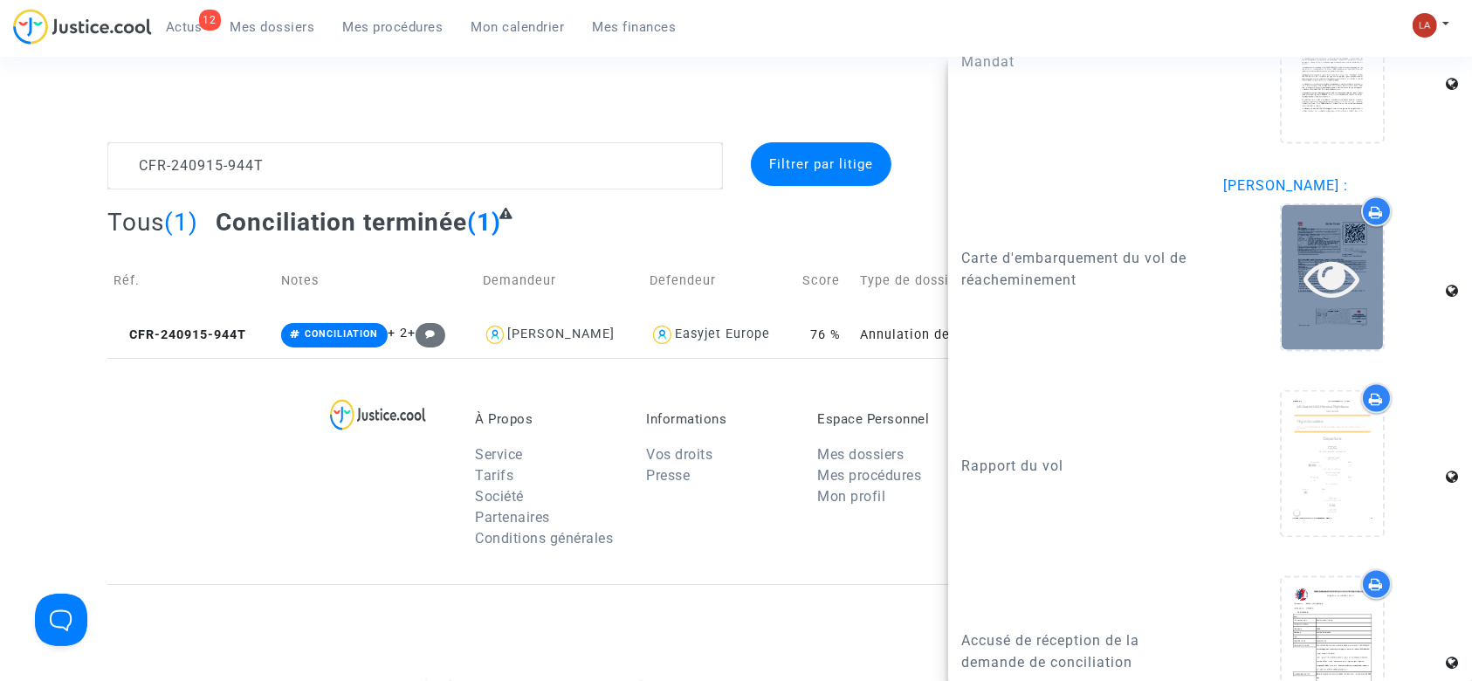
scroll to position [2893, 0]
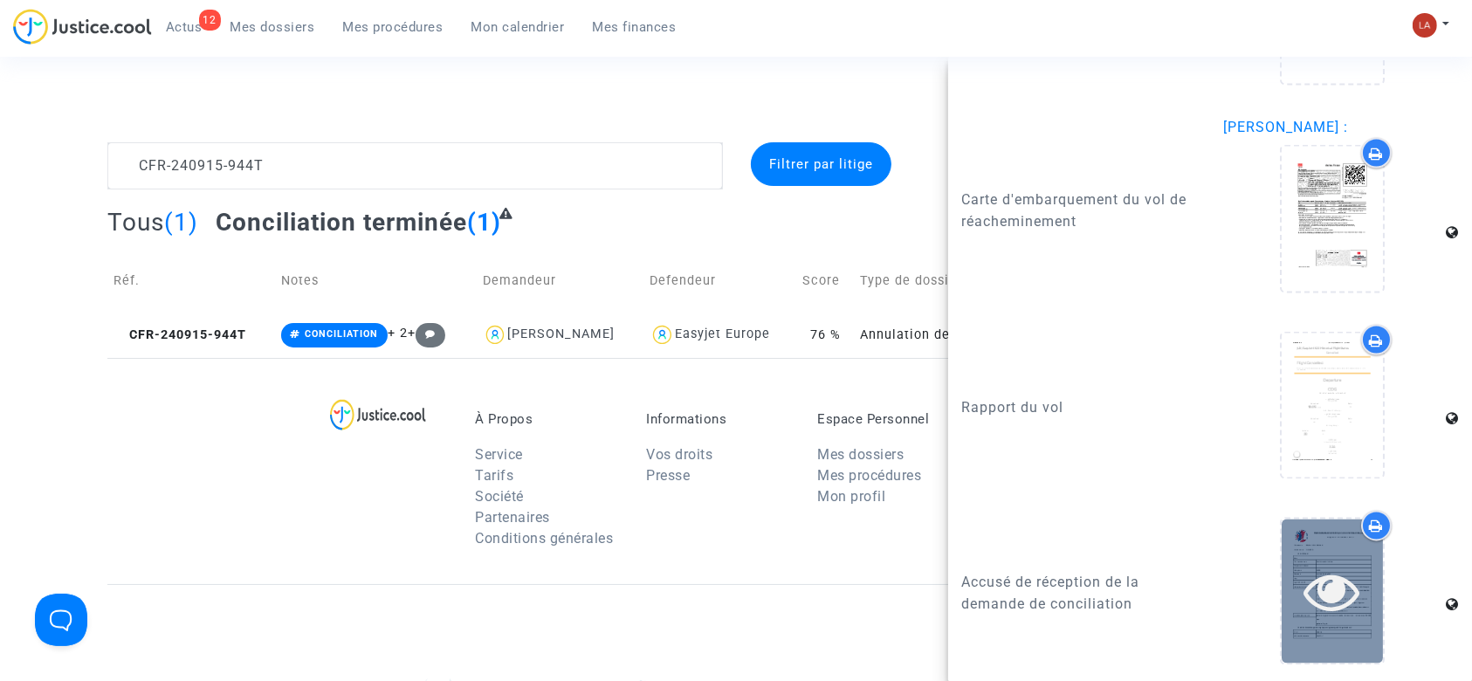
click at [1312, 596] on icon at bounding box center [1332, 592] width 57 height 56
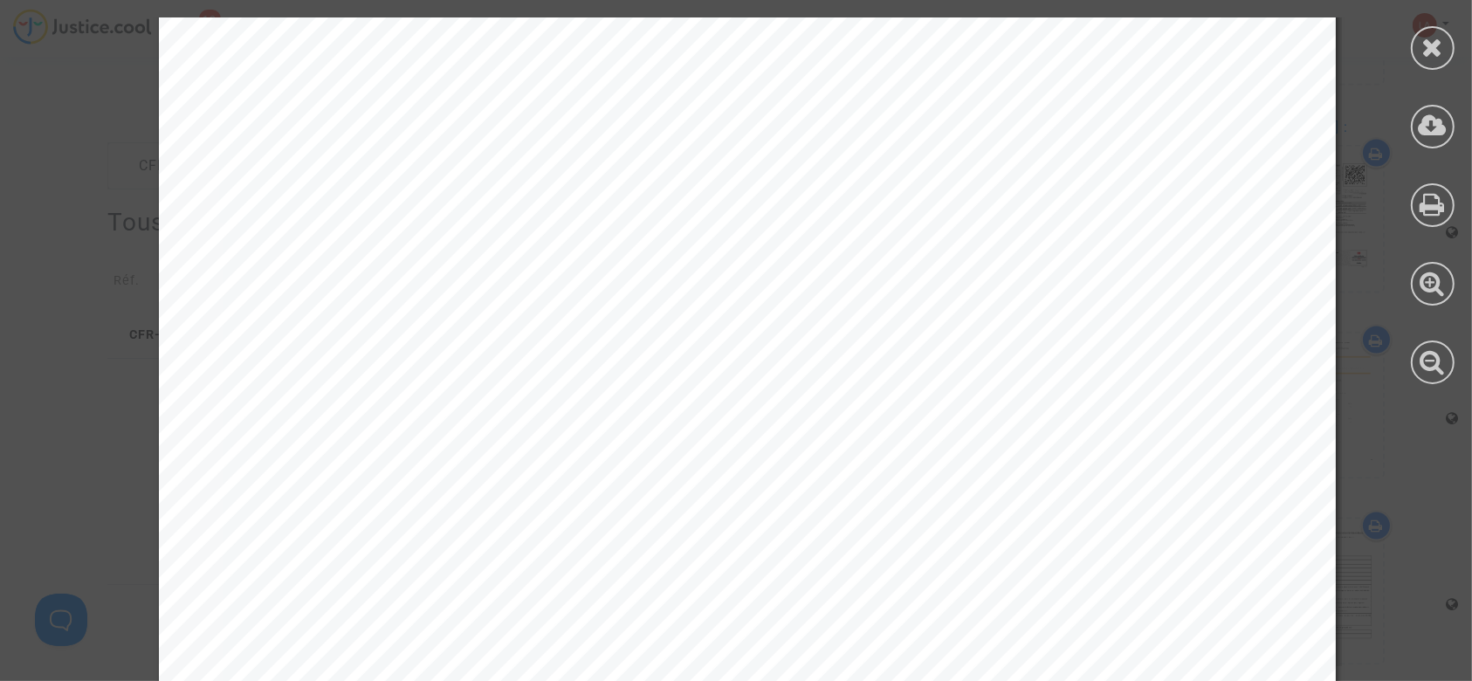
scroll to position [0, 0]
drag, startPoint x: 375, startPoint y: 271, endPoint x: 620, endPoint y: 263, distance: 244.6
click at [620, 263] on span "20250514-101406-319887" at bounding box center [515, 272] width 252 height 20
drag, startPoint x: 1423, startPoint y: 38, endPoint x: 1362, endPoint y: 35, distance: 61.2
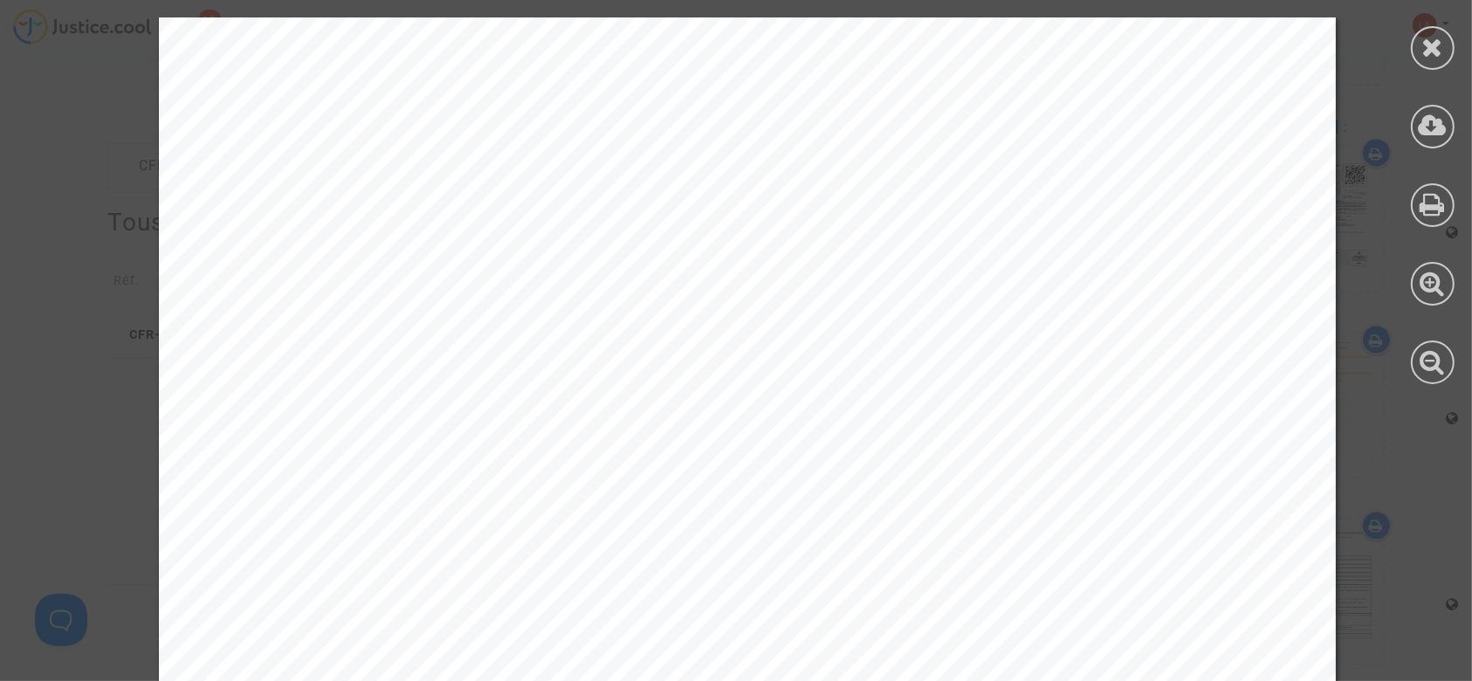
click at [1432, 35] on icon at bounding box center [1433, 47] width 22 height 26
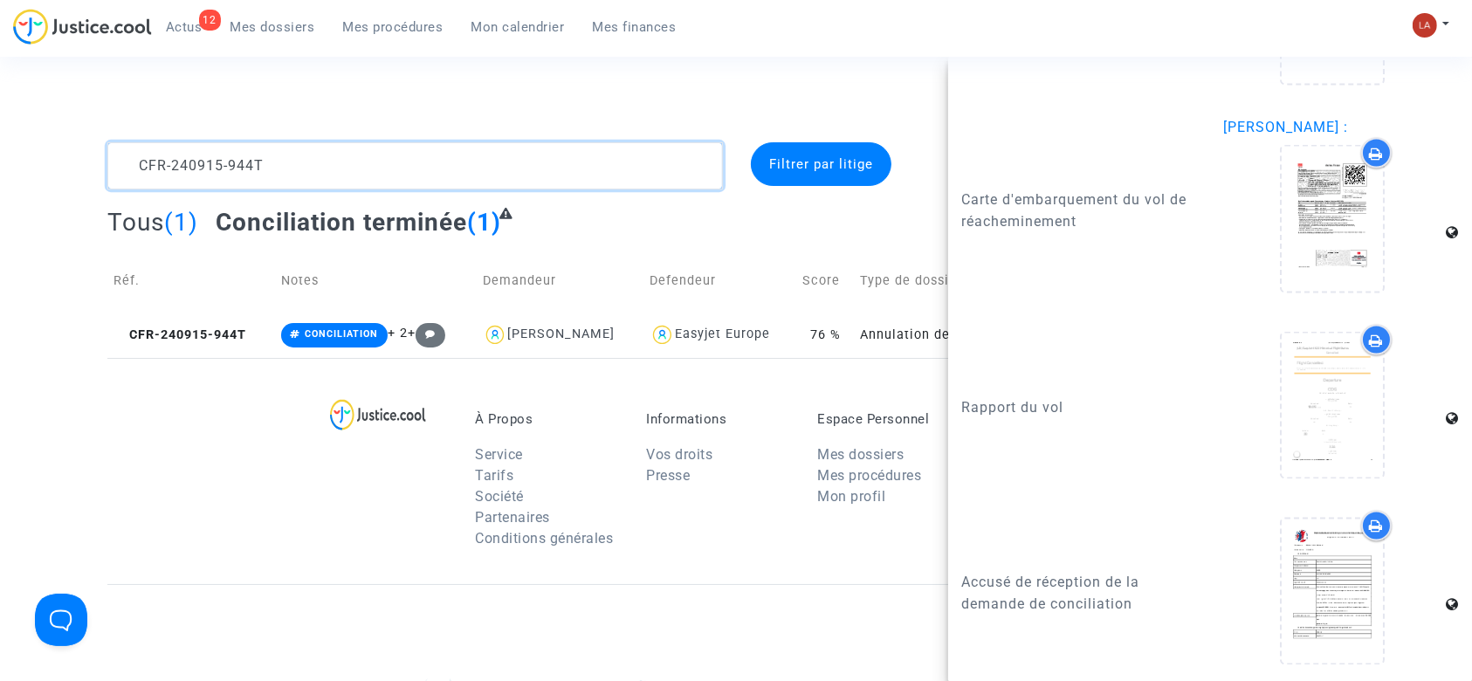
click at [471, 183] on textarea at bounding box center [415, 165] width 616 height 47
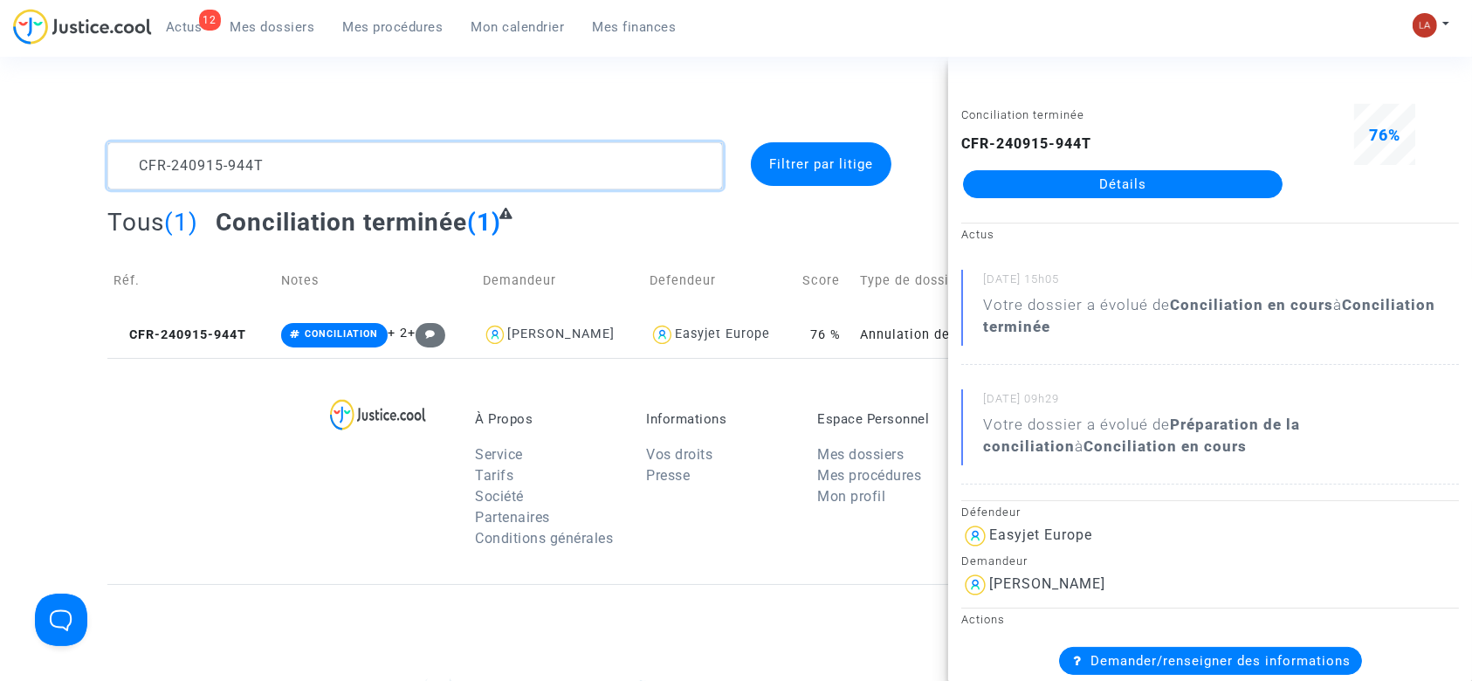
click at [471, 183] on textarea at bounding box center [415, 165] width 616 height 47
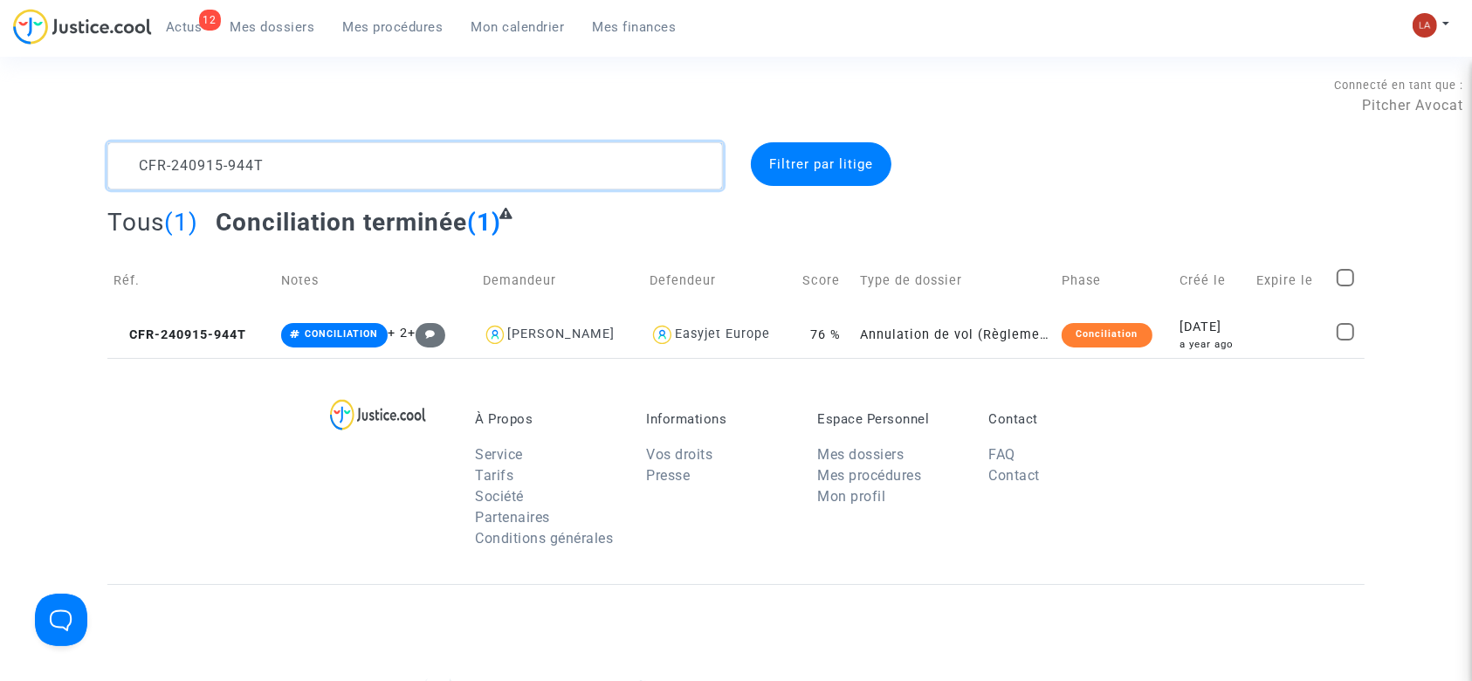
click at [471, 183] on textarea at bounding box center [415, 165] width 616 height 47
paste textarea "50108-JB29"
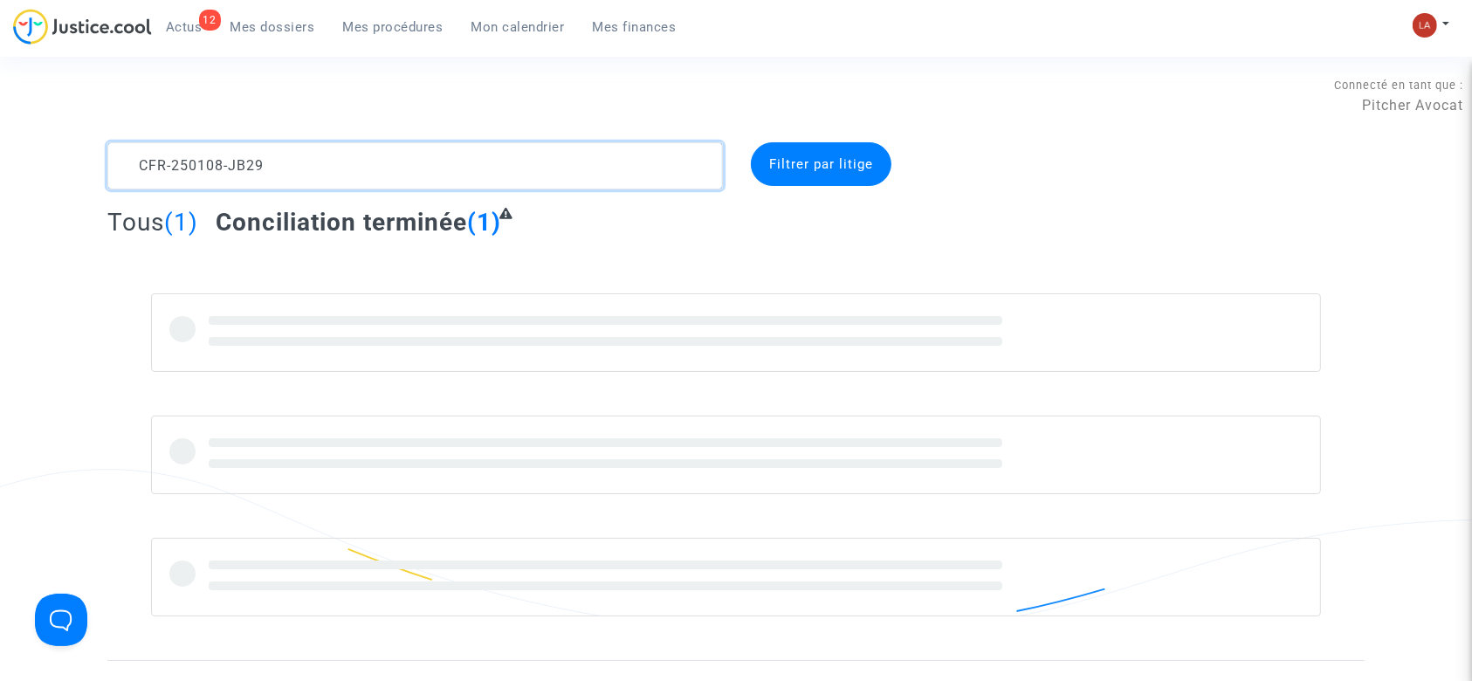
scroll to position [35, 0]
drag, startPoint x: 521, startPoint y: 151, endPoint x: 726, endPoint y: 301, distance: 253.6
click at [723, 301] on complex-dispute-list "CFR-250108-JB29 Filtrer par litige Tous (1) Conciliation terminée (1)" at bounding box center [735, 379] width 1257 height 474
type textarea "CFR-250108-JB29"
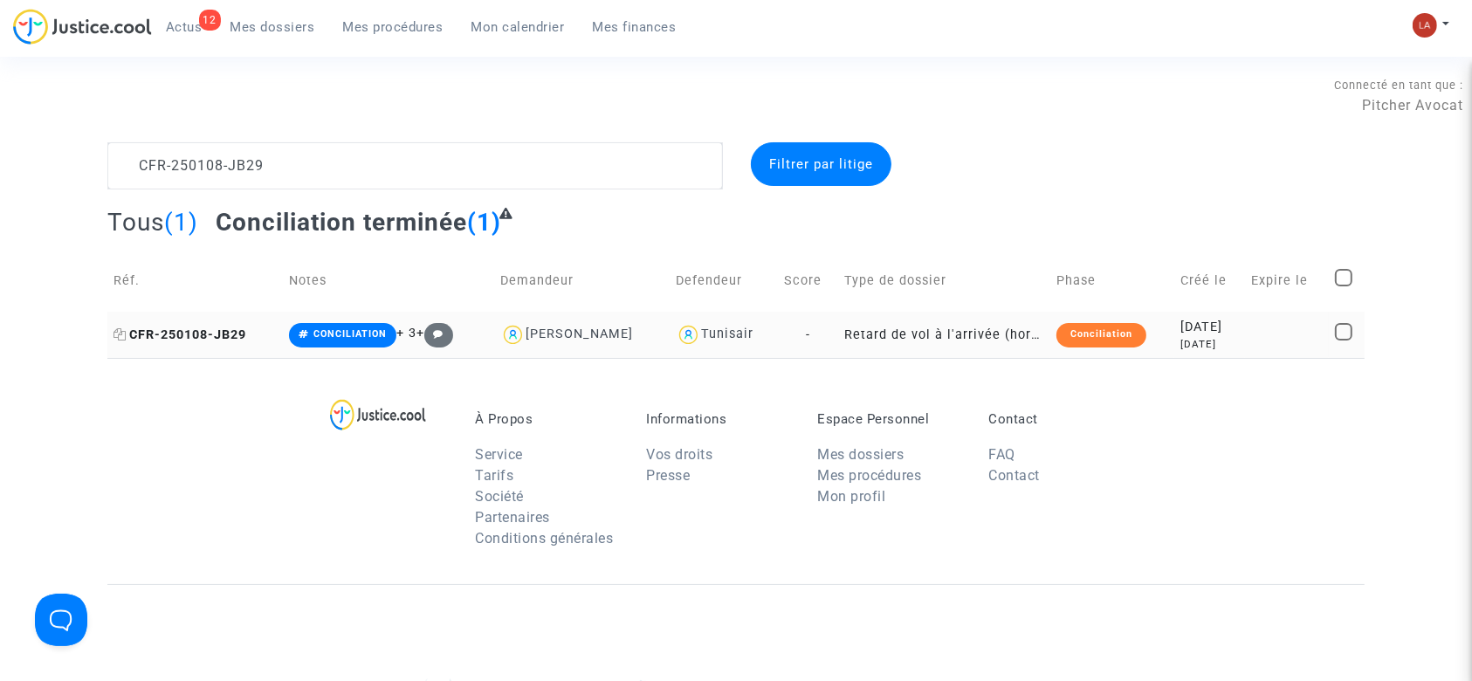
click at [203, 339] on span "CFR-250108-JB29" at bounding box center [180, 334] width 133 height 15
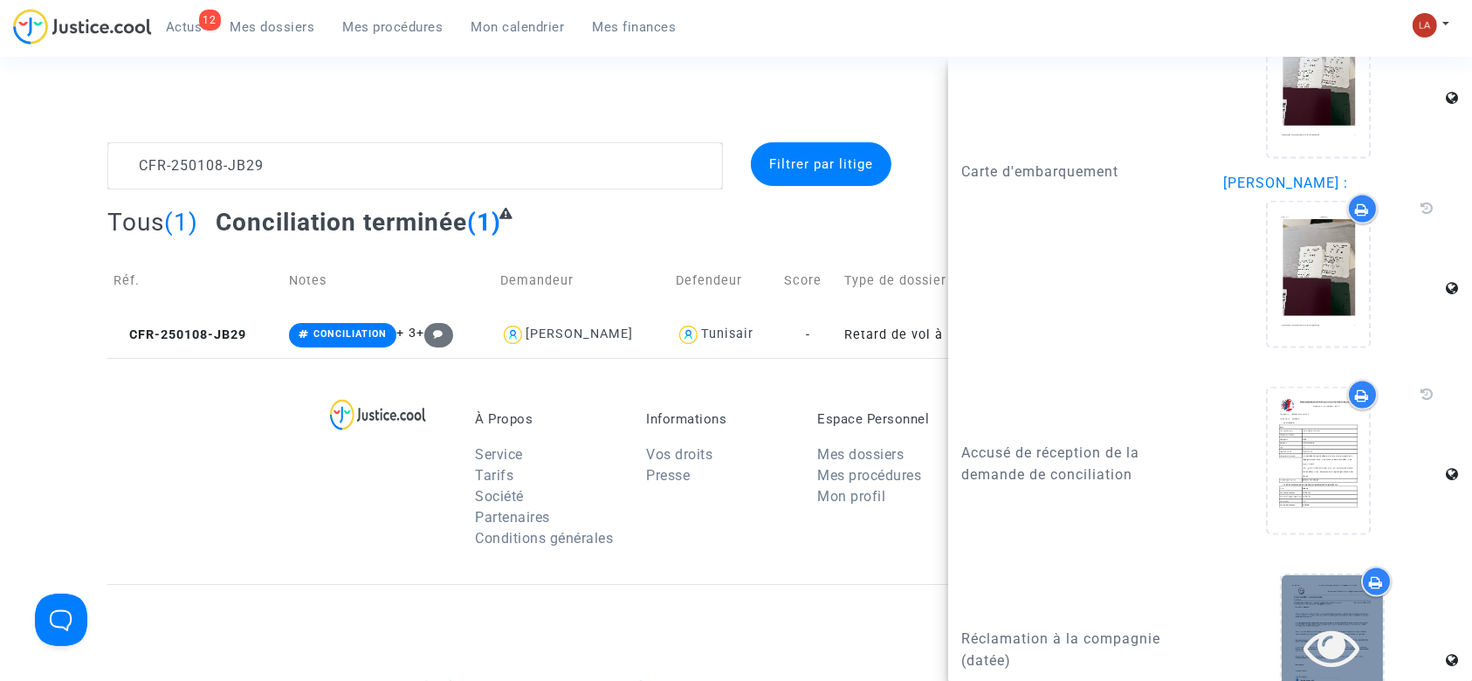
scroll to position [2909, 0]
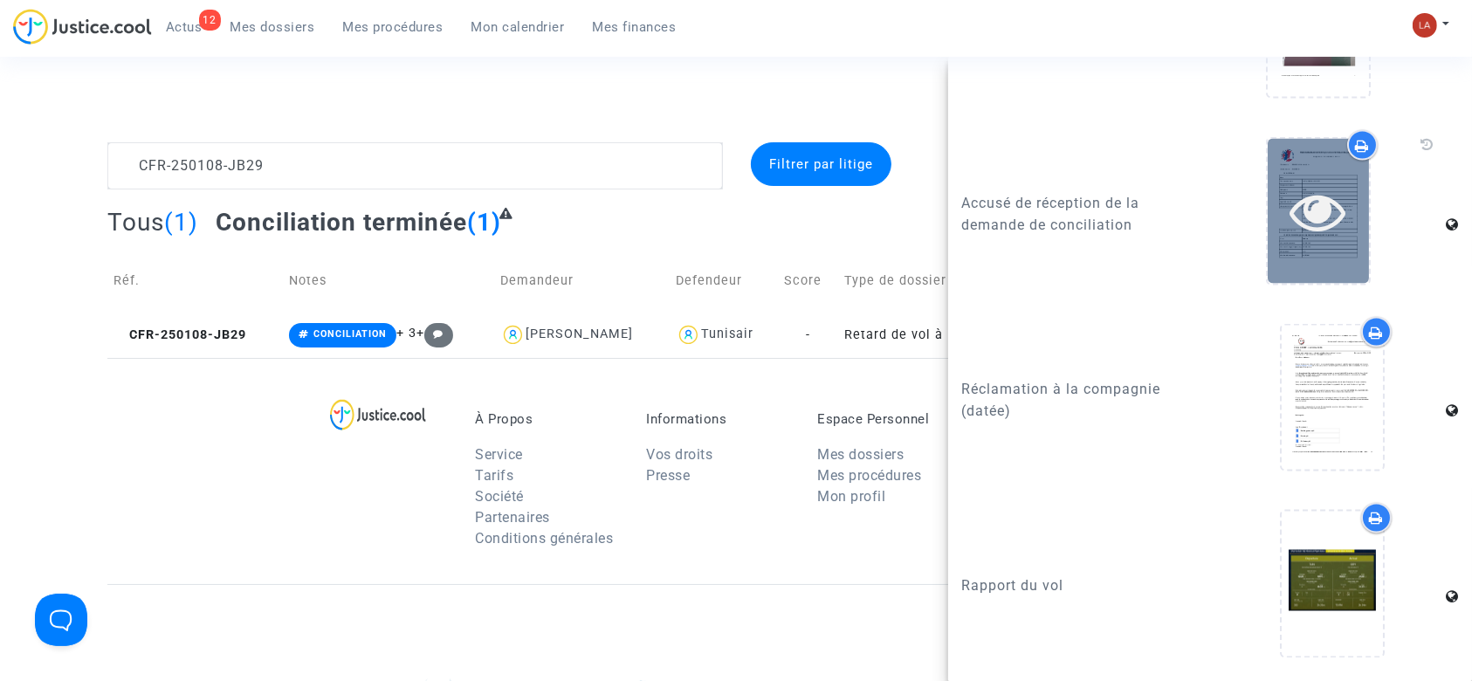
click at [1315, 231] on icon at bounding box center [1318, 211] width 57 height 56
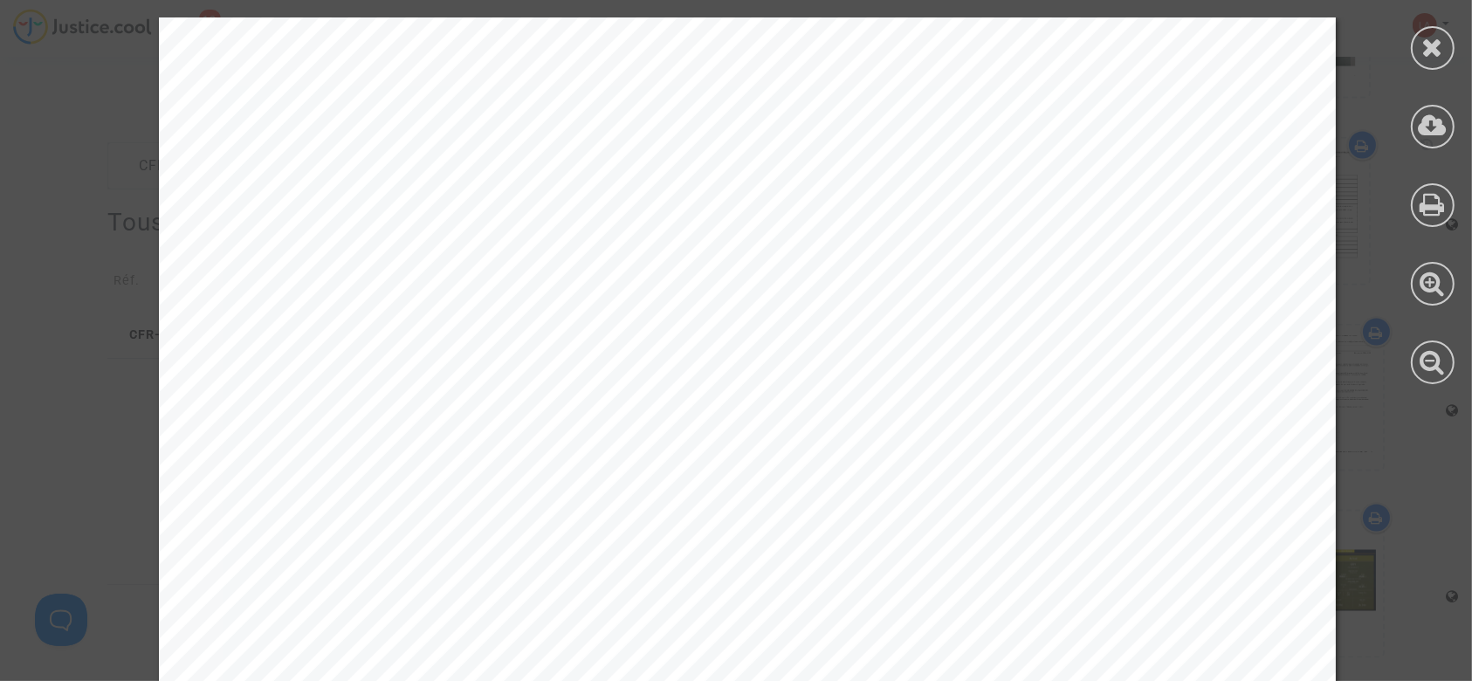
drag, startPoint x: 370, startPoint y: 270, endPoint x: 431, endPoint y: 267, distance: 61.2
click at [431, 267] on span "20250423-141853-554315" at bounding box center [515, 272] width 252 height 20
drag, startPoint x: 370, startPoint y: 268, endPoint x: 615, endPoint y: 263, distance: 244.5
click at [615, 263] on span "20250423-141853-554315" at bounding box center [515, 272] width 252 height 20
